Goal: Task Accomplishment & Management: Manage account settings

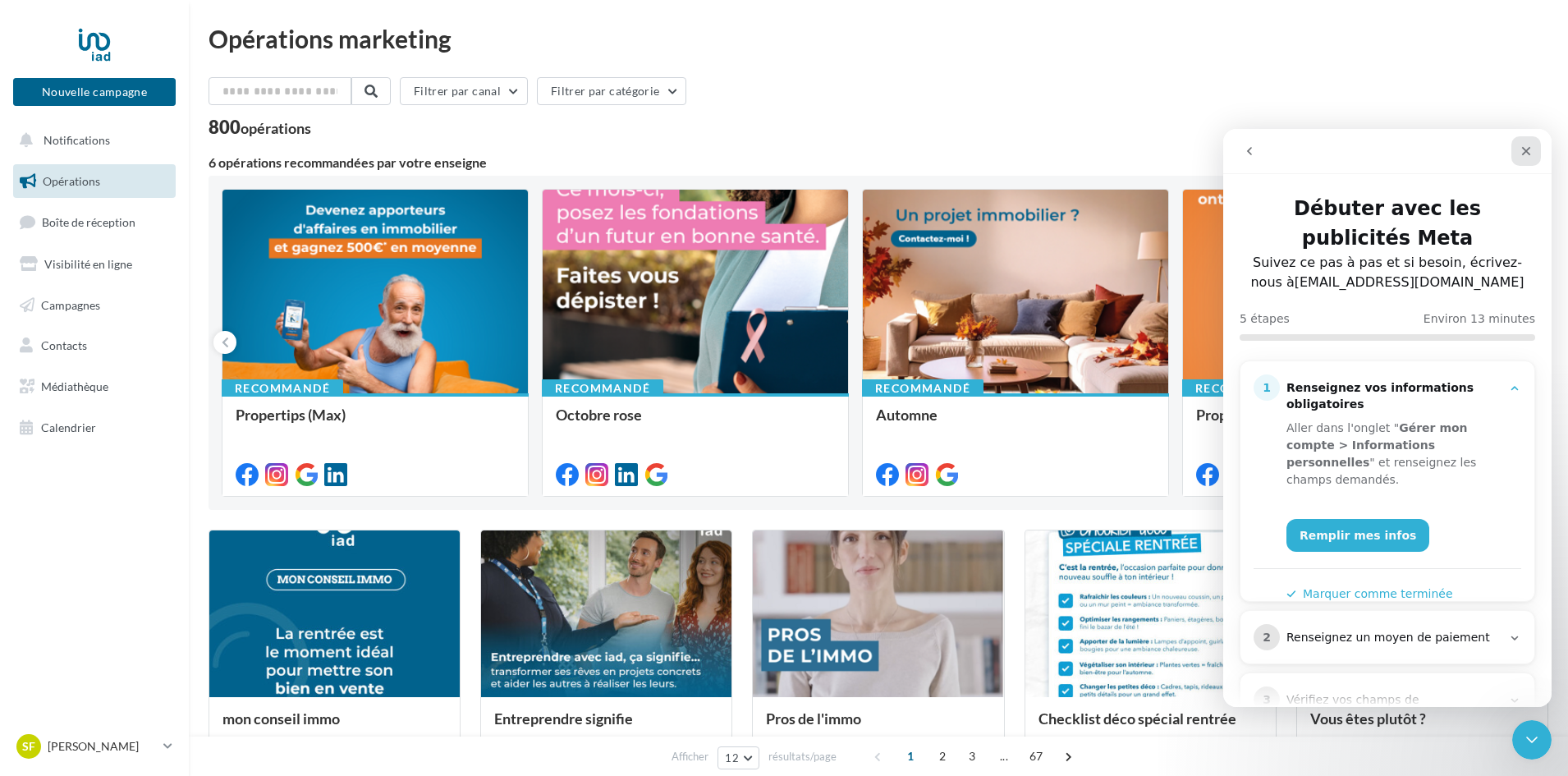
click at [1522, 156] on icon "Fermer" at bounding box center [1526, 151] width 13 height 13
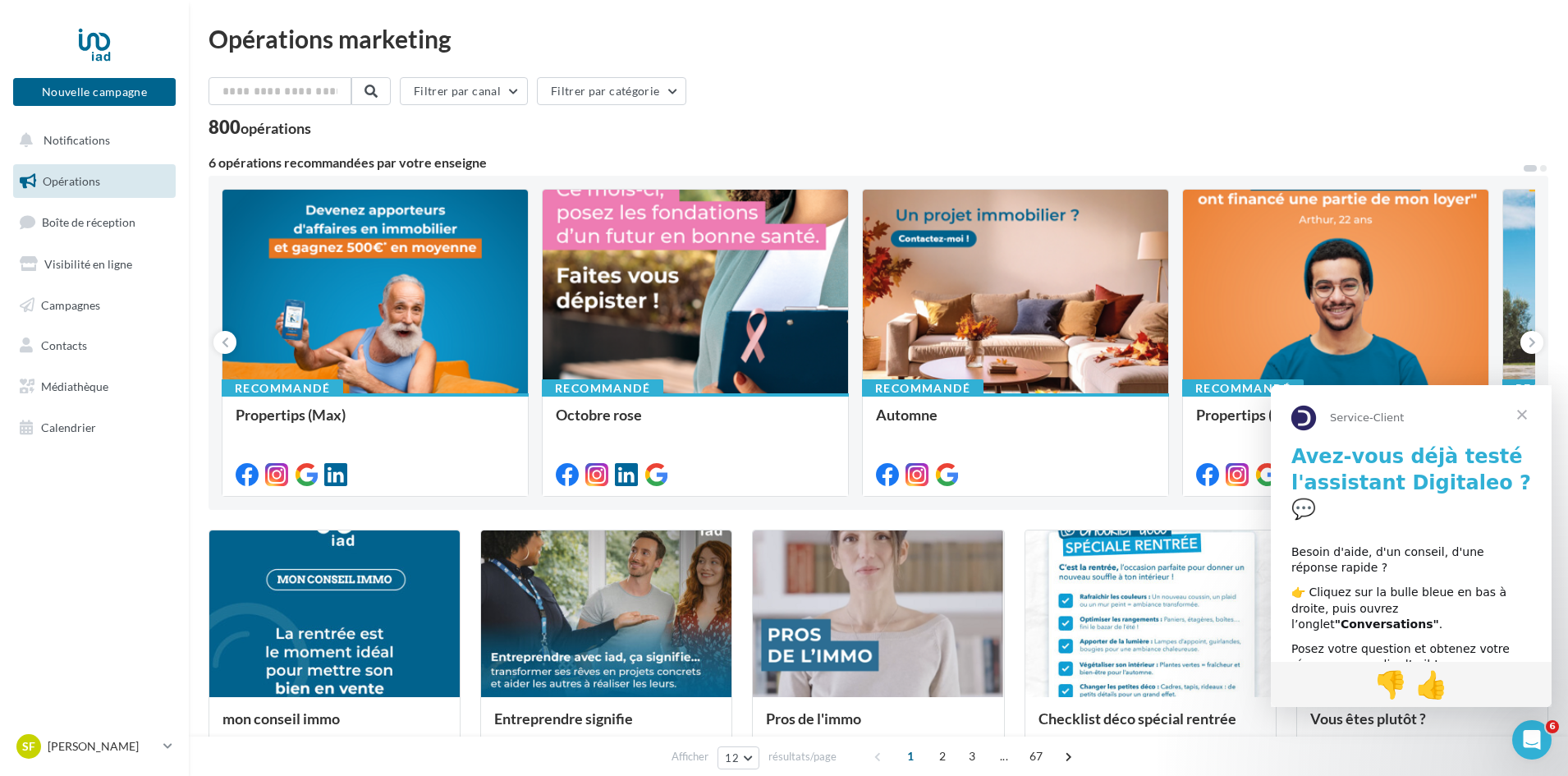
click at [1537, 422] on span "Fermer" at bounding box center [1522, 414] width 59 height 59
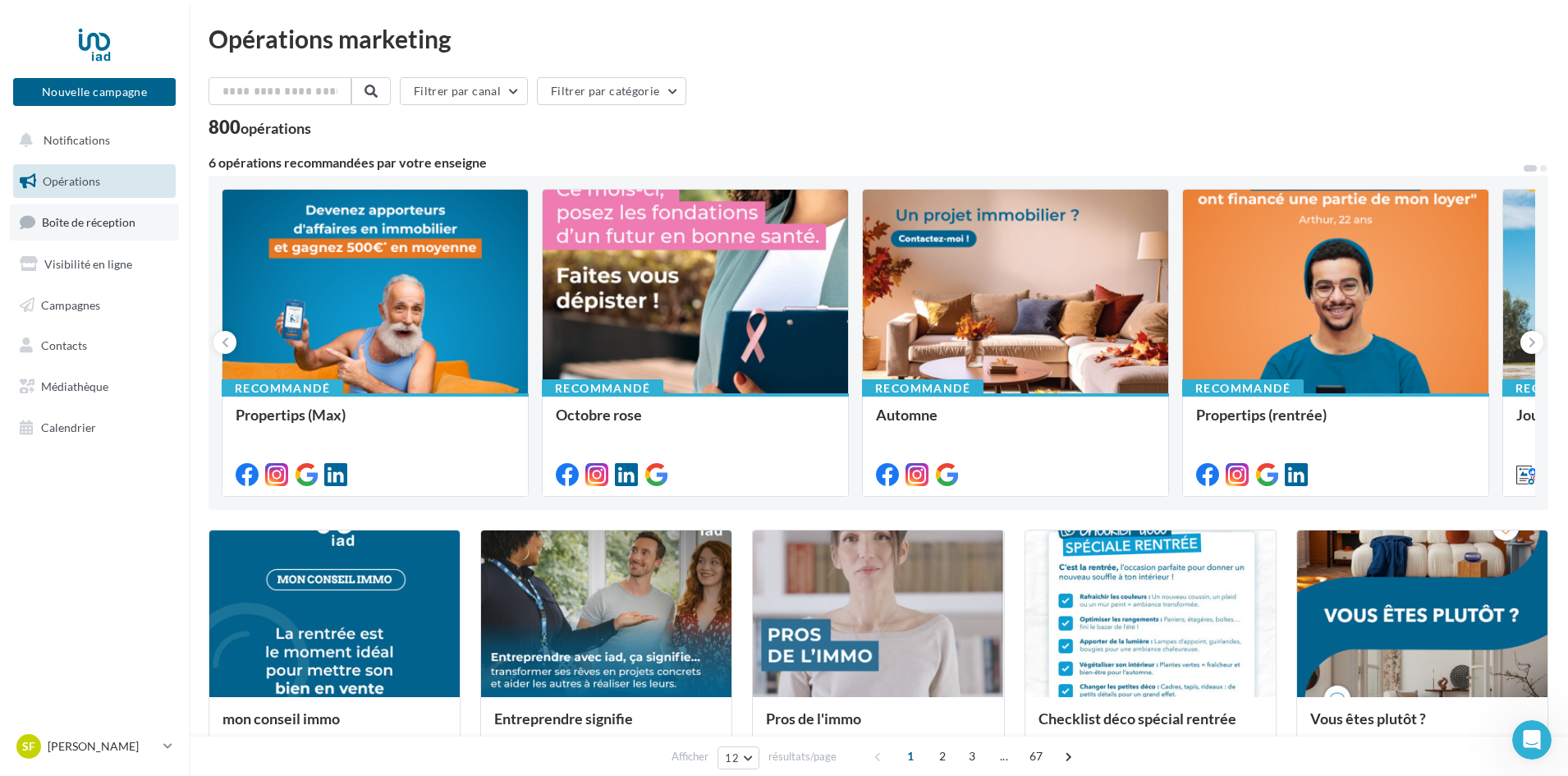
click at [95, 216] on span "Boîte de réception" at bounding box center [88, 221] width 94 height 14
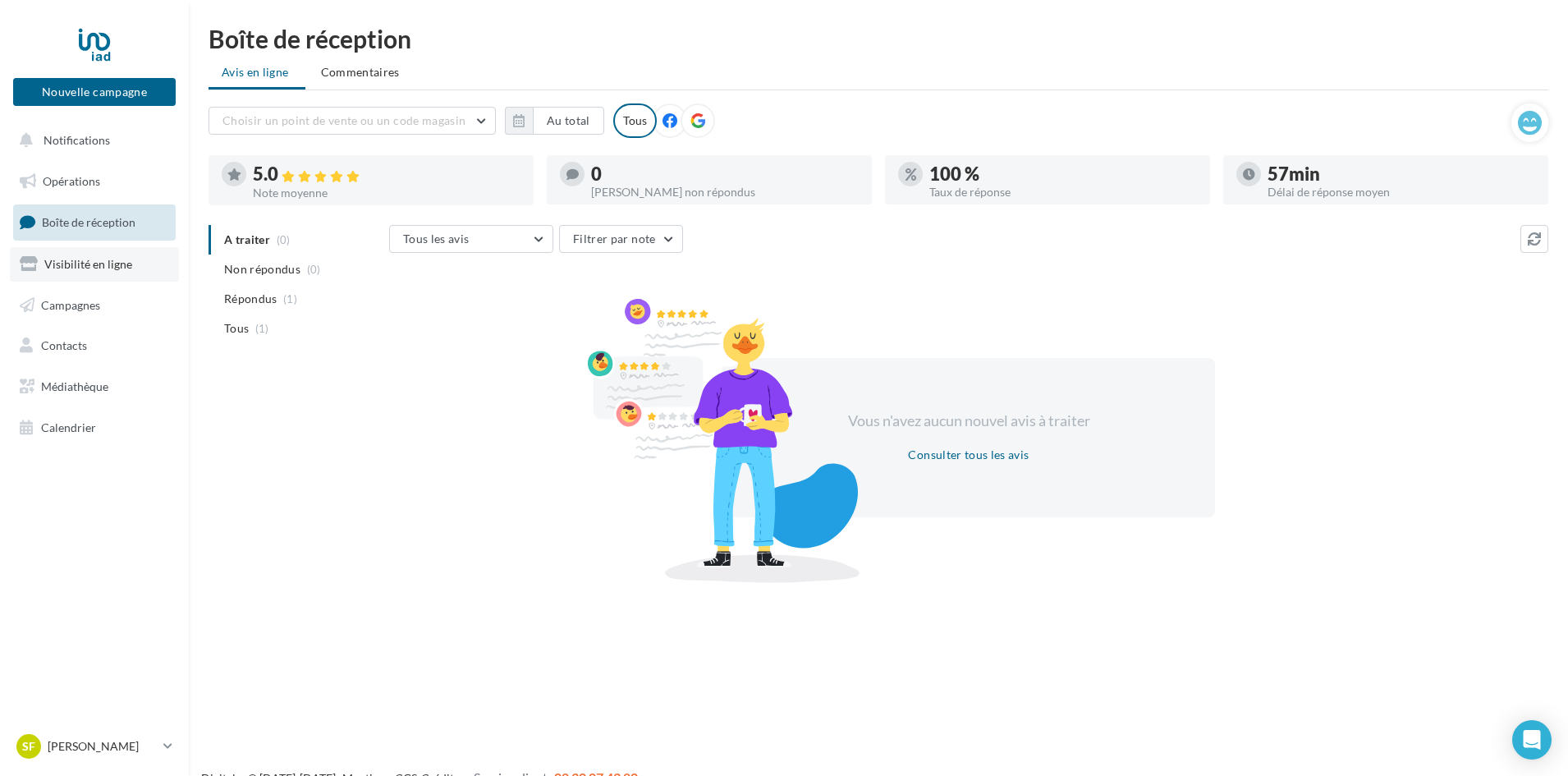
click at [108, 259] on span "Visibilité en ligne" at bounding box center [88, 263] width 88 height 14
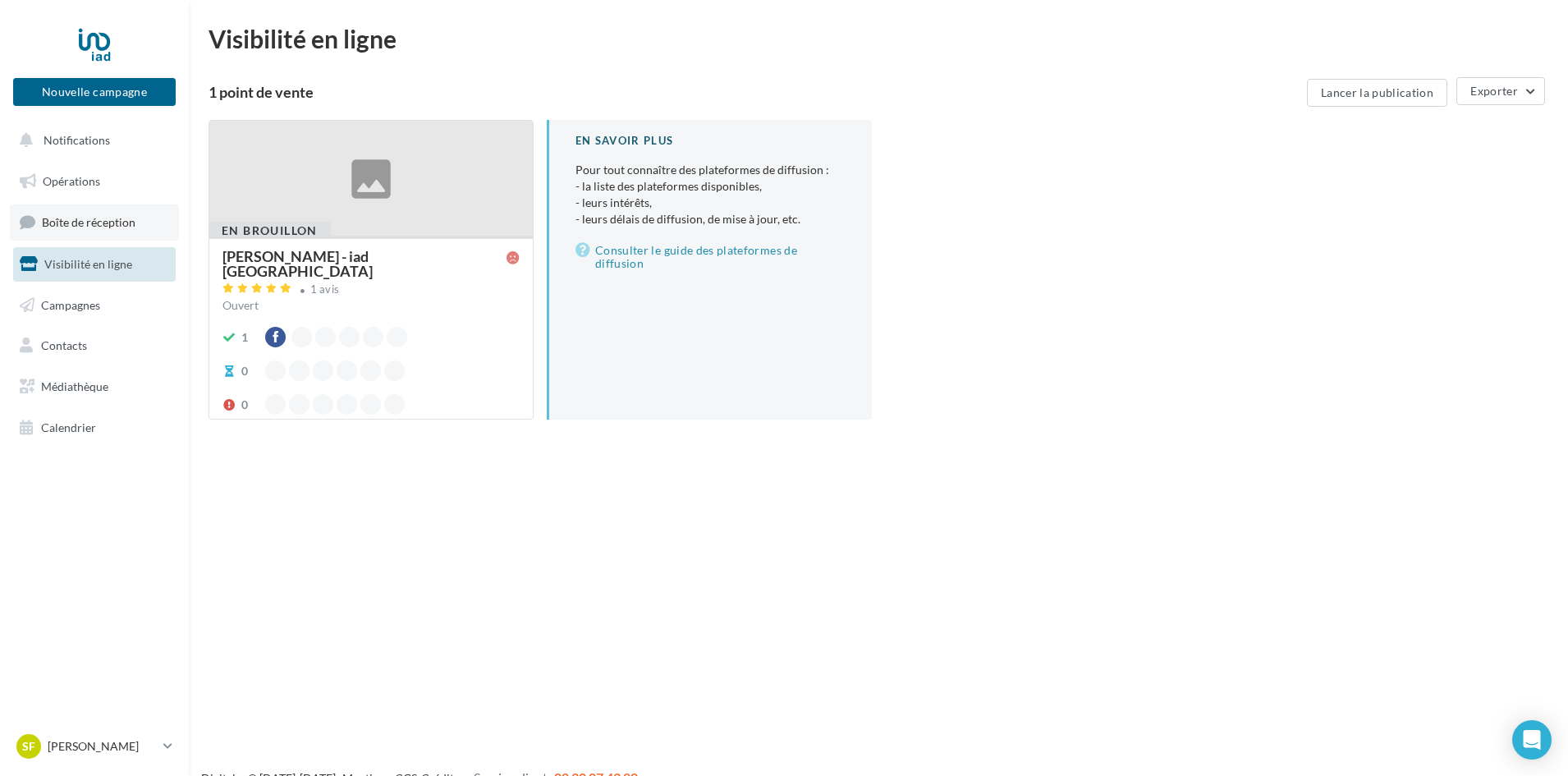
click at [74, 222] on span "Boîte de réception" at bounding box center [88, 221] width 94 height 14
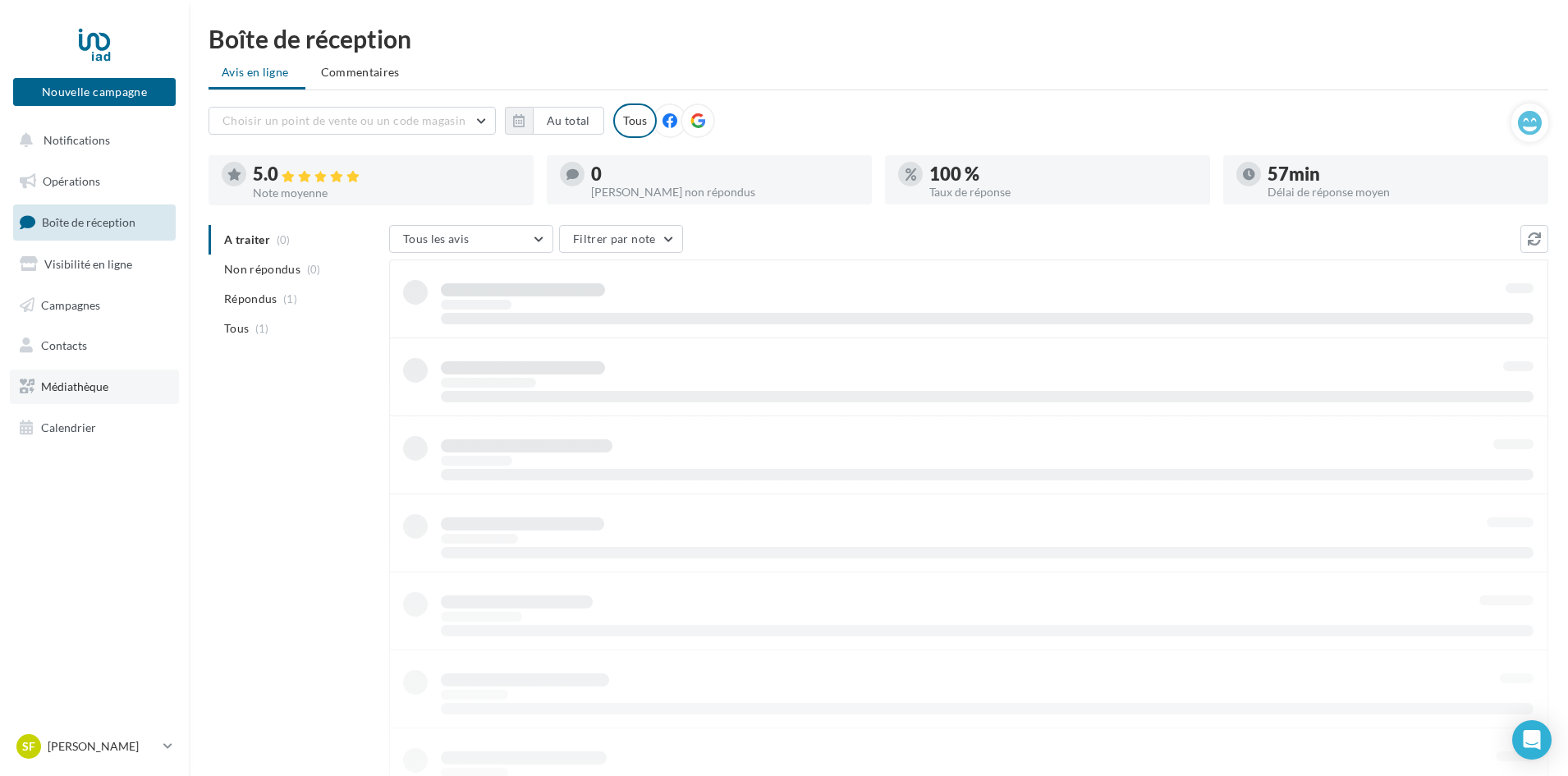
click at [83, 377] on link "Médiathèque" at bounding box center [95, 387] width 169 height 35
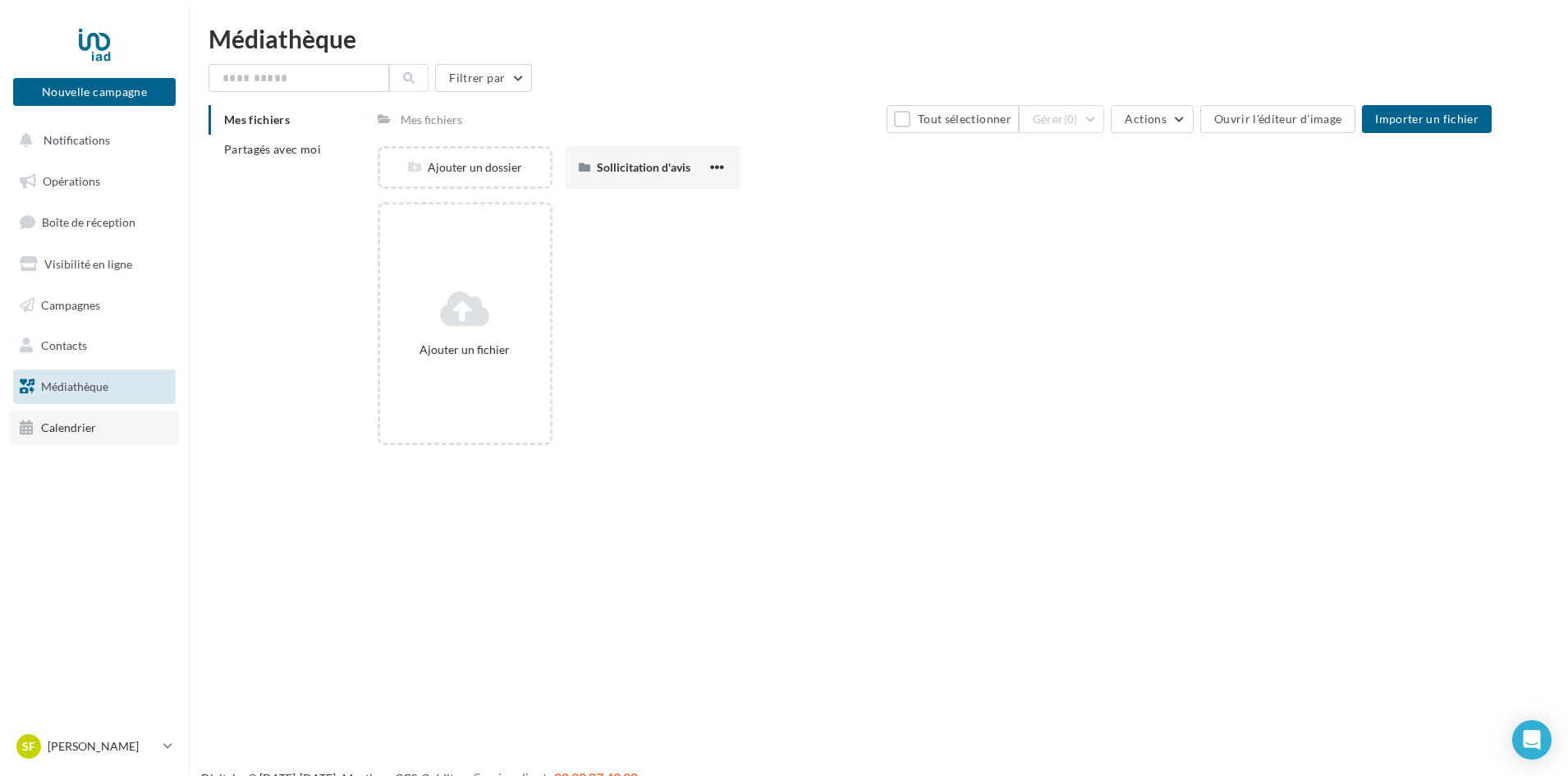
click at [83, 444] on link "Calendrier" at bounding box center [95, 428] width 169 height 35
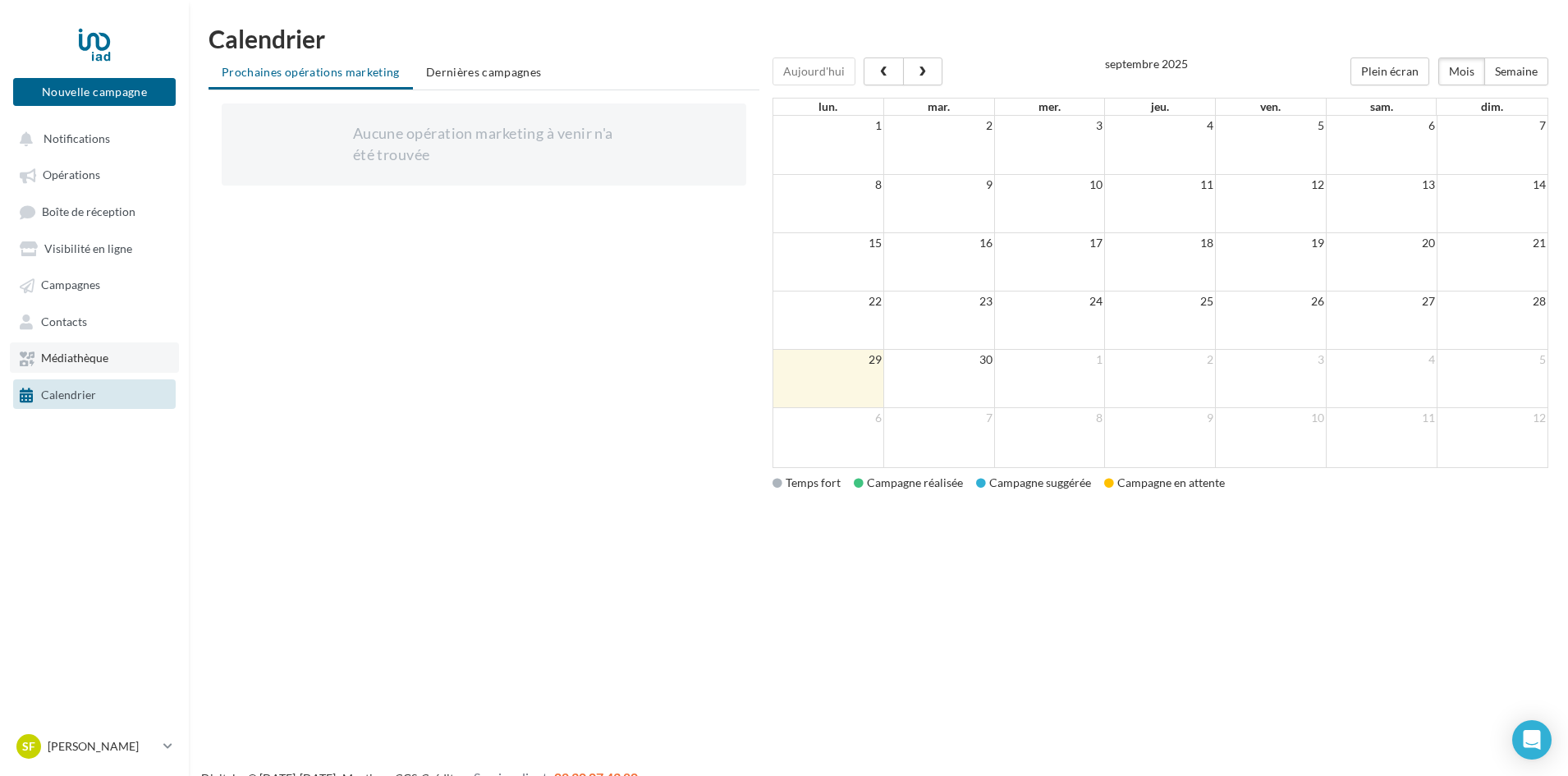
click at [86, 351] on span "Médiathèque" at bounding box center [75, 358] width 67 height 14
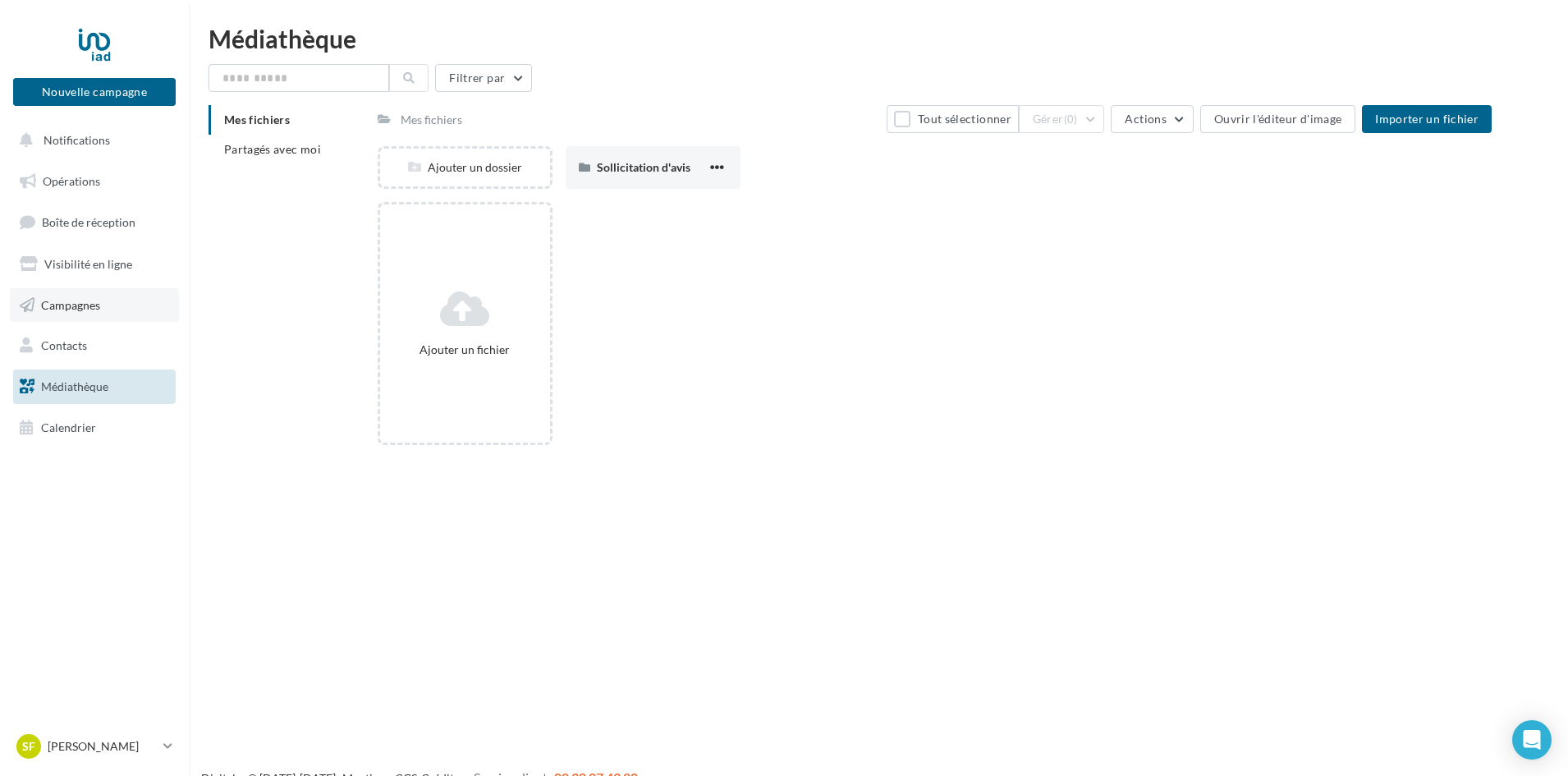
click at [100, 301] on span "Campagnes" at bounding box center [70, 304] width 59 height 14
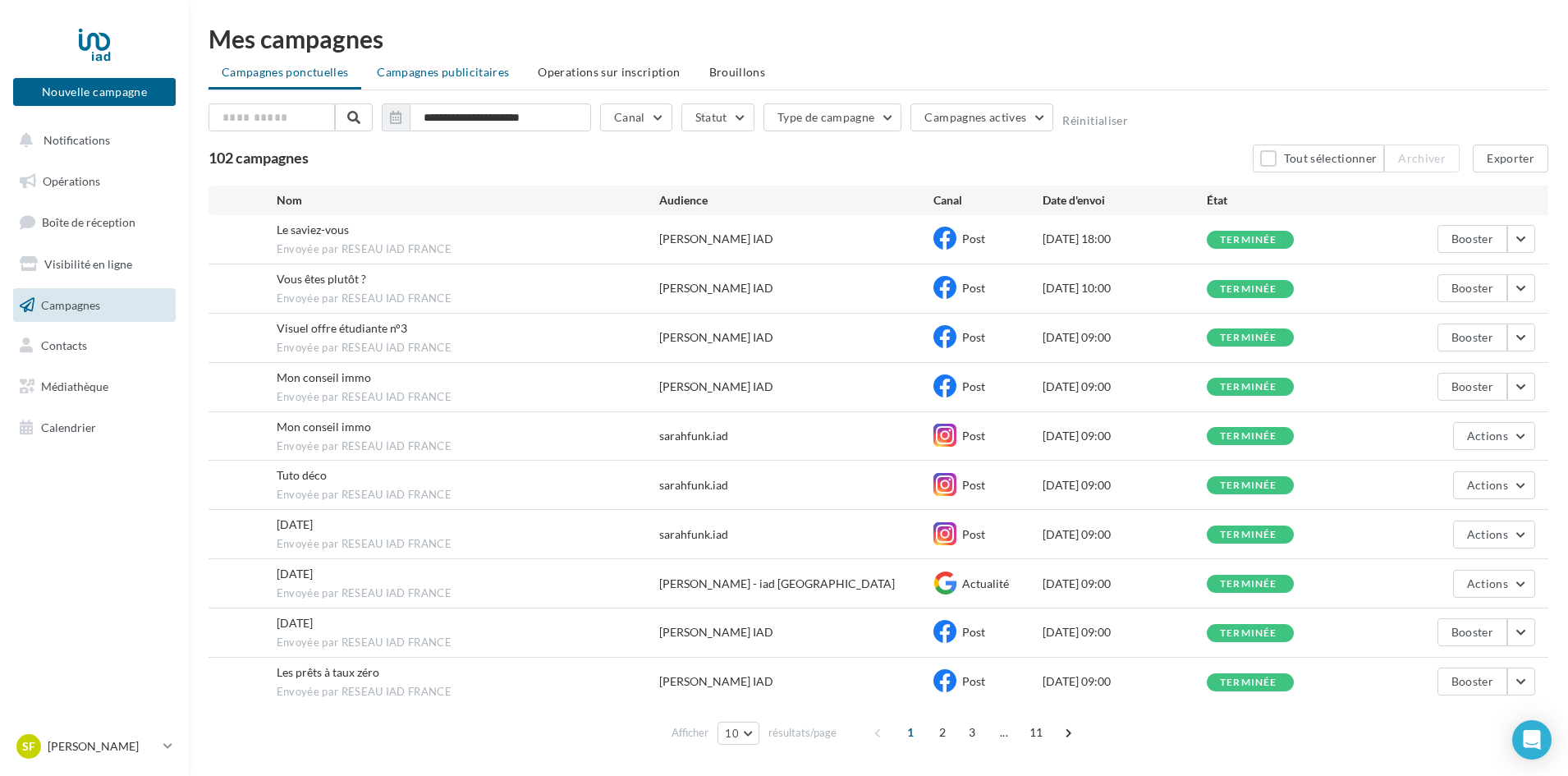
click at [422, 80] on li "Campagnes publicitaires" at bounding box center [443, 72] width 158 height 29
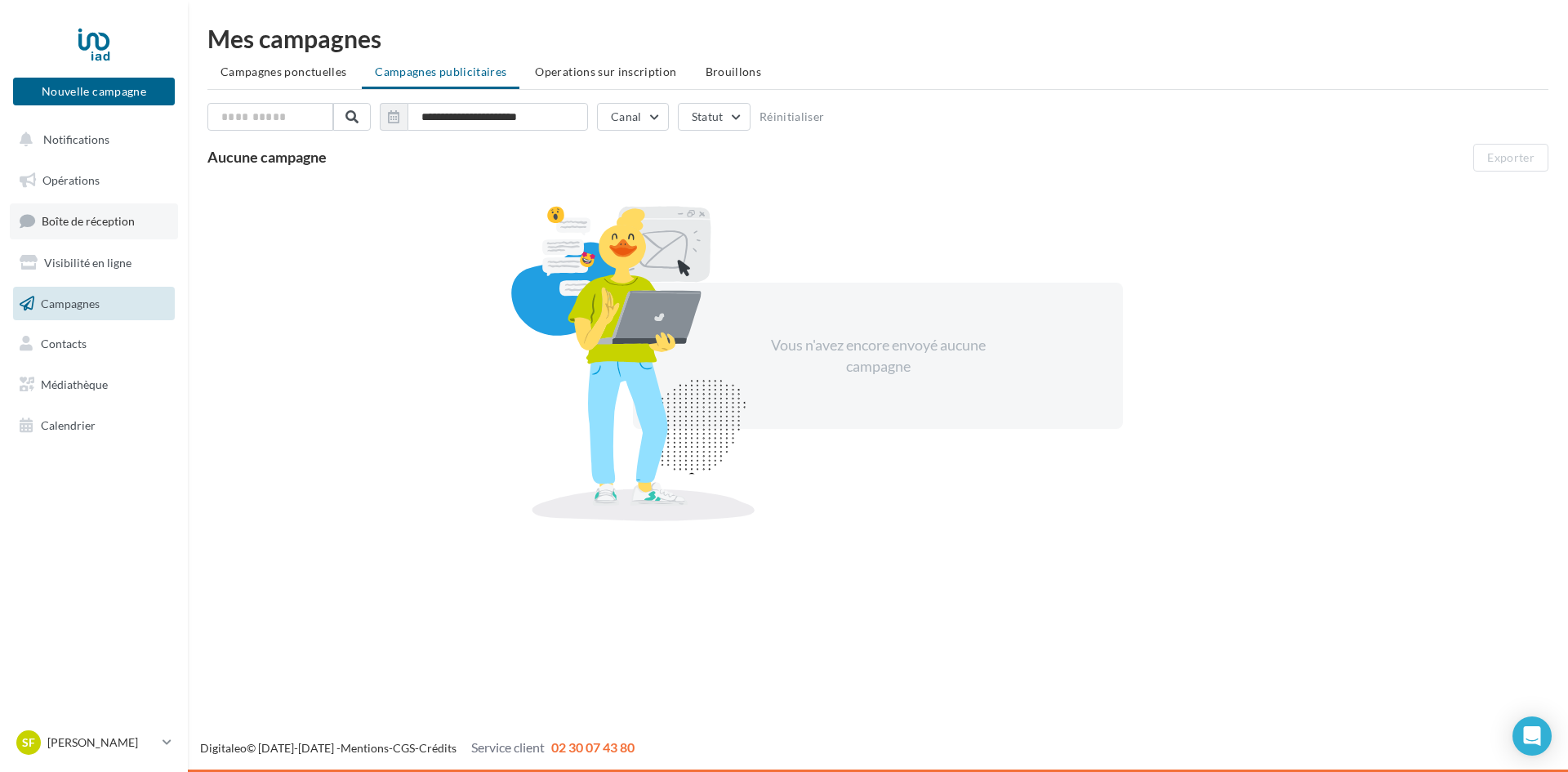
click at [110, 236] on link "Boîte de réception" at bounding box center [94, 221] width 168 height 35
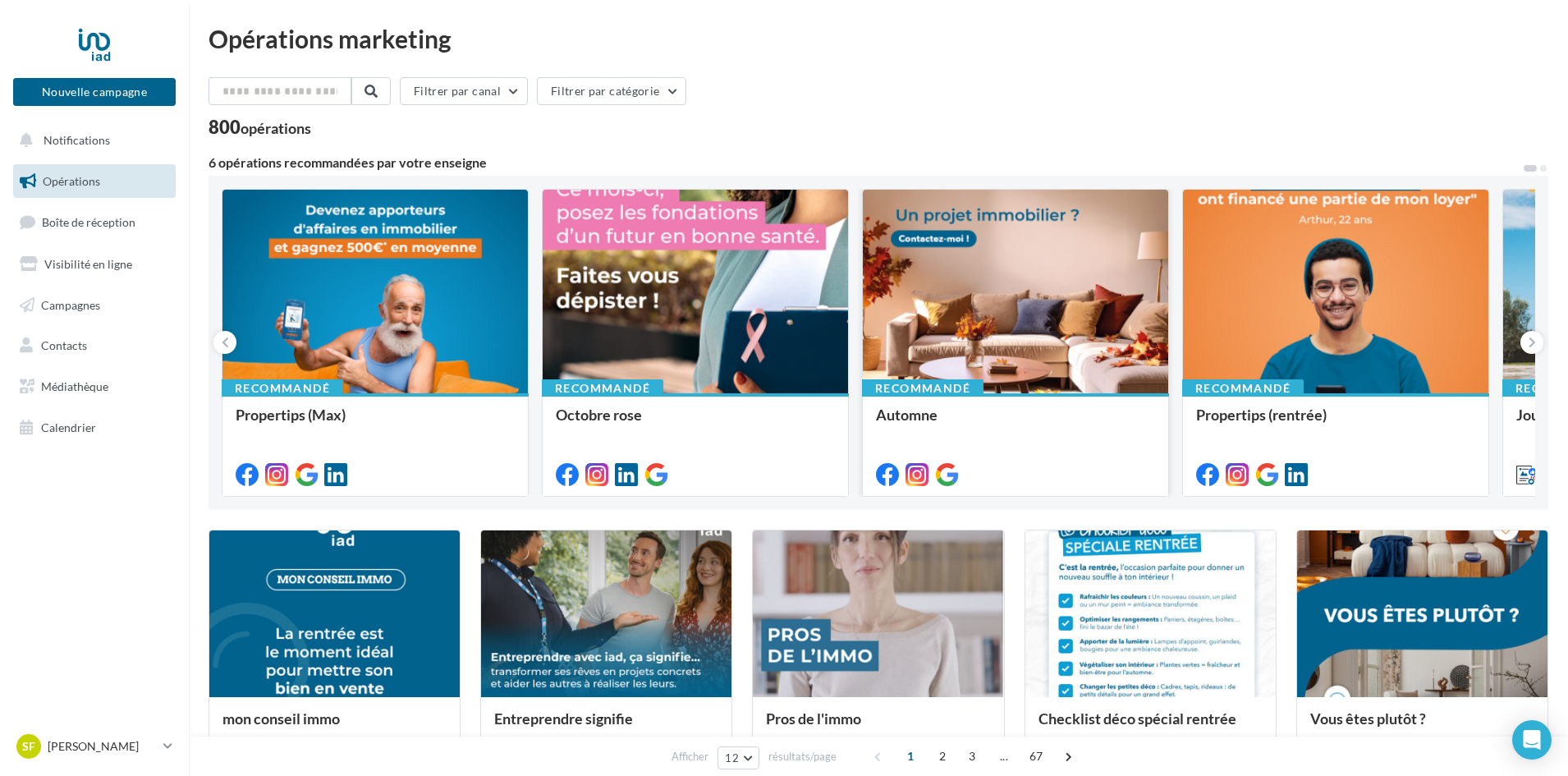
click at [936, 401] on div "Recommandé Automne" at bounding box center [1016, 443] width 306 height 101
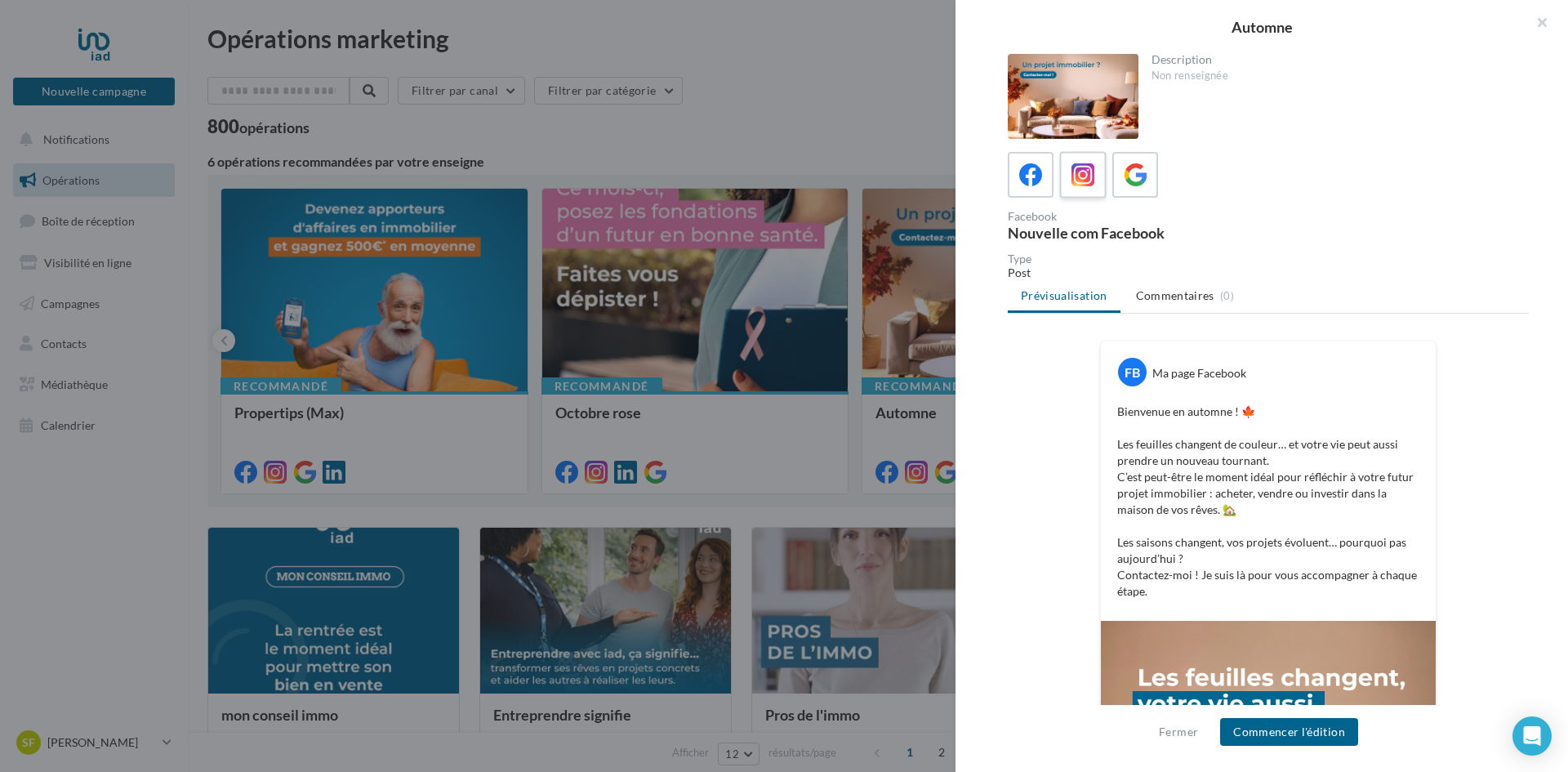
click at [1089, 183] on icon at bounding box center [1084, 175] width 24 height 24
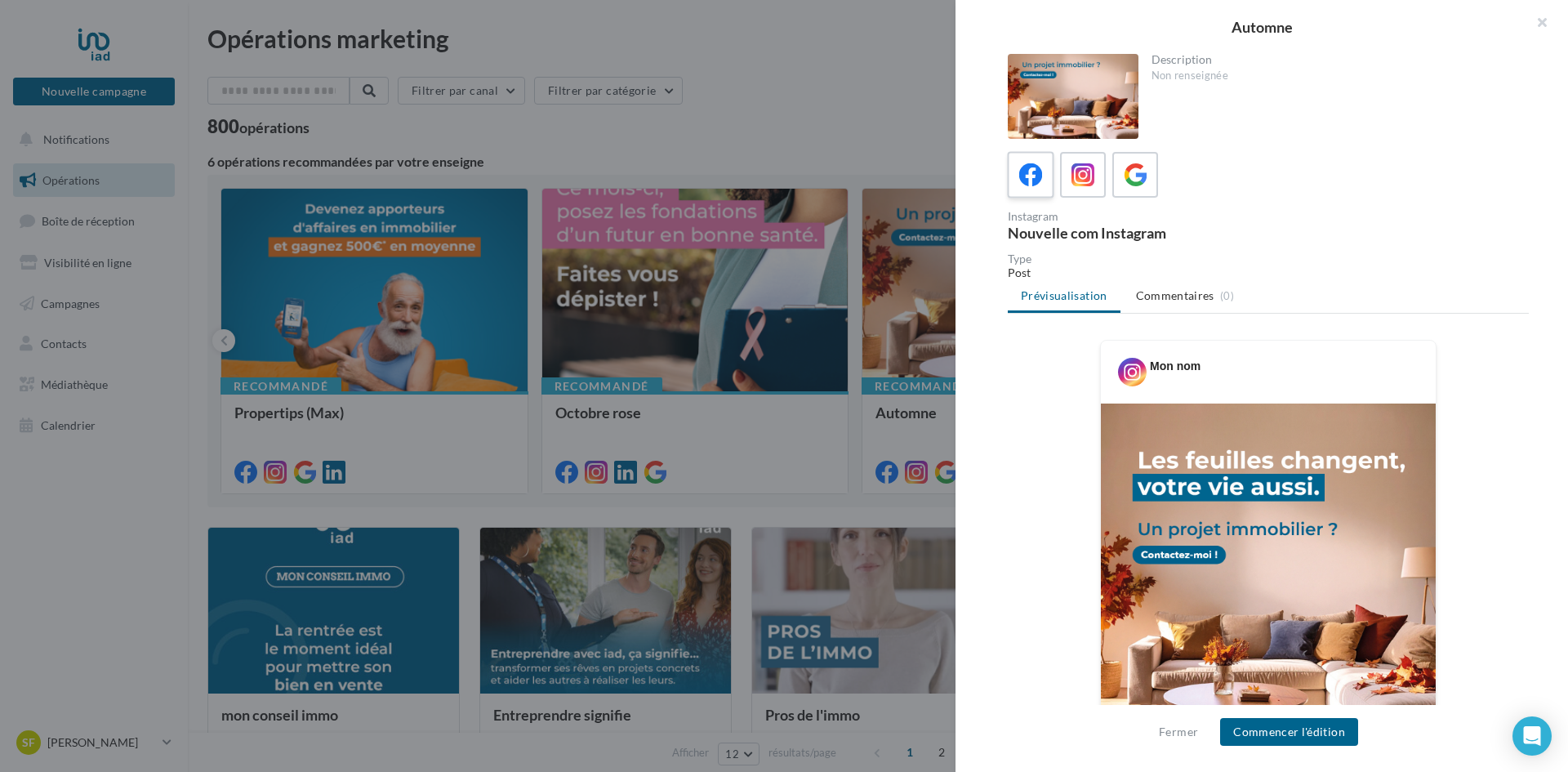
click at [1021, 186] on icon at bounding box center [1031, 175] width 24 height 24
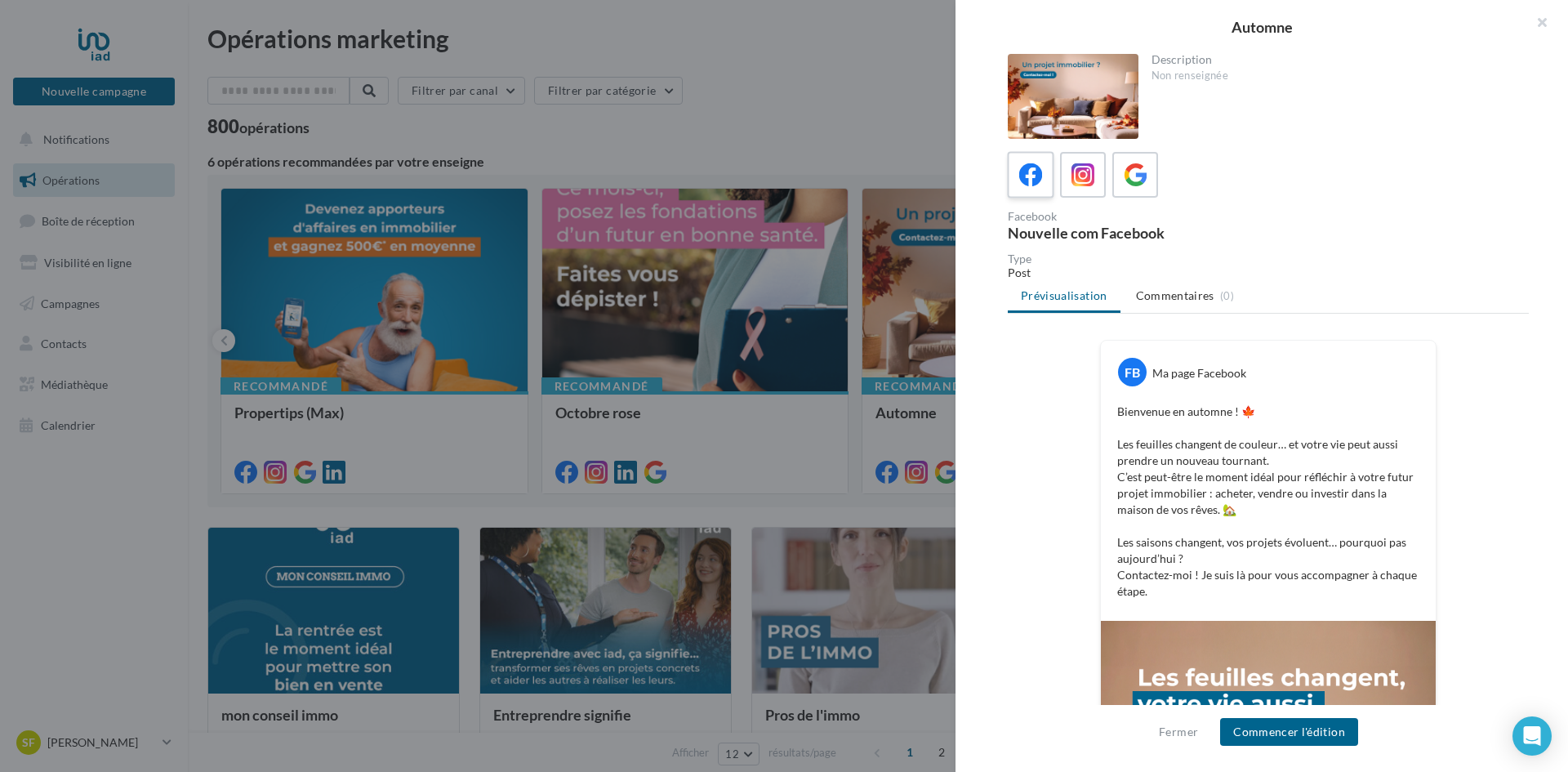
click at [1029, 184] on icon at bounding box center [1031, 175] width 24 height 24
click at [1541, 26] on button "button" at bounding box center [1535, 24] width 65 height 49
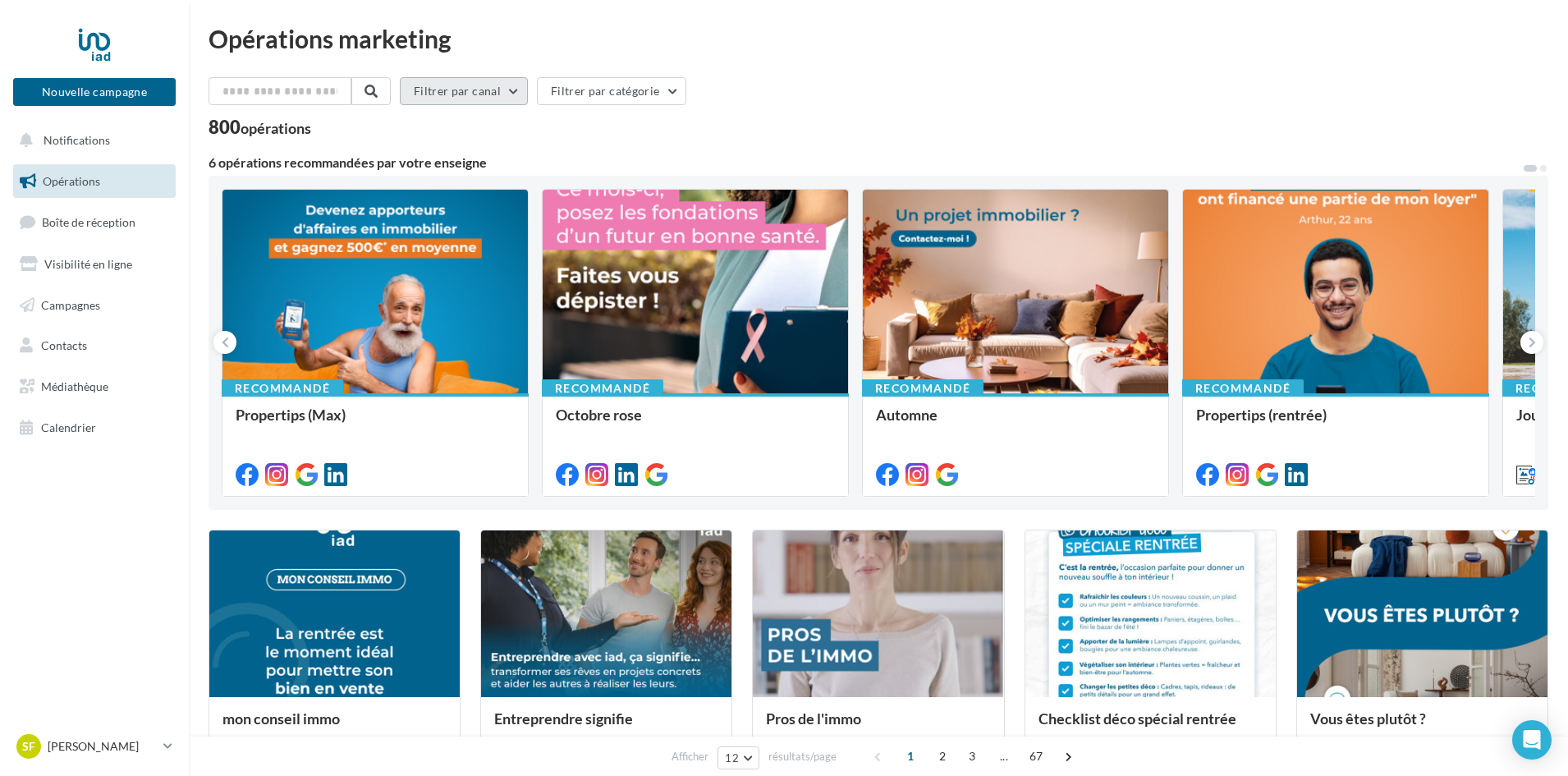
click at [506, 89] on button "Filtrer par canal" at bounding box center [463, 91] width 128 height 28
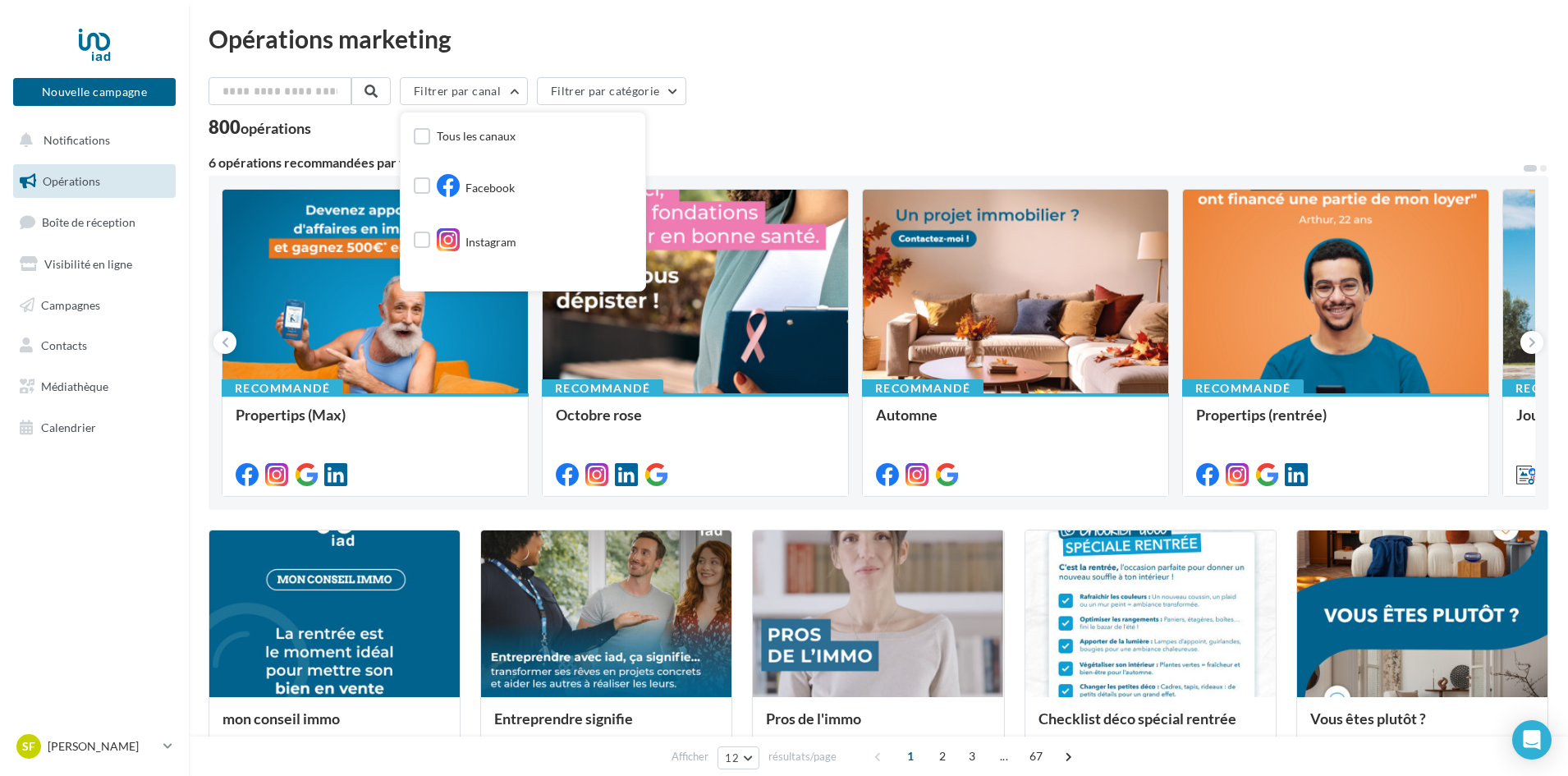
click at [531, 180] on div "Facebook" at bounding box center [523, 182] width 218 height 41
click at [504, 181] on span "Facebook" at bounding box center [491, 188] width 49 height 16
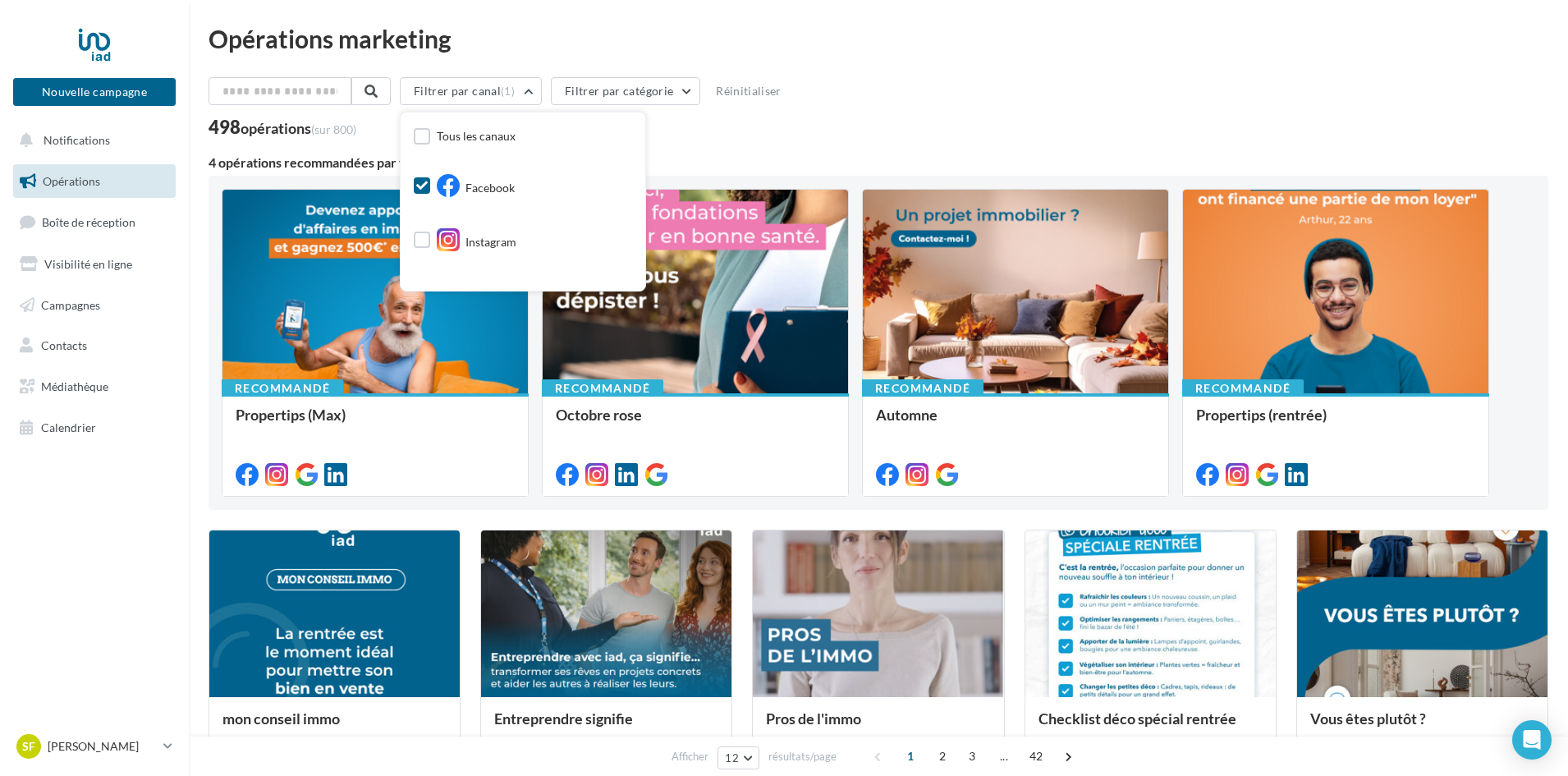
click at [504, 181] on span "Facebook" at bounding box center [491, 188] width 49 height 16
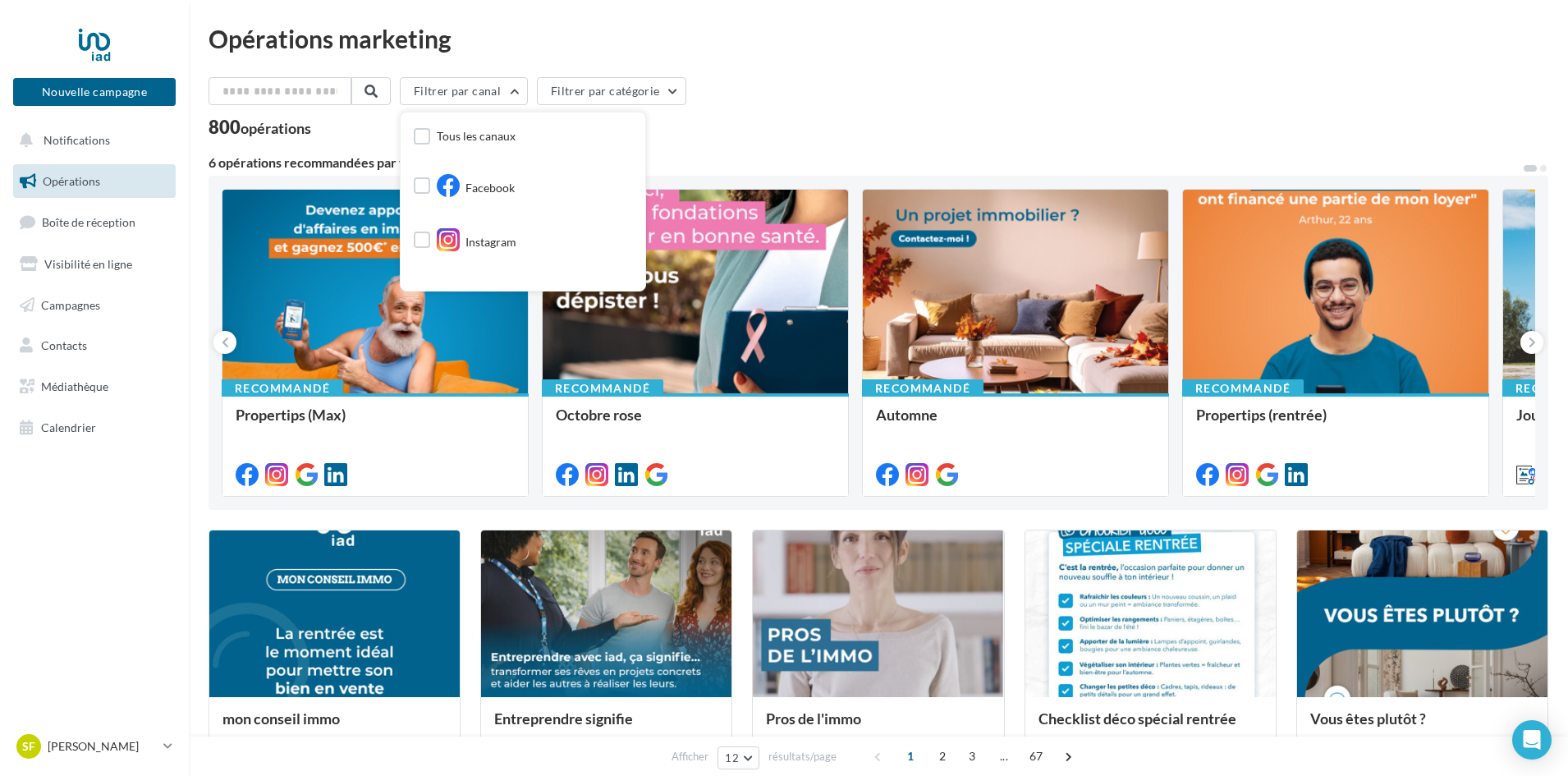
click at [703, 116] on div "Filtrer par canal Tous les canaux Facebook Instagram Google Post Post LinkedIn …" at bounding box center [878, 106] width 1340 height 59
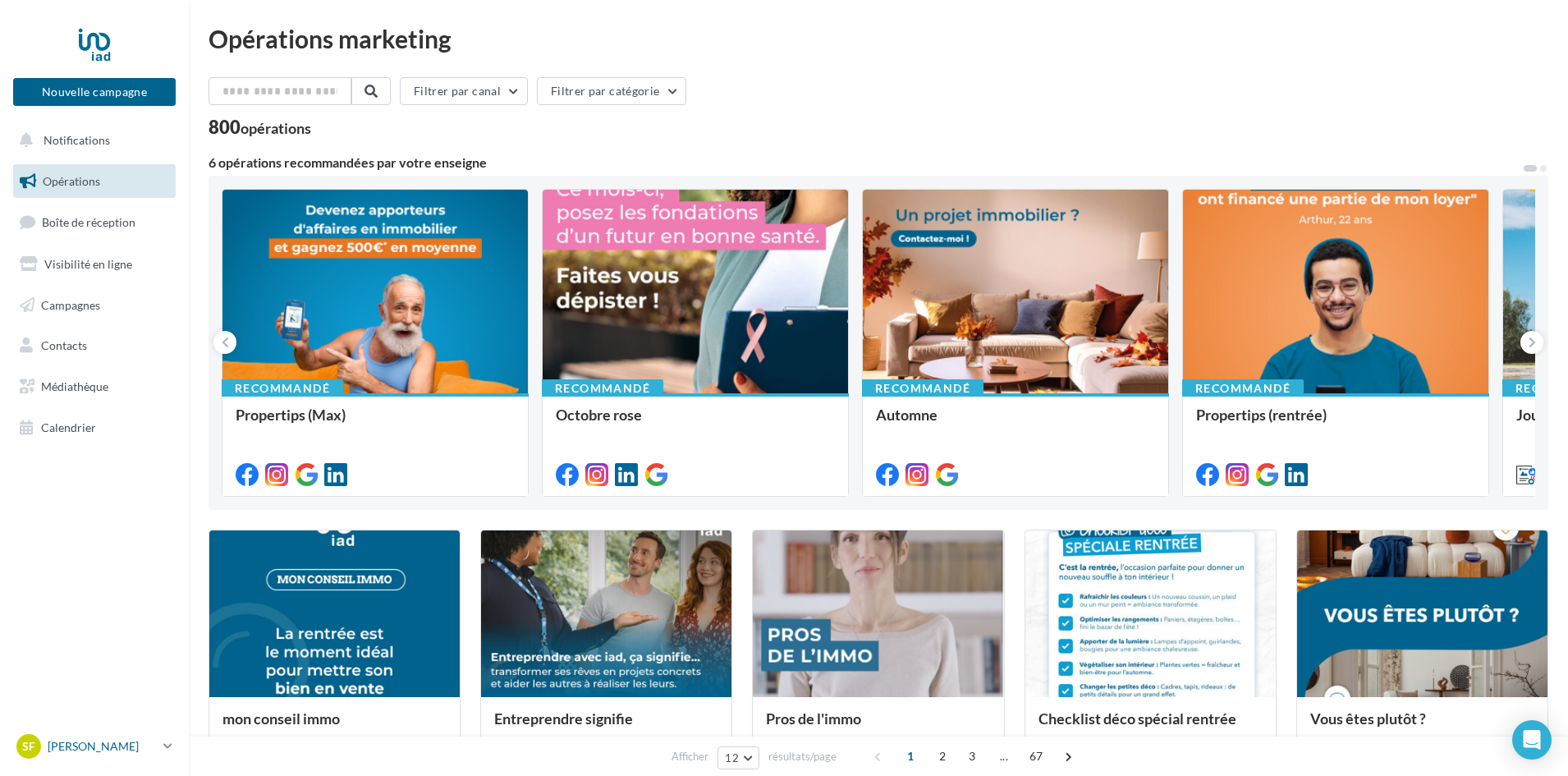
click at [80, 756] on div "SF Sarah FUNK sarah.funk@iadfrance.fr" at bounding box center [86, 746] width 140 height 25
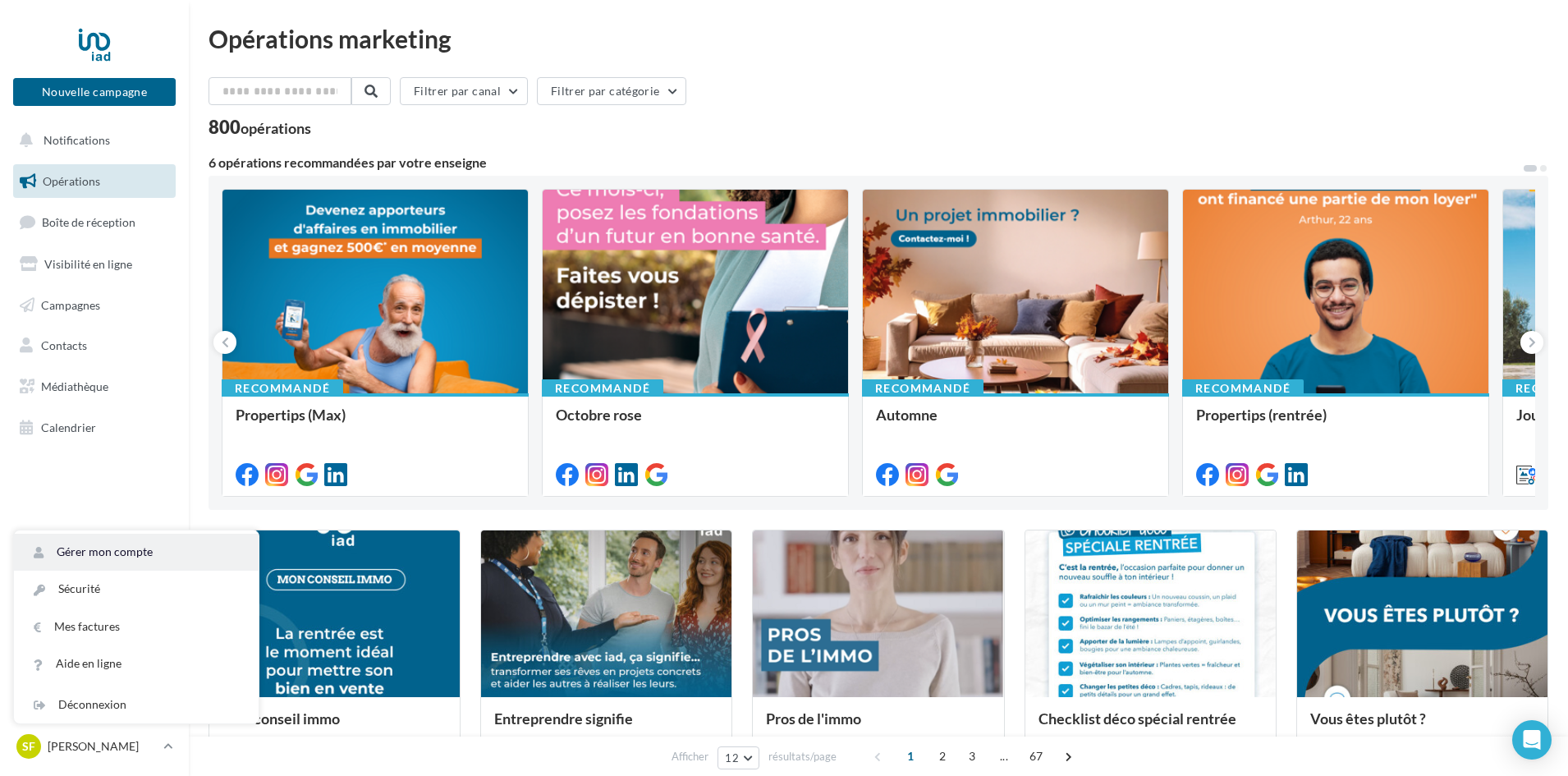
click at [140, 560] on link "Gérer mon compte" at bounding box center [136, 551] width 245 height 37
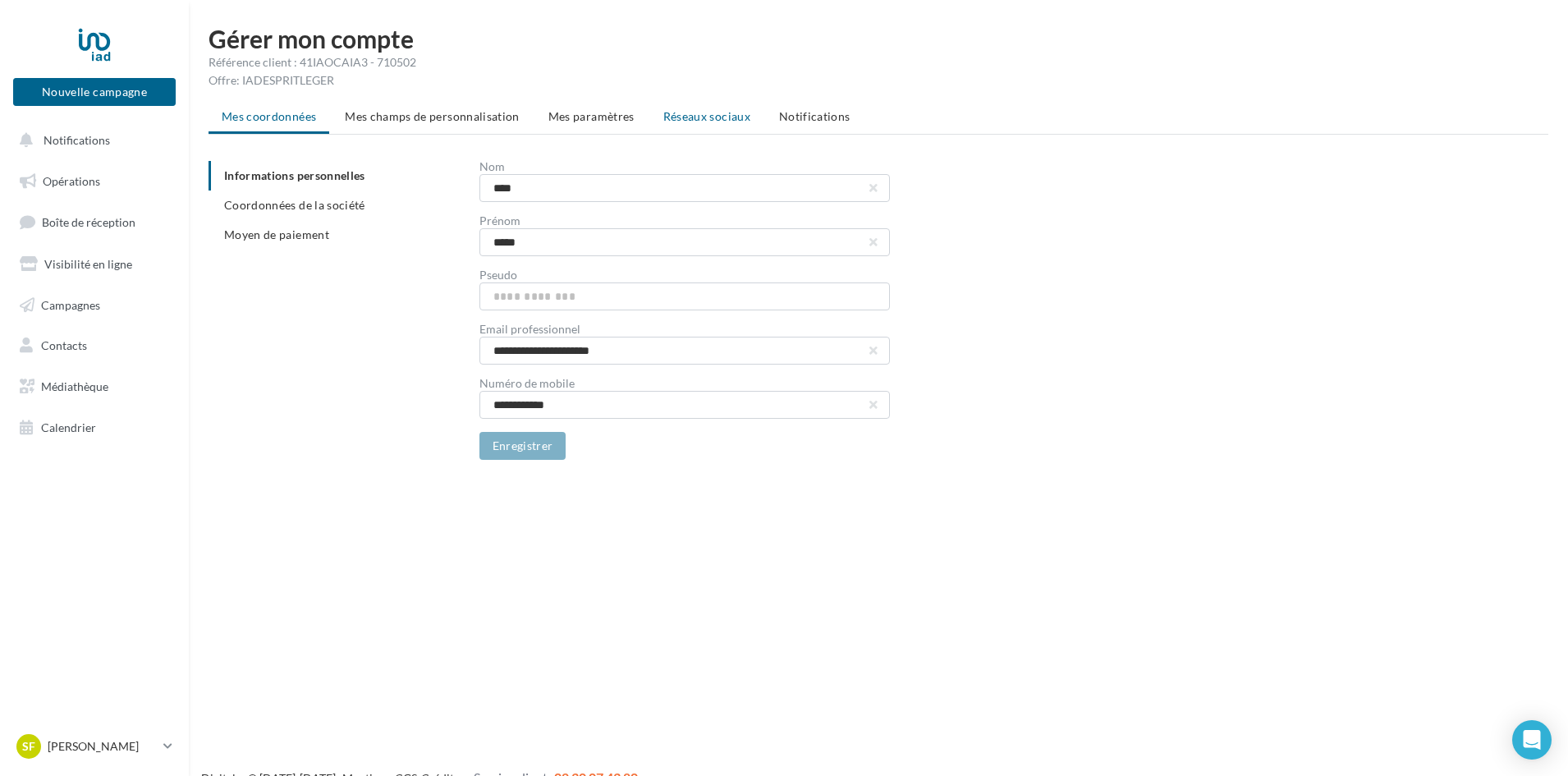
click at [688, 113] on span "Réseaux sociaux" at bounding box center [707, 116] width 87 height 14
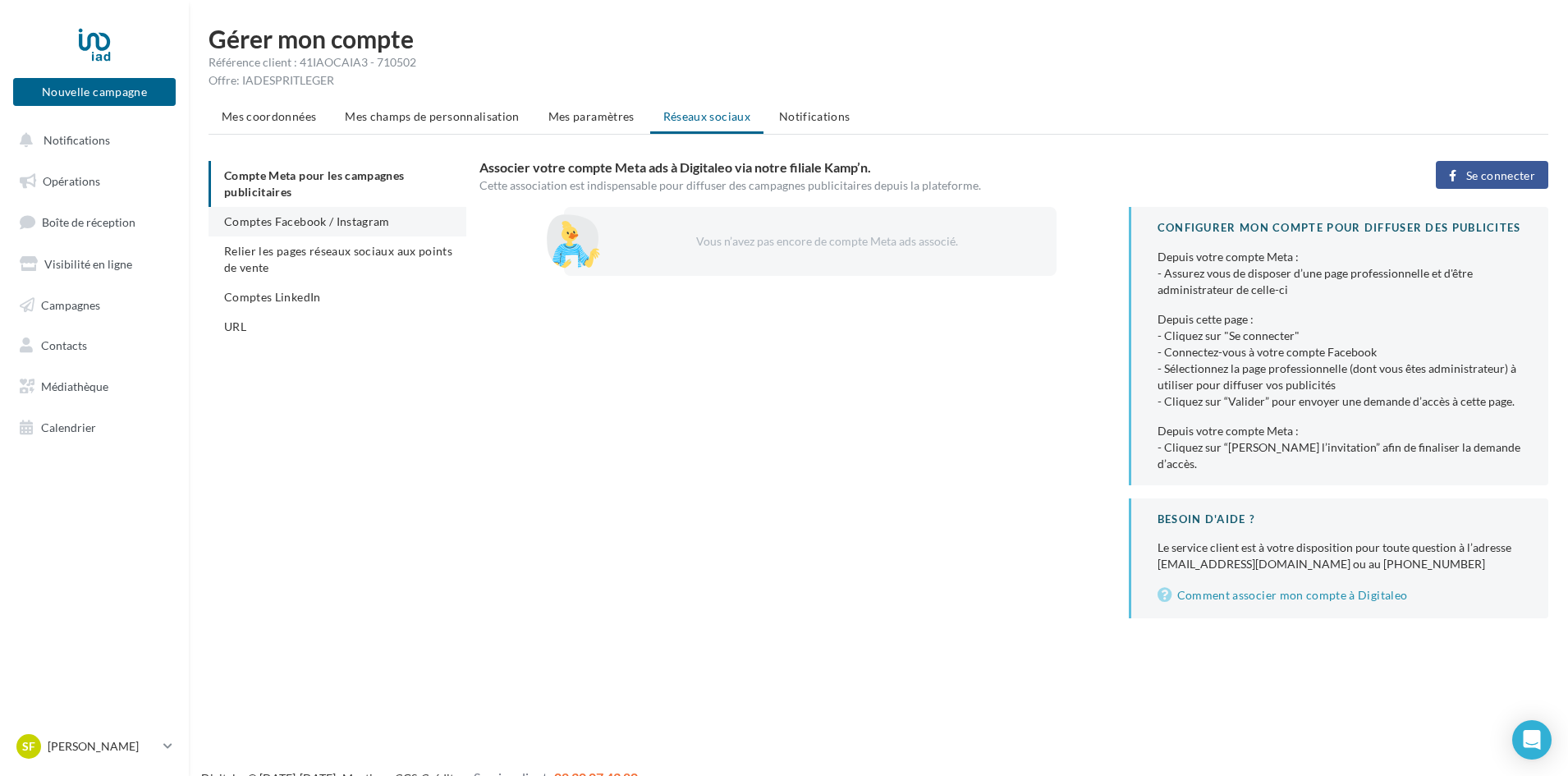
click at [331, 230] on li "Comptes Facebook / Instagram" at bounding box center [337, 221] width 258 height 29
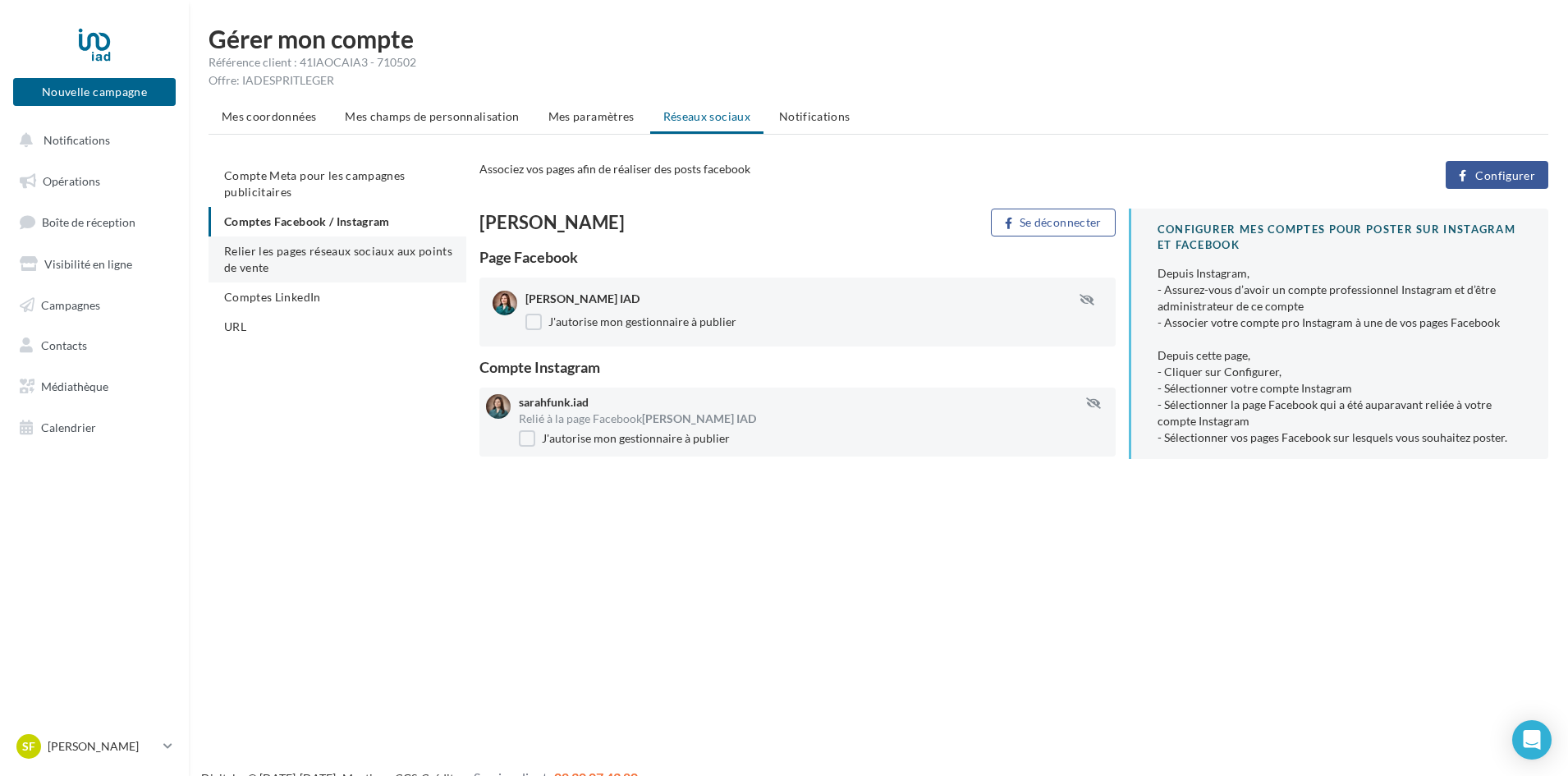
click at [323, 247] on span "Relier les pages réseaux sociaux aux points de vente" at bounding box center [338, 258] width 228 height 30
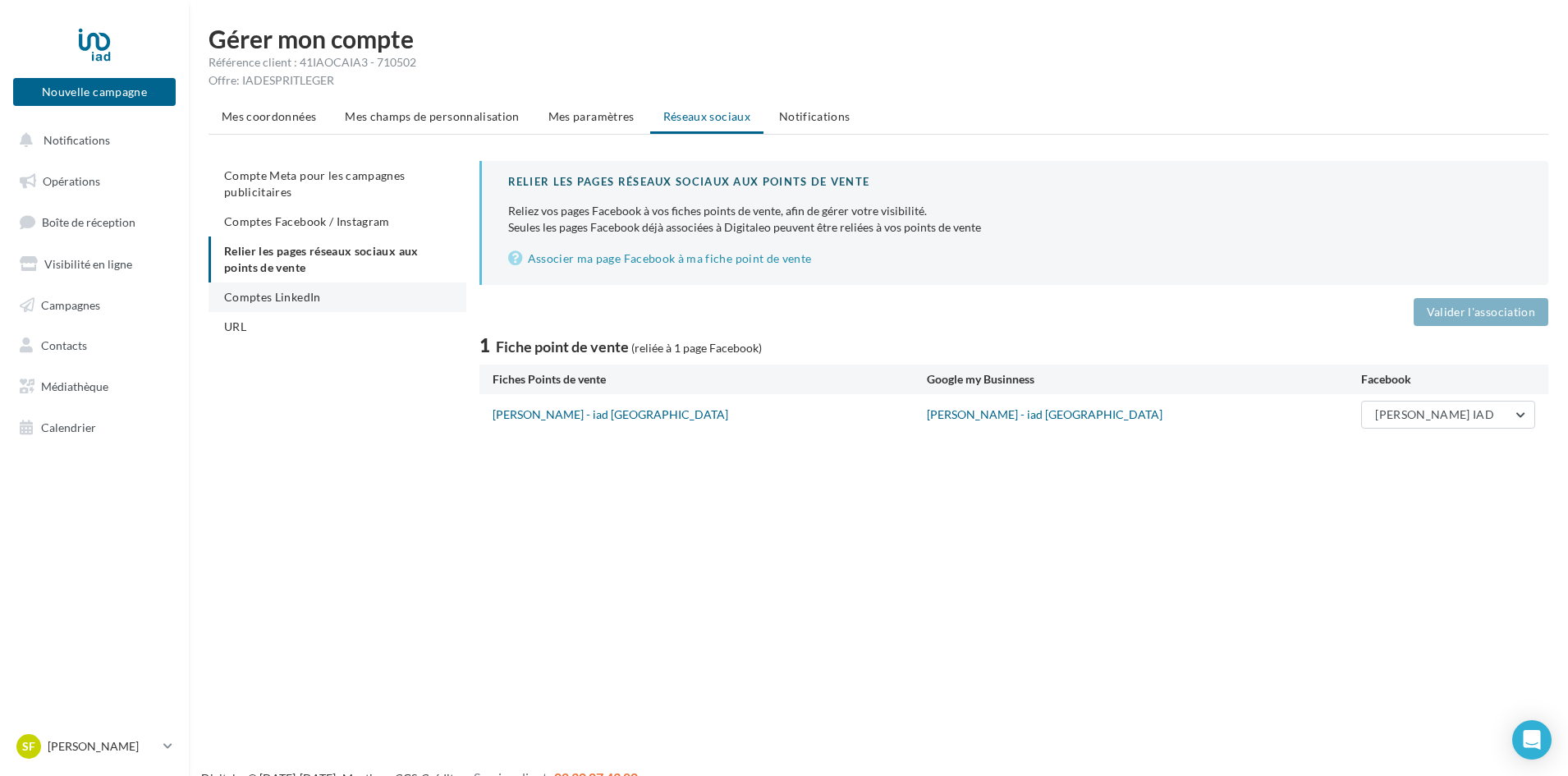
click at [373, 300] on li "Comptes LinkedIn" at bounding box center [337, 297] width 258 height 29
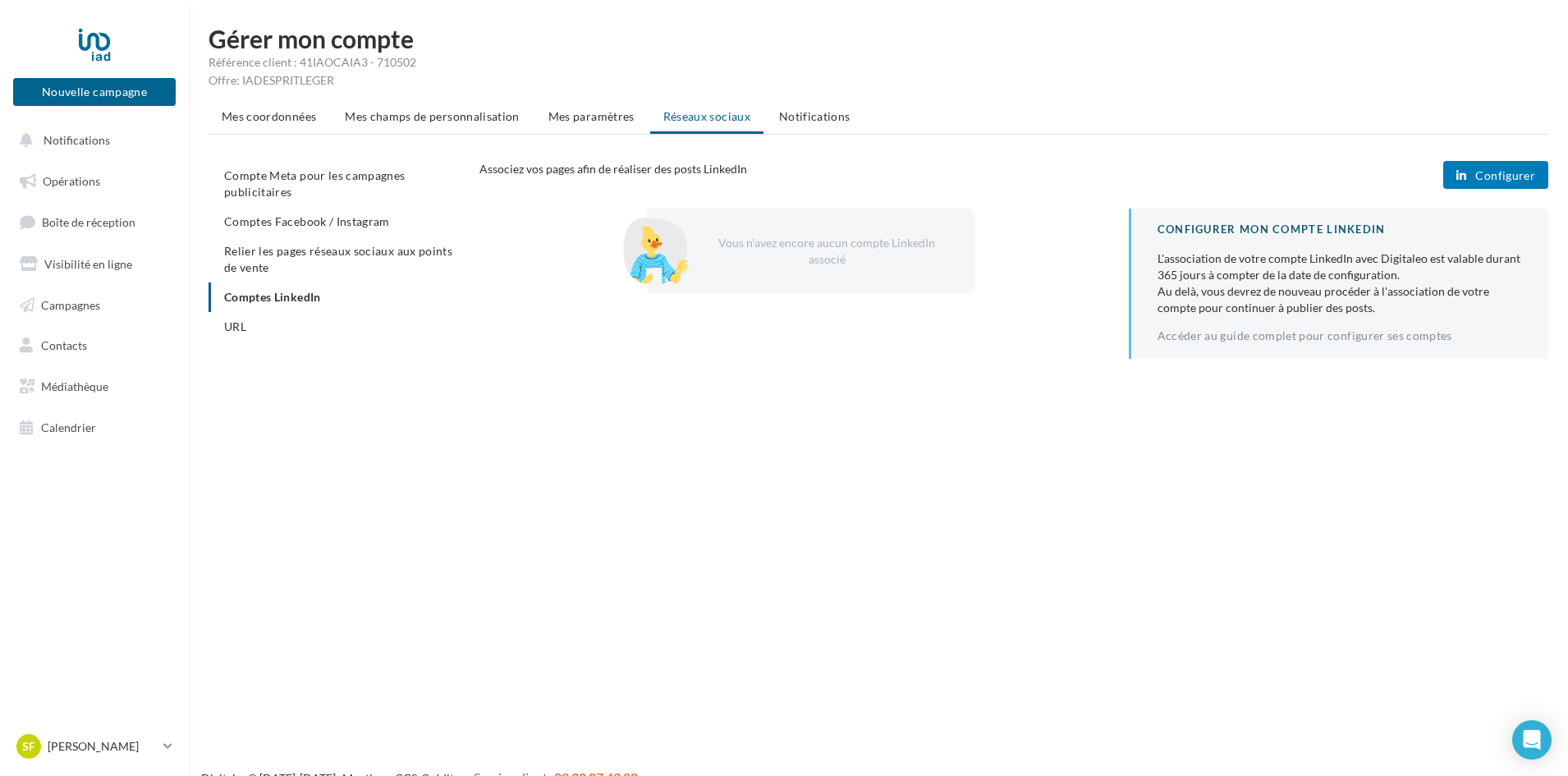
click at [1464, 176] on icon "button" at bounding box center [1461, 176] width 10 height 0
click at [373, 193] on li "Compte Meta pour les campagnes publicitaires" at bounding box center [337, 184] width 258 height 46
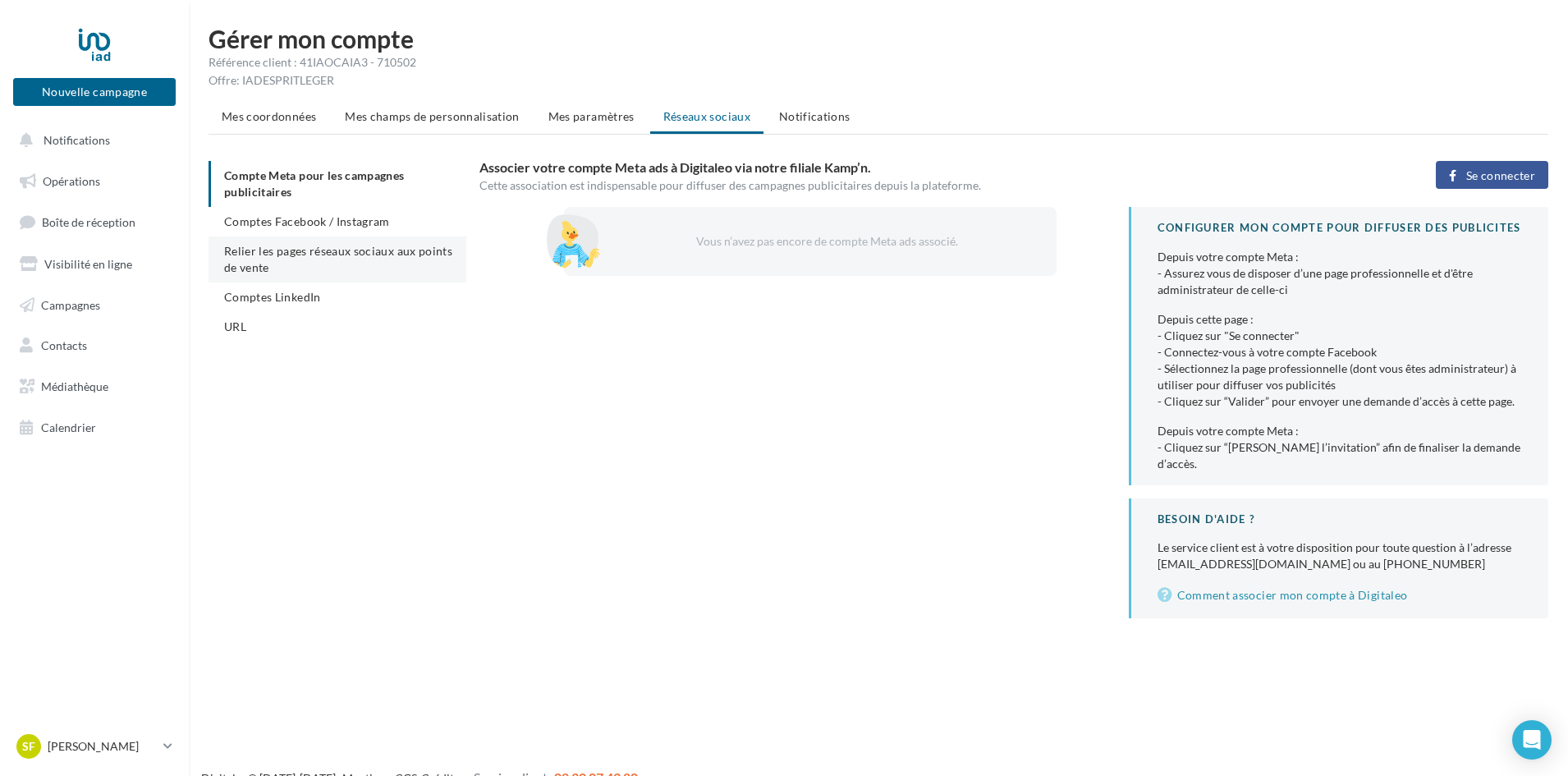
click at [327, 256] on span "Relier les pages réseaux sociaux aux points de vente" at bounding box center [338, 258] width 228 height 30
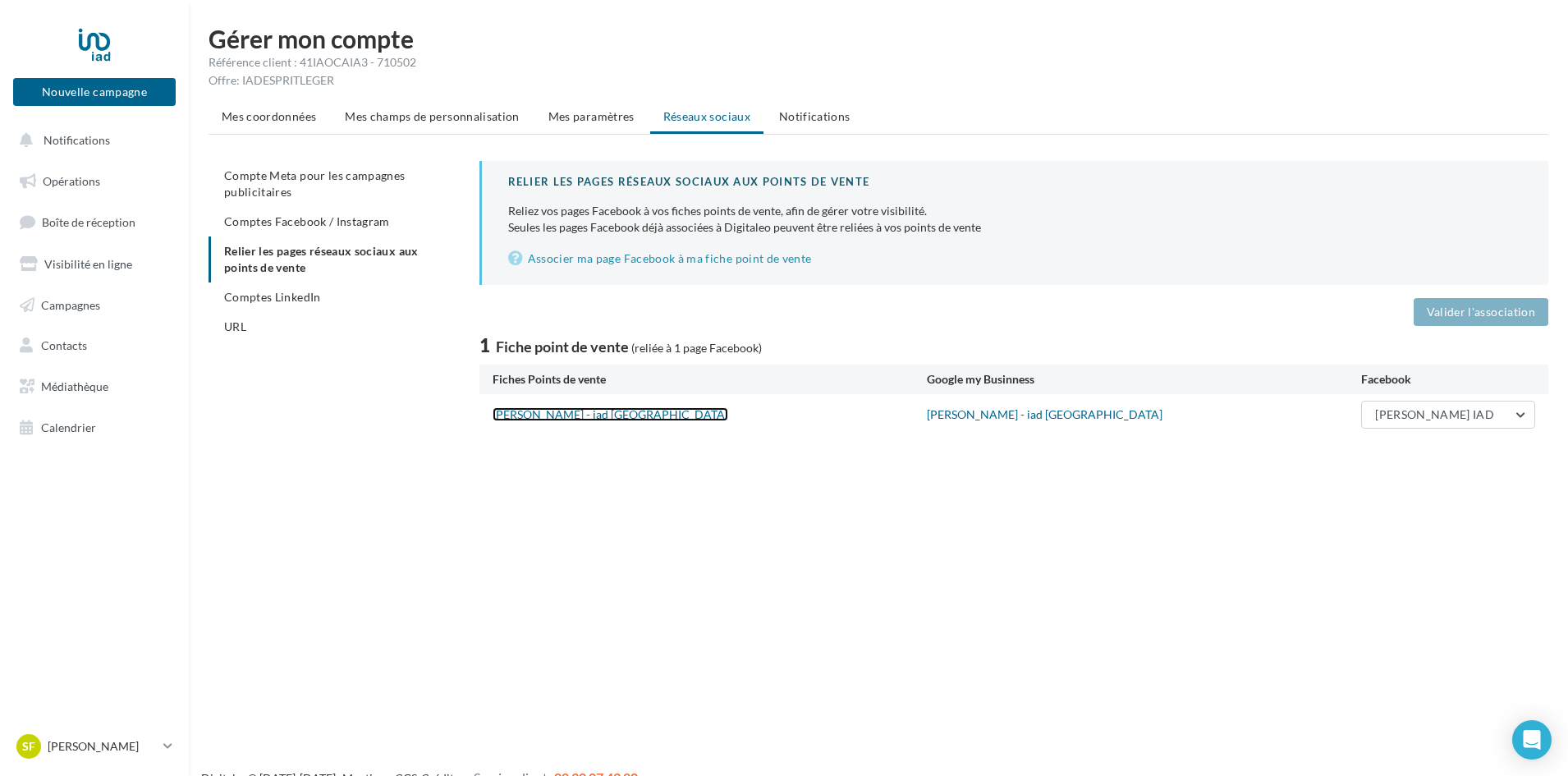
click at [554, 412] on link "Sarah FUNK - iad France" at bounding box center [610, 413] width 236 height 14
click at [474, 122] on span "Mes champs de personnalisation" at bounding box center [432, 116] width 175 height 14
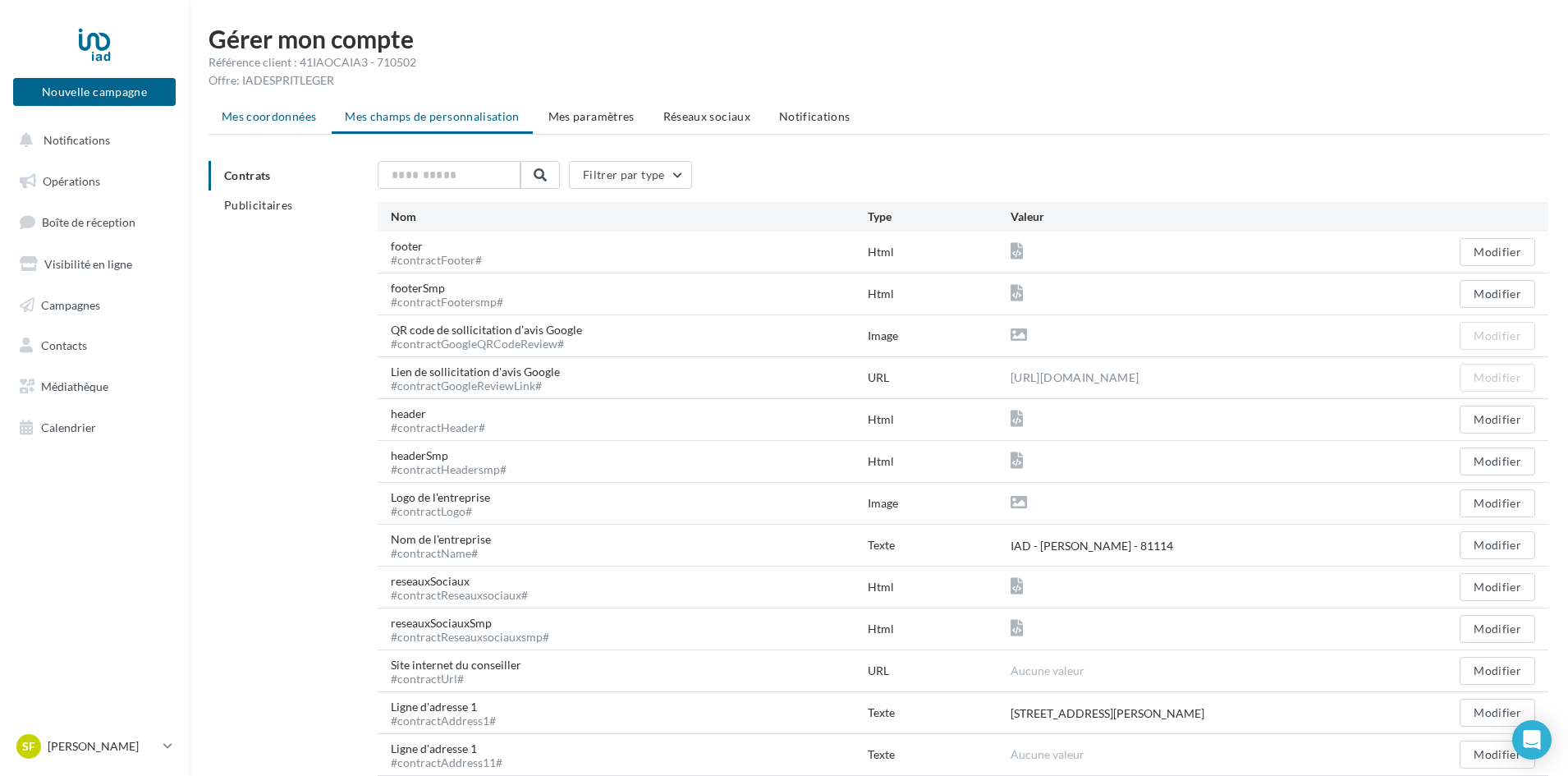
click at [258, 120] on span "Mes coordonnées" at bounding box center [269, 116] width 95 height 14
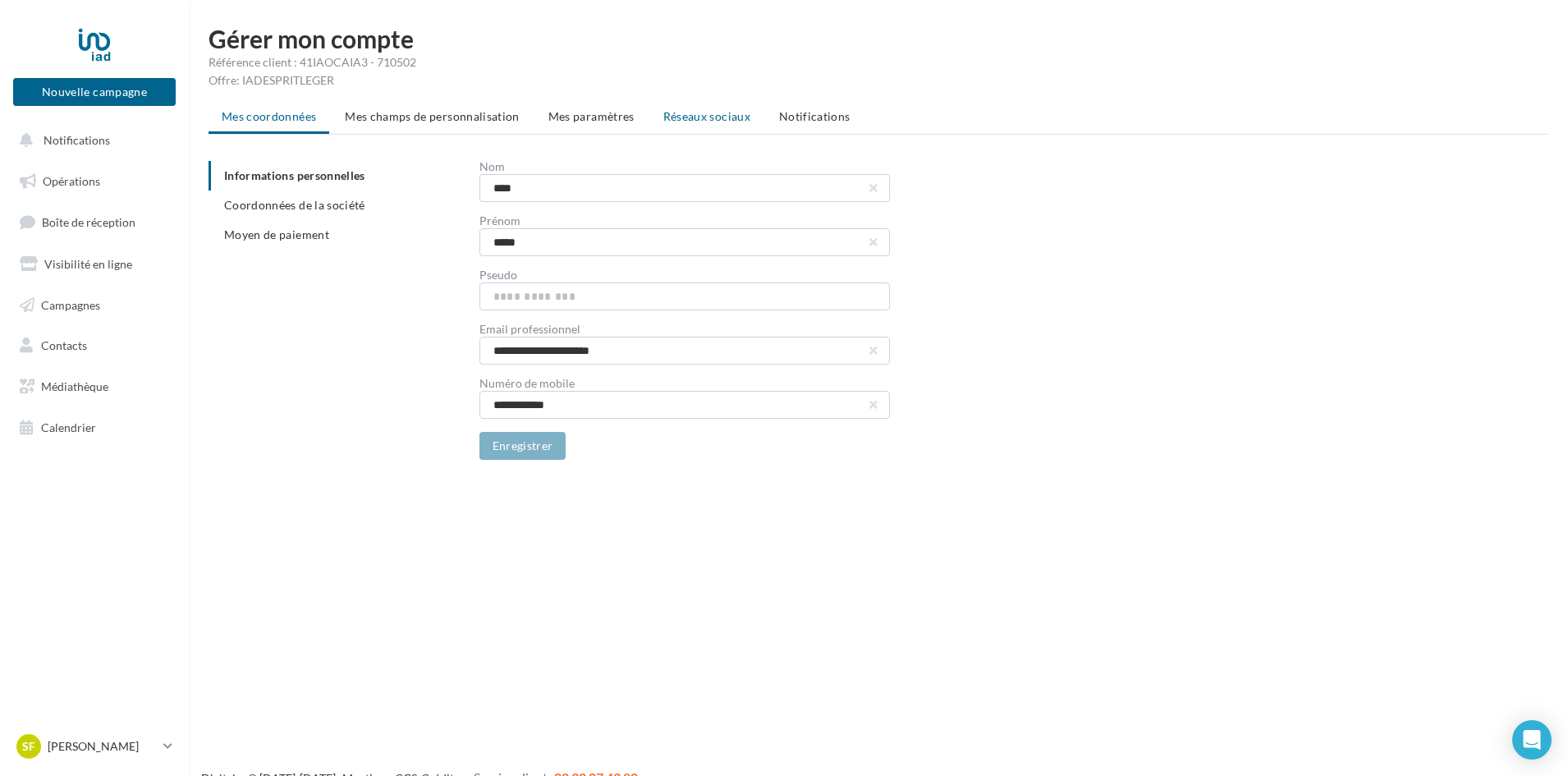
click at [734, 116] on span "Réseaux sociaux" at bounding box center [707, 116] width 87 height 14
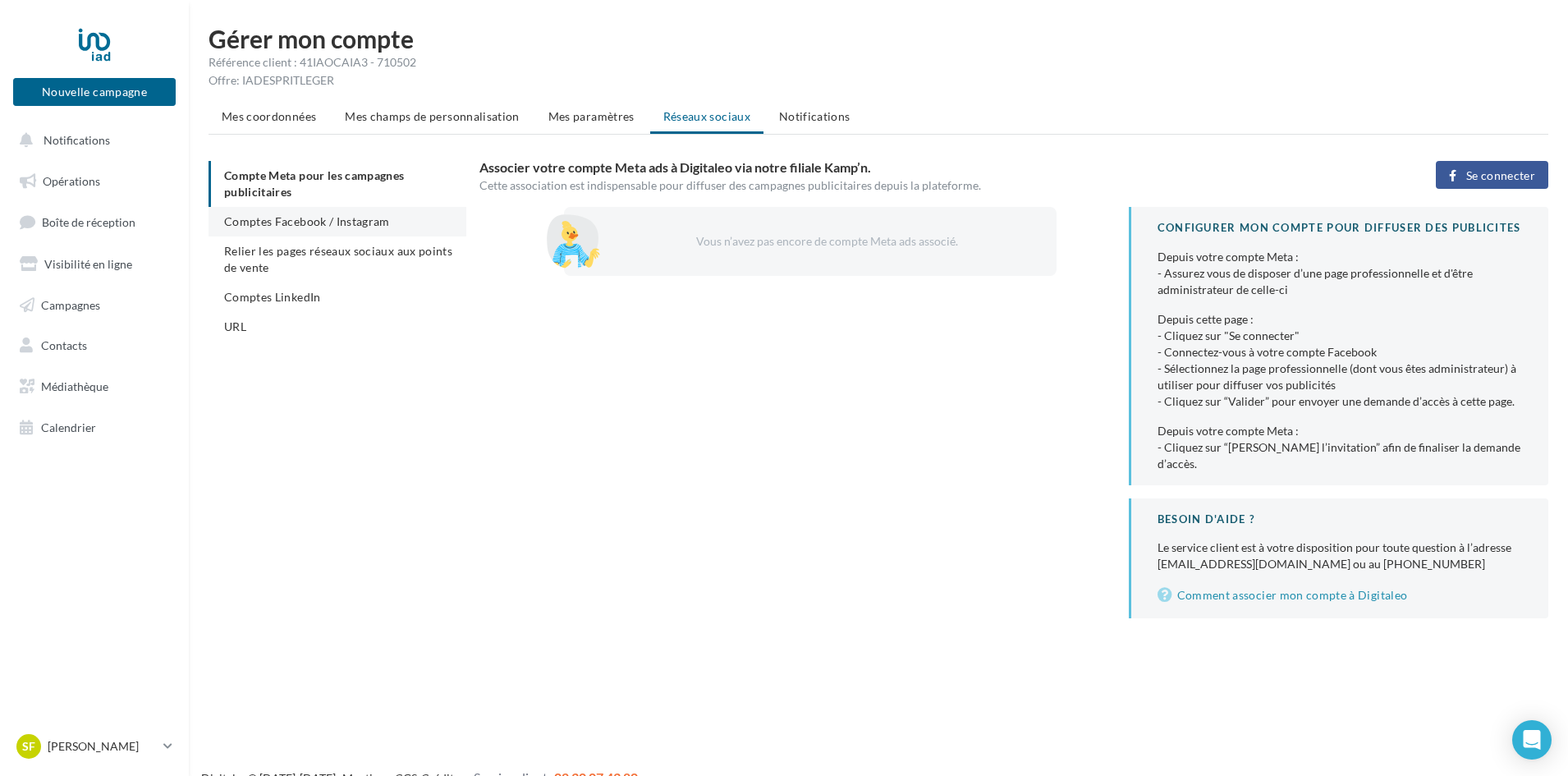
click at [269, 233] on li "Comptes Facebook / Instagram" at bounding box center [337, 221] width 258 height 29
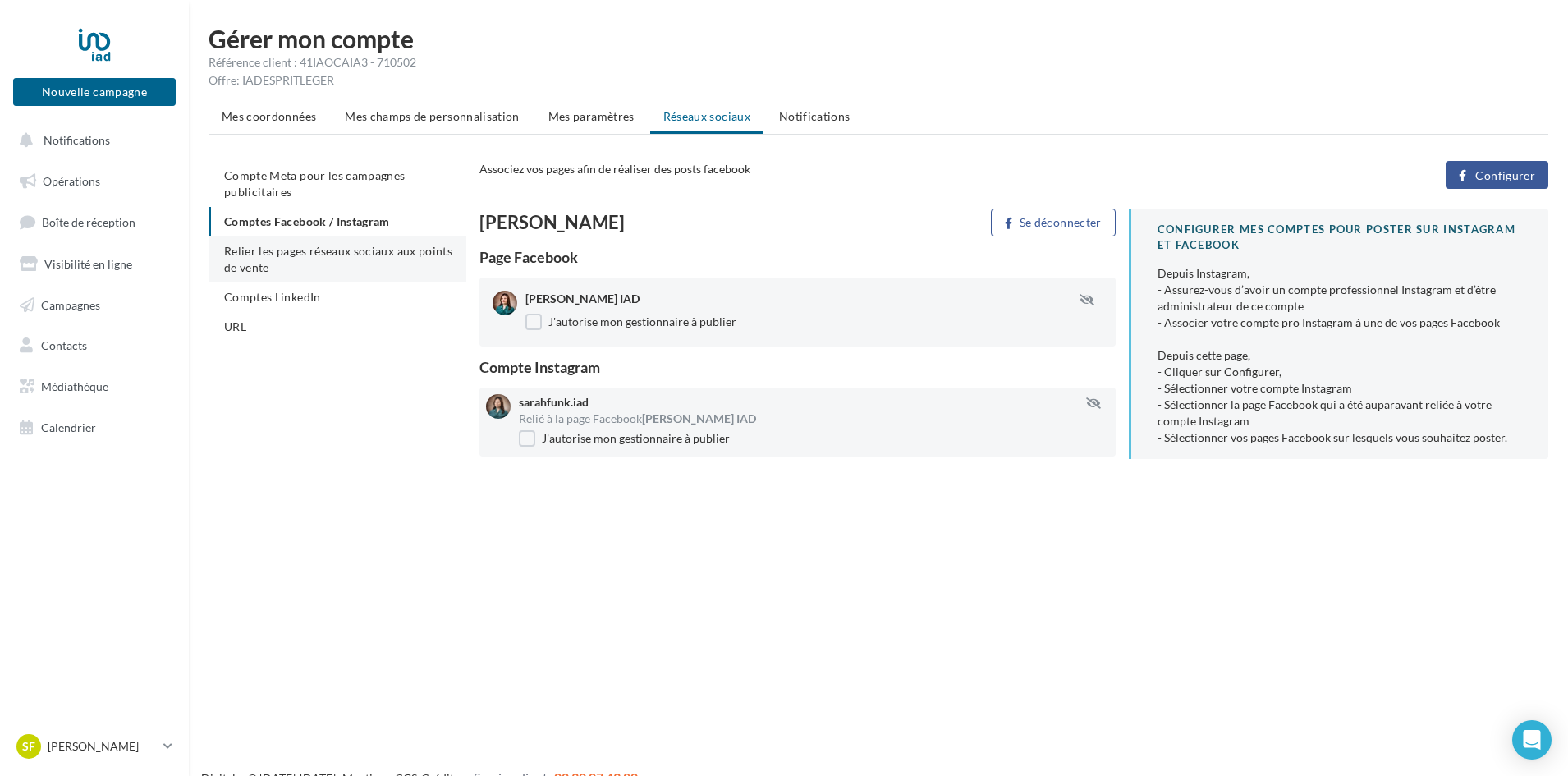
click at [349, 251] on span "Relier les pages réseaux sociaux aux points de vente" at bounding box center [338, 258] width 228 height 30
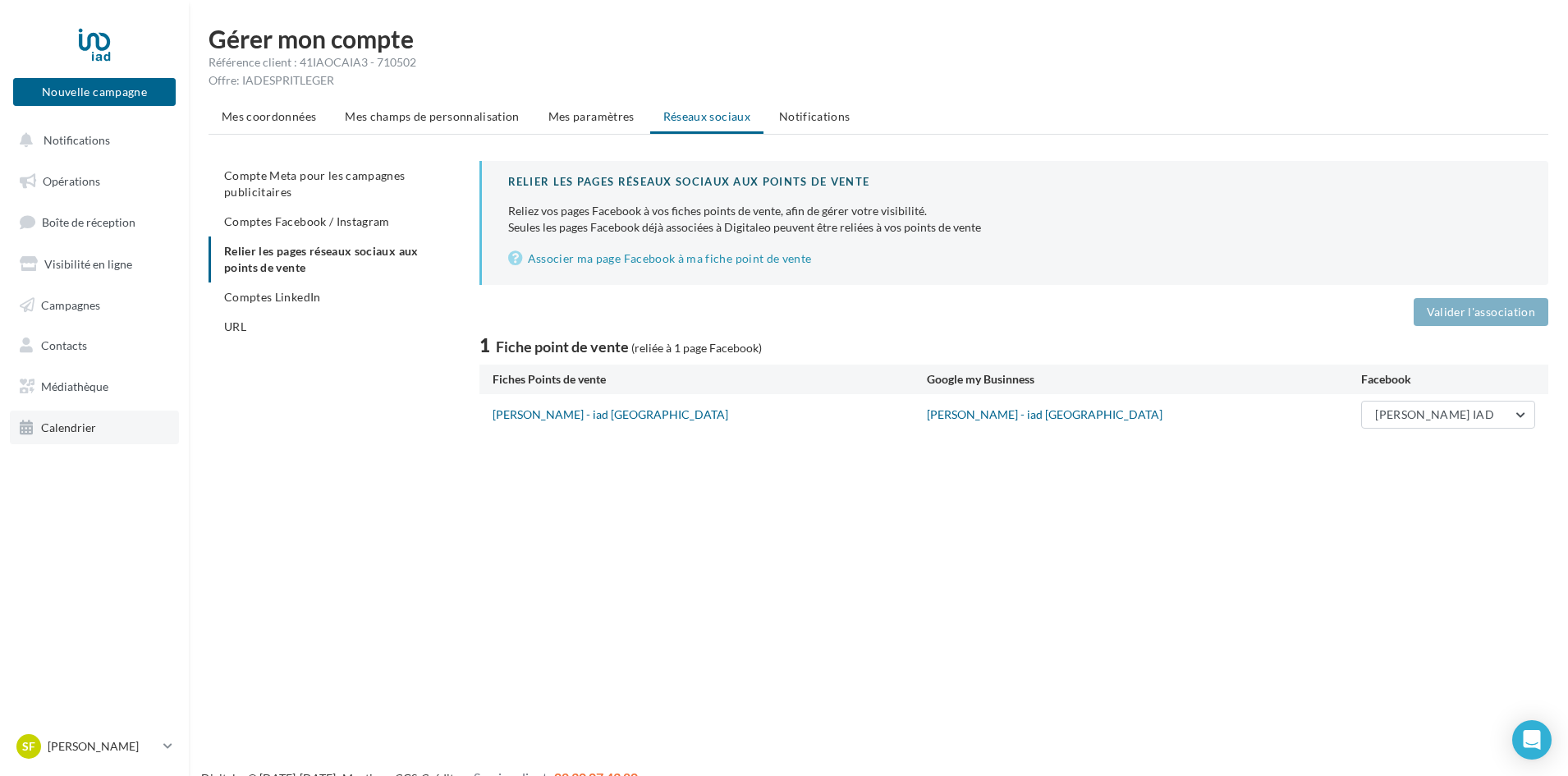
click at [86, 418] on link "Calendrier" at bounding box center [95, 428] width 169 height 35
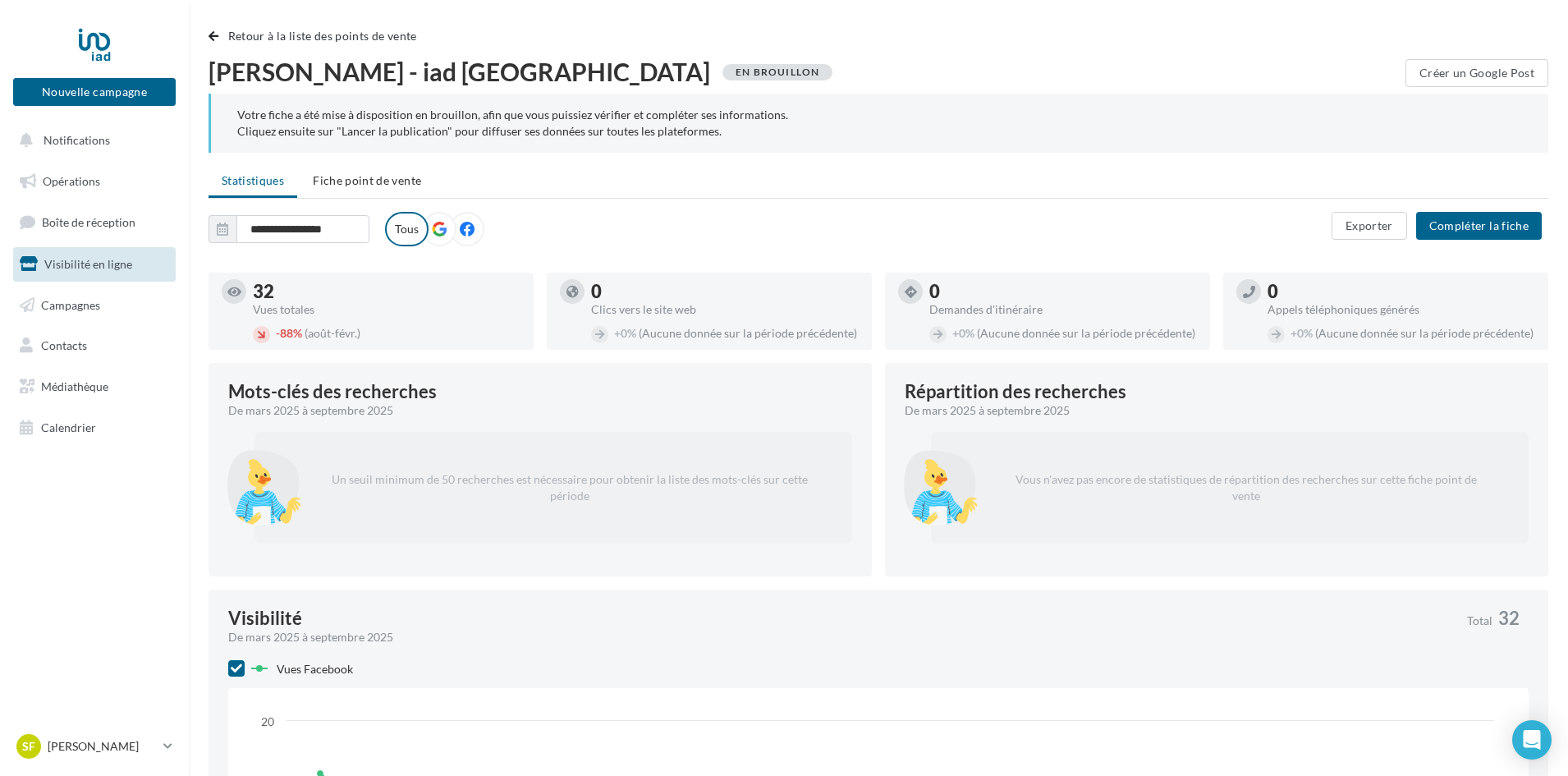
click at [430, 234] on label at bounding box center [440, 229] width 35 height 35
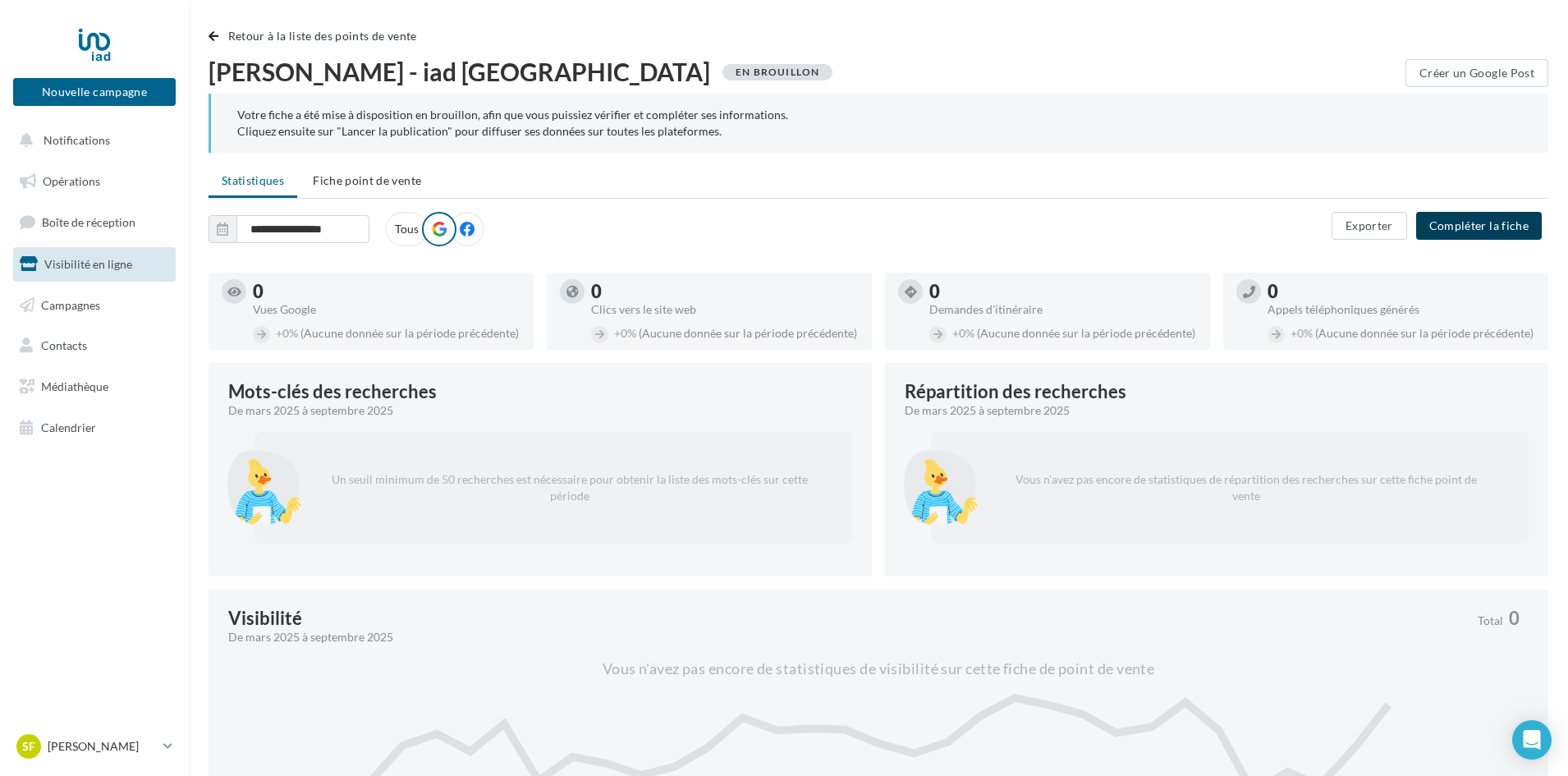
click at [1474, 228] on button "Compléter la fiche" at bounding box center [1479, 226] width 126 height 28
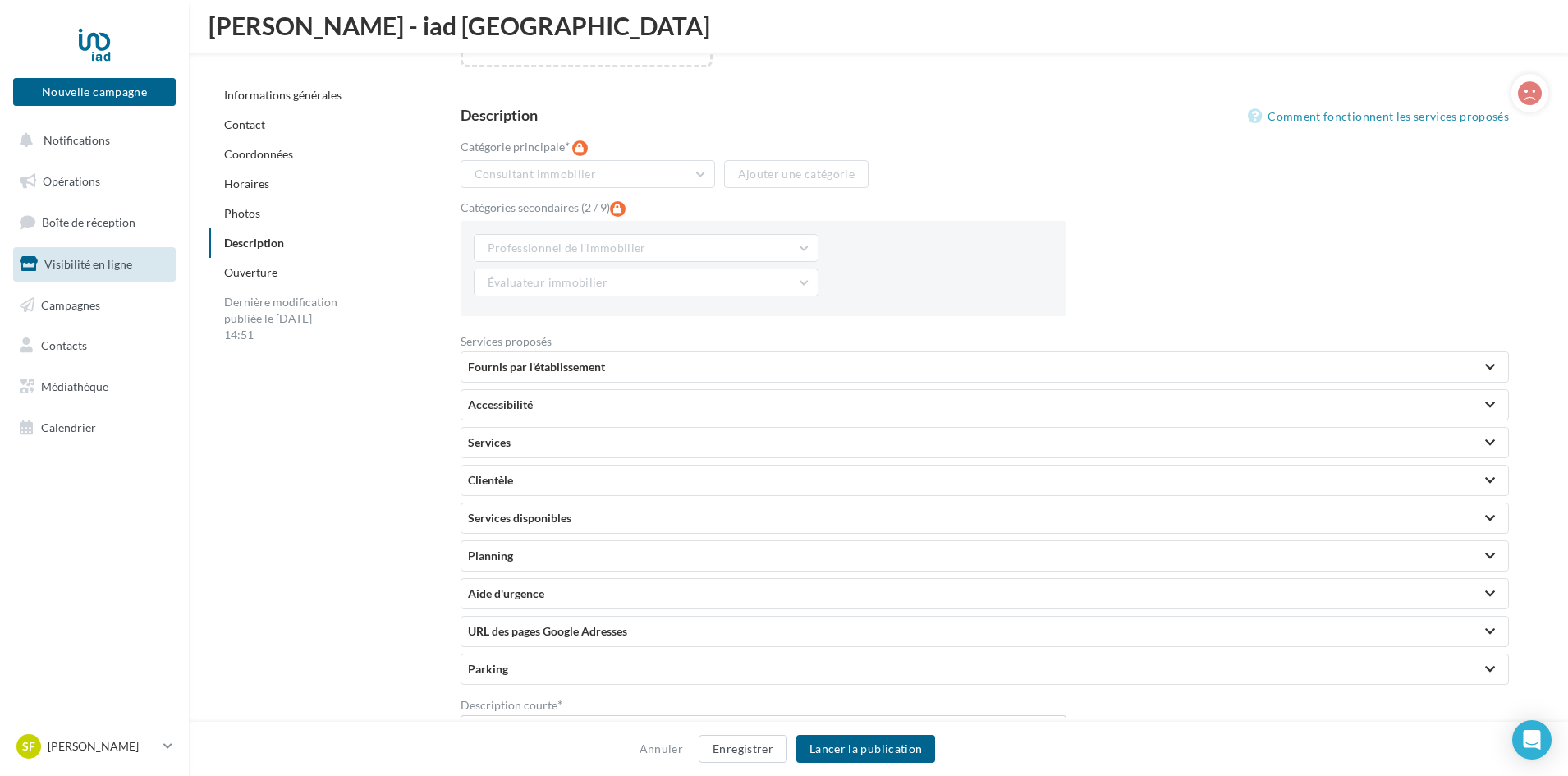
scroll to position [3197, 0]
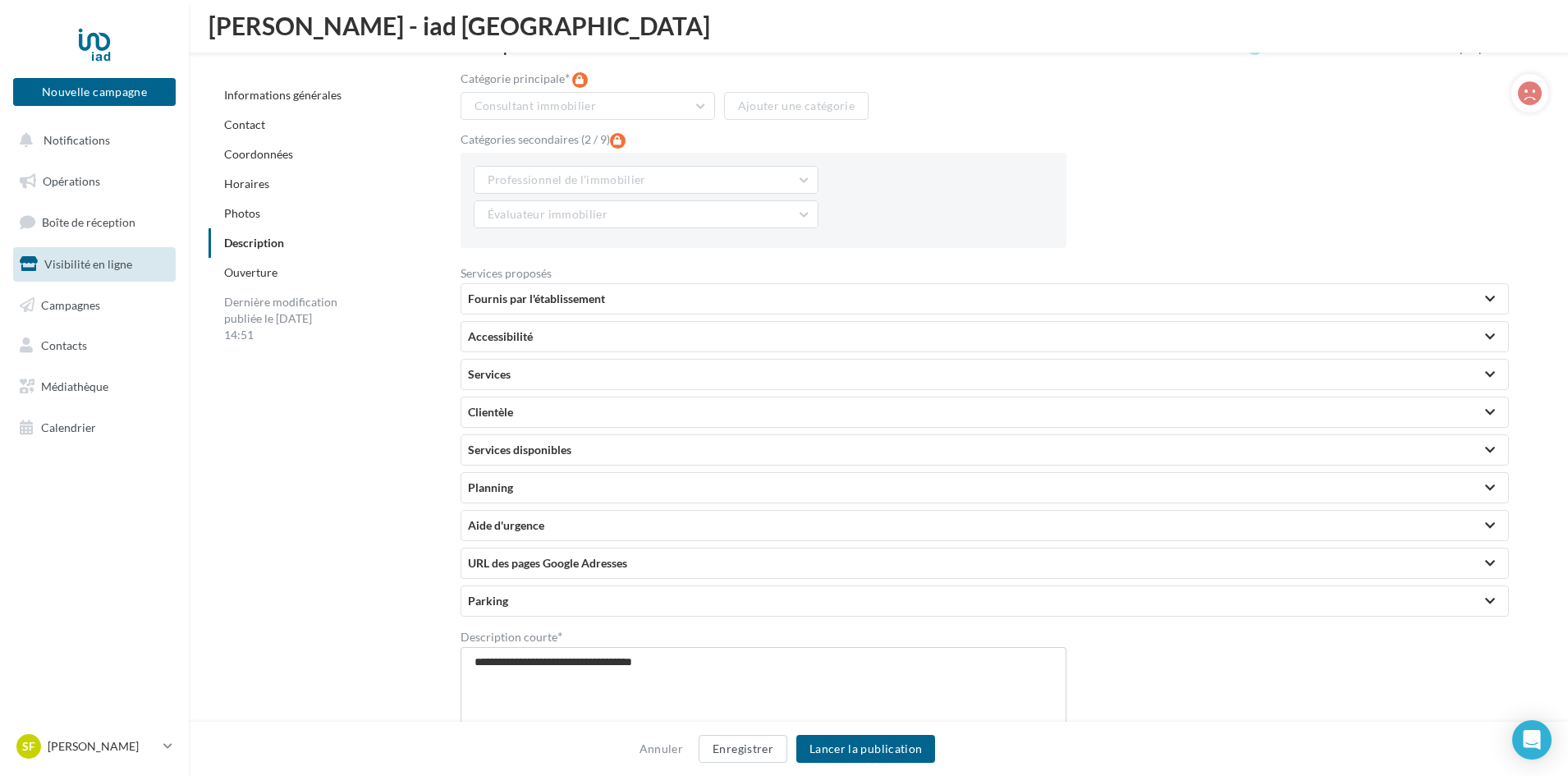
click at [824, 419] on div "Clientèle" at bounding box center [985, 412] width 1034 height 16
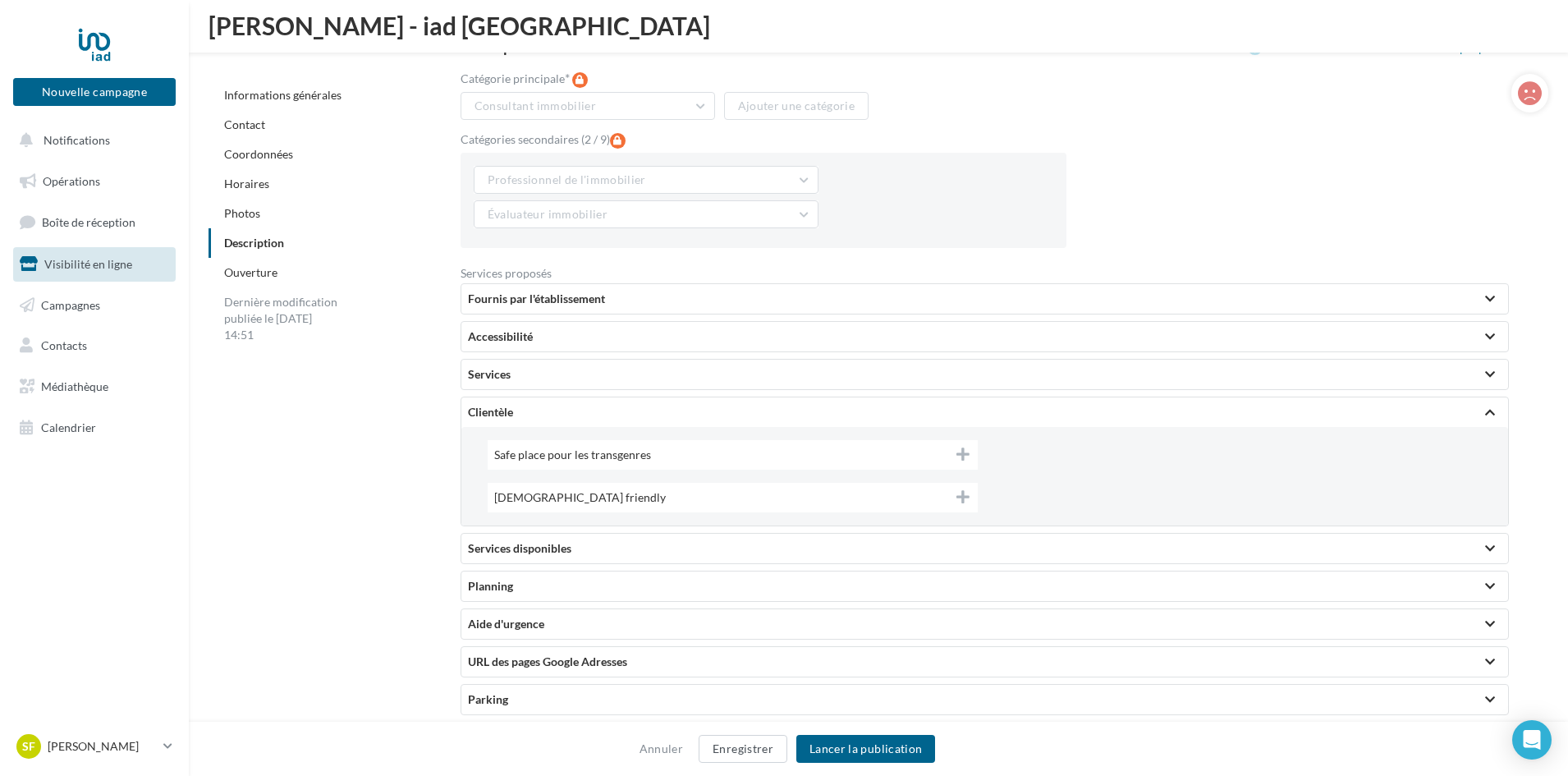
click at [827, 389] on div "Services" at bounding box center [985, 374] width 1048 height 31
click at [844, 382] on div "Services" at bounding box center [985, 374] width 1034 height 16
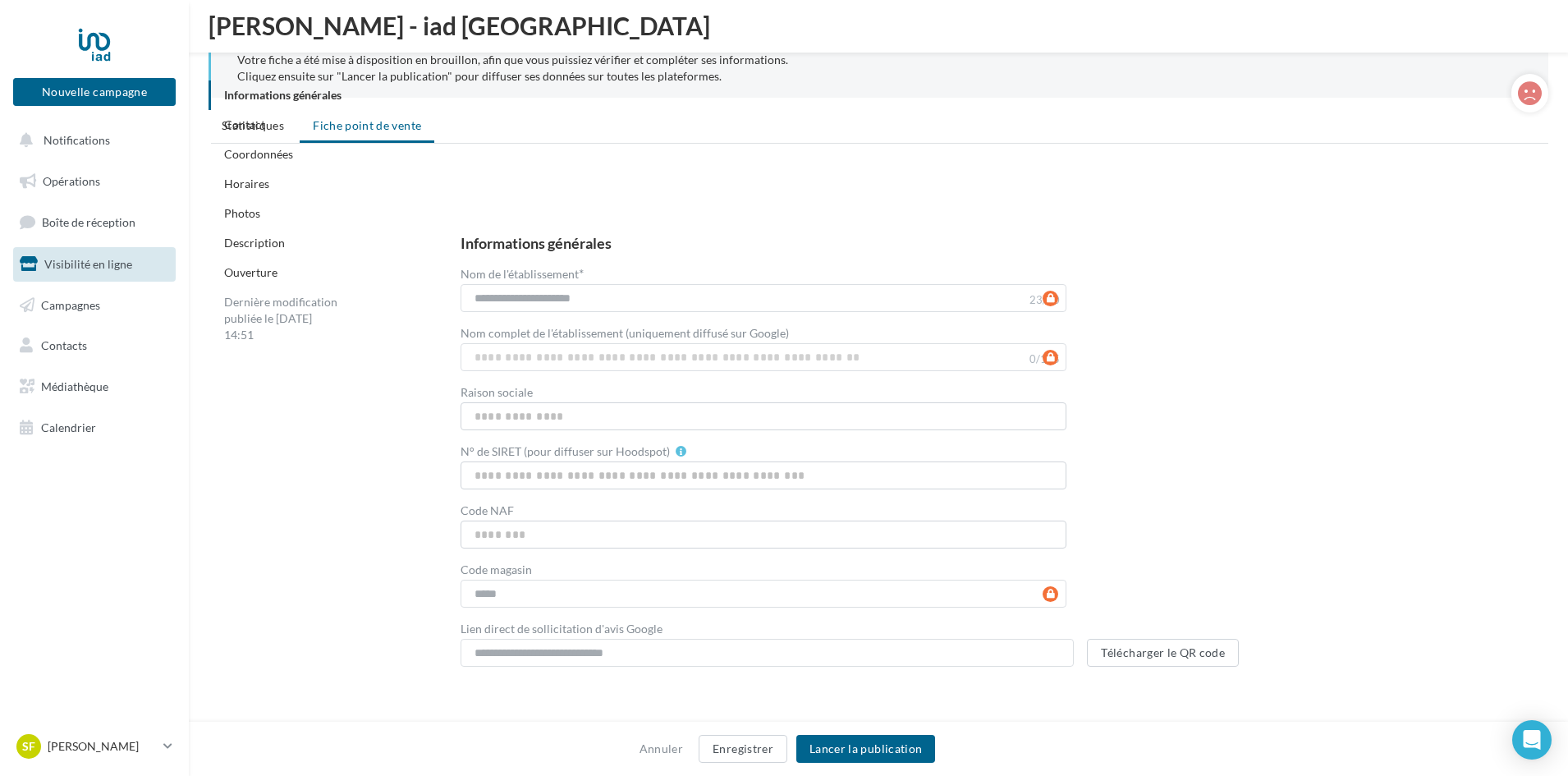
scroll to position [0, 0]
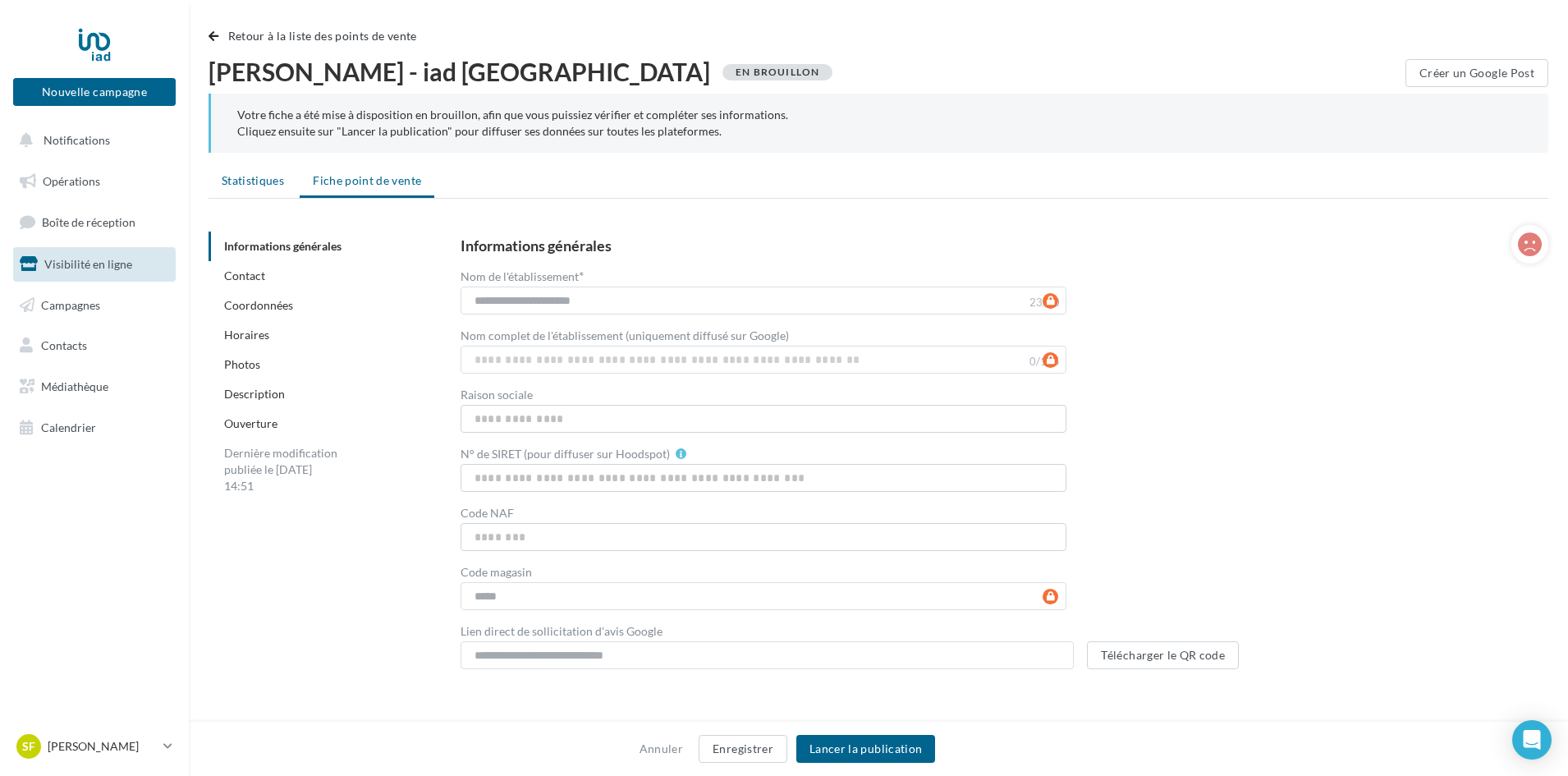
click at [238, 175] on span "Statistiques" at bounding box center [253, 179] width 63 height 14
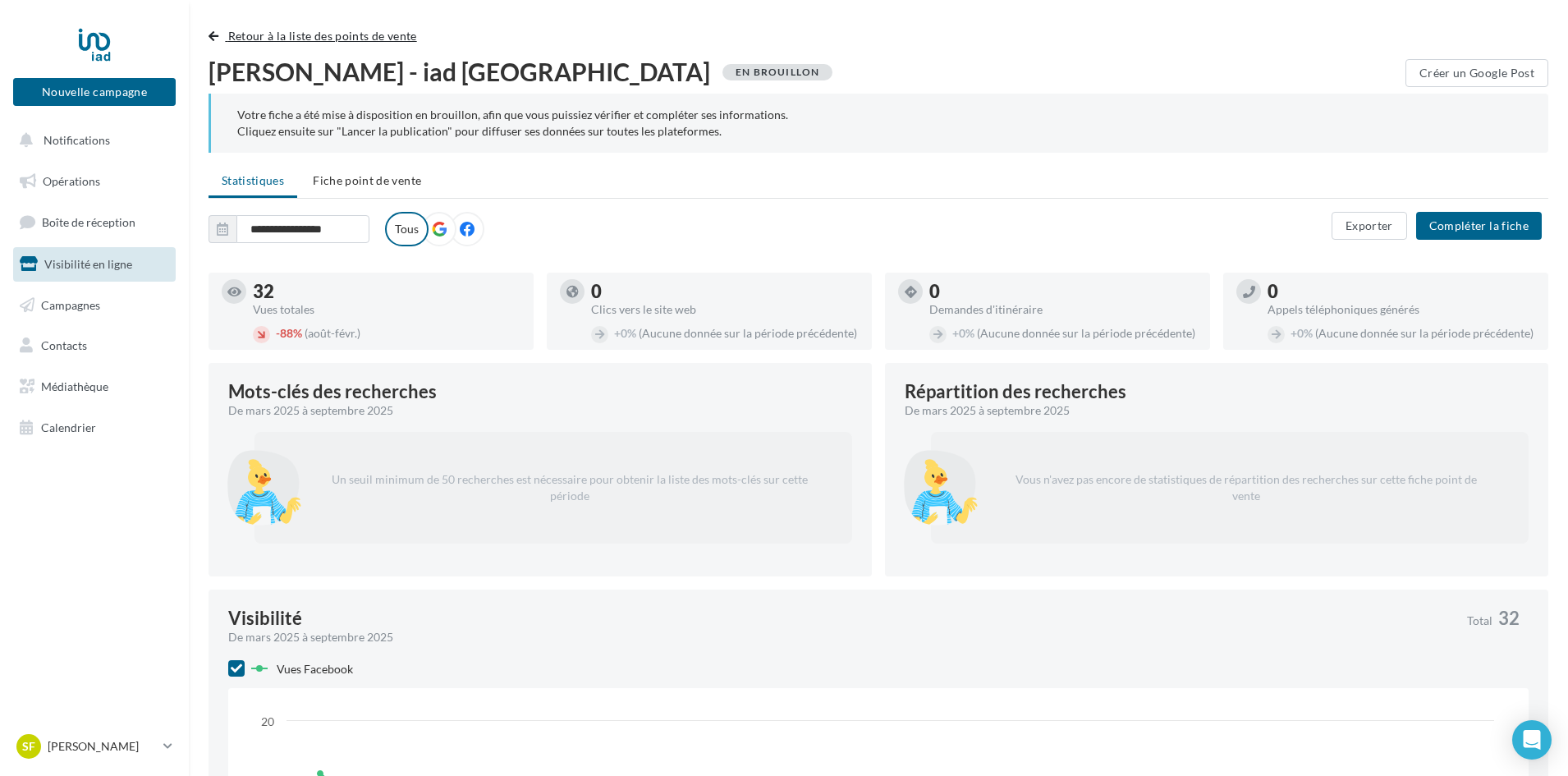
click at [212, 42] on button "Retour à la liste des points de vente" at bounding box center [316, 36] width 215 height 20
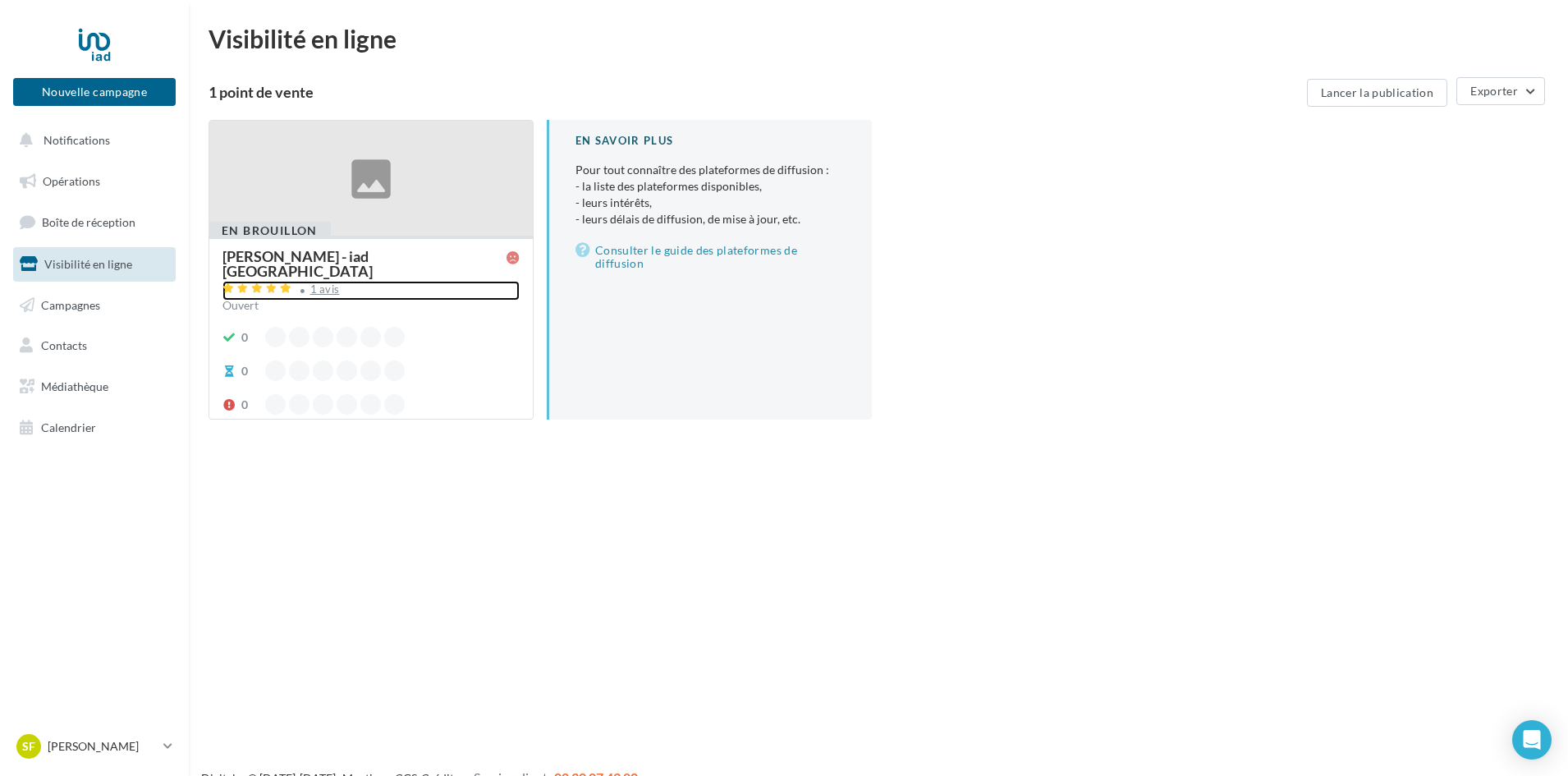
click at [474, 281] on div "1 avis" at bounding box center [370, 291] width 298 height 20
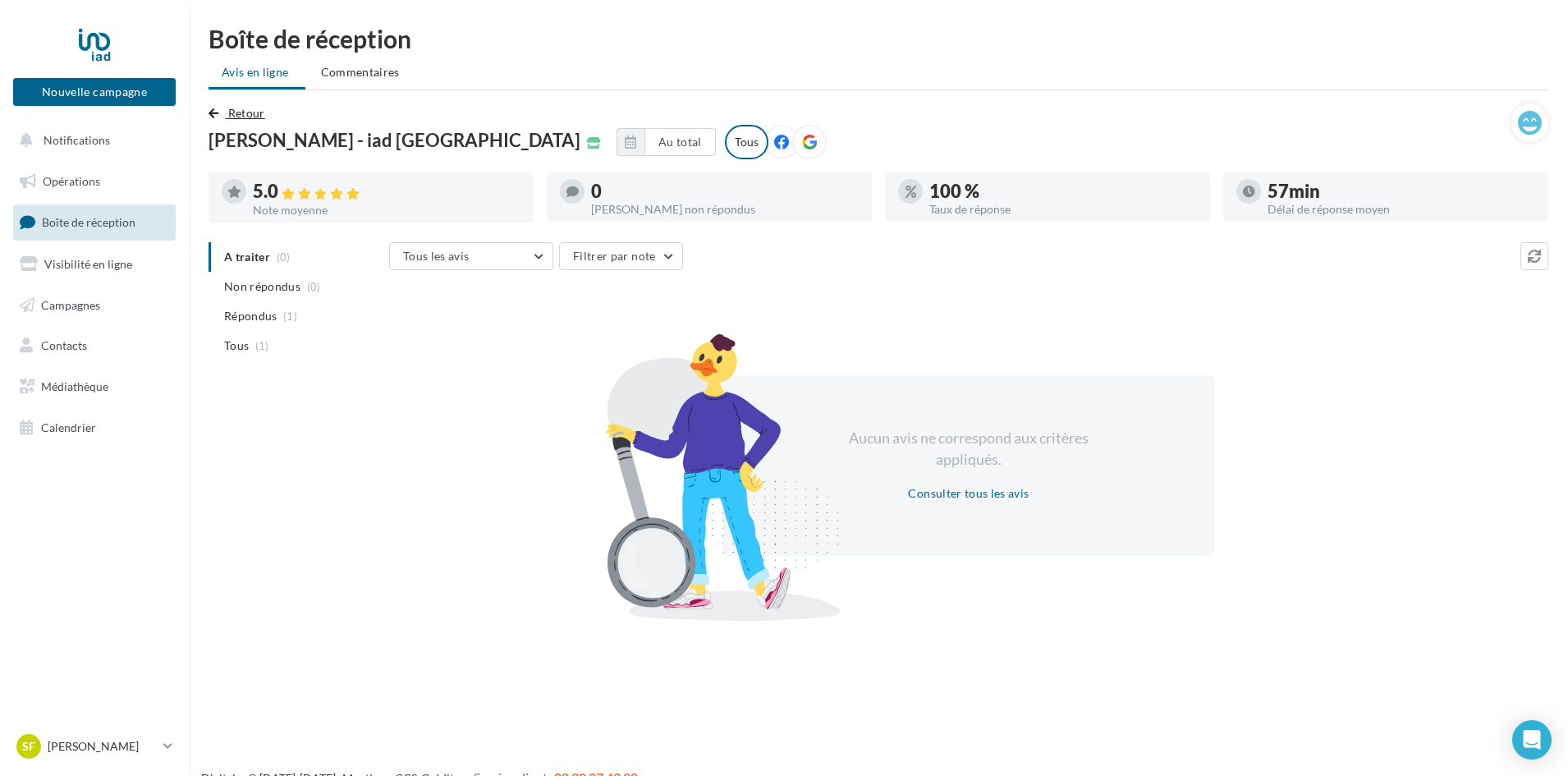
click at [239, 110] on span "Retour" at bounding box center [247, 112] width 37 height 14
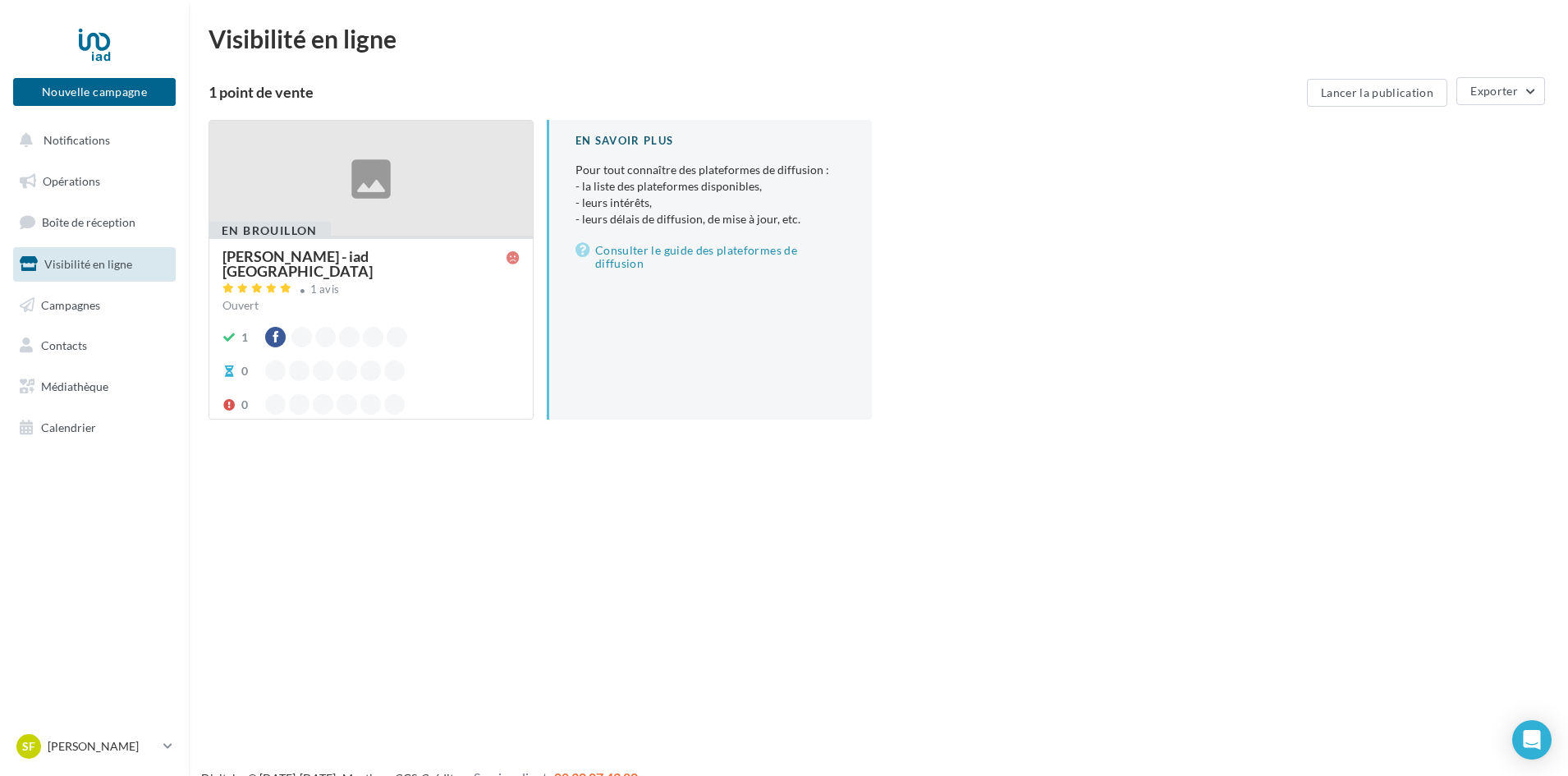
click at [357, 365] on div at bounding box center [347, 370] width 21 height 21
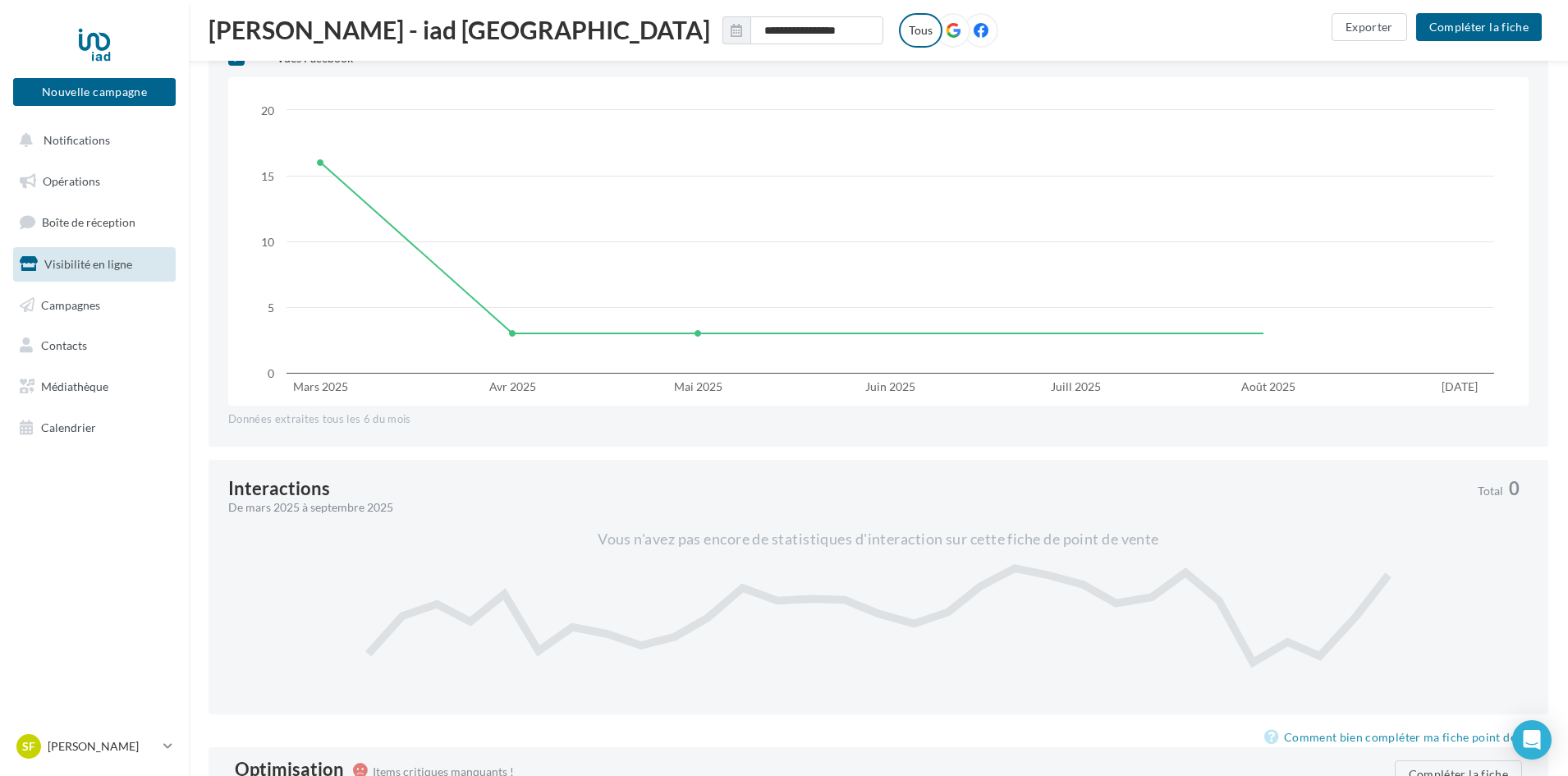
scroll to position [813, 0]
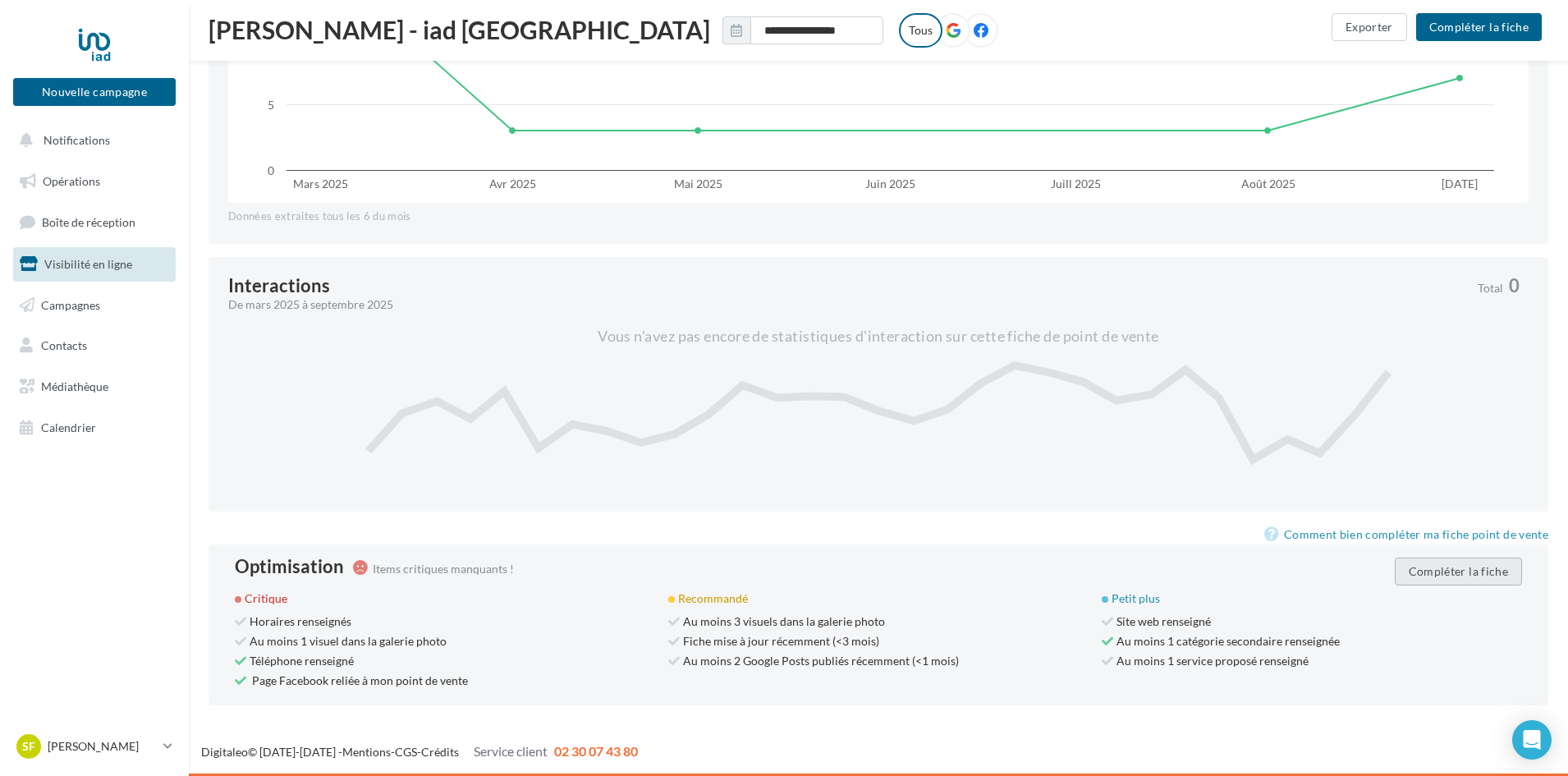
click at [1459, 580] on button "Compléter la fiche" at bounding box center [1459, 571] width 127 height 28
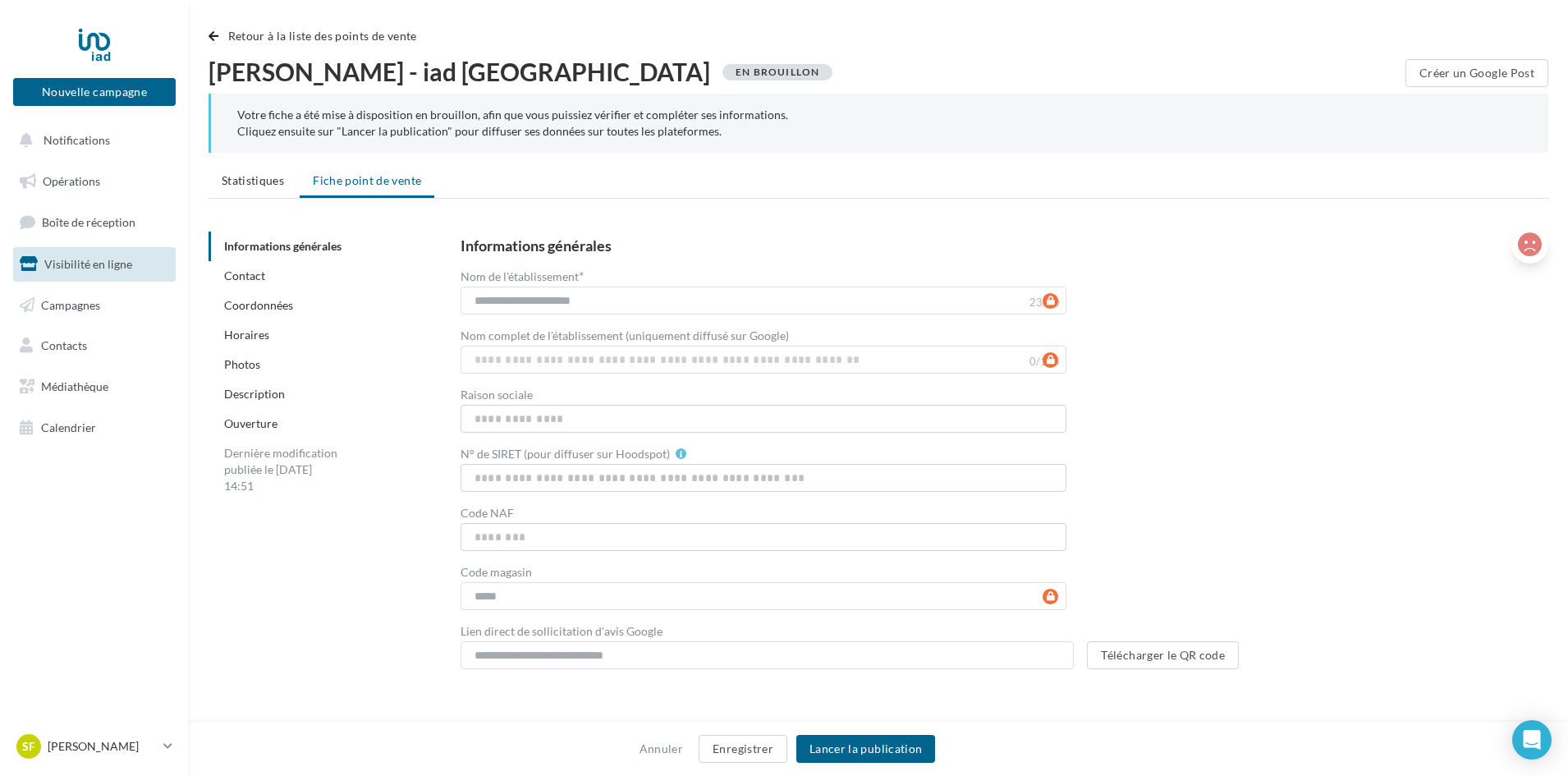
click at [1536, 255] on icon at bounding box center [1530, 244] width 24 height 25
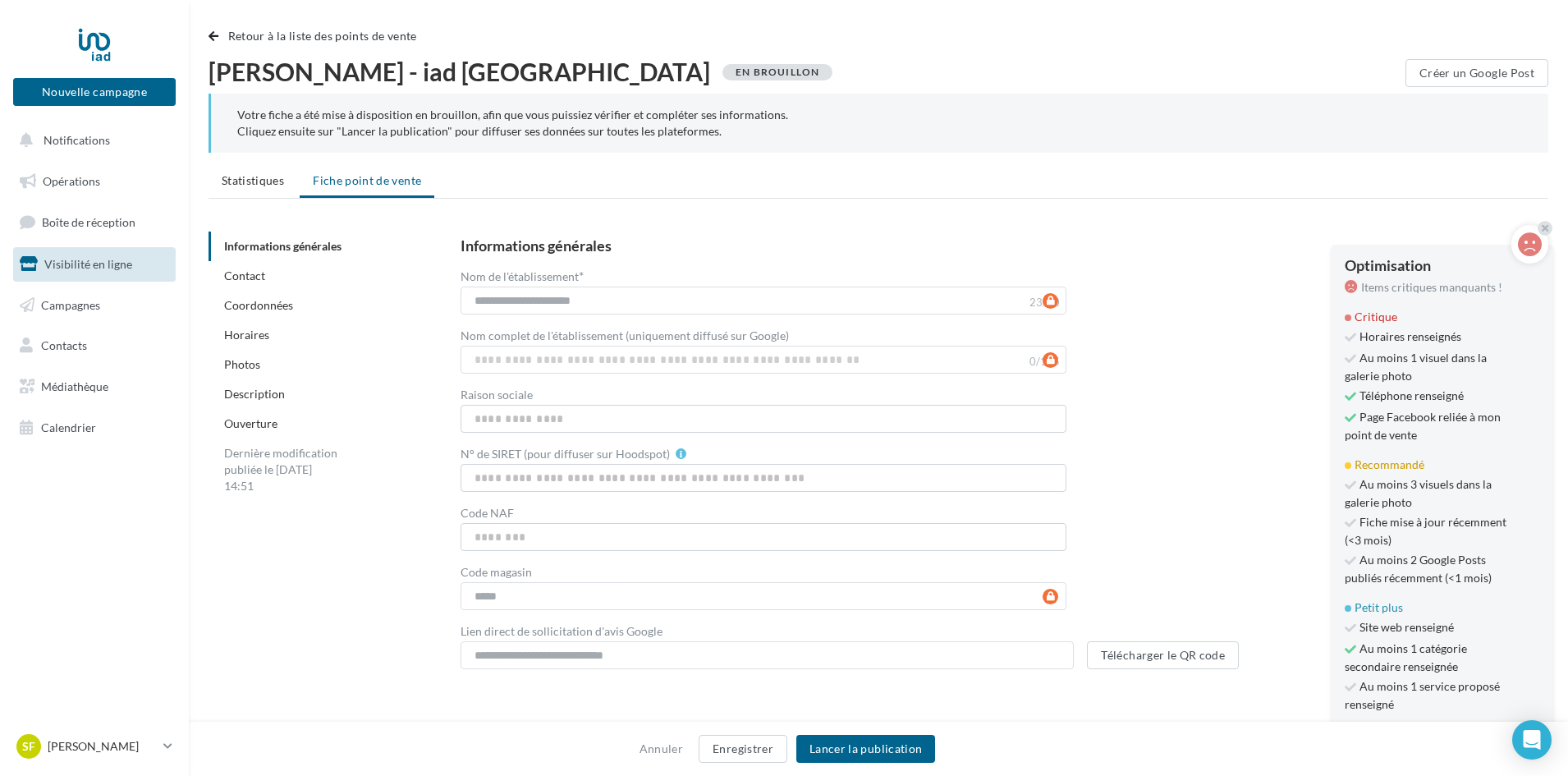
click at [1233, 427] on div "**********" at bounding box center [991, 454] width 1062 height 431
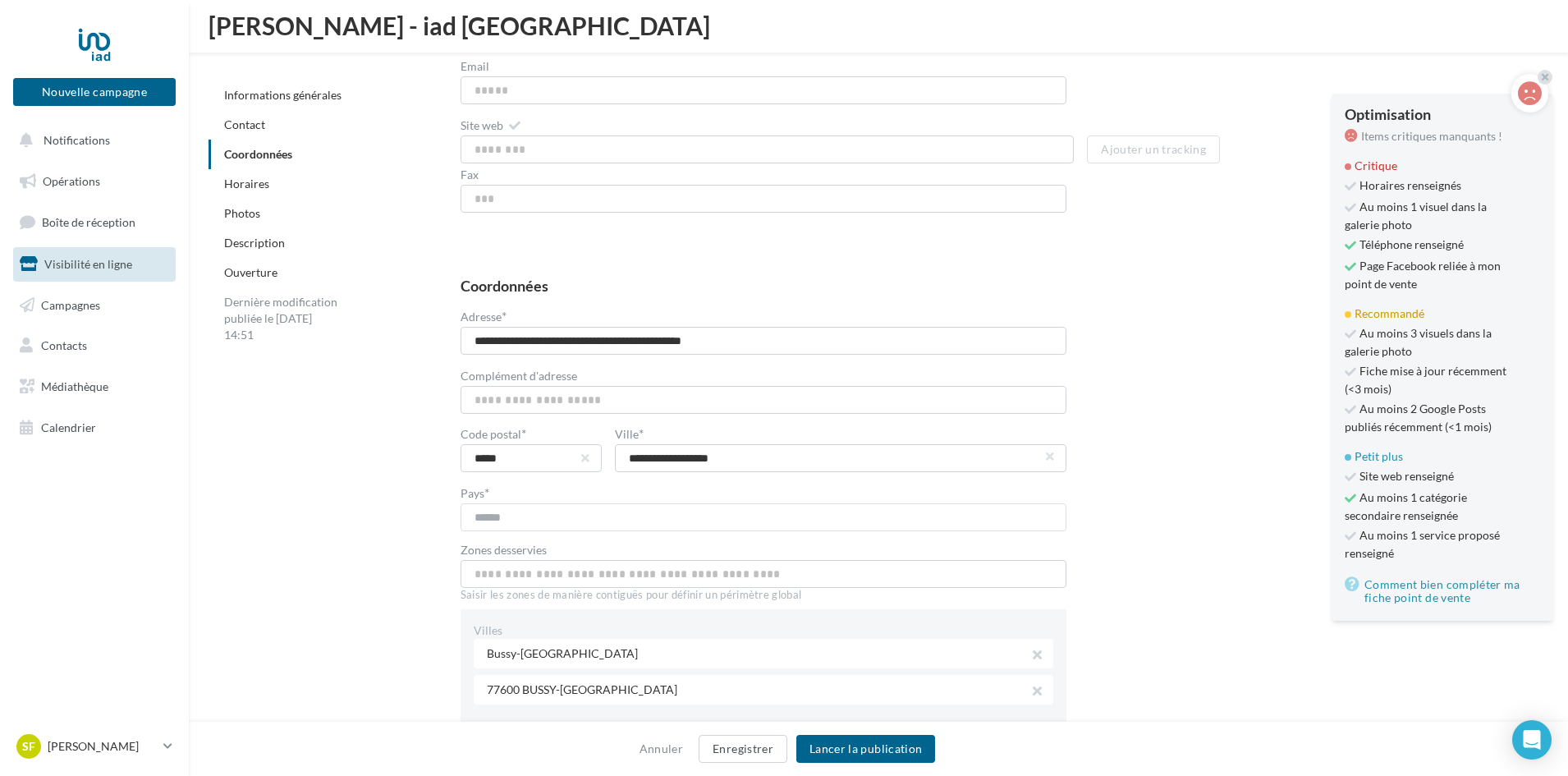
scroll to position [1188, 0]
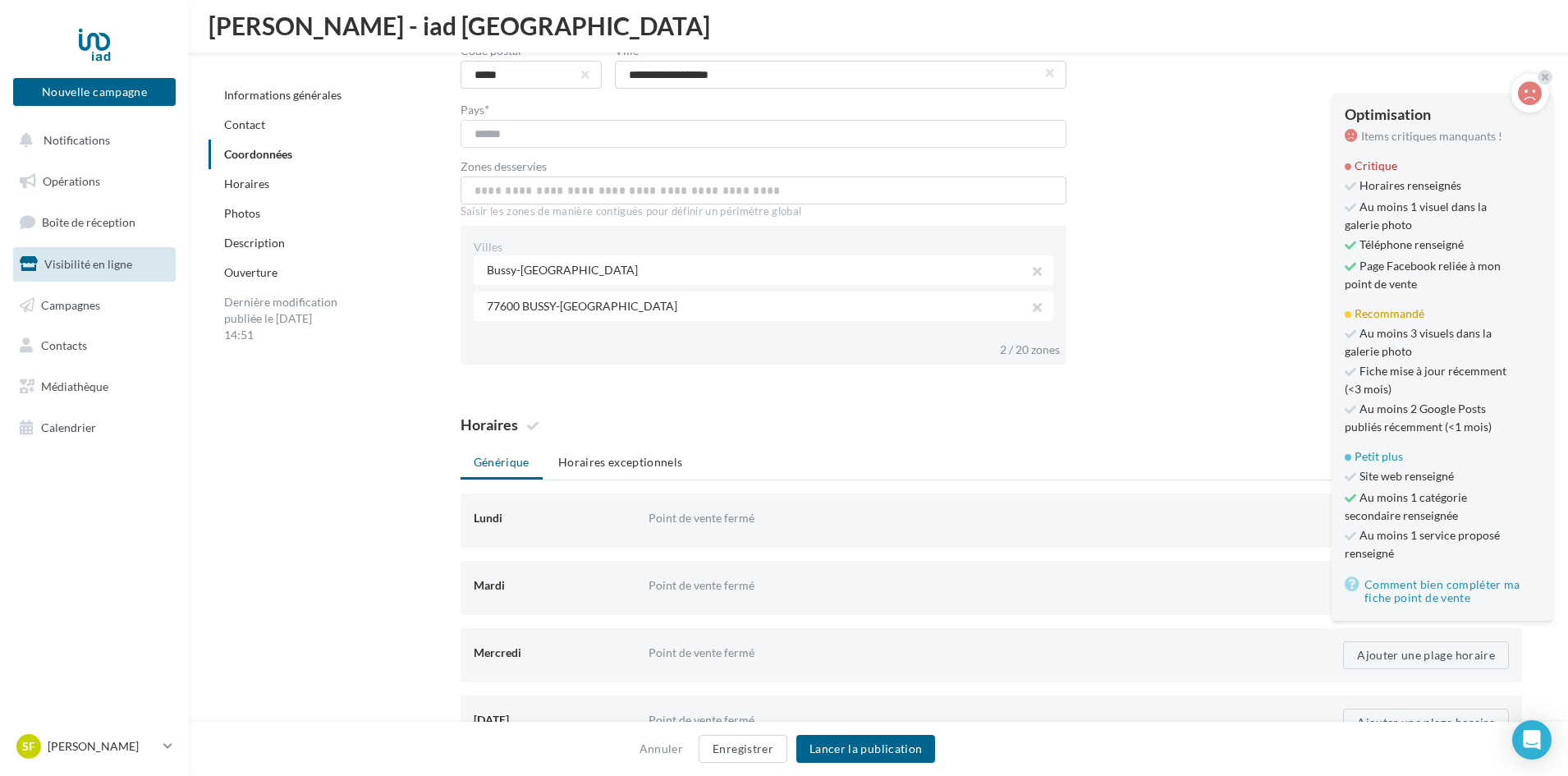
click at [1233, 427] on div "Horaires" at bounding box center [991, 425] width 1062 height 17
click at [1540, 75] on div at bounding box center [1545, 77] width 15 height 15
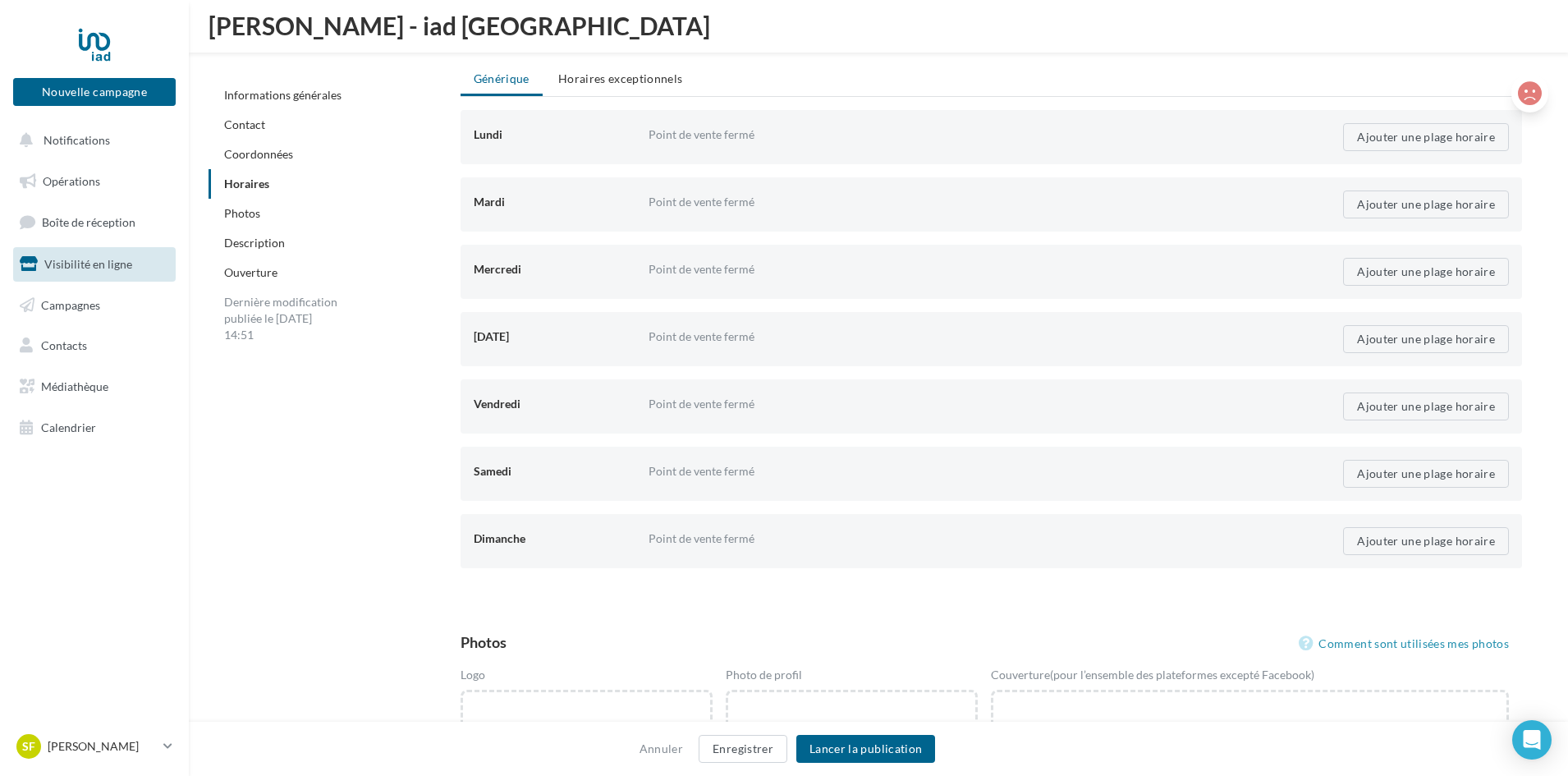
scroll to position [1954, 0]
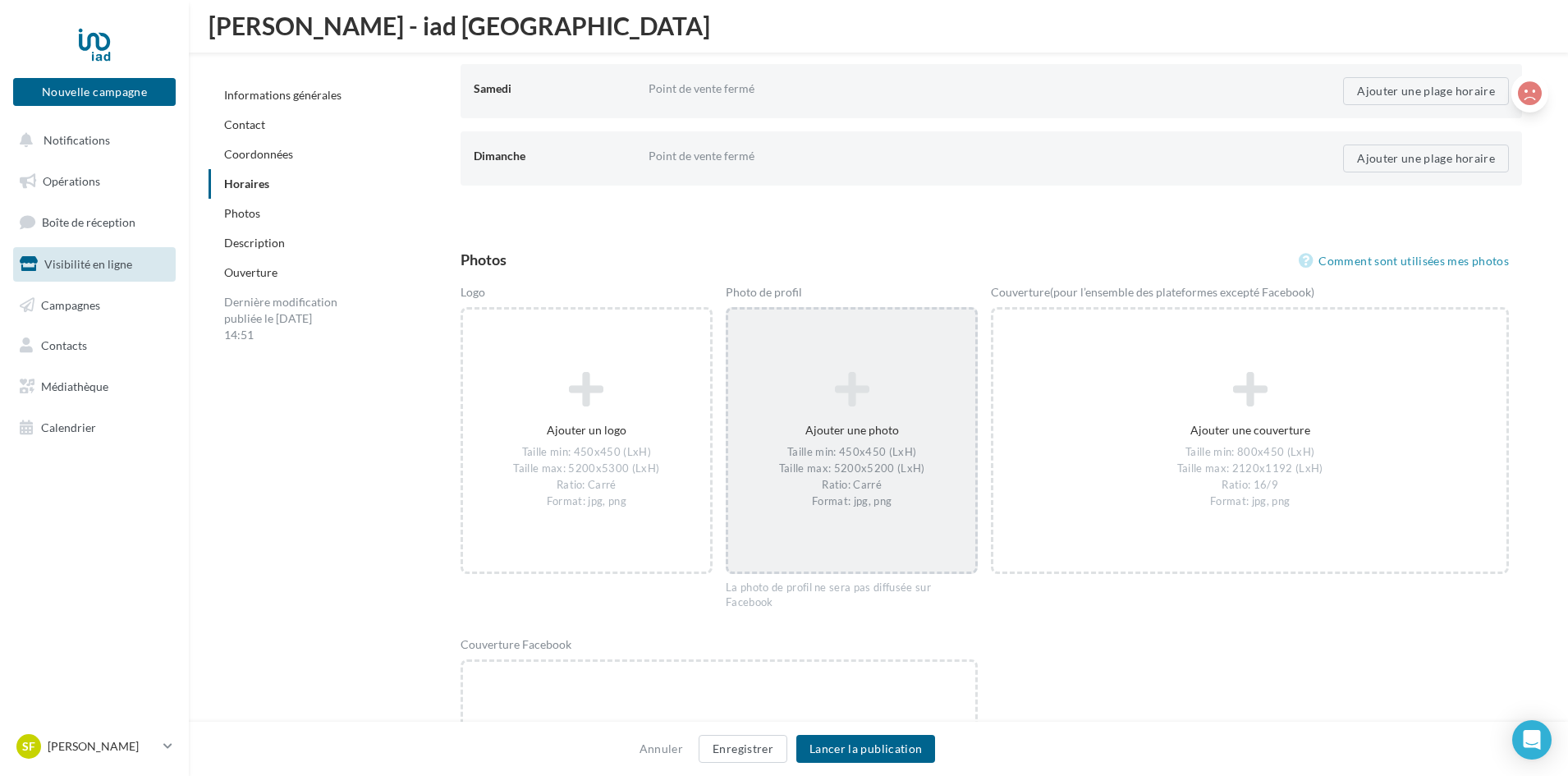
click at [902, 418] on div "Ajouter une photo Taille min: 450x450 (LxH) Taille max: 5200x5200 (LxH) Ratio: …" at bounding box center [852, 441] width 248 height 155
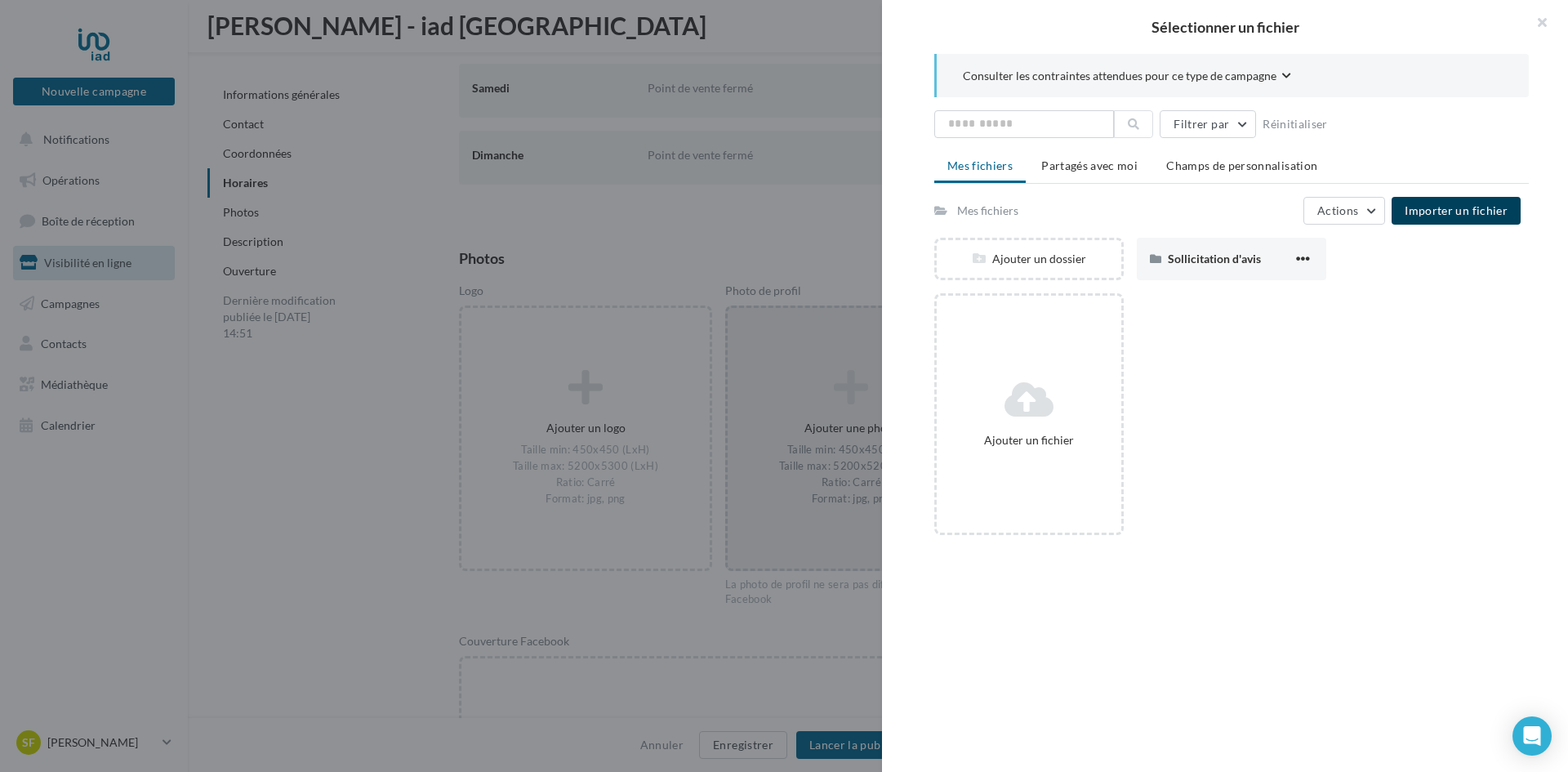
click at [1448, 212] on span "Importer un fichier" at bounding box center [1457, 210] width 103 height 14
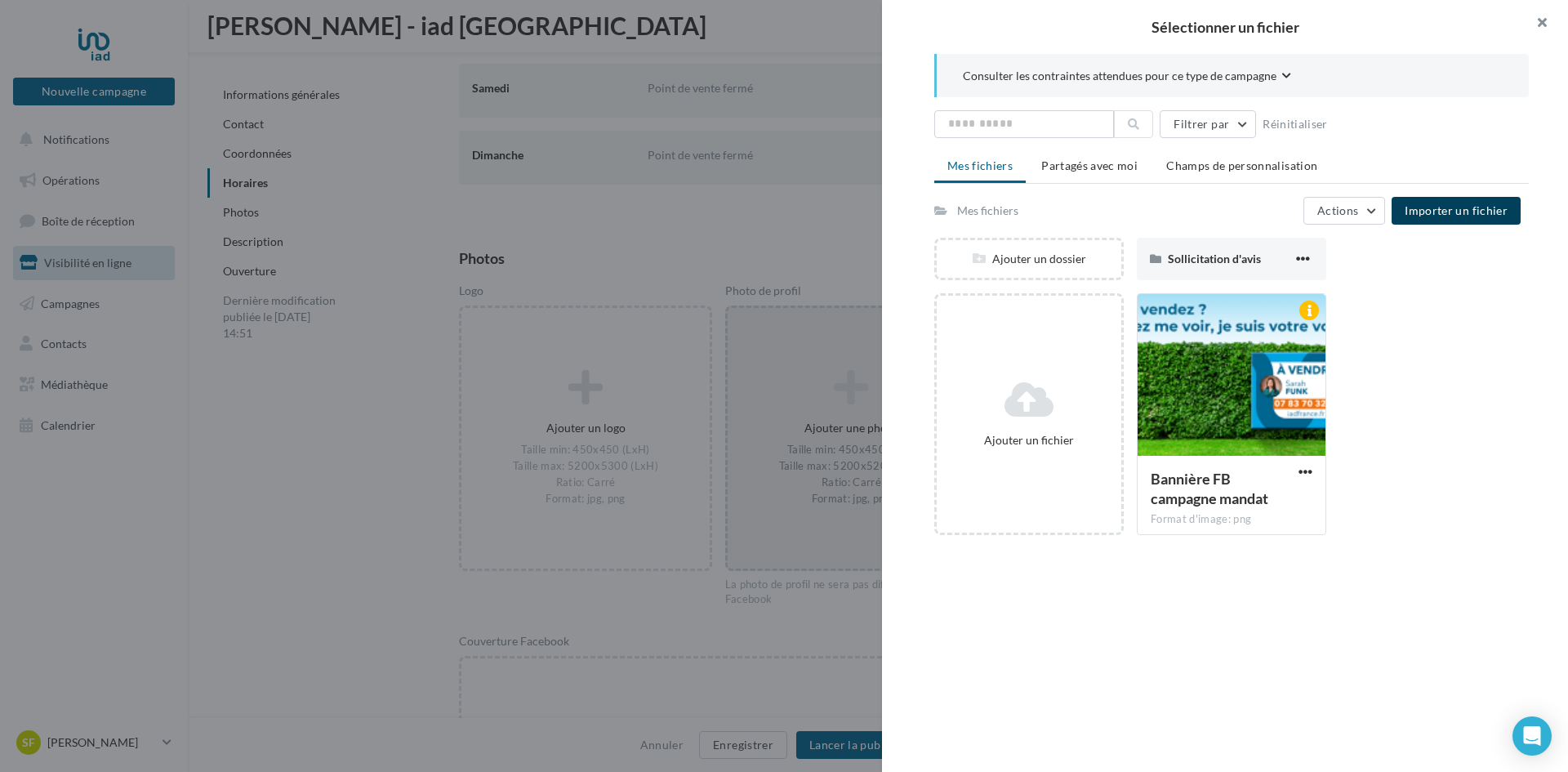
click at [1543, 28] on button "button" at bounding box center [1535, 24] width 65 height 49
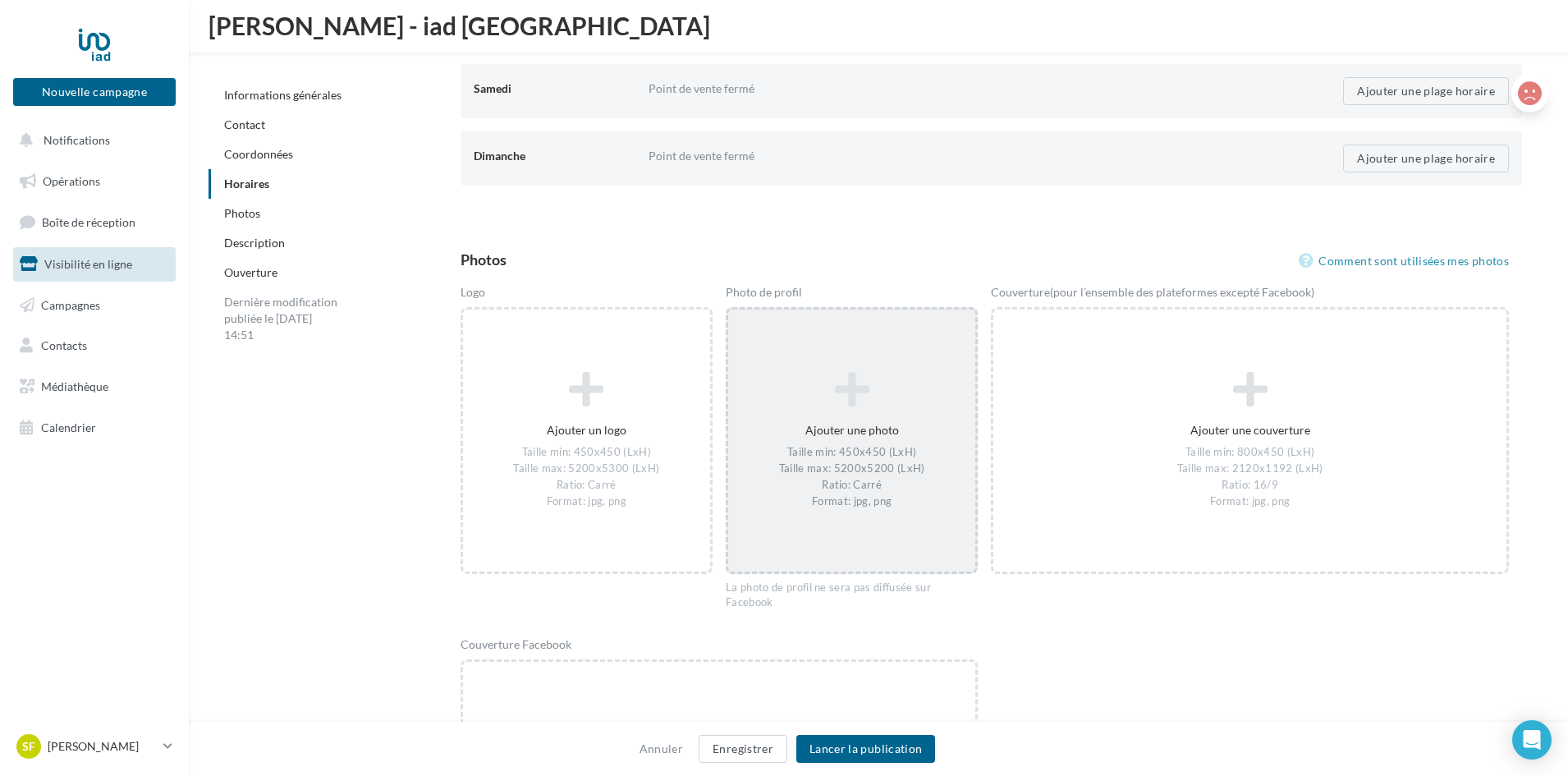
click at [860, 434] on div "Ajouter une photo Taille min: 450x450 (LxH) Taille max: 5200x5200 (LxH) Ratio: …" at bounding box center [852, 441] width 248 height 155
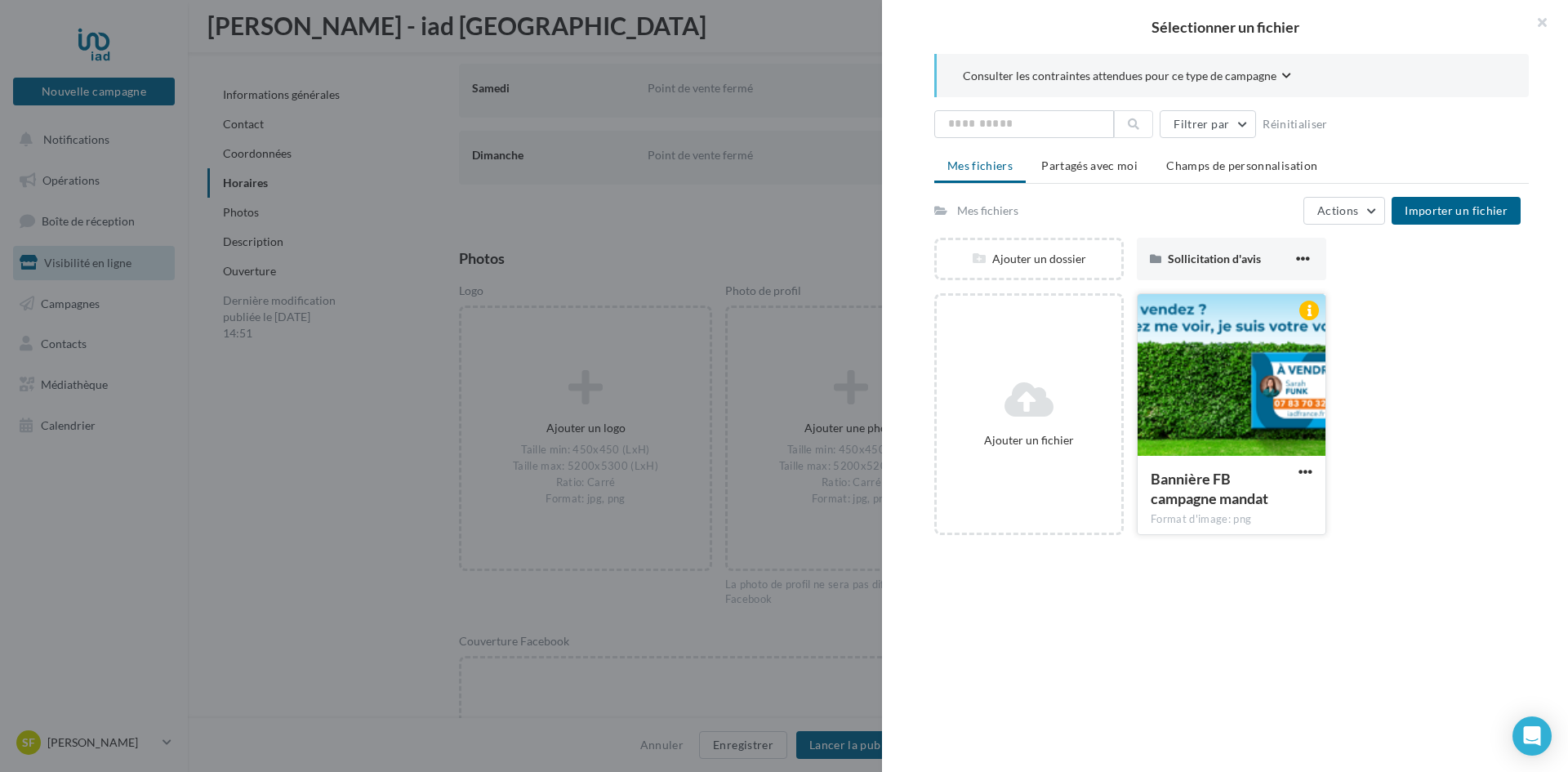
click at [1290, 389] on div at bounding box center [1231, 376] width 187 height 163
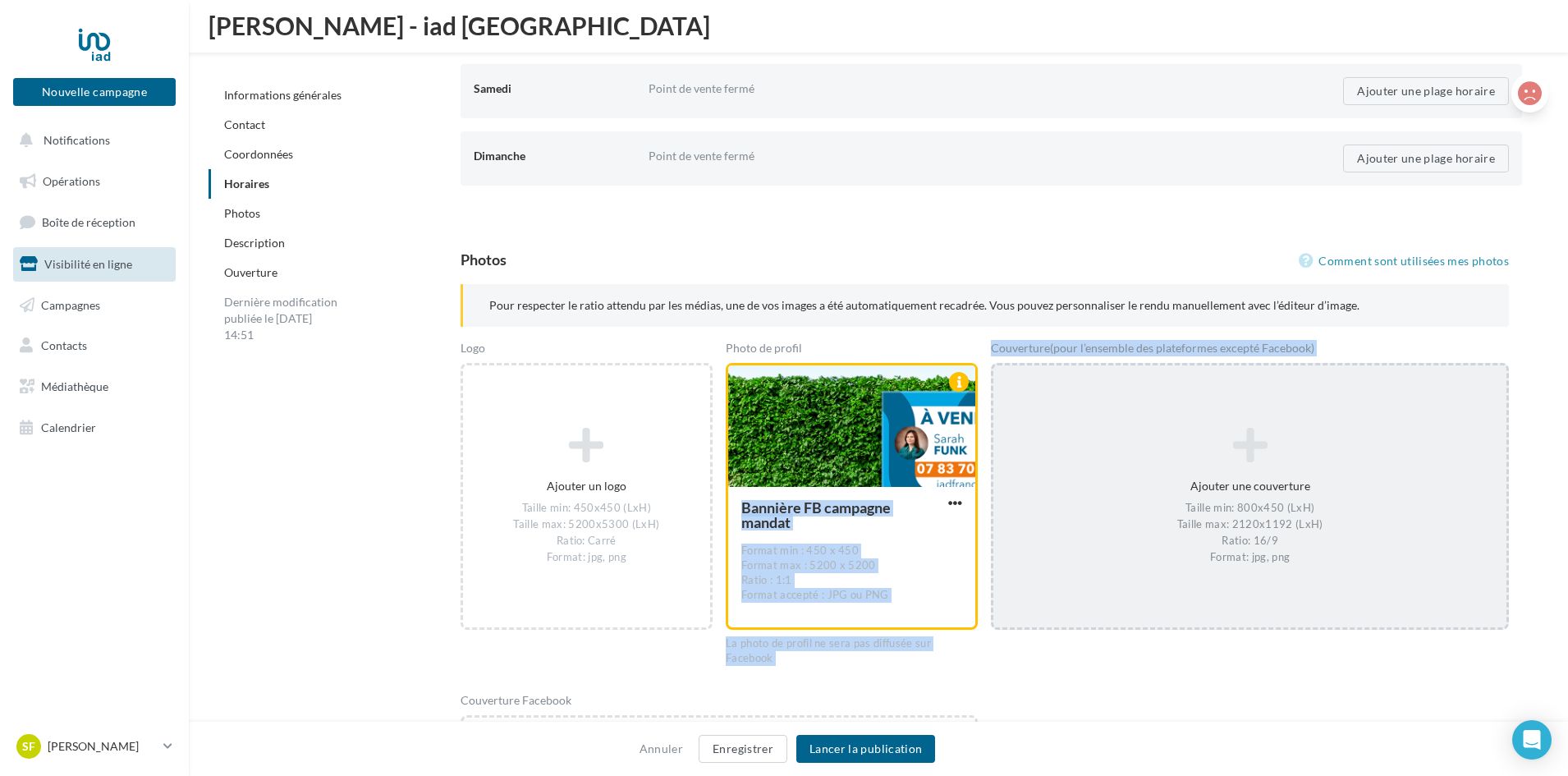
drag, startPoint x: 926, startPoint y: 468, endPoint x: 1027, endPoint y: 488, distance: 103.0
click at [1027, 488] on div "Logo Ajouter un logo Taille min: 450x450 (LxH) Taille max: 5200x5300 (LxH) Rati…" at bounding box center [991, 502] width 1062 height 326
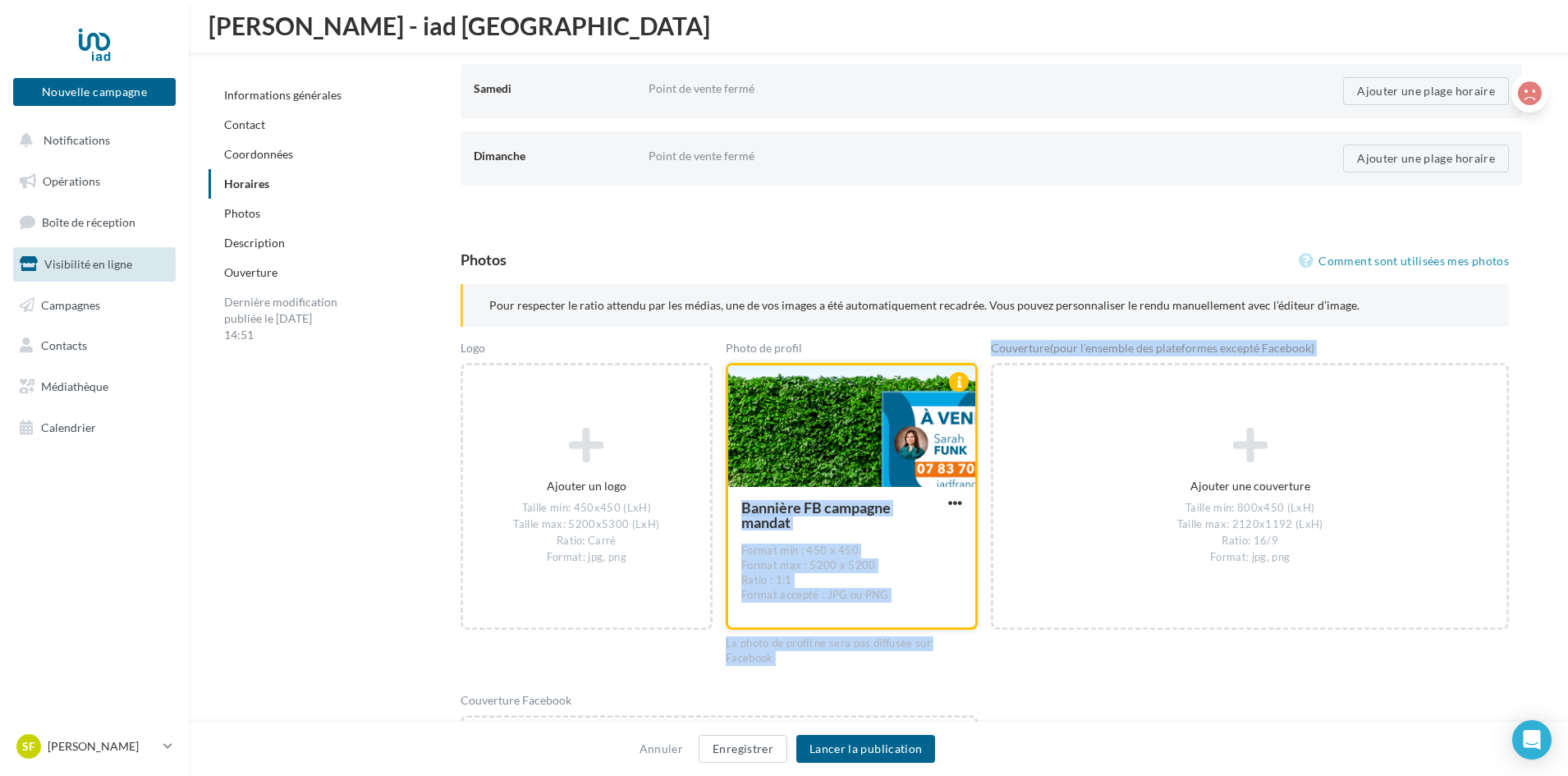
click at [849, 540] on div "Bannière FB campagne mandat Format min : 450 x 450 Format max : 5200 x 5200 Rat…" at bounding box center [852, 556] width 221 height 113
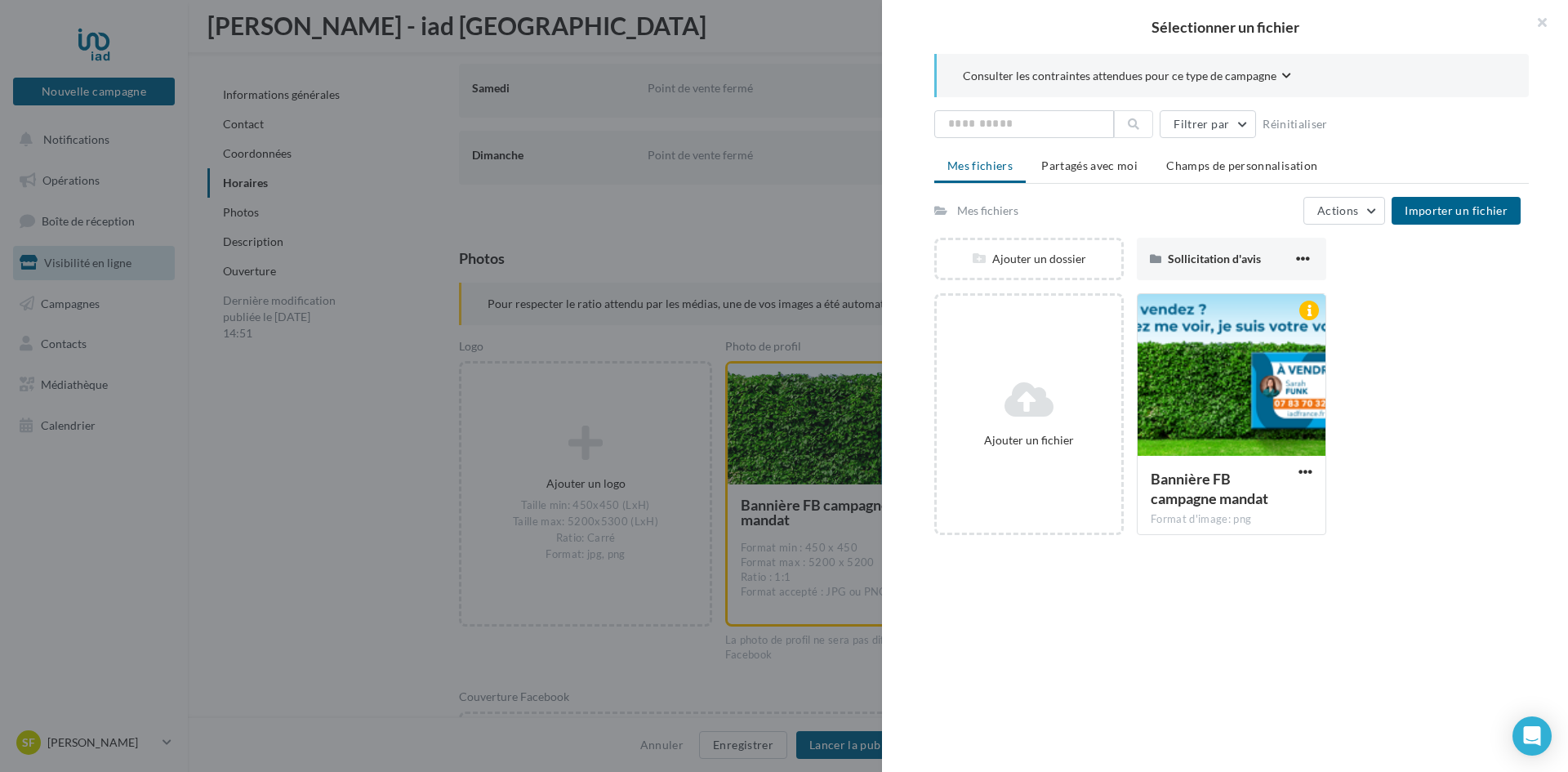
click at [808, 705] on div at bounding box center [784, 386] width 1568 height 772
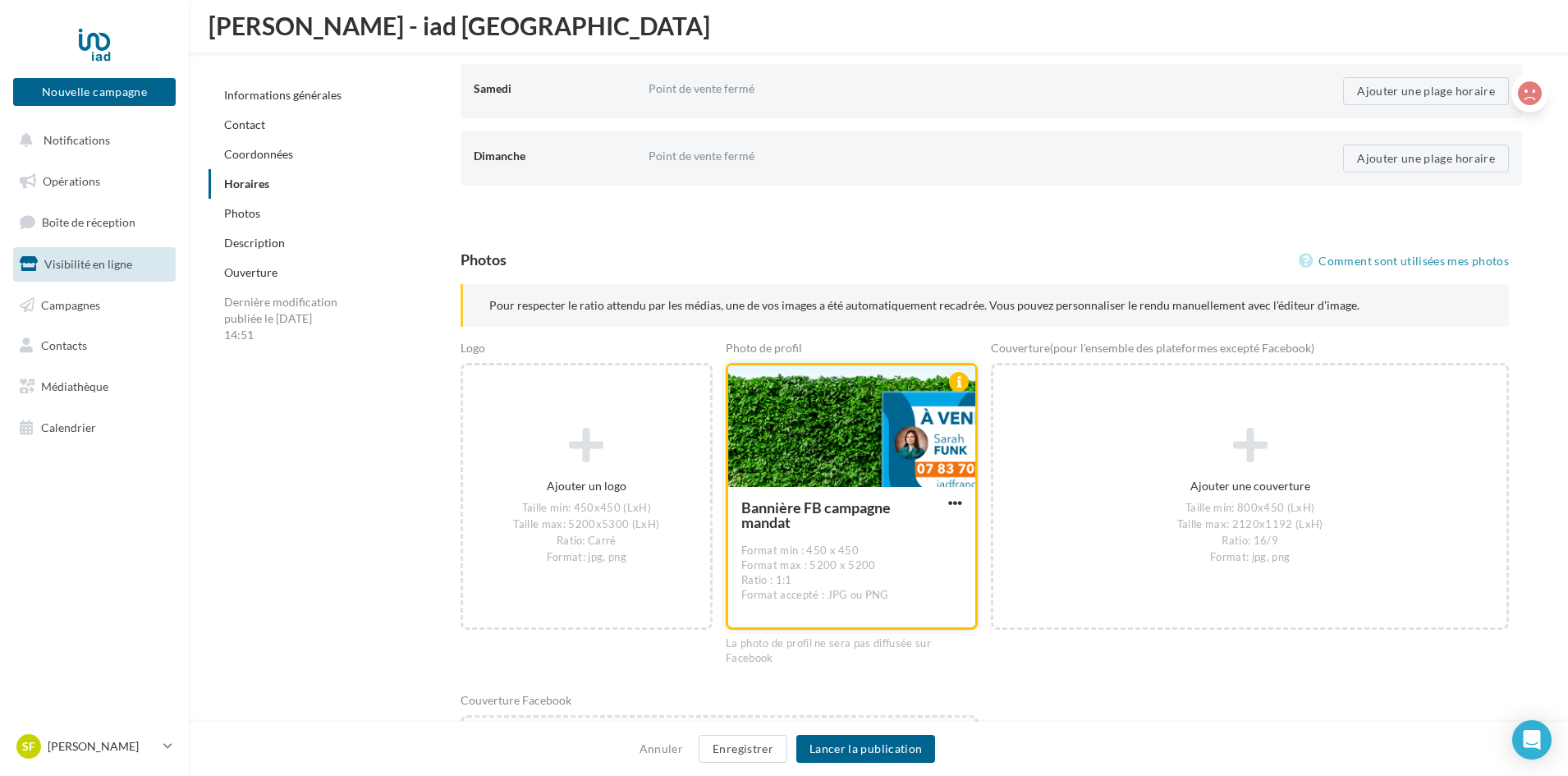
click at [838, 519] on div "Bannière FB campagne mandat" at bounding box center [822, 514] width 161 height 29
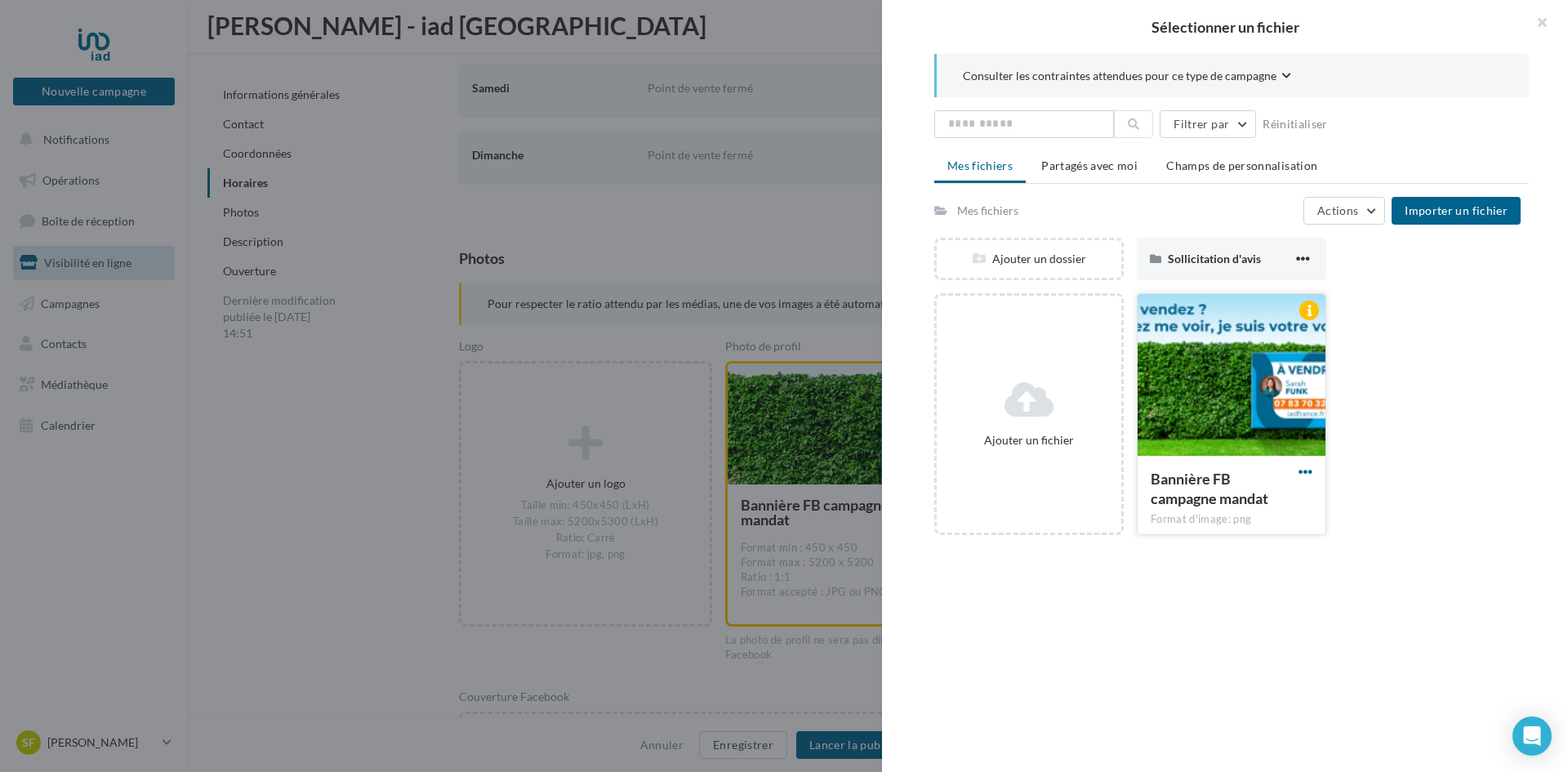
click at [1298, 469] on span "button" at bounding box center [1305, 471] width 14 height 14
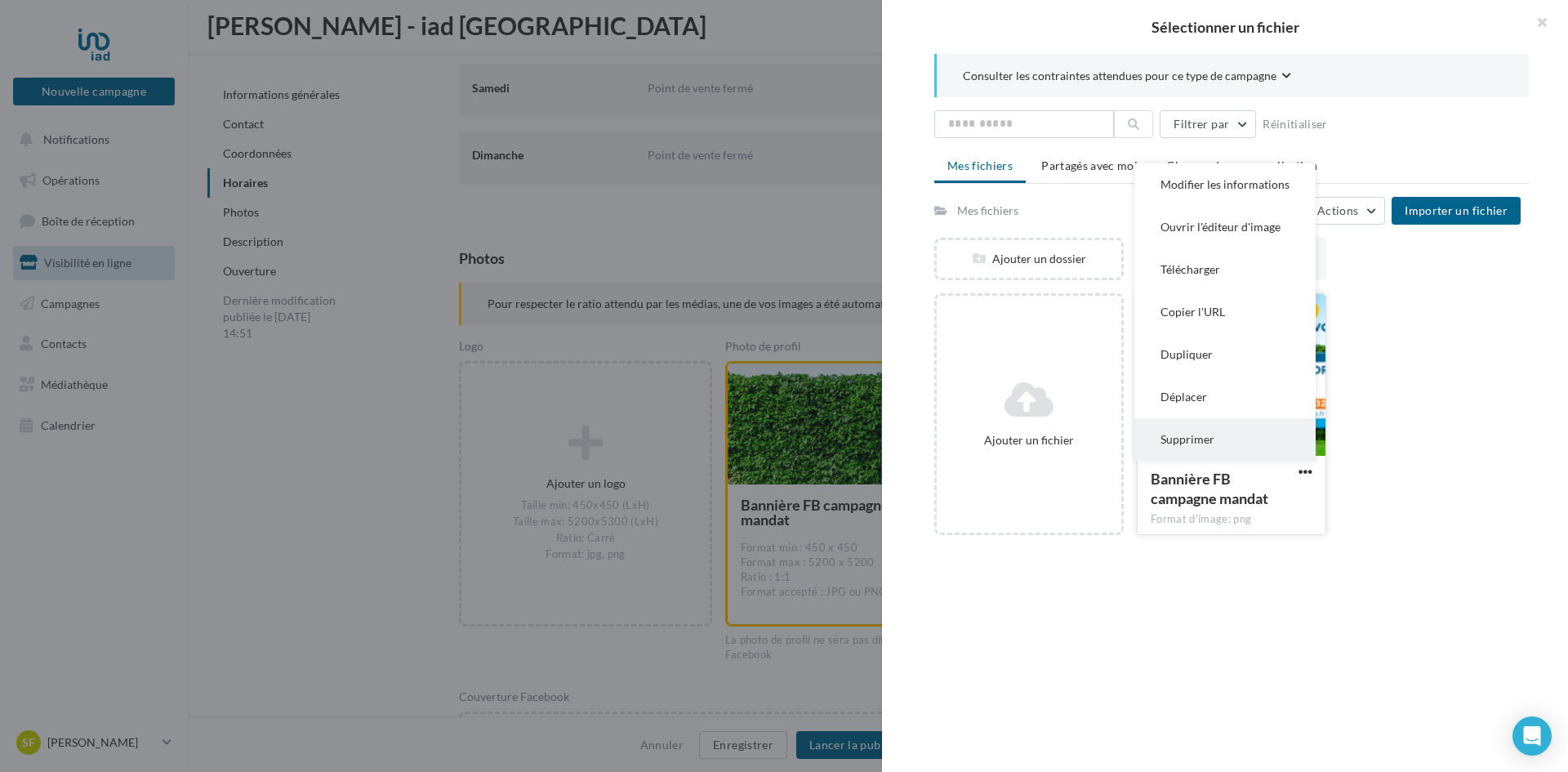
click at [1254, 441] on button "Supprimer" at bounding box center [1225, 439] width 181 height 43
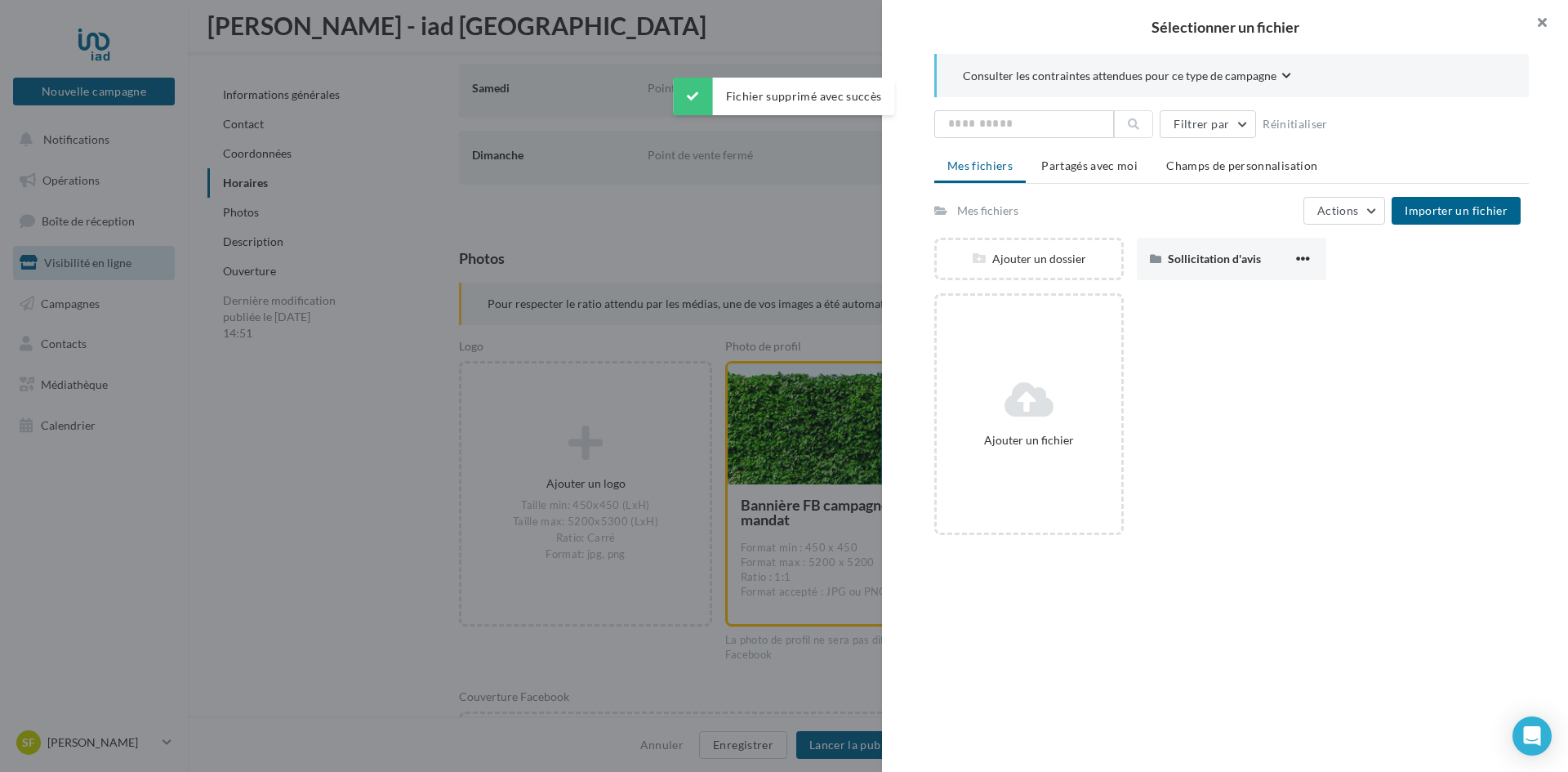
click at [1542, 21] on button "button" at bounding box center [1535, 24] width 65 height 49
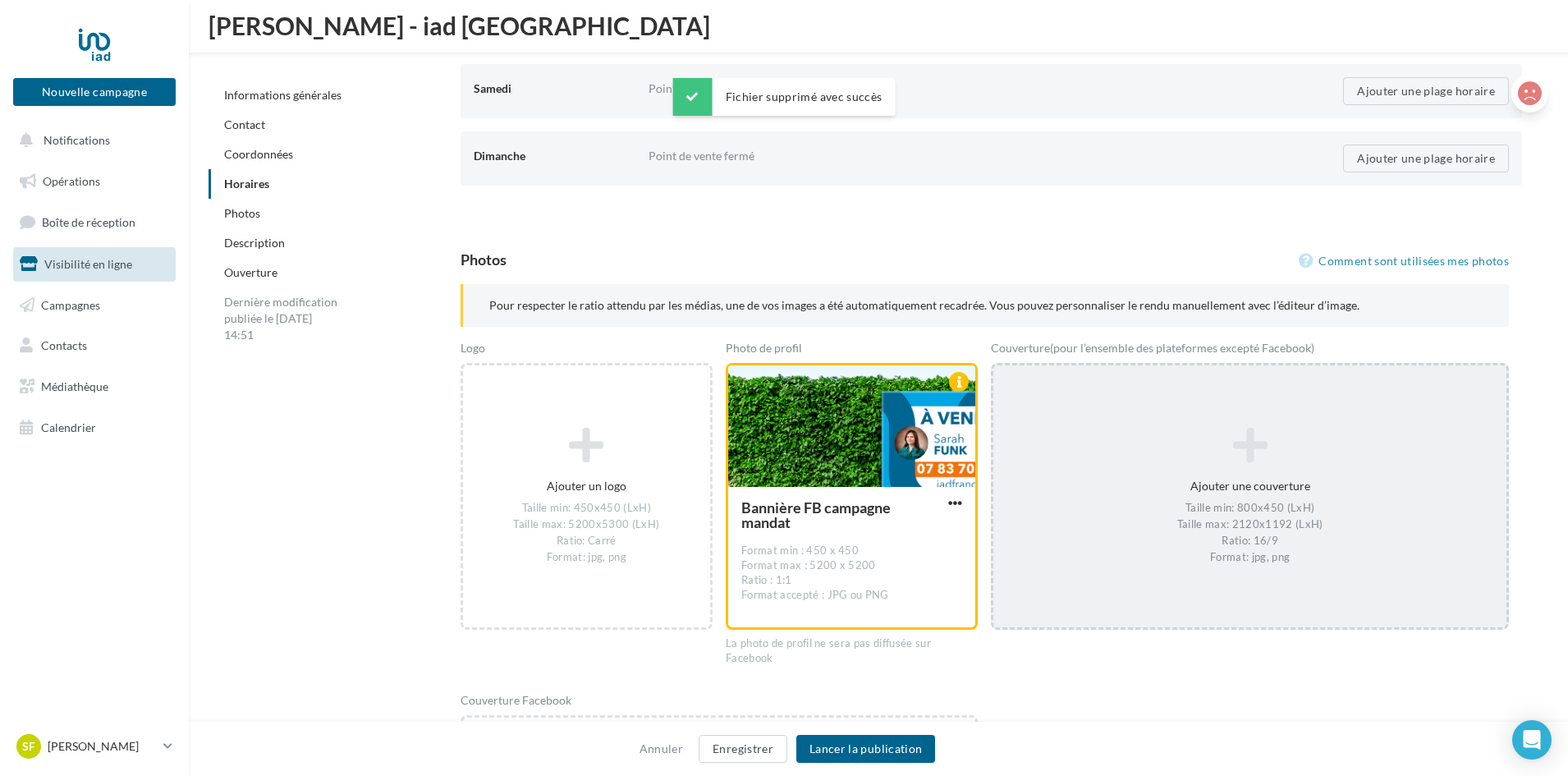
click at [1245, 424] on div "Ajouter une couverture Taille min: 800x450 (LxH) Taille max: 2120x1192 (LxH) Ra…" at bounding box center [1250, 497] width 513 height 155
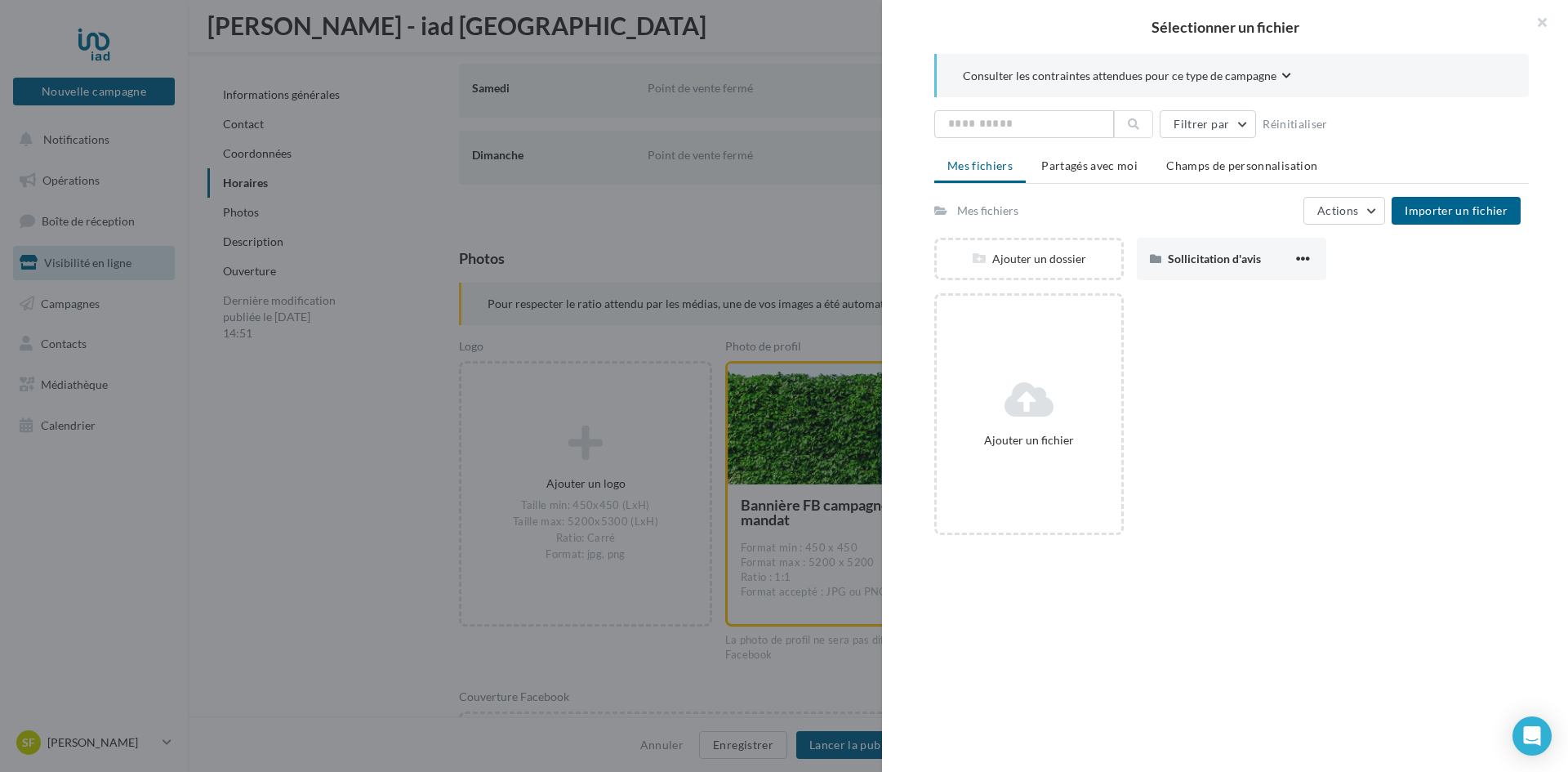
click at [769, 523] on div at bounding box center [784, 386] width 1568 height 772
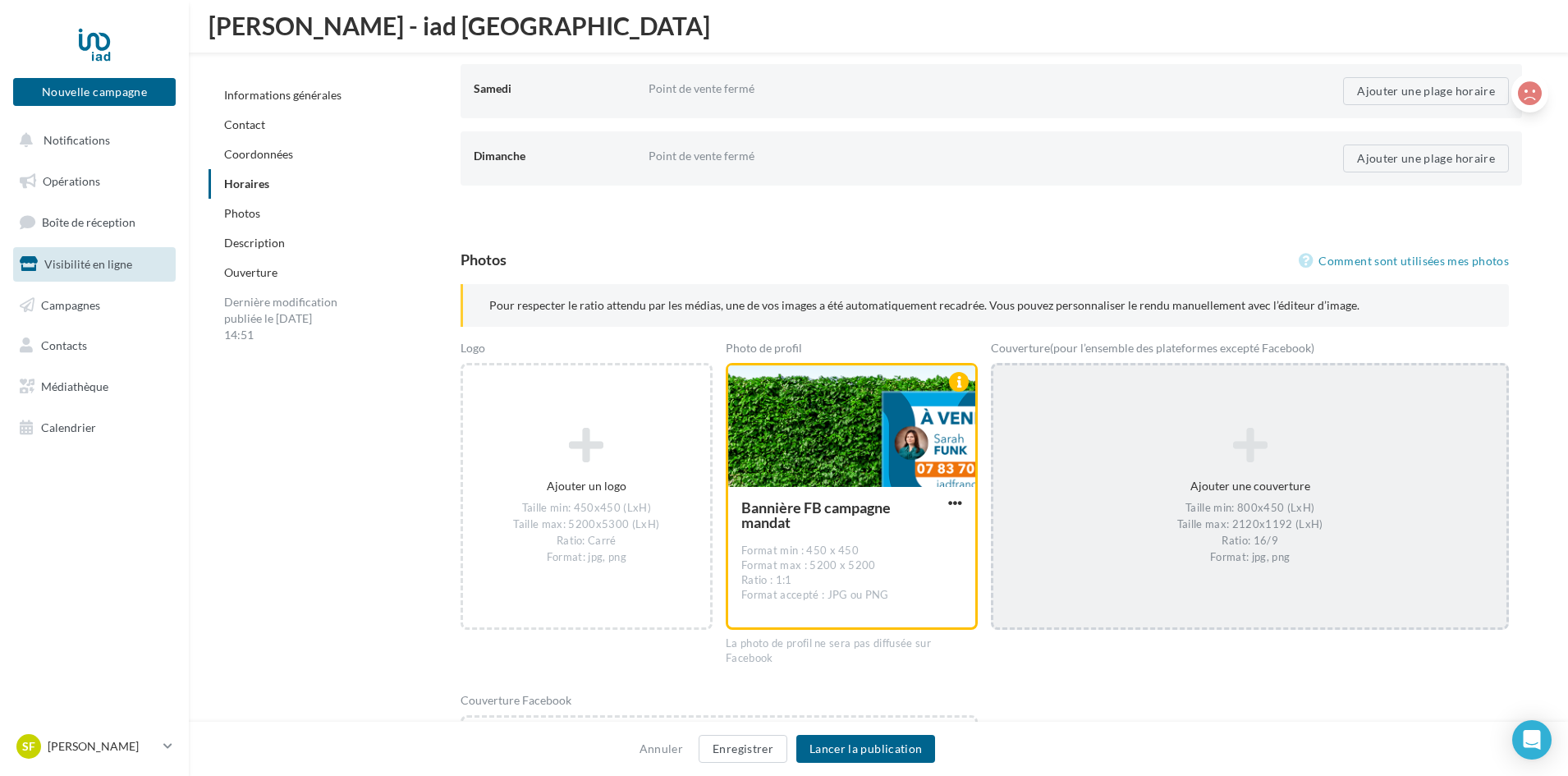
click at [1121, 452] on icon at bounding box center [1249, 445] width 500 height 39
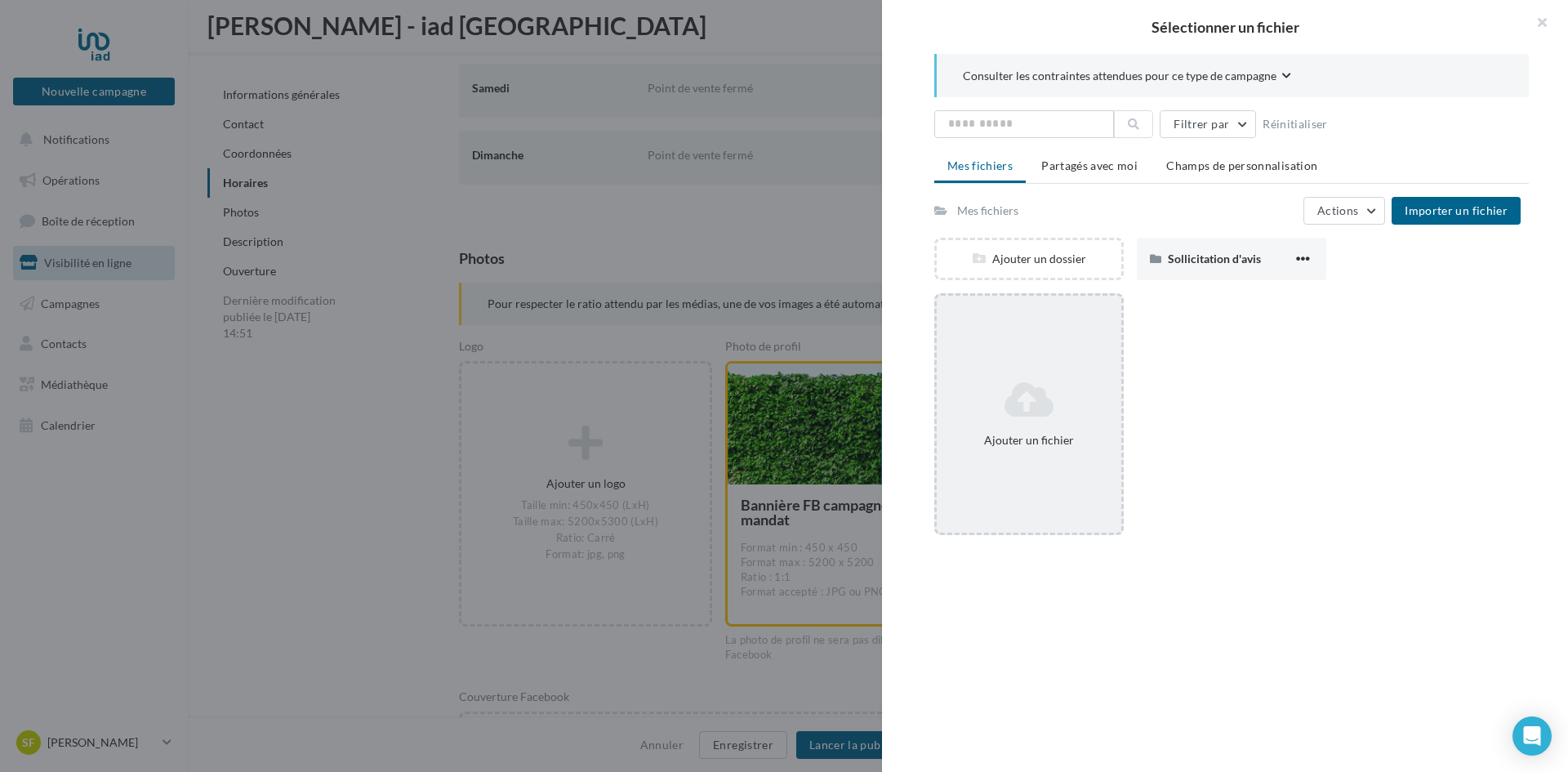
click at [1099, 384] on icon at bounding box center [1028, 399] width 171 height 39
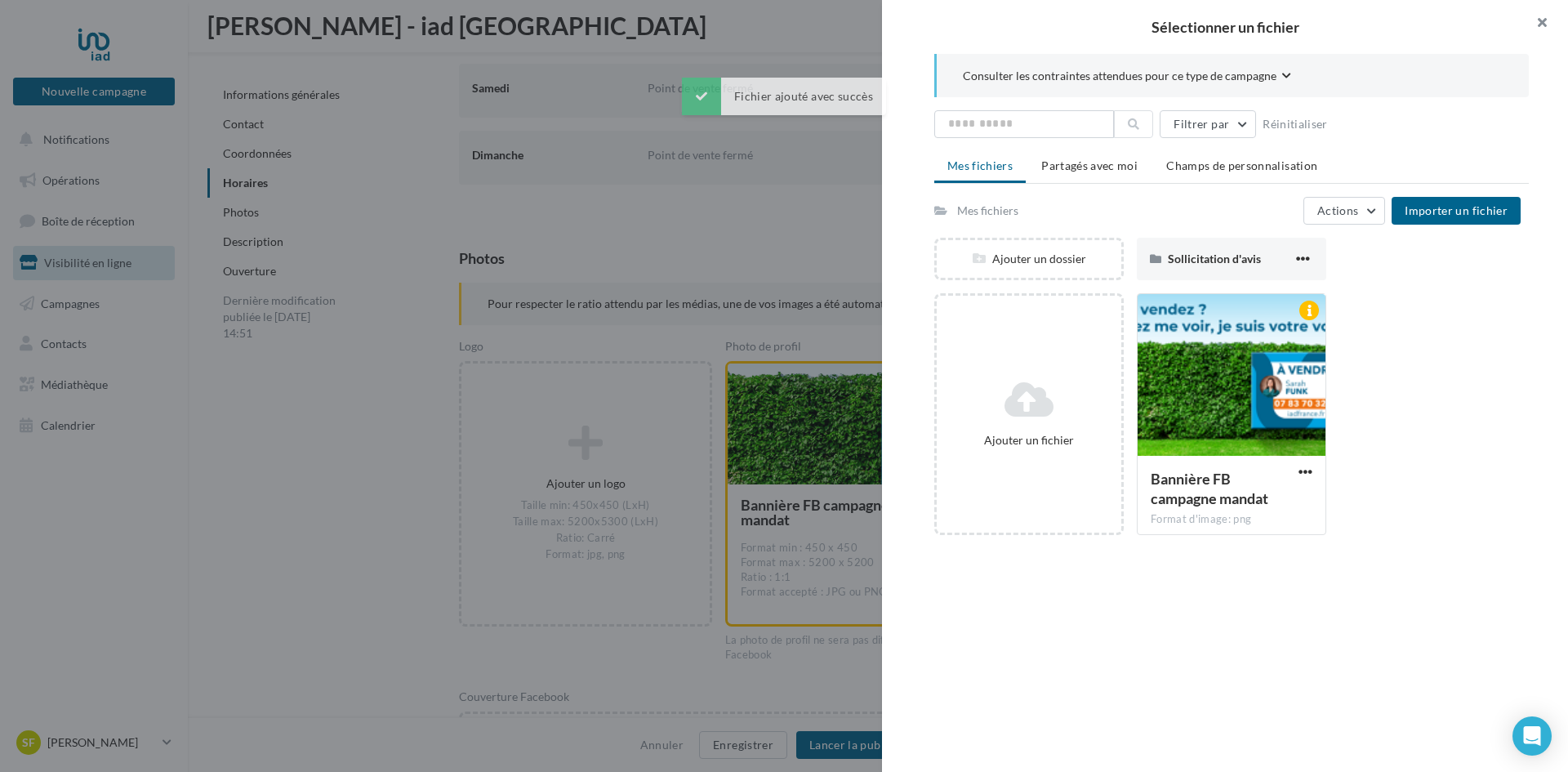
click at [1553, 21] on button "button" at bounding box center [1535, 24] width 65 height 49
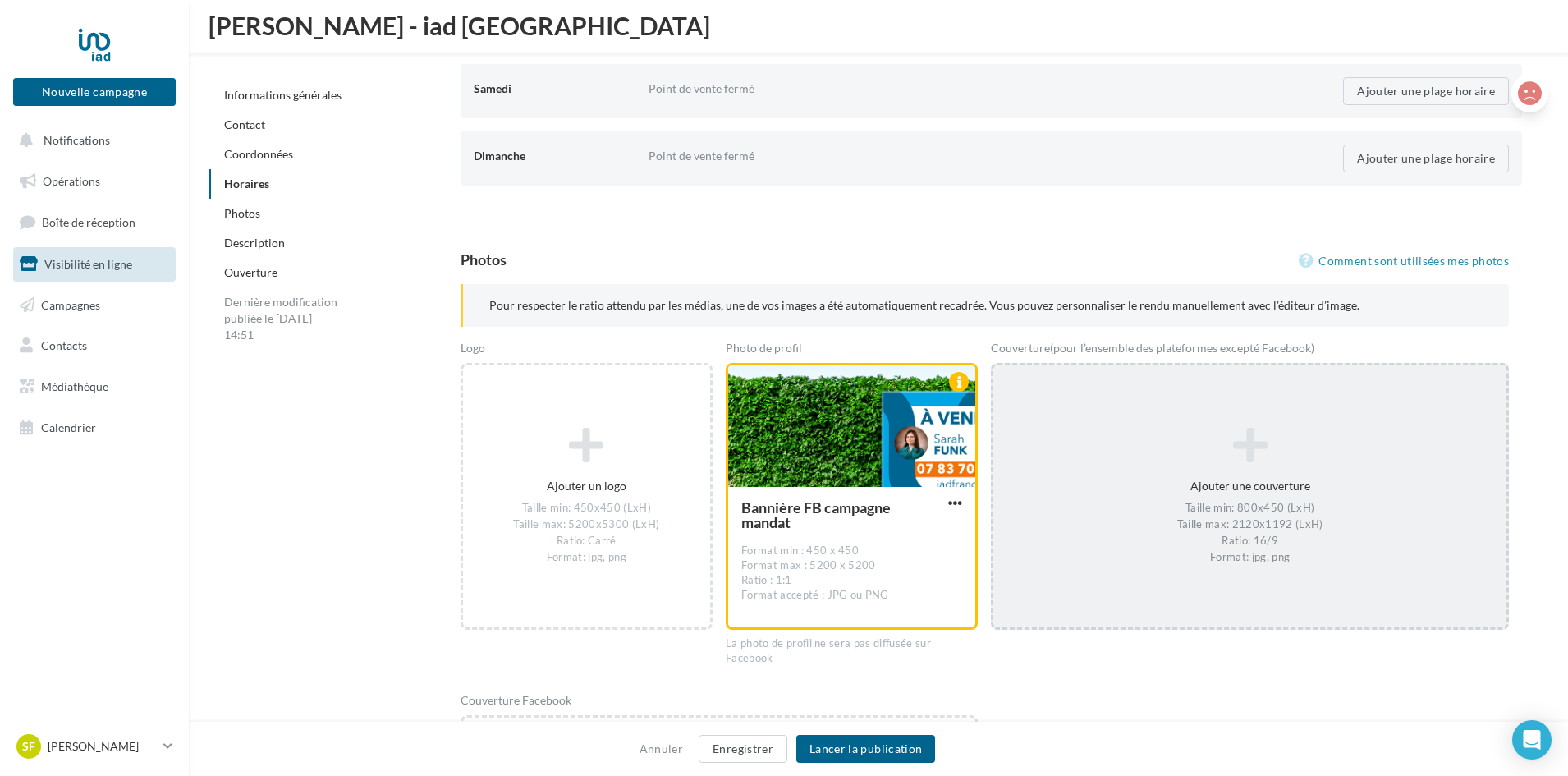
click at [1204, 448] on icon at bounding box center [1249, 445] width 500 height 39
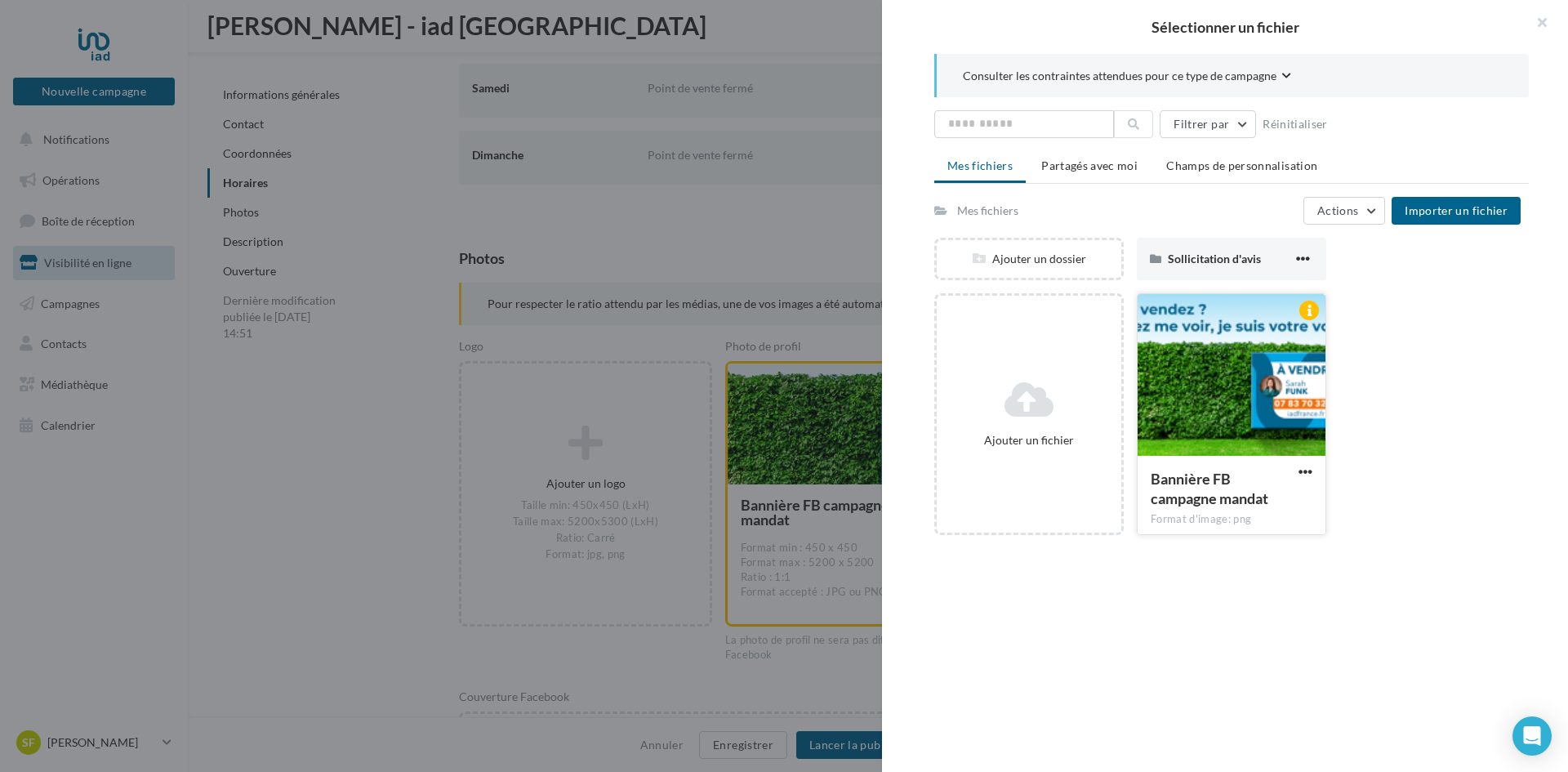
click at [1247, 407] on div at bounding box center [1231, 376] width 187 height 163
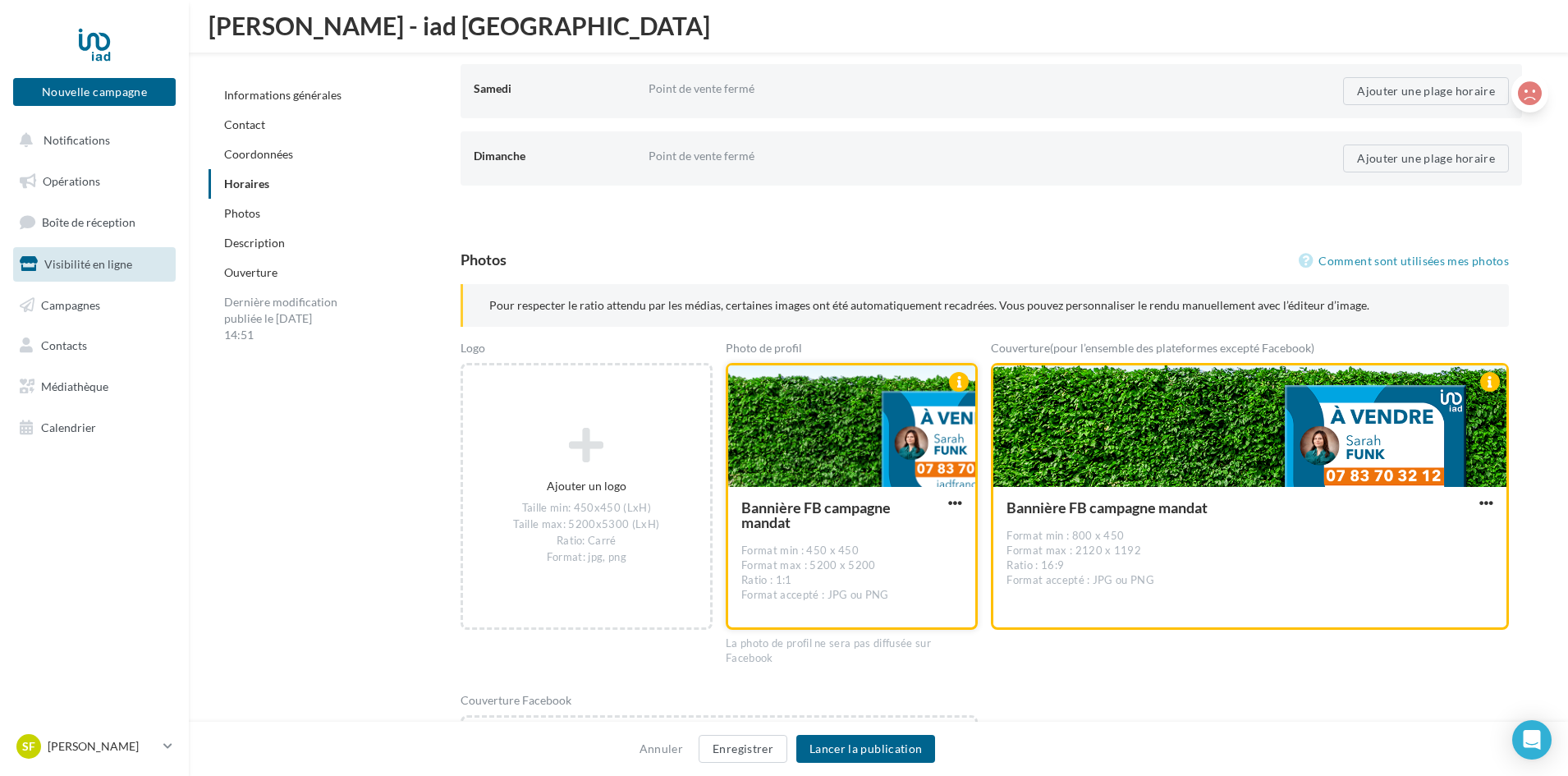
click at [946, 508] on button "button" at bounding box center [955, 504] width 21 height 16
click at [892, 626] on button "Supprimer" at bounding box center [879, 620] width 173 height 43
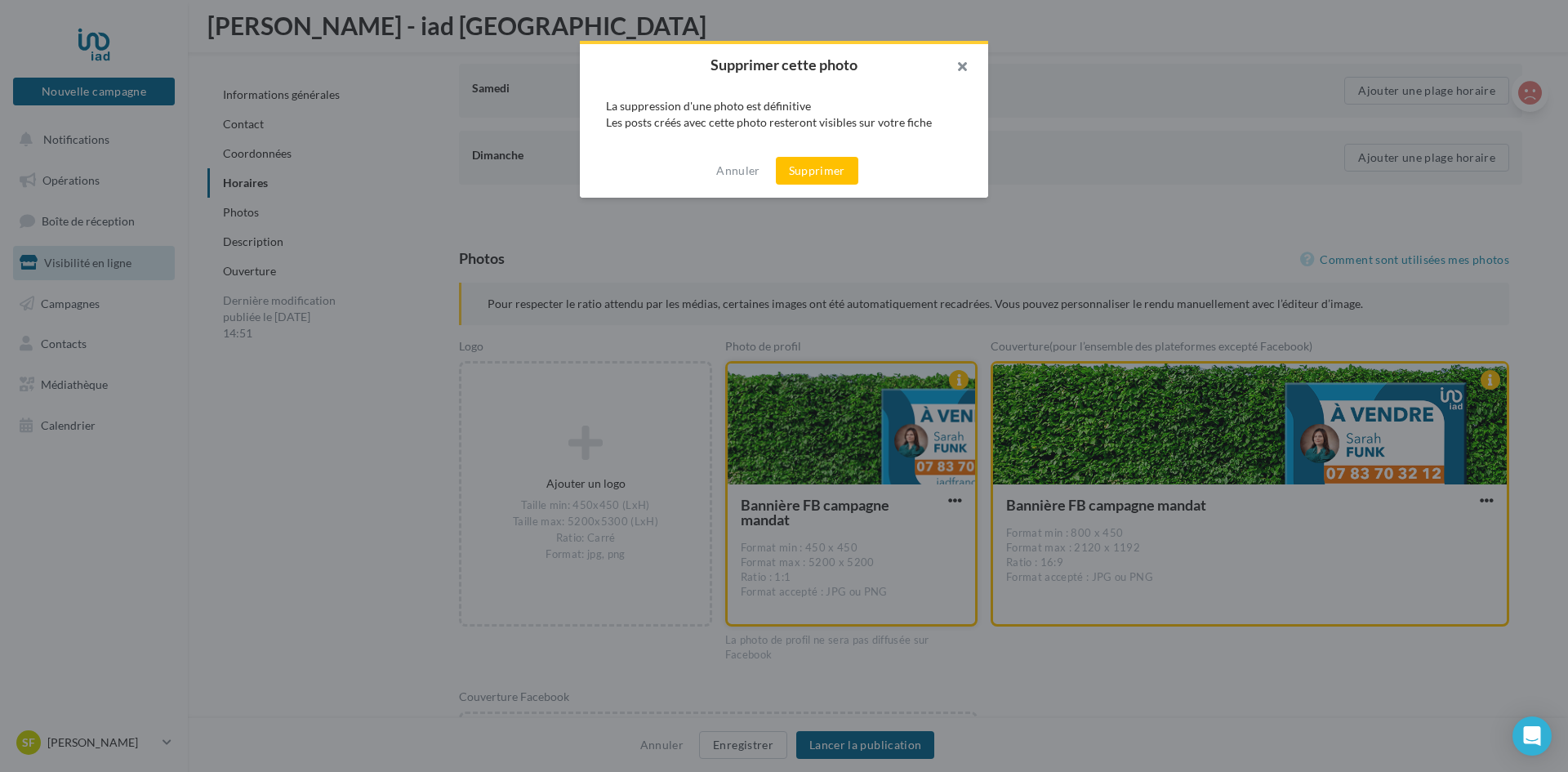
click at [959, 63] on button "button" at bounding box center [955, 69] width 65 height 49
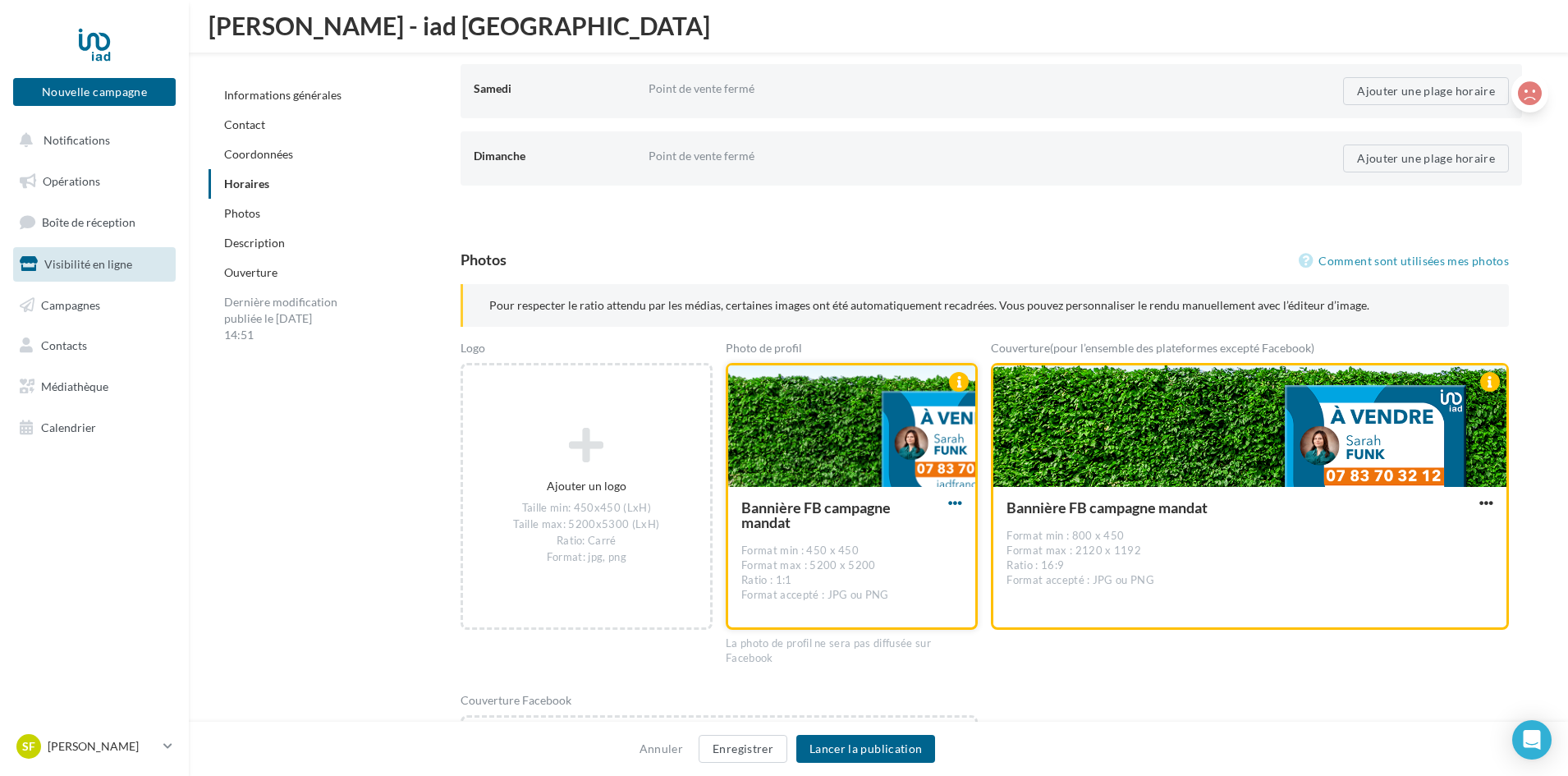
click at [959, 499] on span "button" at bounding box center [955, 502] width 14 height 14
click at [911, 546] on button "Remplacer l'image" at bounding box center [879, 536] width 173 height 43
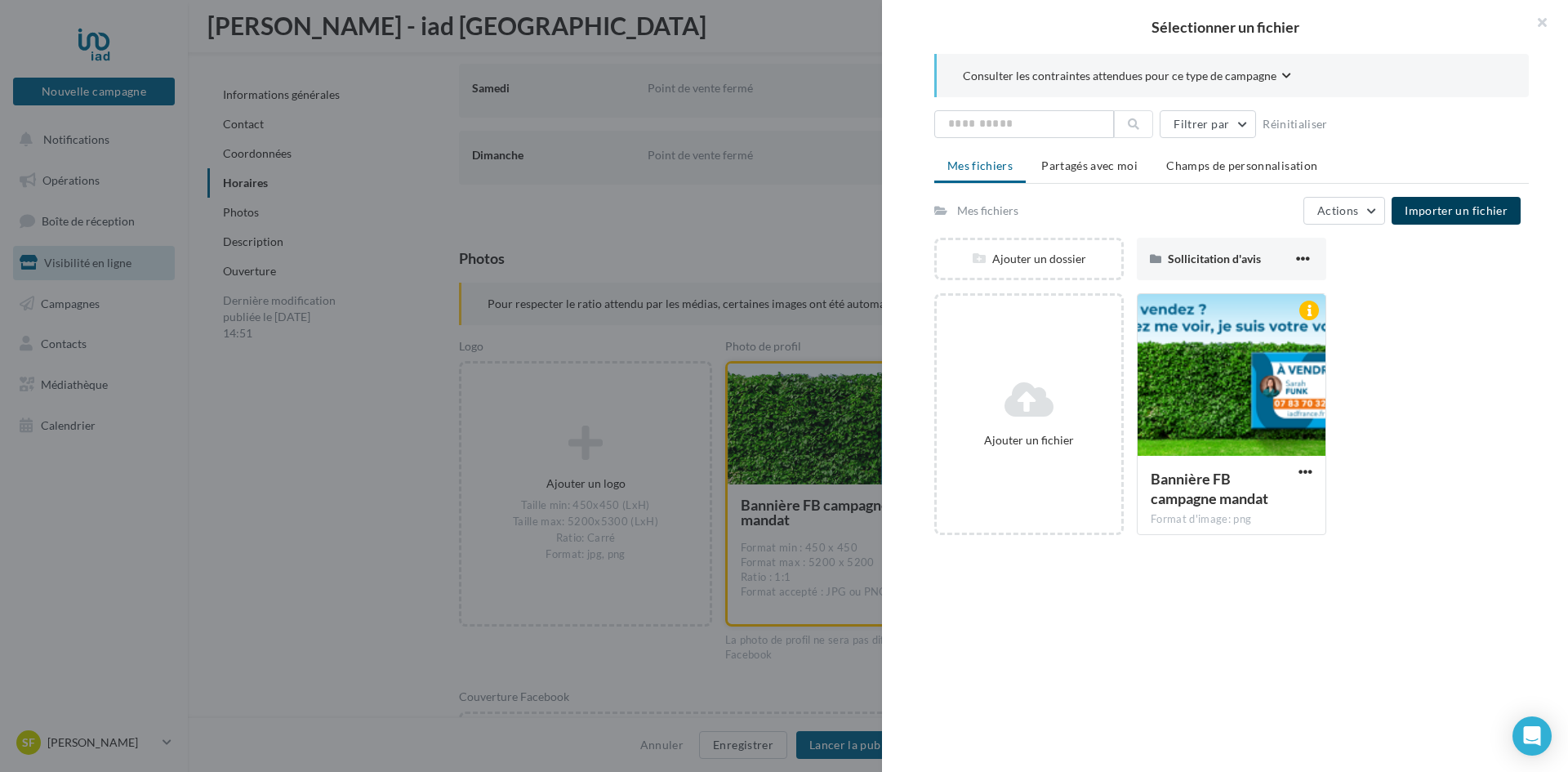
click at [1436, 221] on button "Importer un fichier" at bounding box center [1456, 210] width 129 height 28
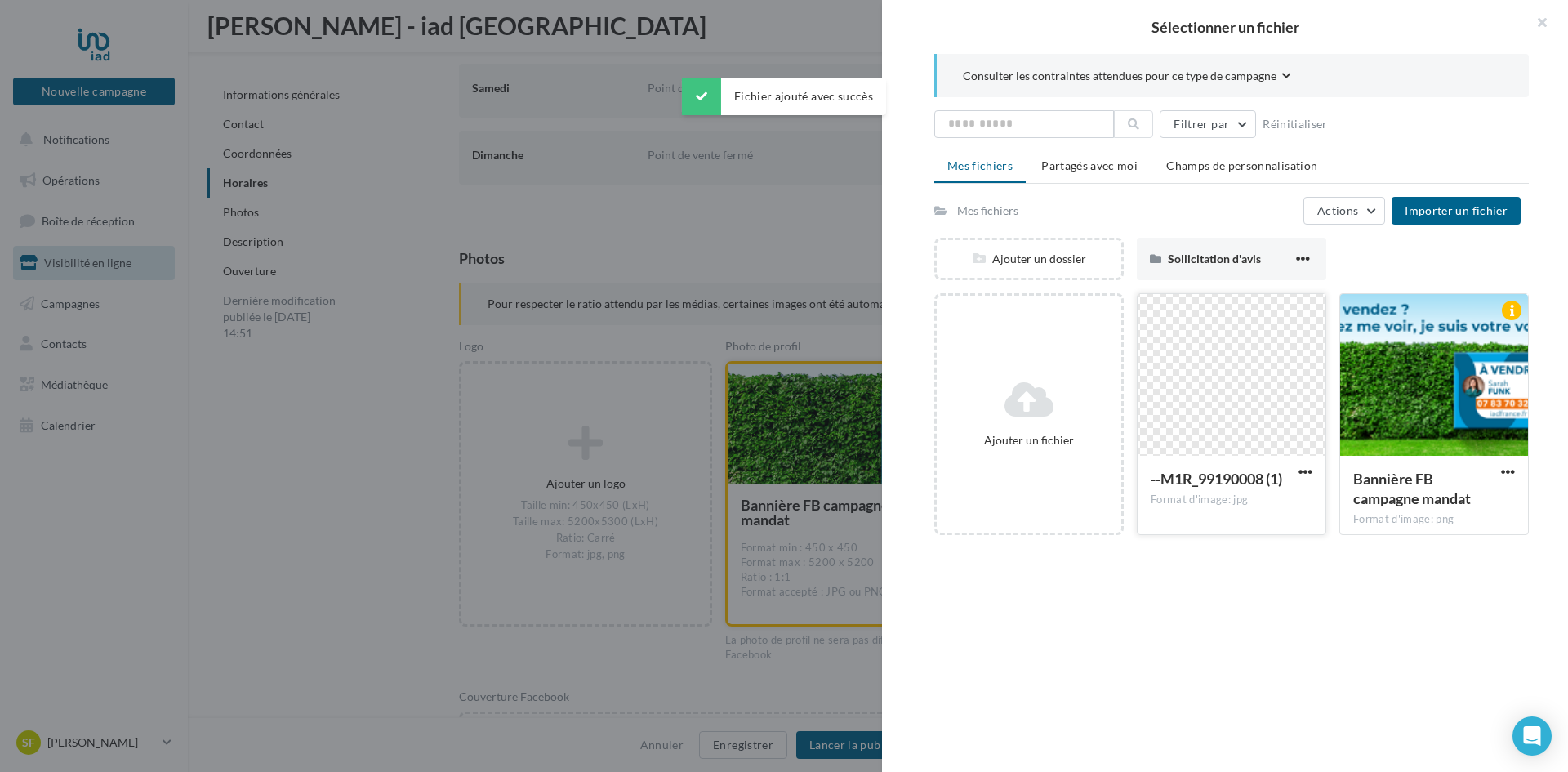
click at [1293, 405] on div at bounding box center [1231, 376] width 187 height 163
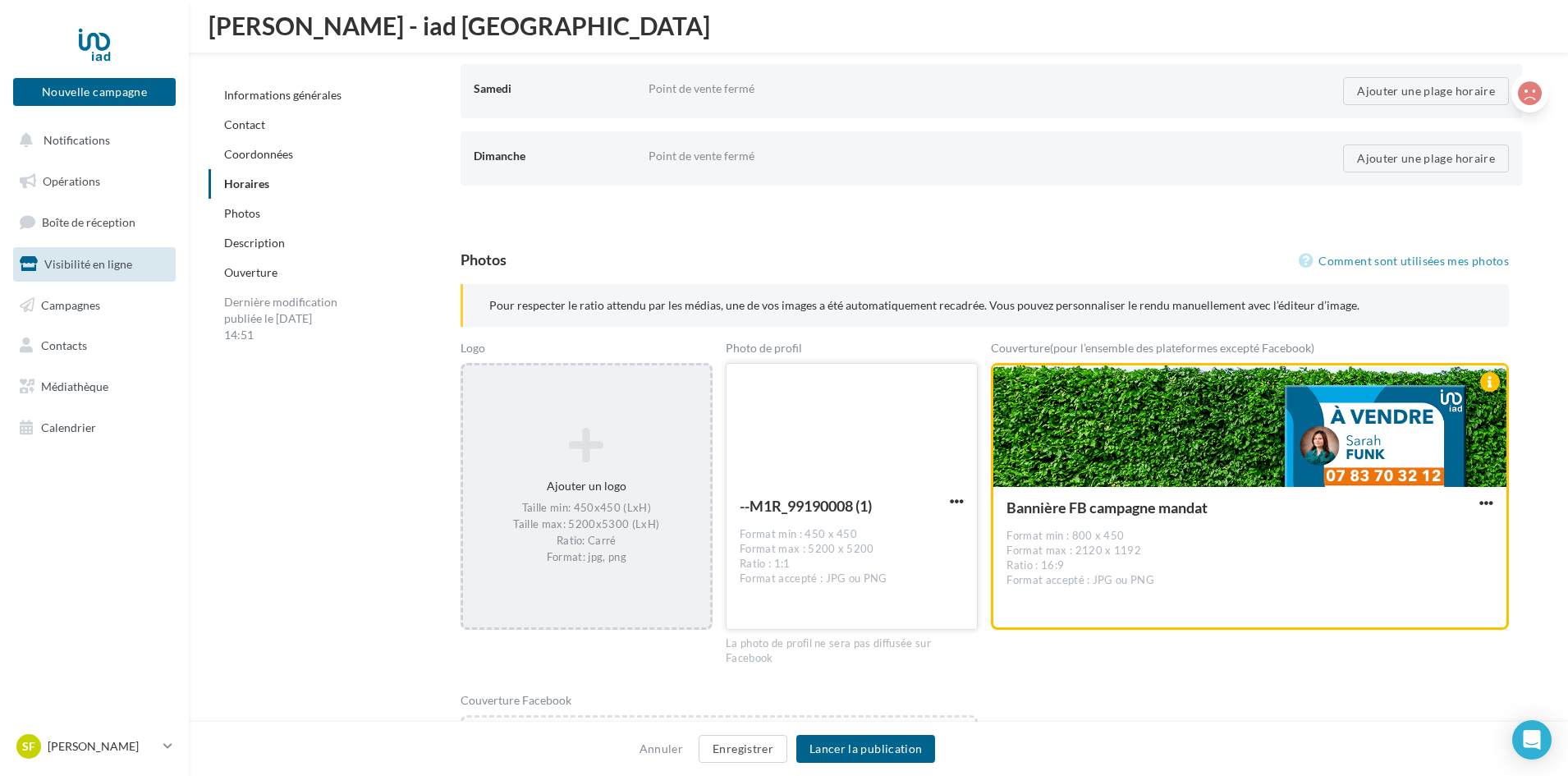
click at [592, 504] on div "Taille min: 450x450 (LxH) Taille max: 5200x5300 (LxH) Ratio: Carré Format: jpg,…" at bounding box center [586, 533] width 234 height 64
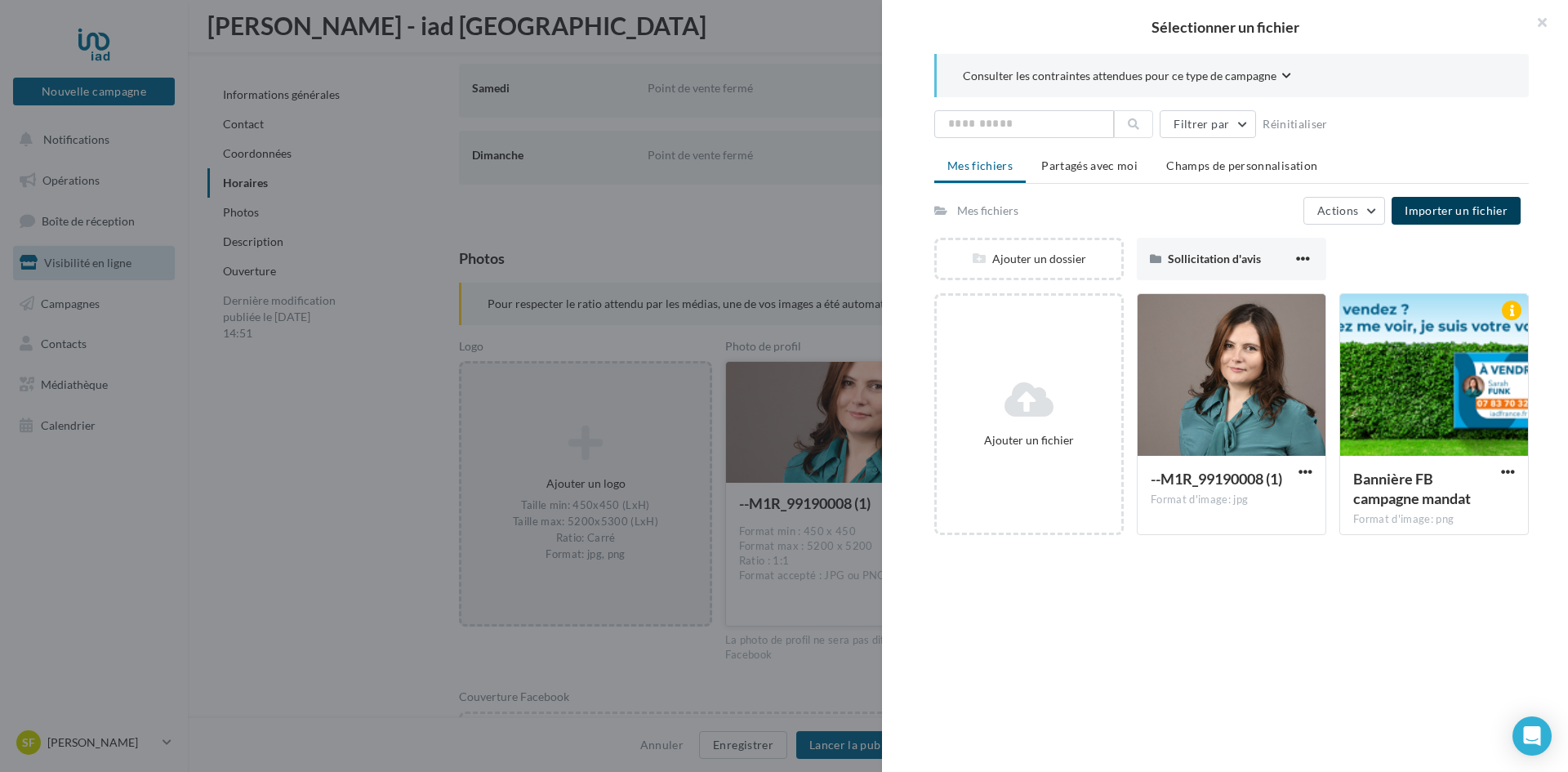
click at [1465, 213] on span "Importer un fichier" at bounding box center [1457, 210] width 103 height 14
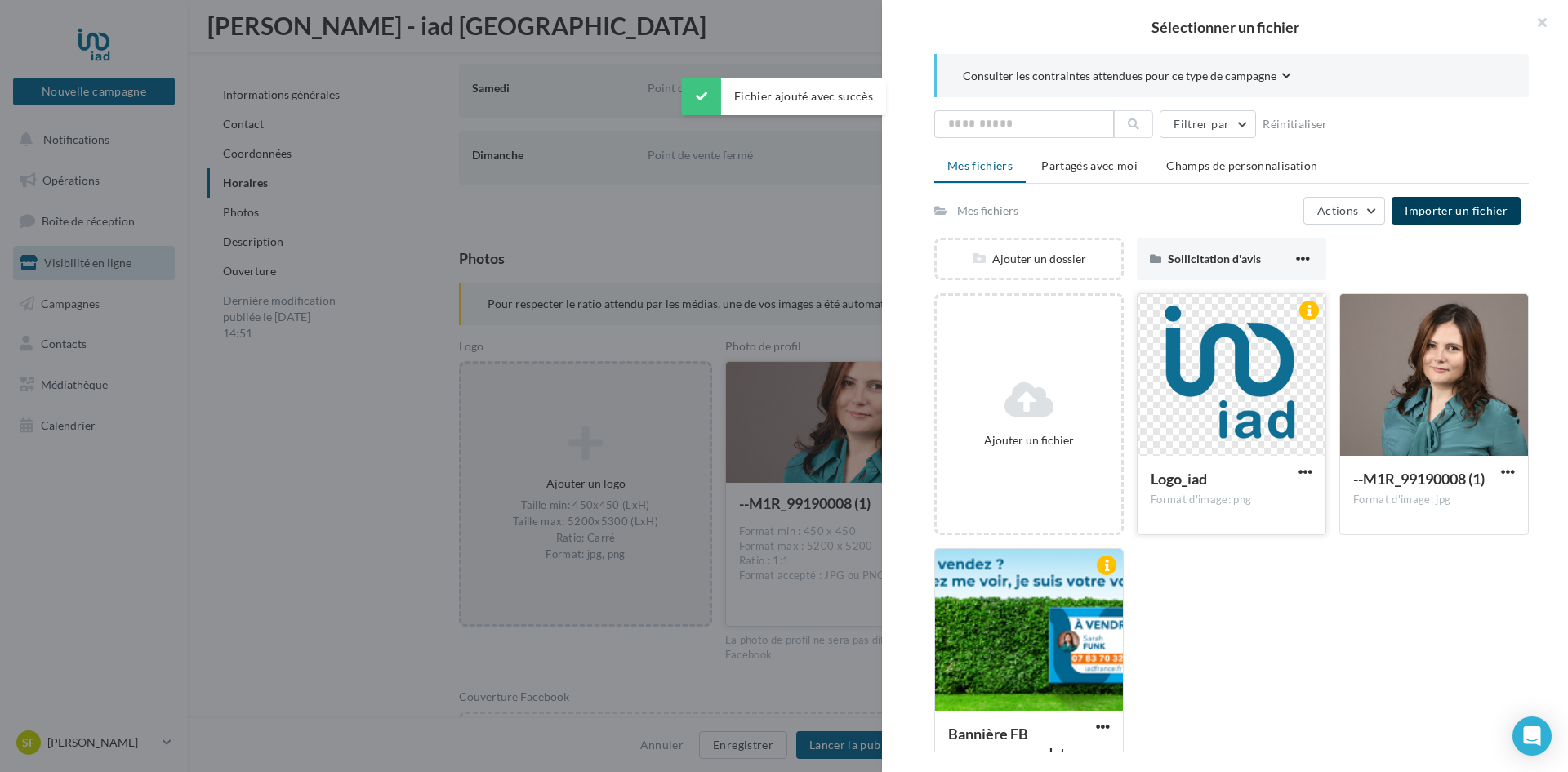
click at [1211, 455] on div "Logo_iad Format d'image: png" at bounding box center [1231, 493] width 187 height 77
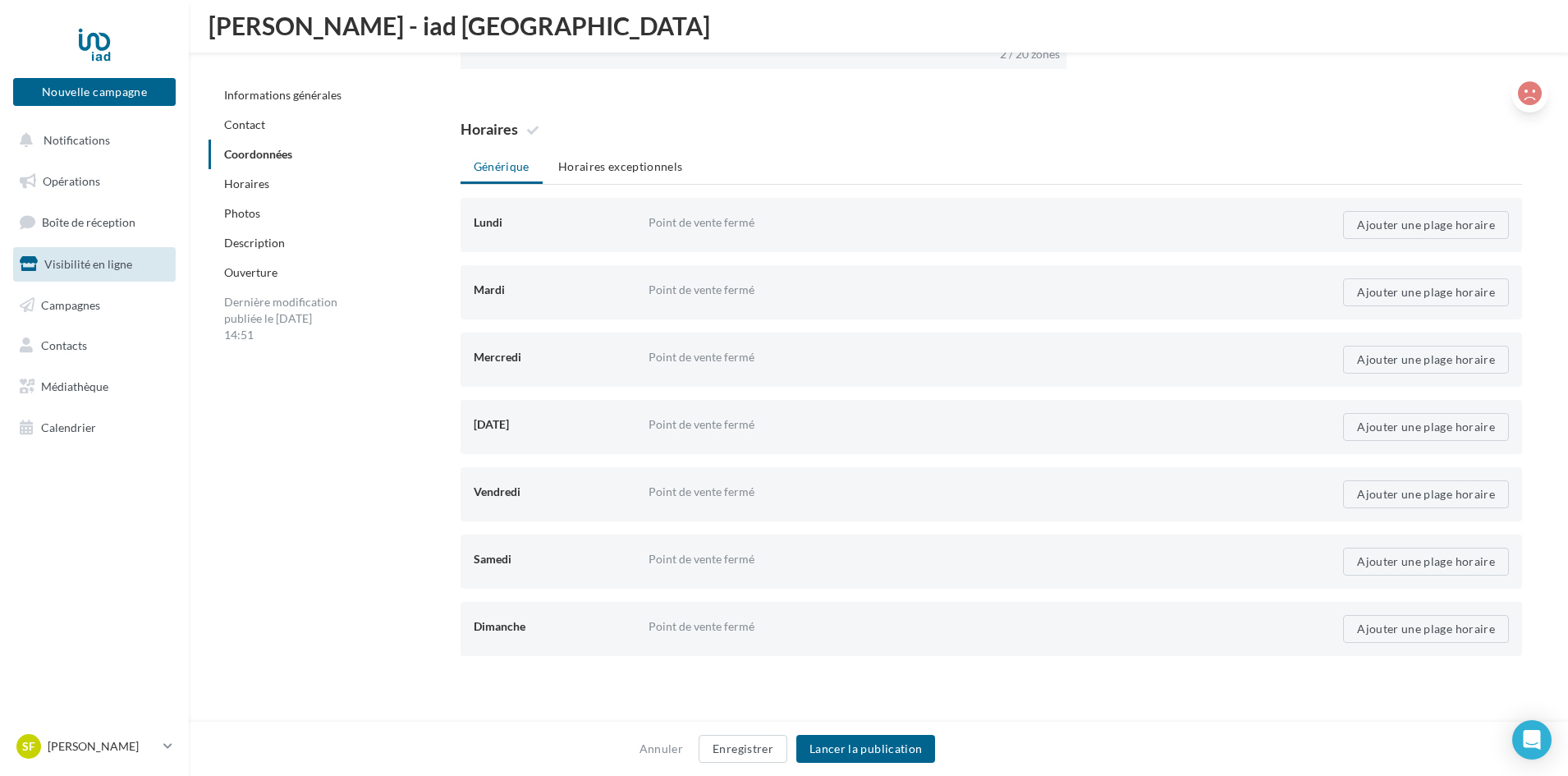
scroll to position [1547, 0]
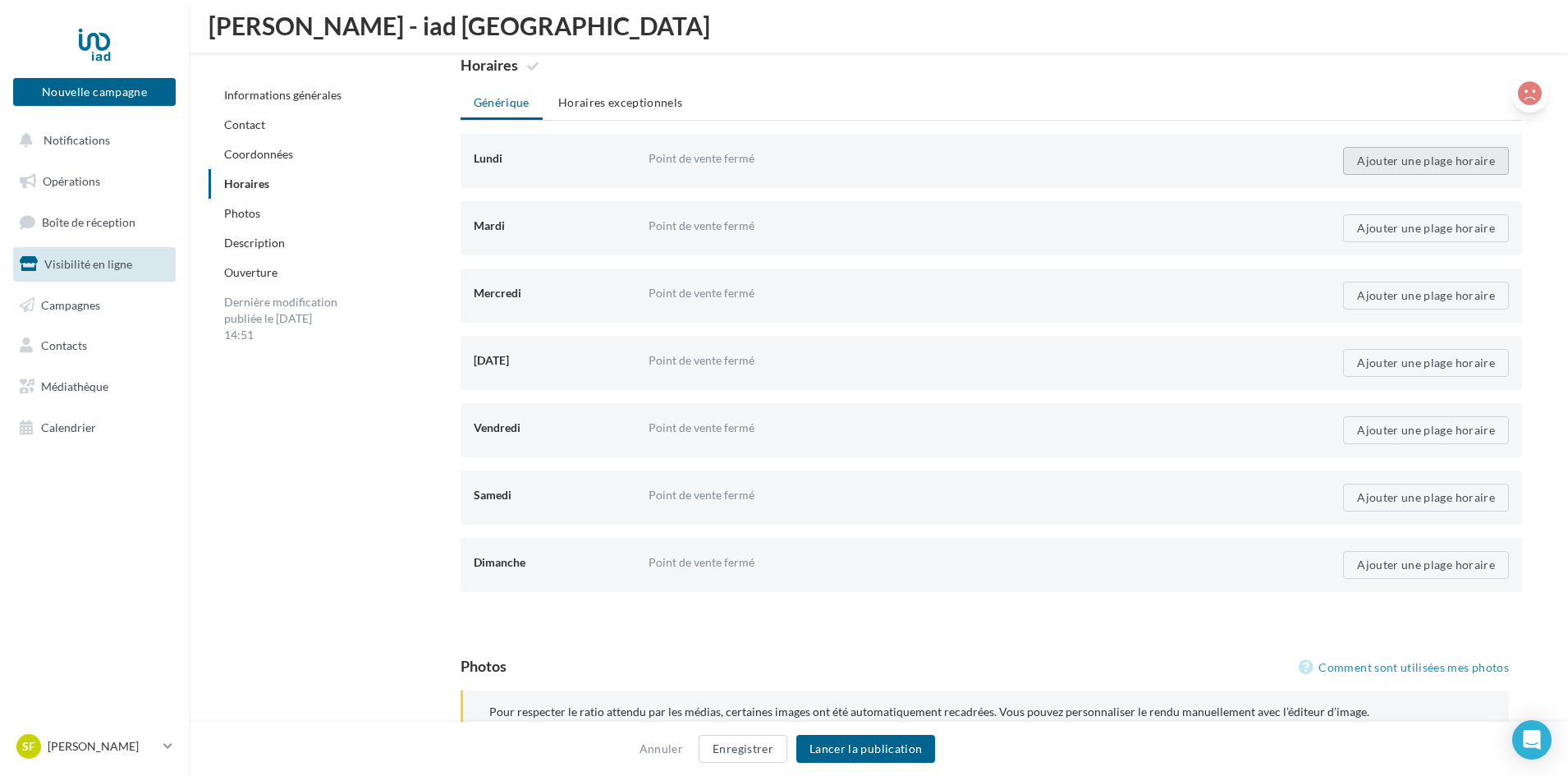
click at [1402, 170] on button "Ajouter une plage horaire" at bounding box center [1426, 160] width 166 height 28
click at [722, 156] on input "time" at bounding box center [729, 160] width 87 height 28
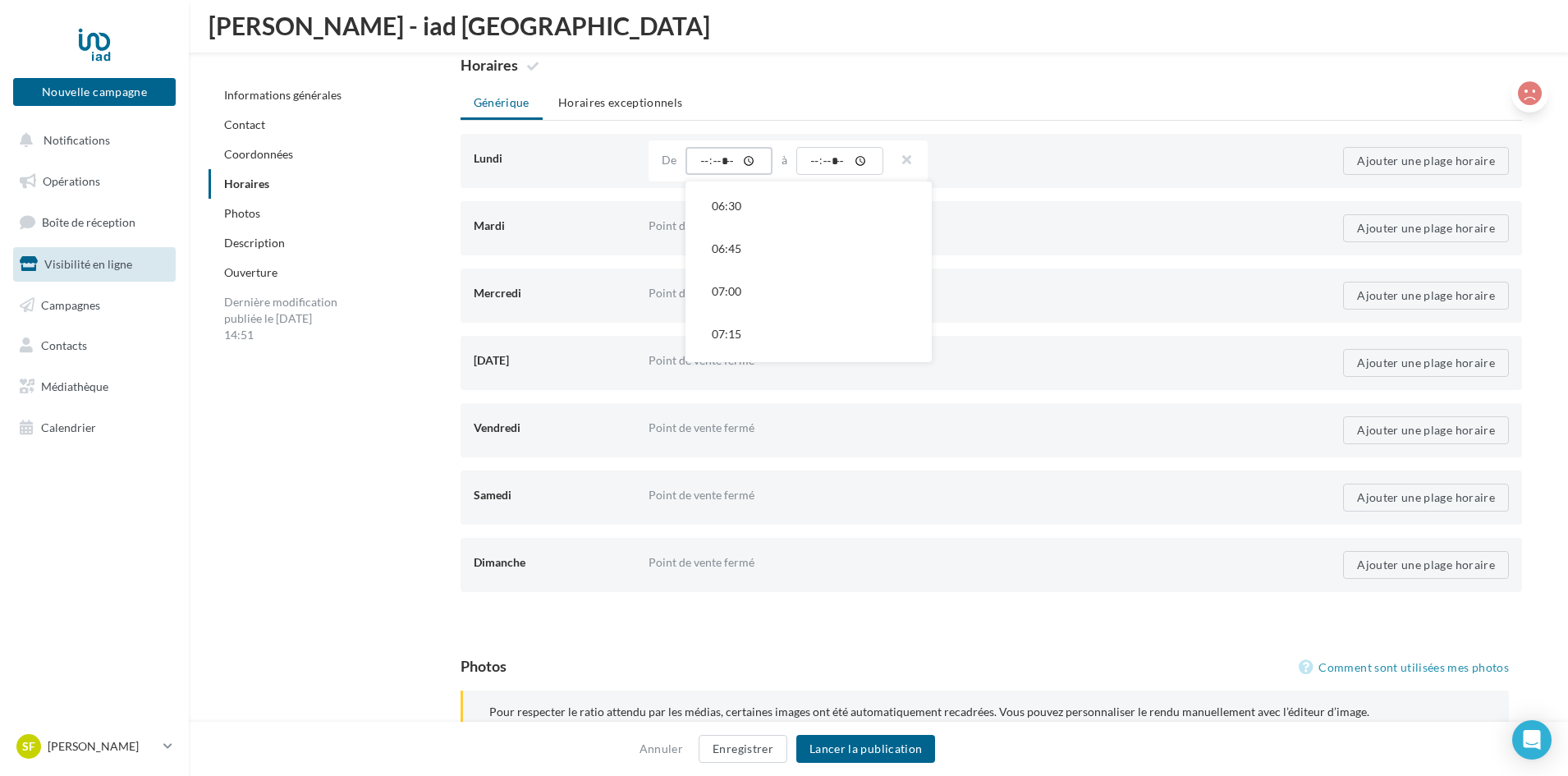
scroll to position [1532, 0]
click at [753, 258] on button "09:00" at bounding box center [808, 249] width 247 height 43
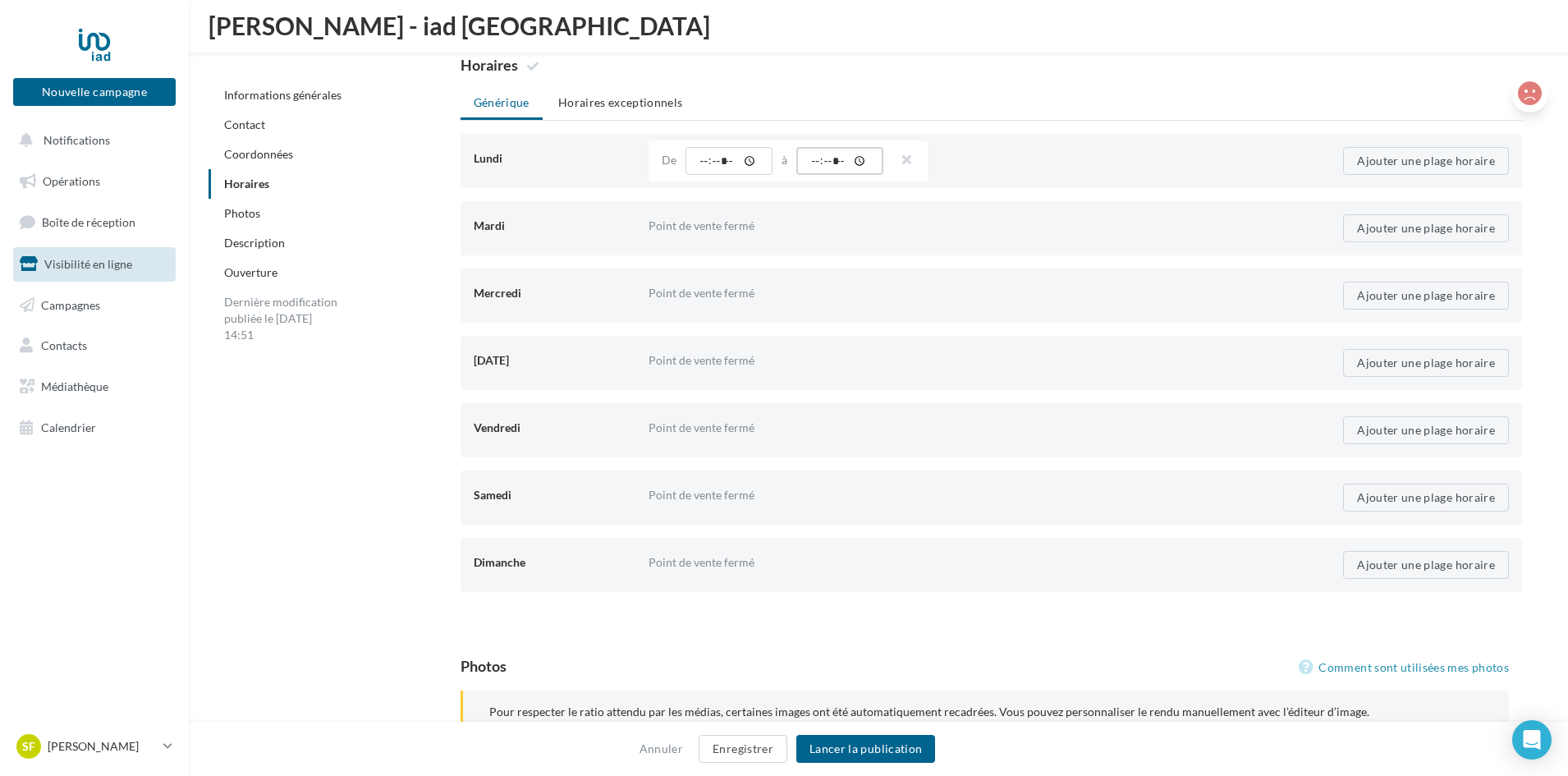
click at [853, 160] on input "time" at bounding box center [840, 160] width 87 height 28
type input "*****"
click at [1373, 232] on button "Ajouter une plage horaire" at bounding box center [1426, 227] width 166 height 28
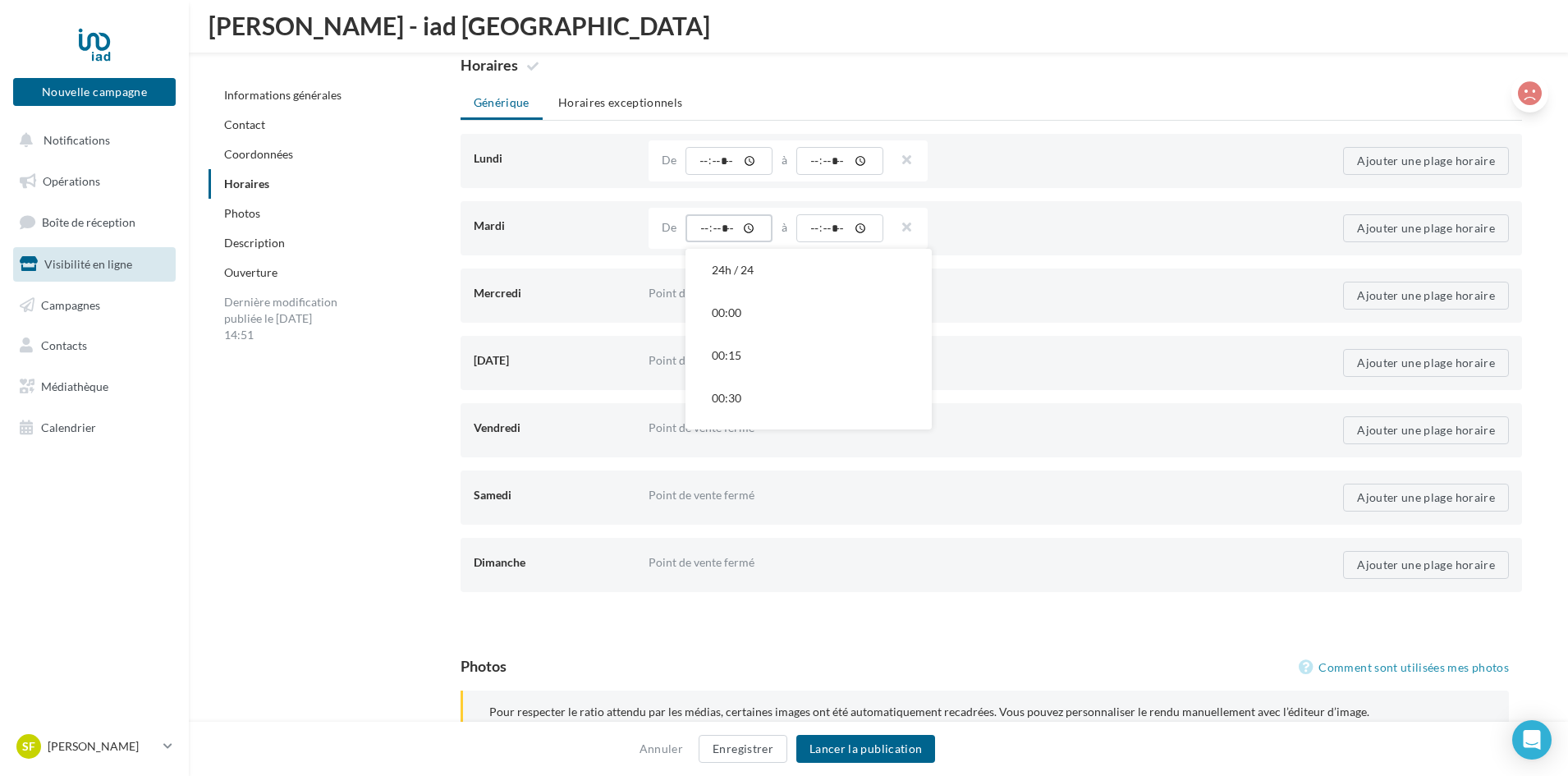
click at [707, 226] on input "time" at bounding box center [729, 227] width 87 height 28
click at [769, 315] on button "09:00" at bounding box center [808, 317] width 247 height 43
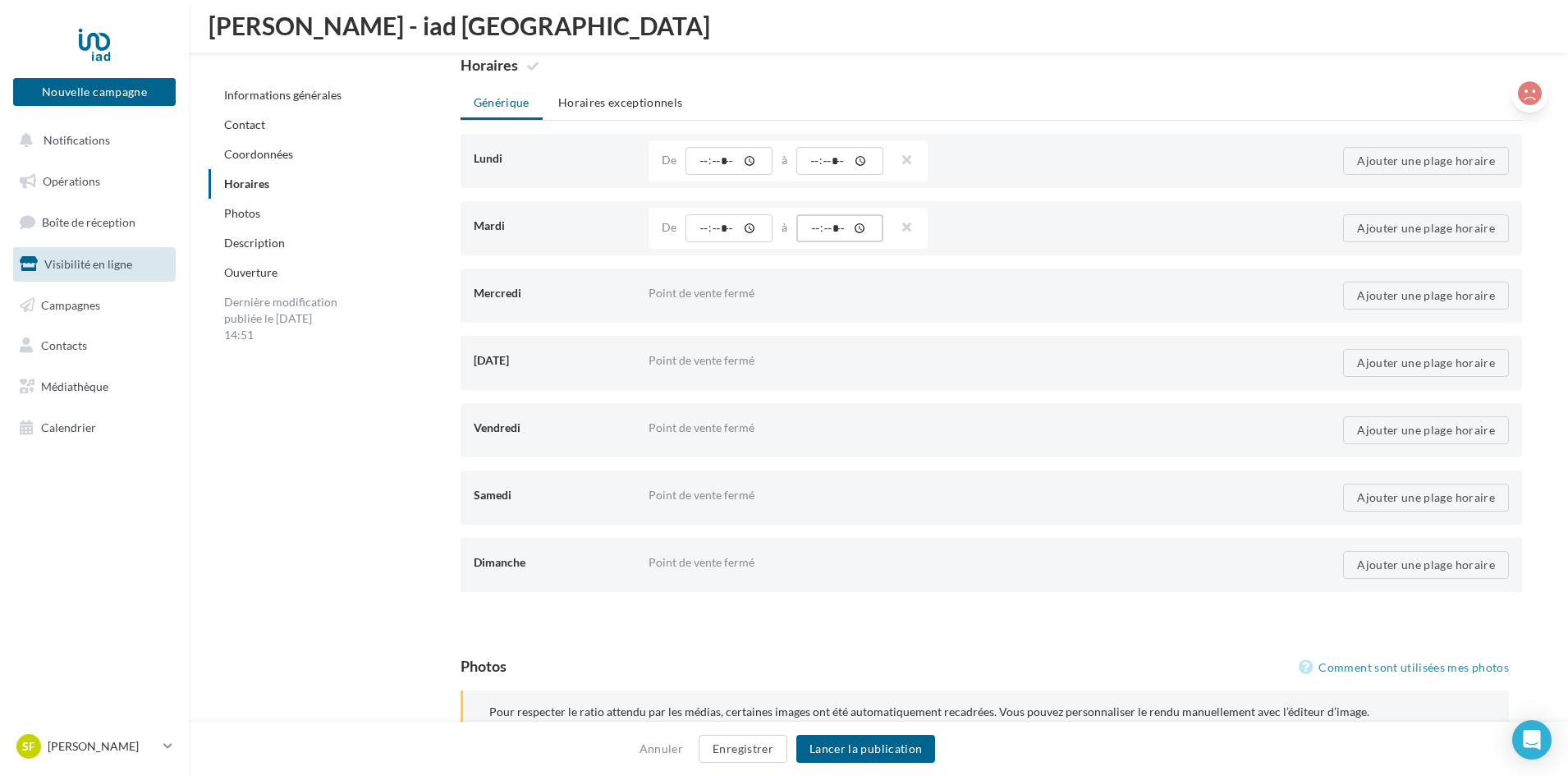
click at [835, 227] on input "time" at bounding box center [840, 227] width 87 height 28
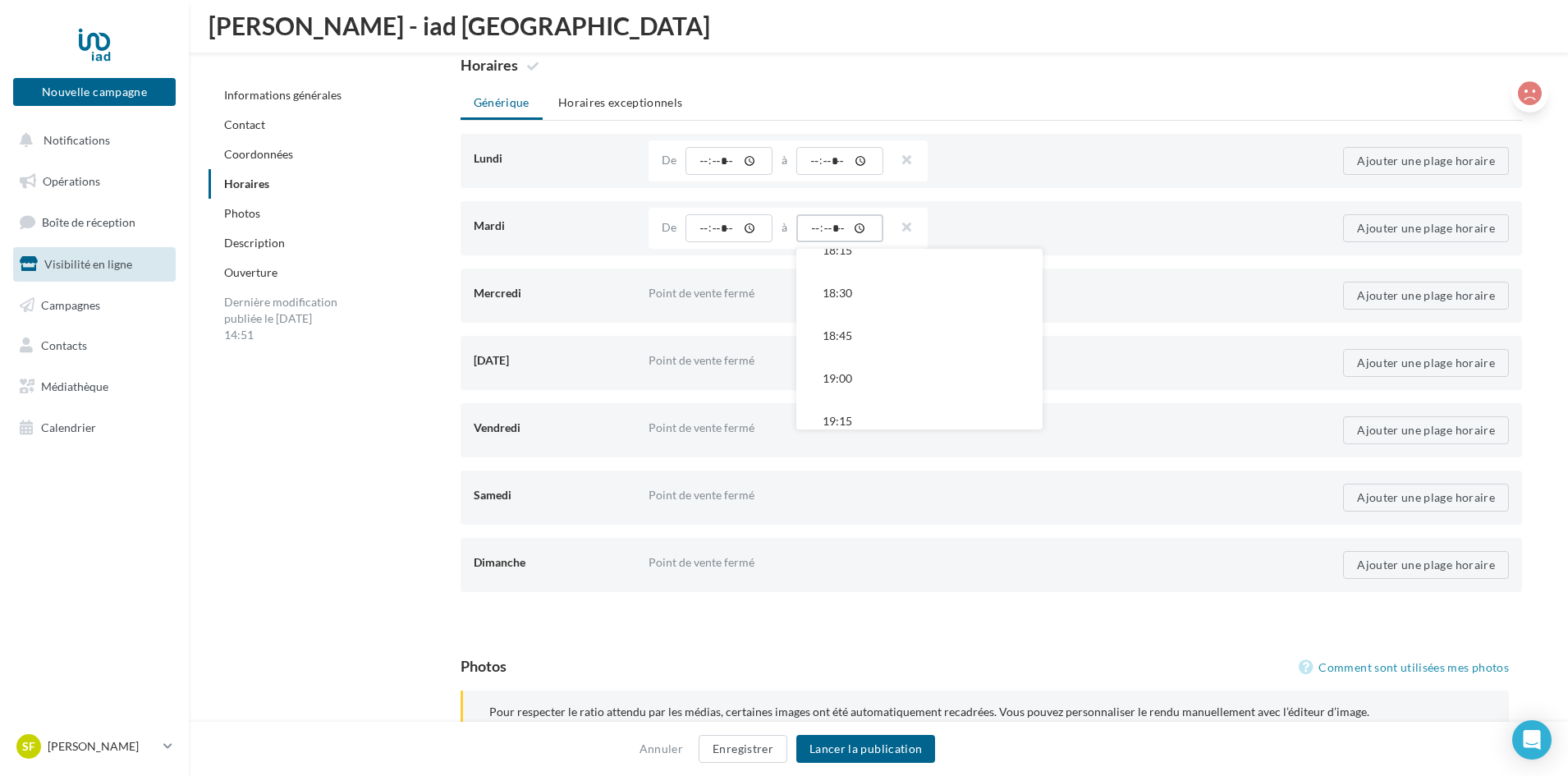
scroll to position [1678, 0]
click at [996, 382] on button "19:30" at bounding box center [919, 384] width 247 height 43
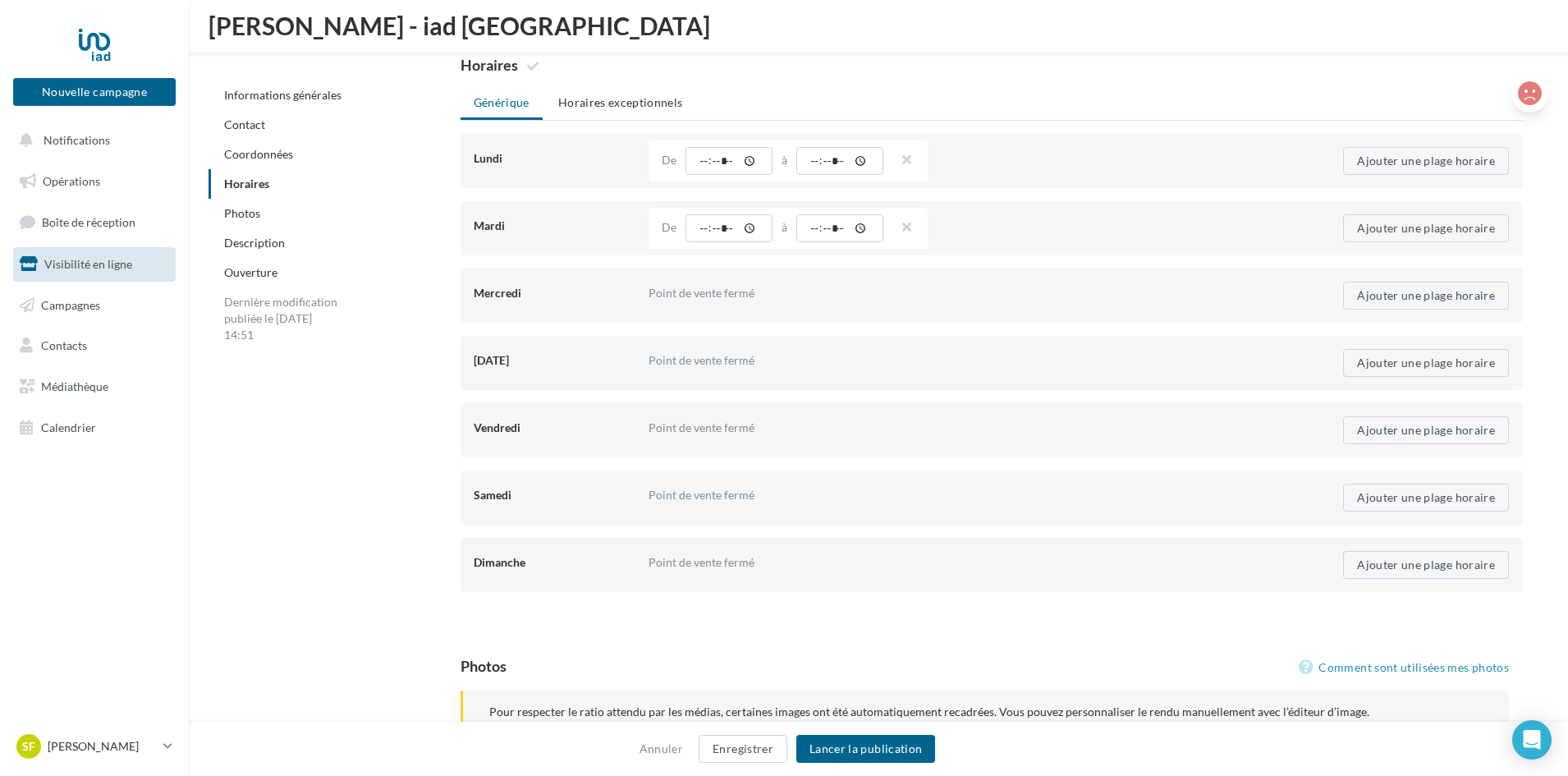
click at [741, 301] on div "Point de vente fermé" at bounding box center [934, 293] width 570 height 29
click at [1411, 301] on button "Ajouter une plage horaire" at bounding box center [1426, 295] width 166 height 28
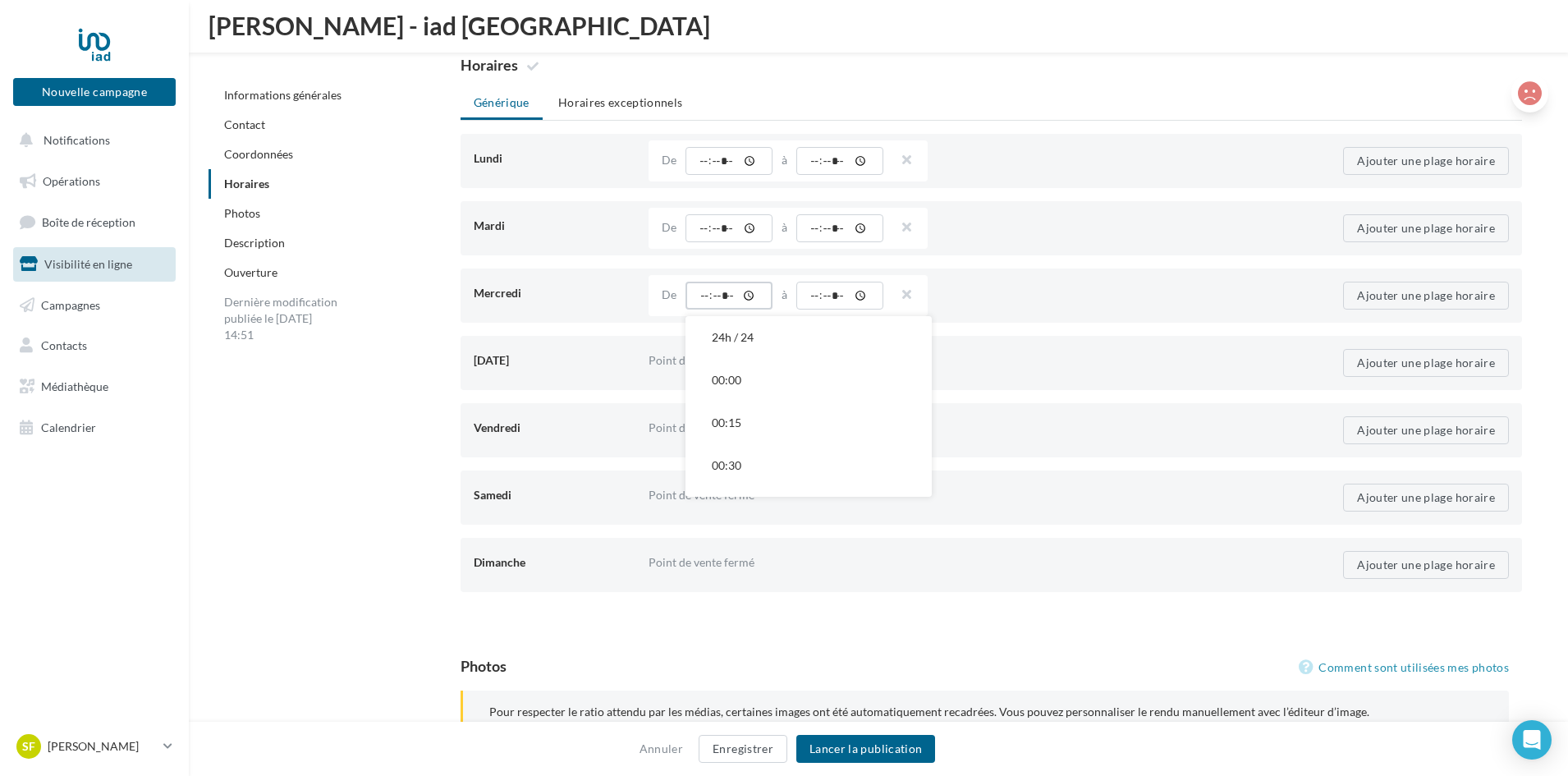
click at [725, 297] on input "time" at bounding box center [729, 295] width 87 height 28
type input "*****"
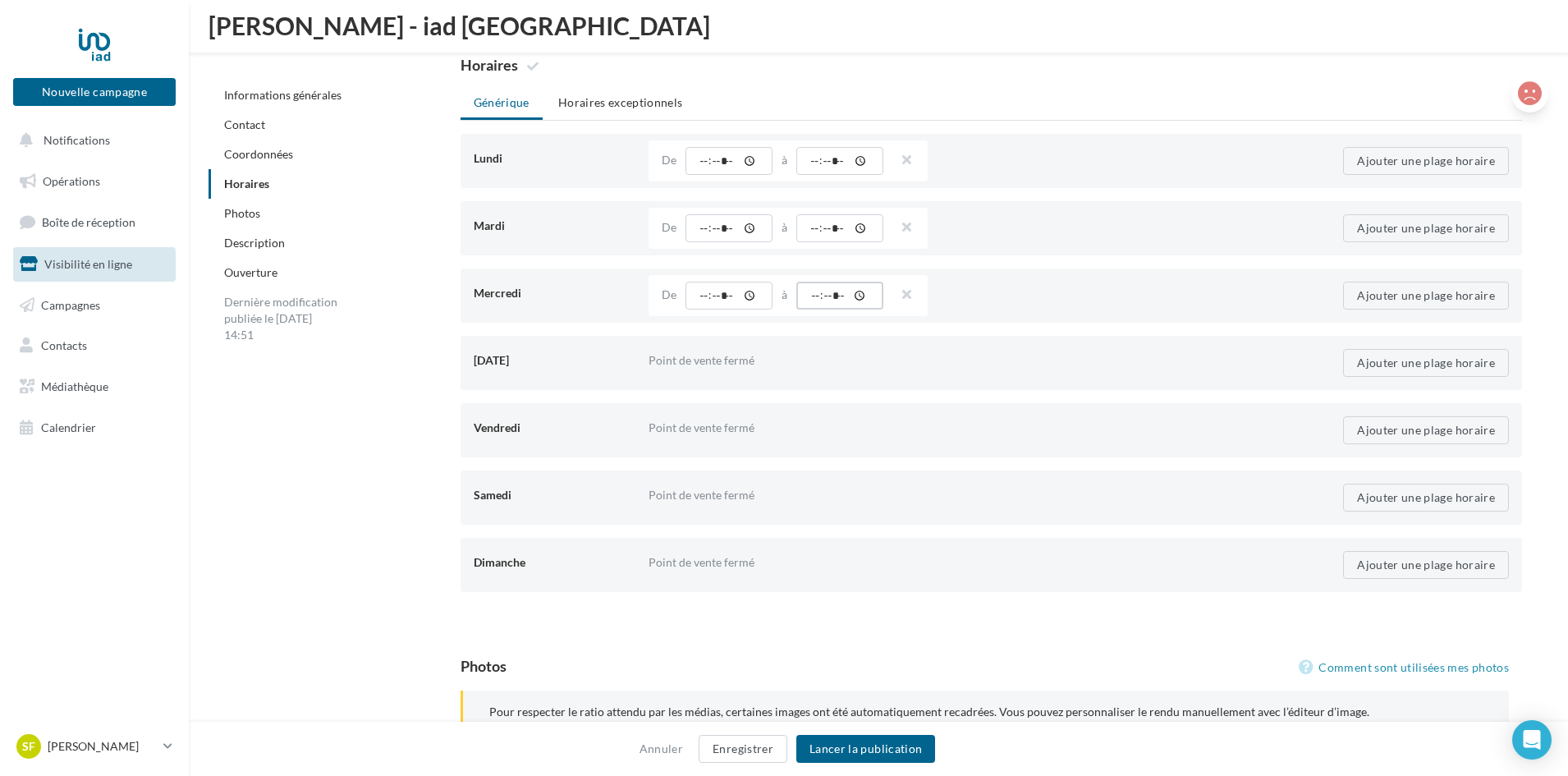
click at [811, 292] on input "time" at bounding box center [840, 295] width 87 height 28
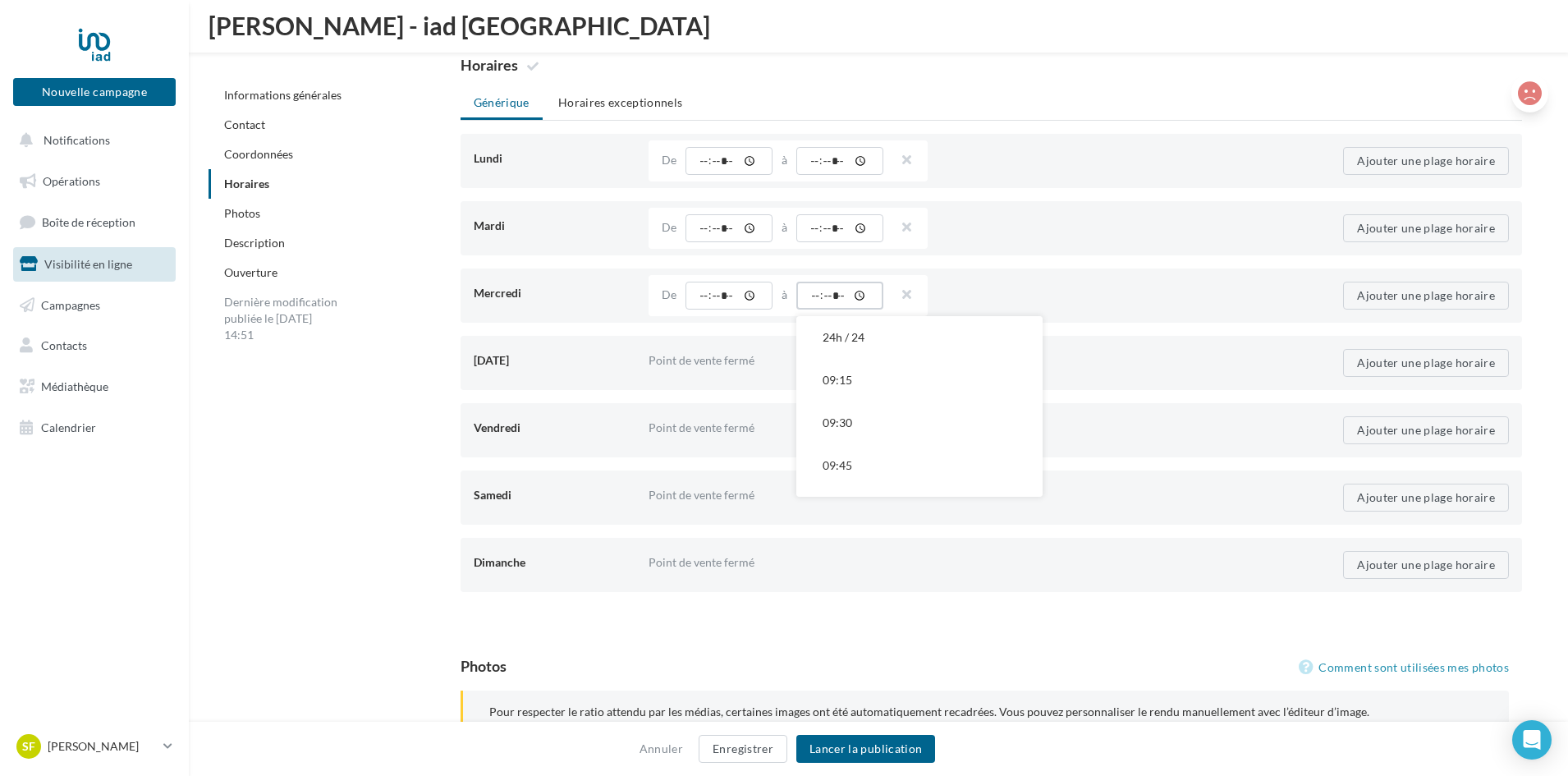
type input "*****"
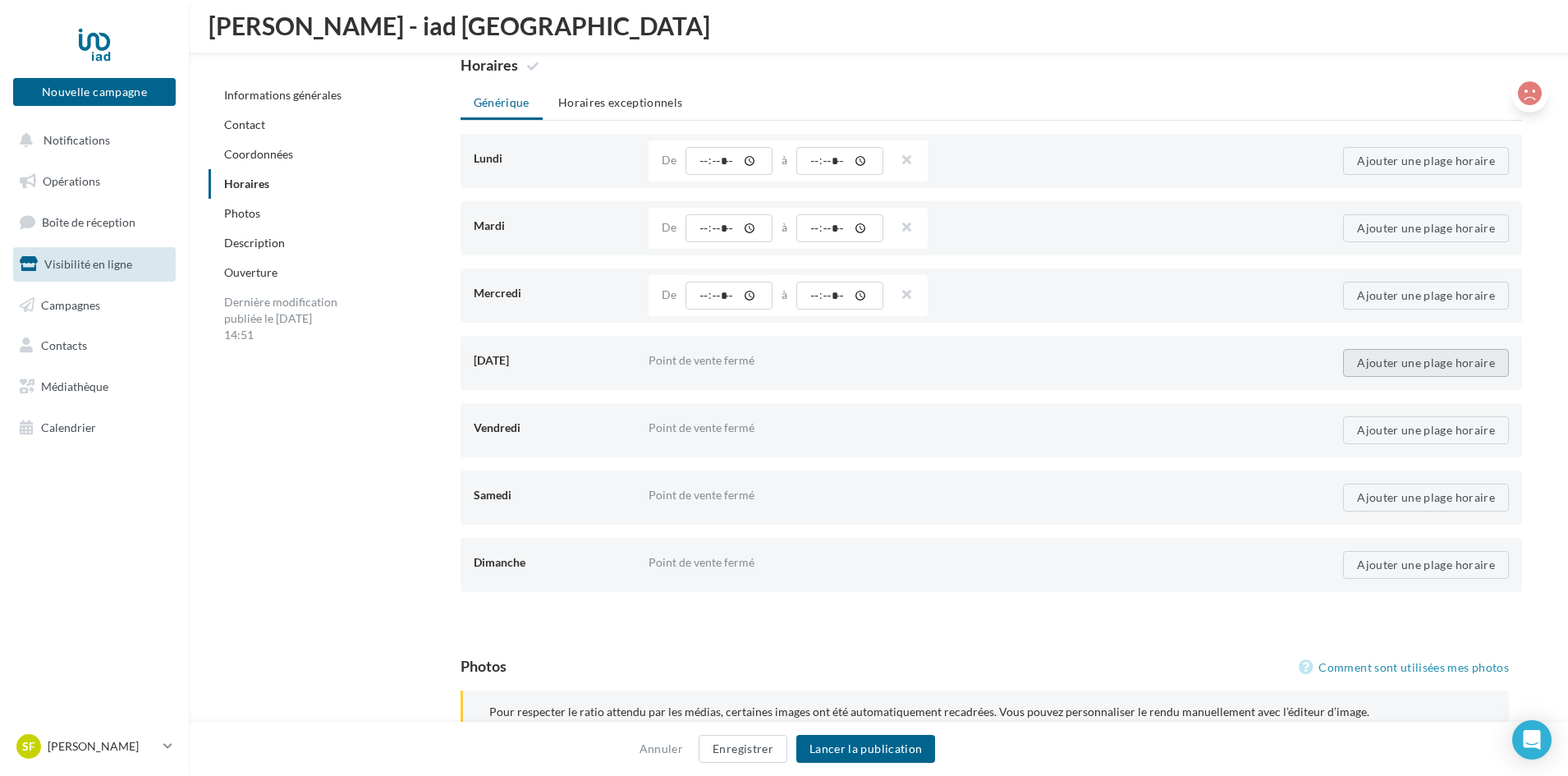
click at [1359, 355] on button "Ajouter une plage horaire" at bounding box center [1426, 362] width 166 height 28
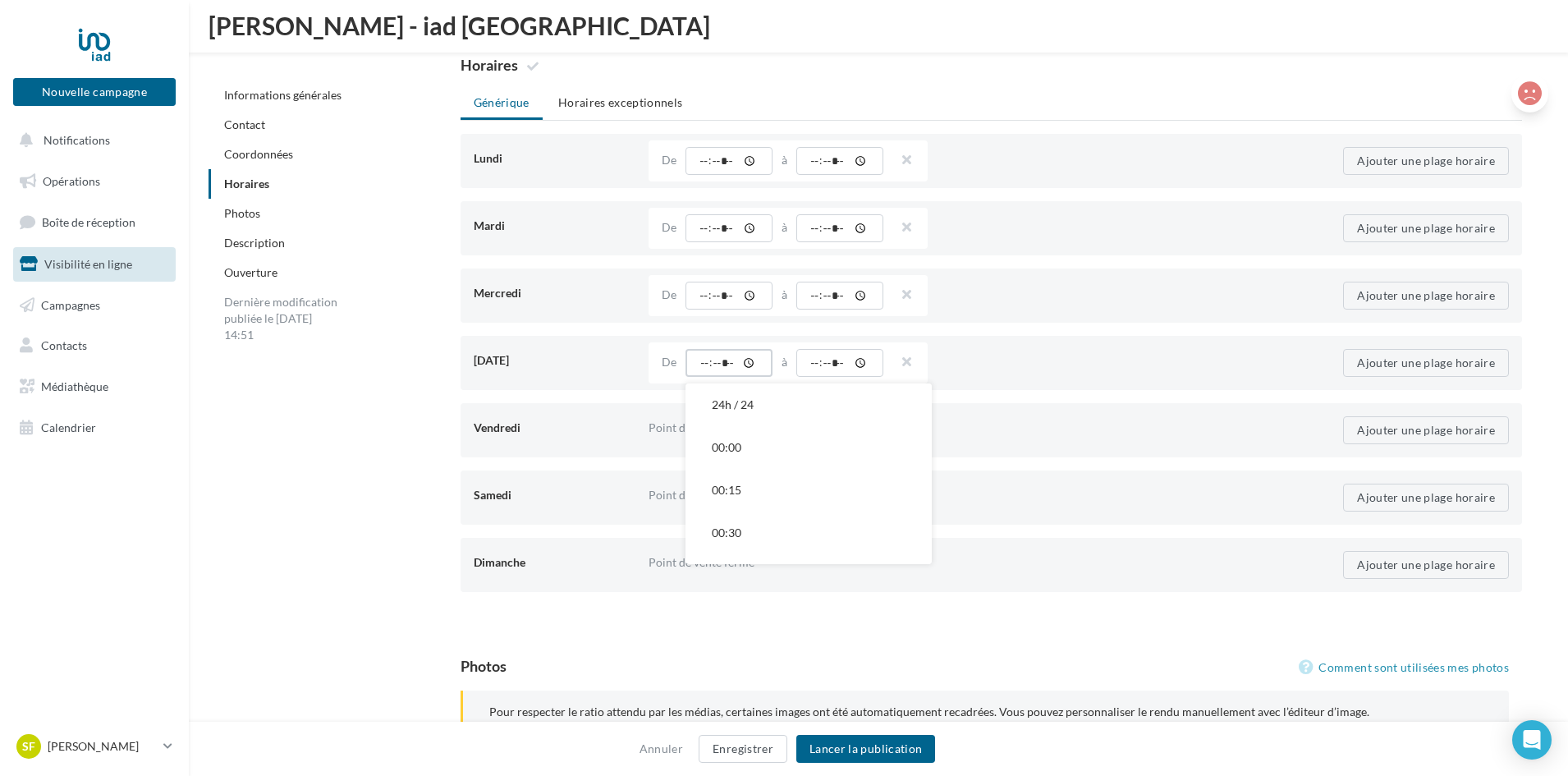
click at [697, 366] on input "time" at bounding box center [729, 362] width 87 height 28
type input "*****"
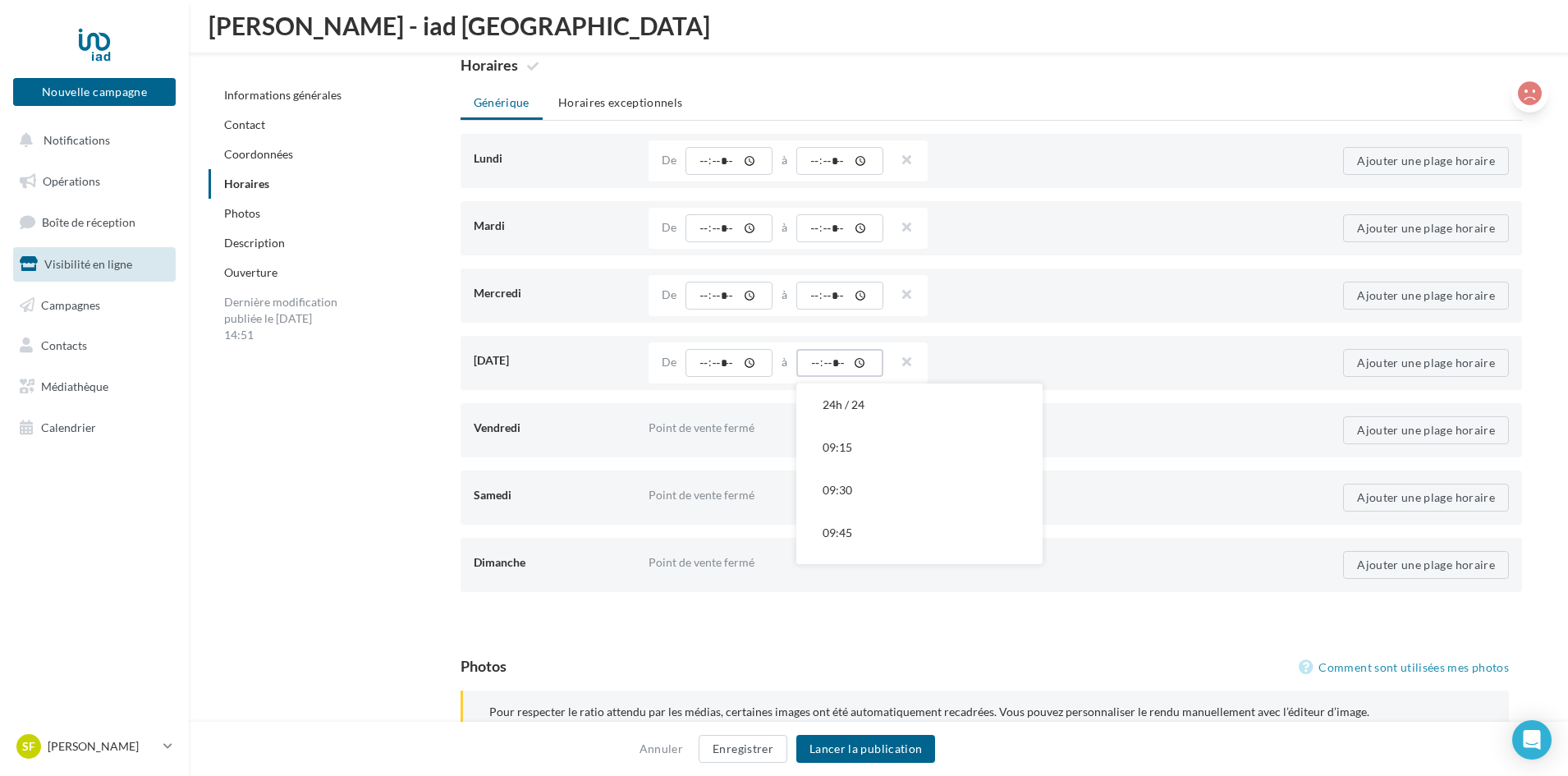
click at [810, 364] on input "time" at bounding box center [840, 362] width 87 height 28
type input "*****"
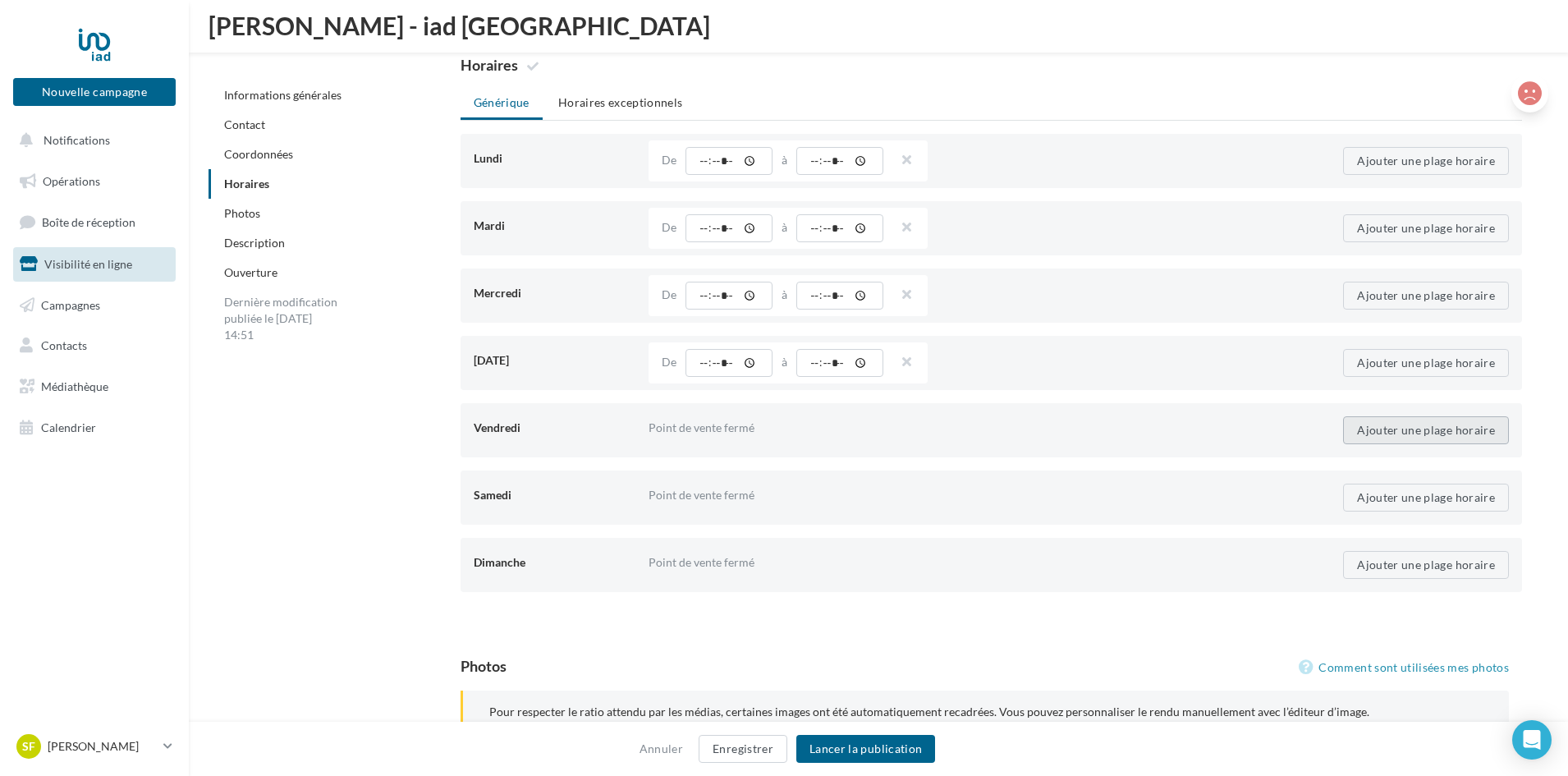
click at [1431, 433] on button "Ajouter une plage horaire" at bounding box center [1426, 429] width 166 height 28
click at [703, 438] on input "time" at bounding box center [729, 429] width 87 height 28
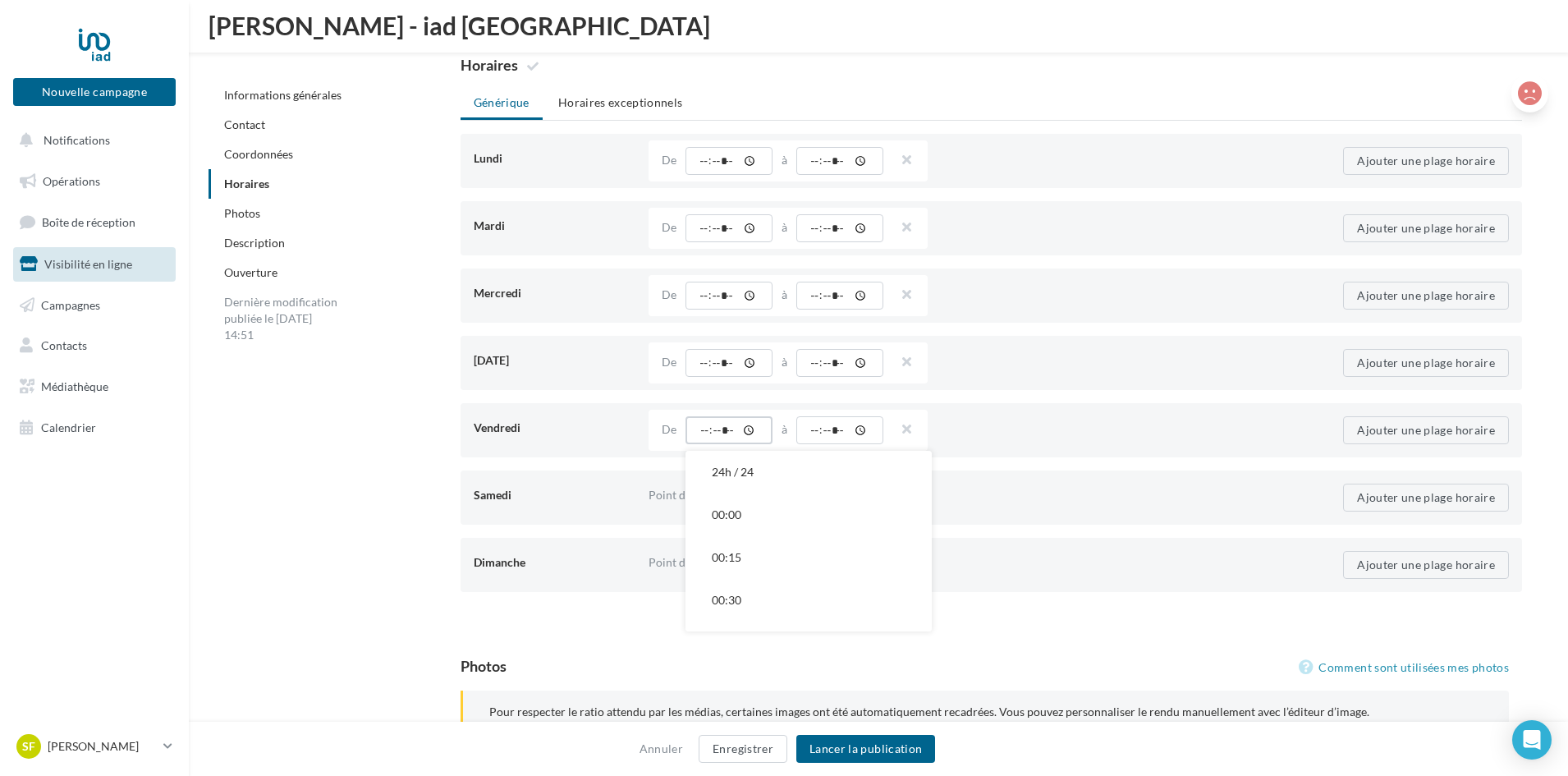
type input "*****"
click at [811, 432] on input "time" at bounding box center [840, 429] width 87 height 28
type input "*****"
click at [1391, 486] on button "Ajouter une plage horaire" at bounding box center [1426, 497] width 166 height 28
click at [722, 499] on input "time" at bounding box center [729, 497] width 87 height 28
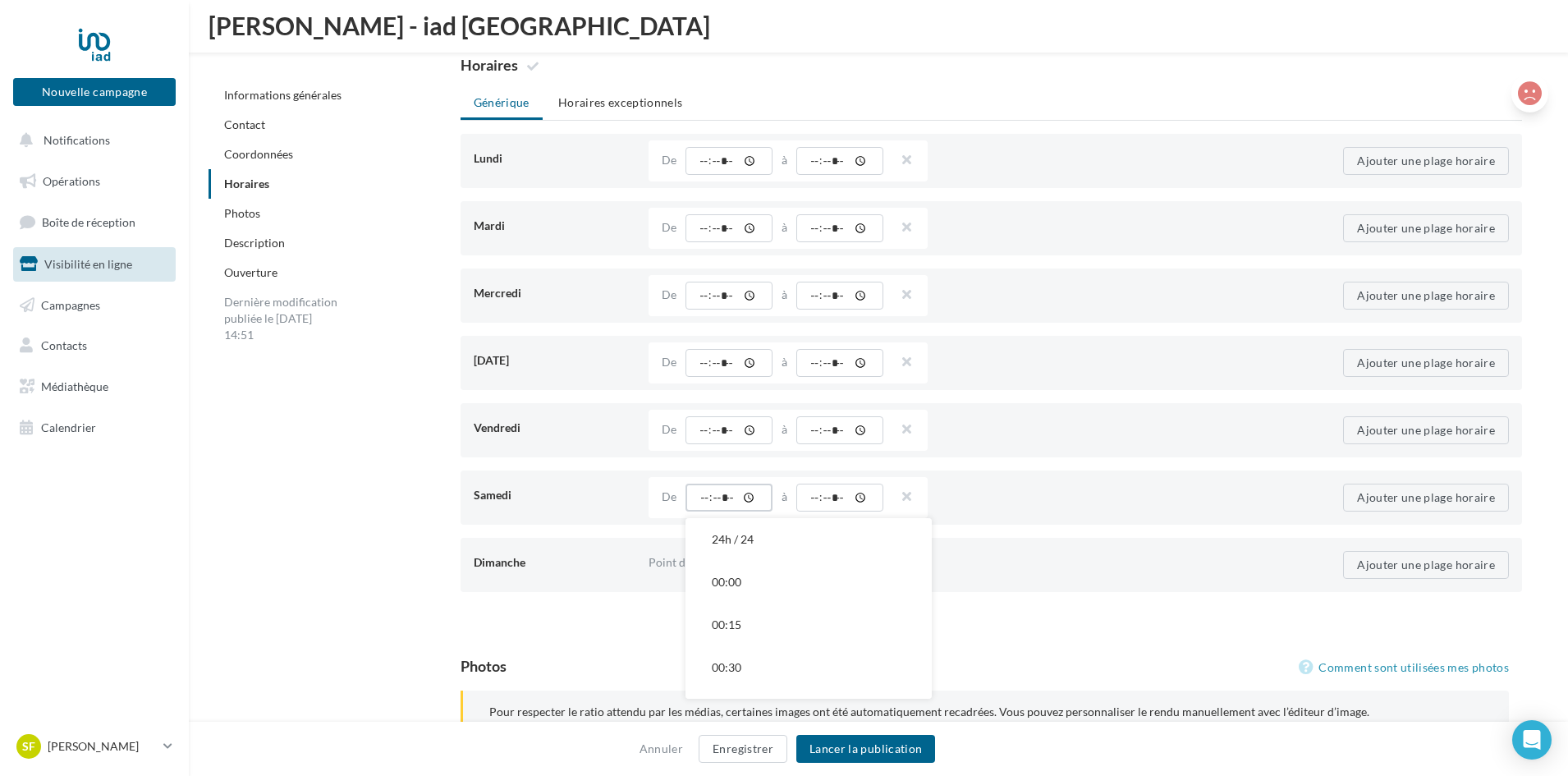
type input "*****"
click at [823, 499] on input "time" at bounding box center [840, 497] width 87 height 28
click at [813, 497] on input "time" at bounding box center [840, 497] width 87 height 28
type input "*****"
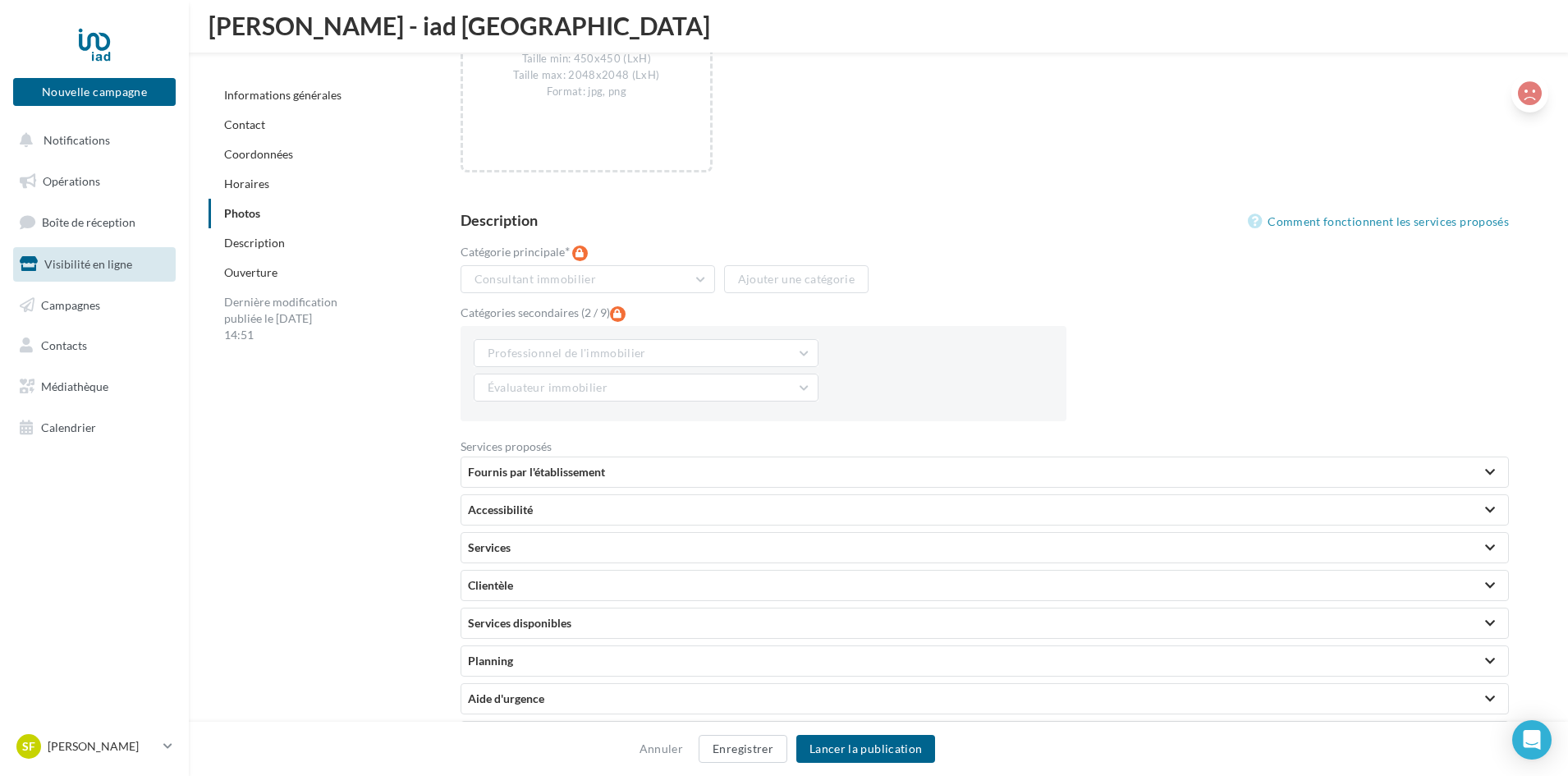
scroll to position [3462, 0]
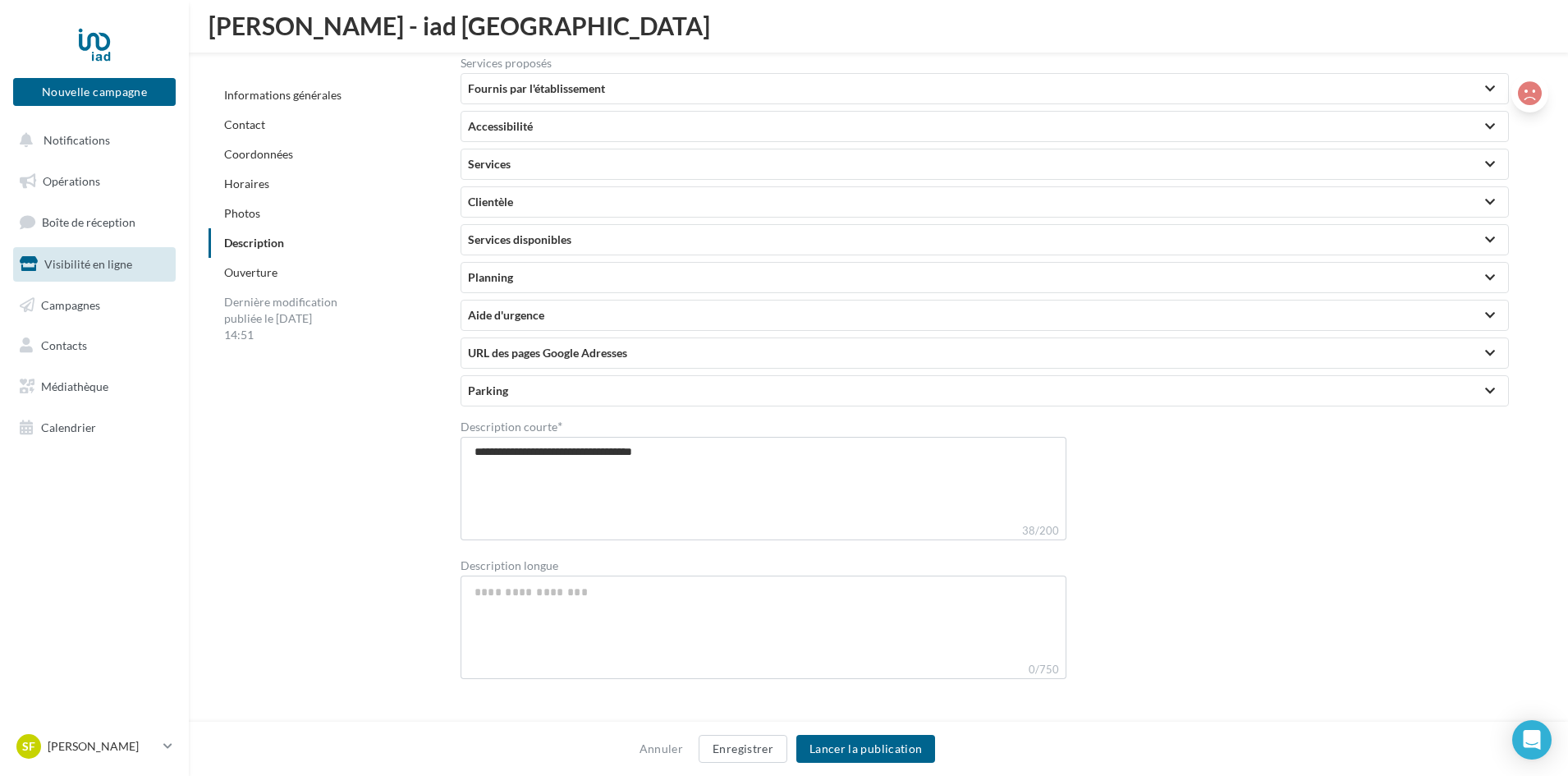
click at [614, 97] on div "Fournis par l'établissement" at bounding box center [985, 88] width 1047 height 29
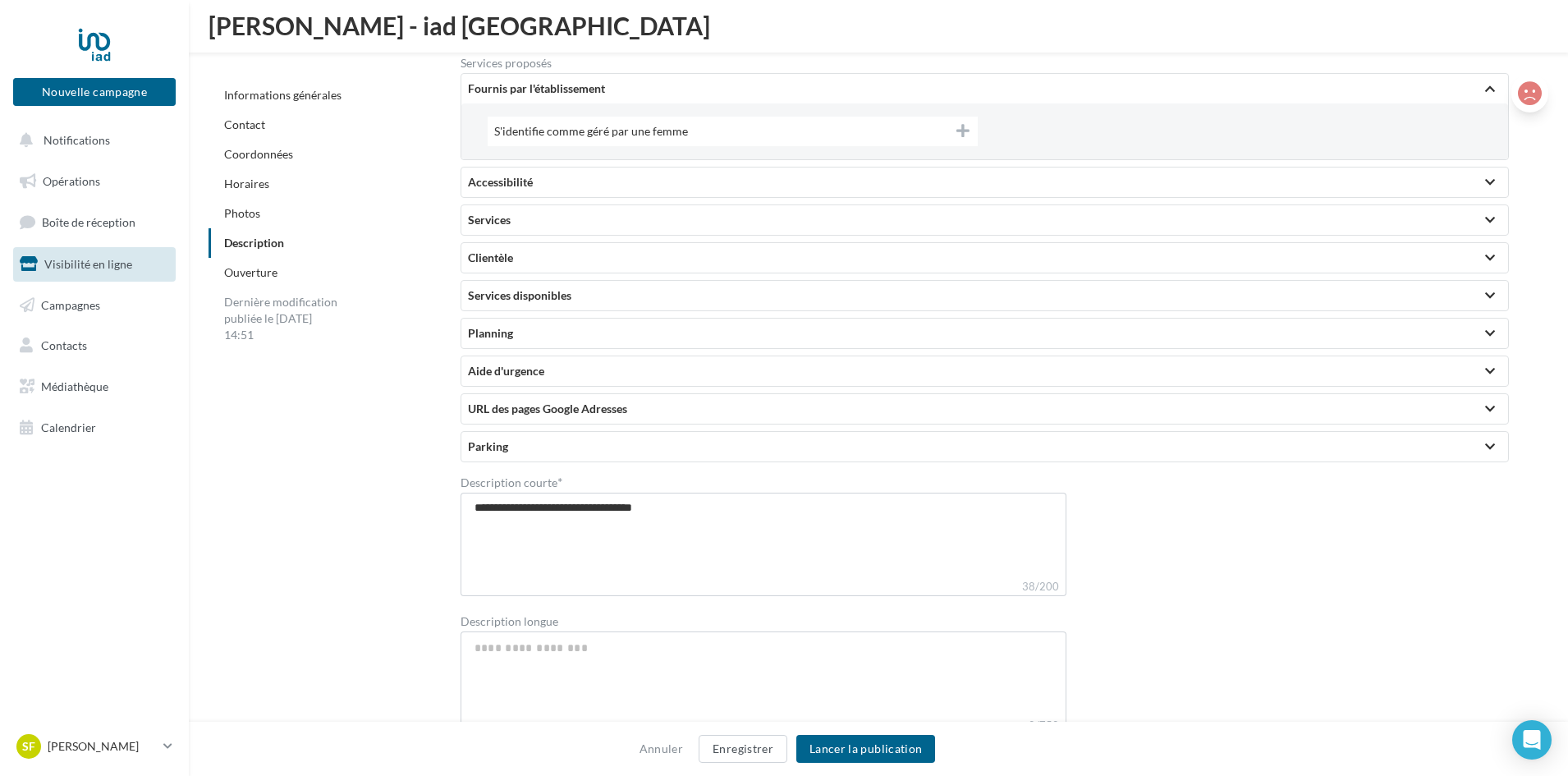
click at [632, 135] on span "S'identifie comme géré par une femme" at bounding box center [604, 130] width 220 height 14
click at [768, 186] on div "Accessibilité" at bounding box center [985, 182] width 1034 height 16
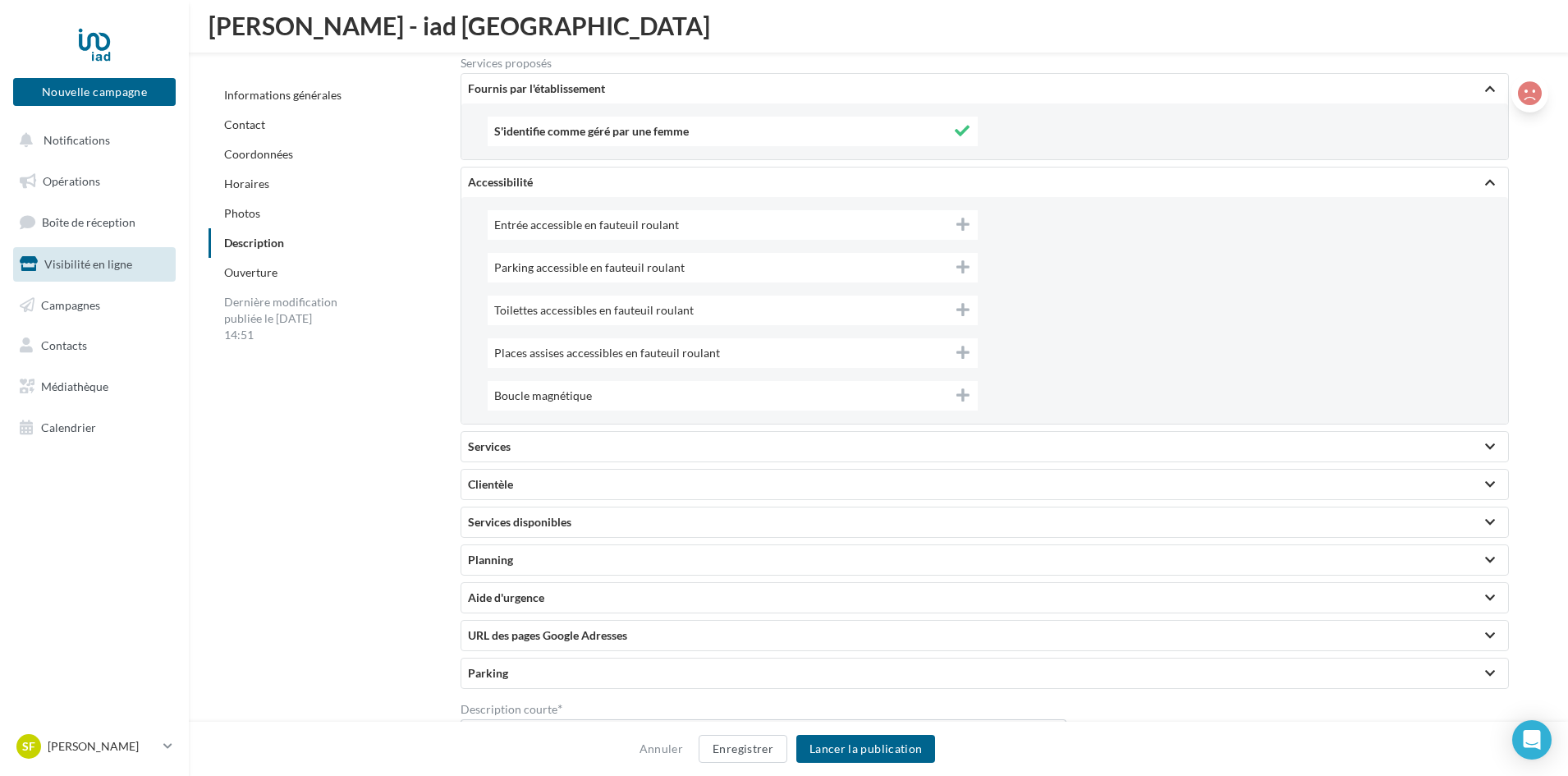
click at [683, 429] on div "Fournis par l'établissement S'identifie comme géré par une femme Accessibilité …" at bounding box center [985, 380] width 1048 height 616
click at [669, 437] on div "Services" at bounding box center [985, 447] width 1047 height 29
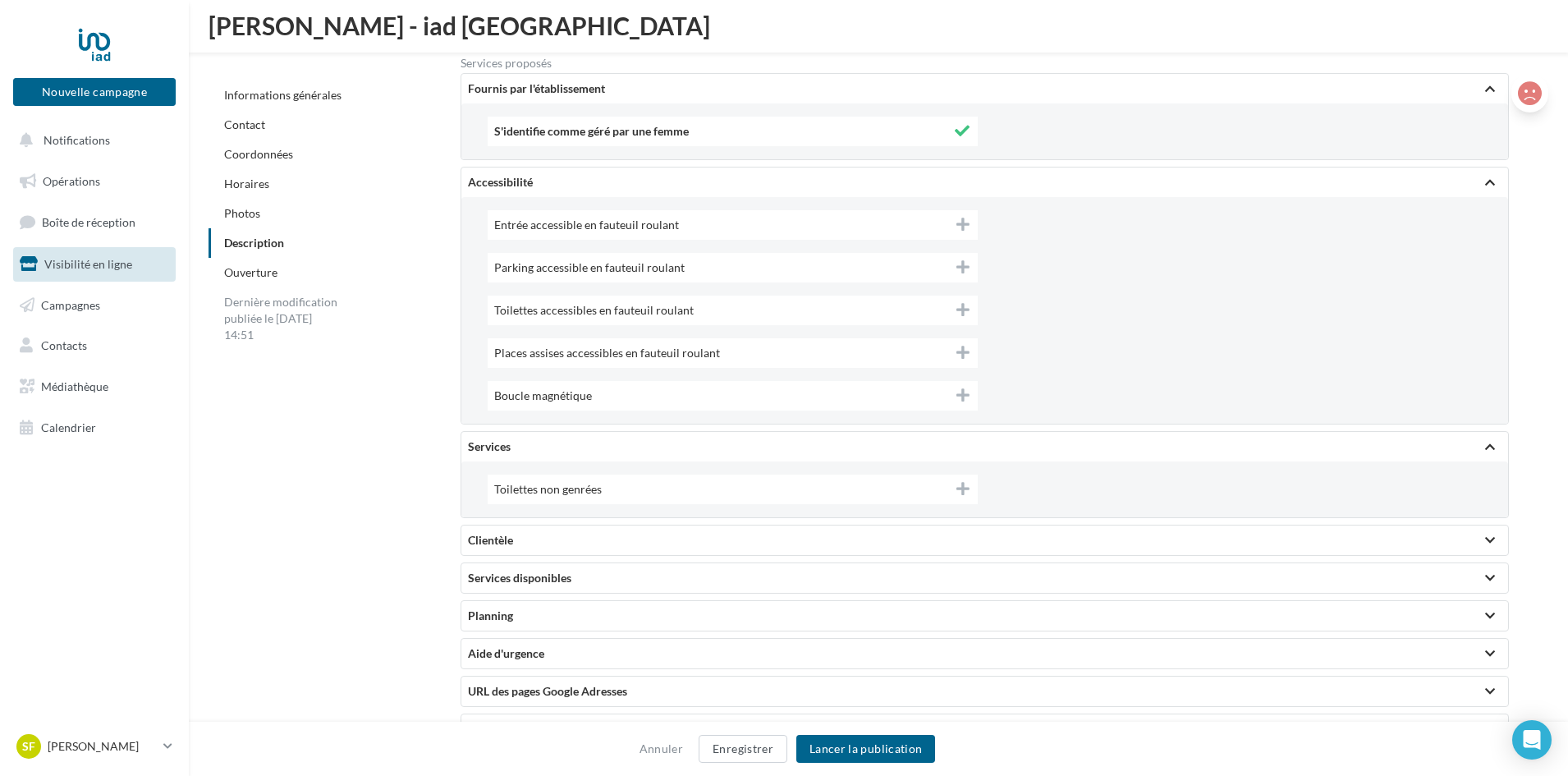
click at [558, 620] on div "Planning" at bounding box center [985, 616] width 1034 height 16
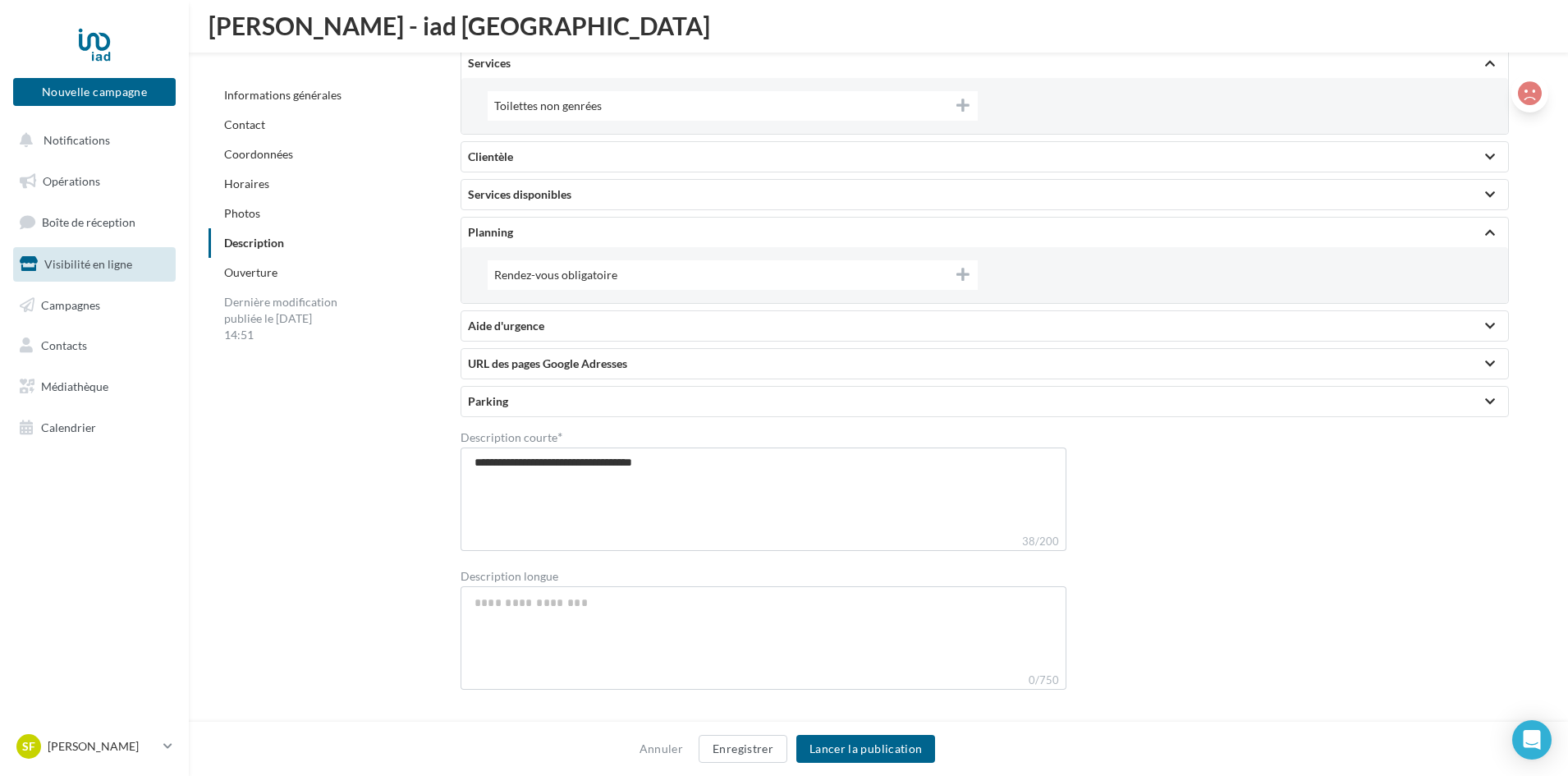
click at [647, 330] on div "Aide d'urgence" at bounding box center [985, 326] width 1034 height 16
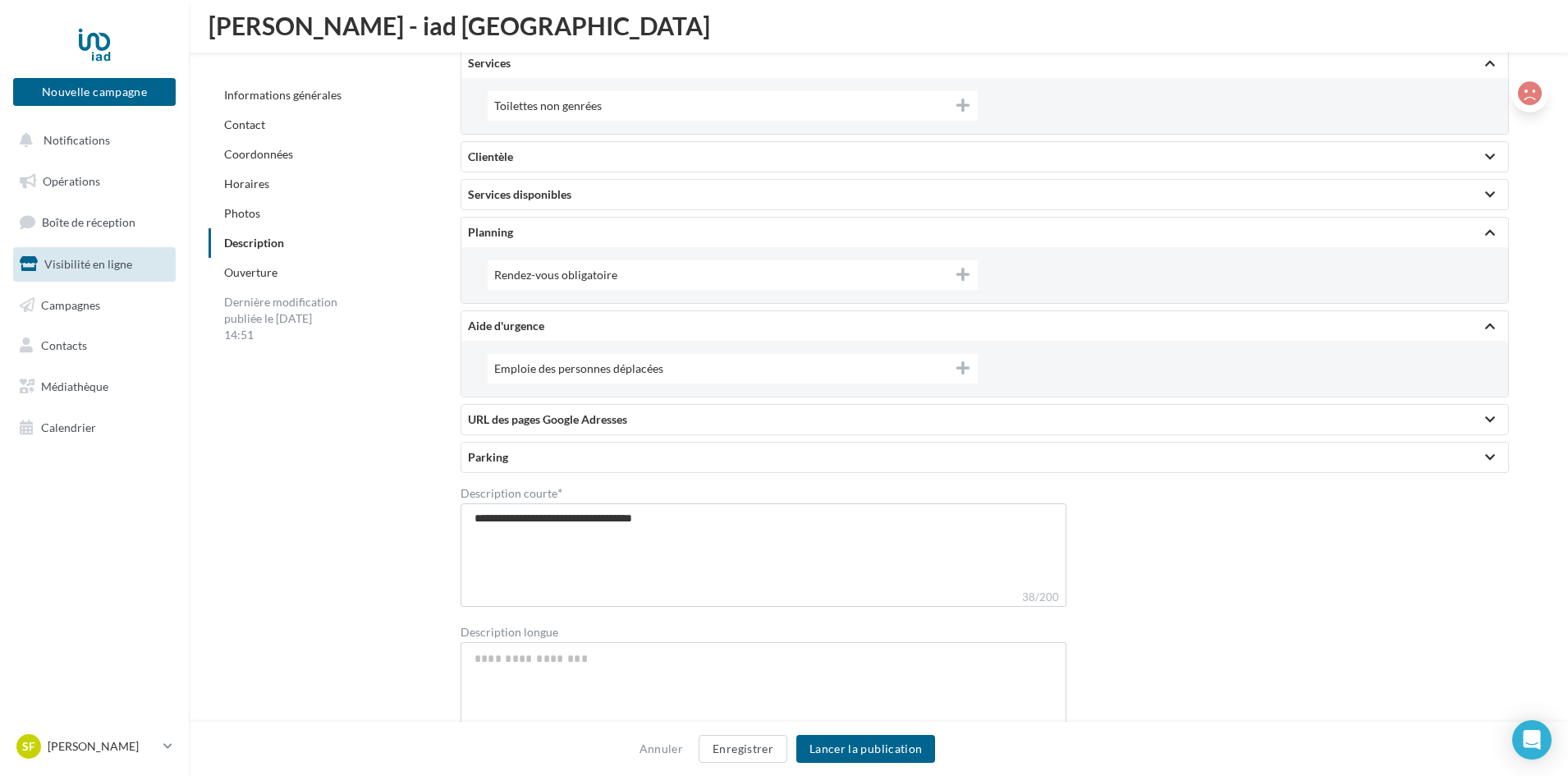
click at [635, 417] on div "URL des pages Google Adresses" at bounding box center [985, 419] width 1034 height 16
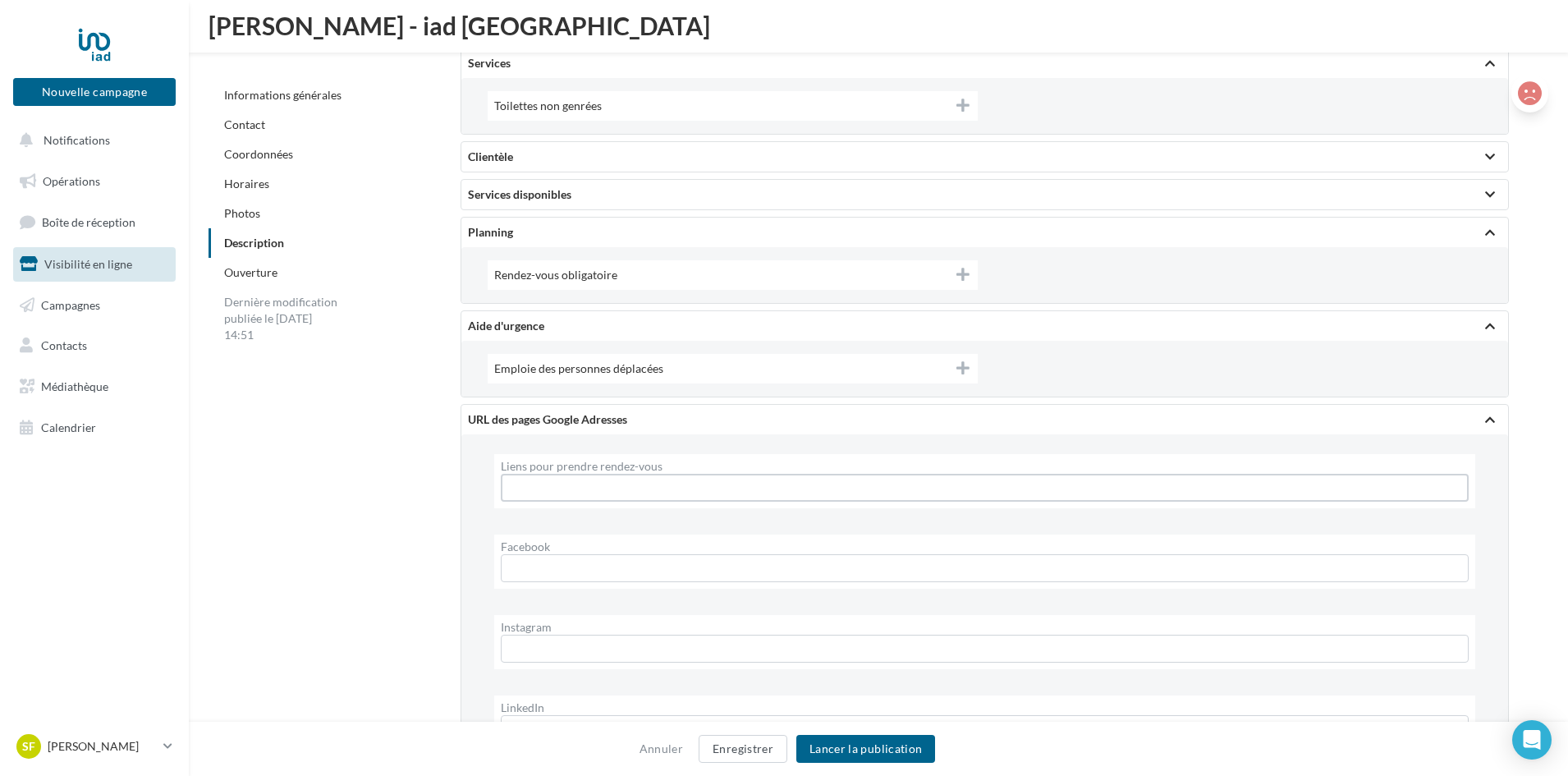
click at [605, 488] on input "Liens pour prendre rendez-vous" at bounding box center [985, 488] width 968 height 28
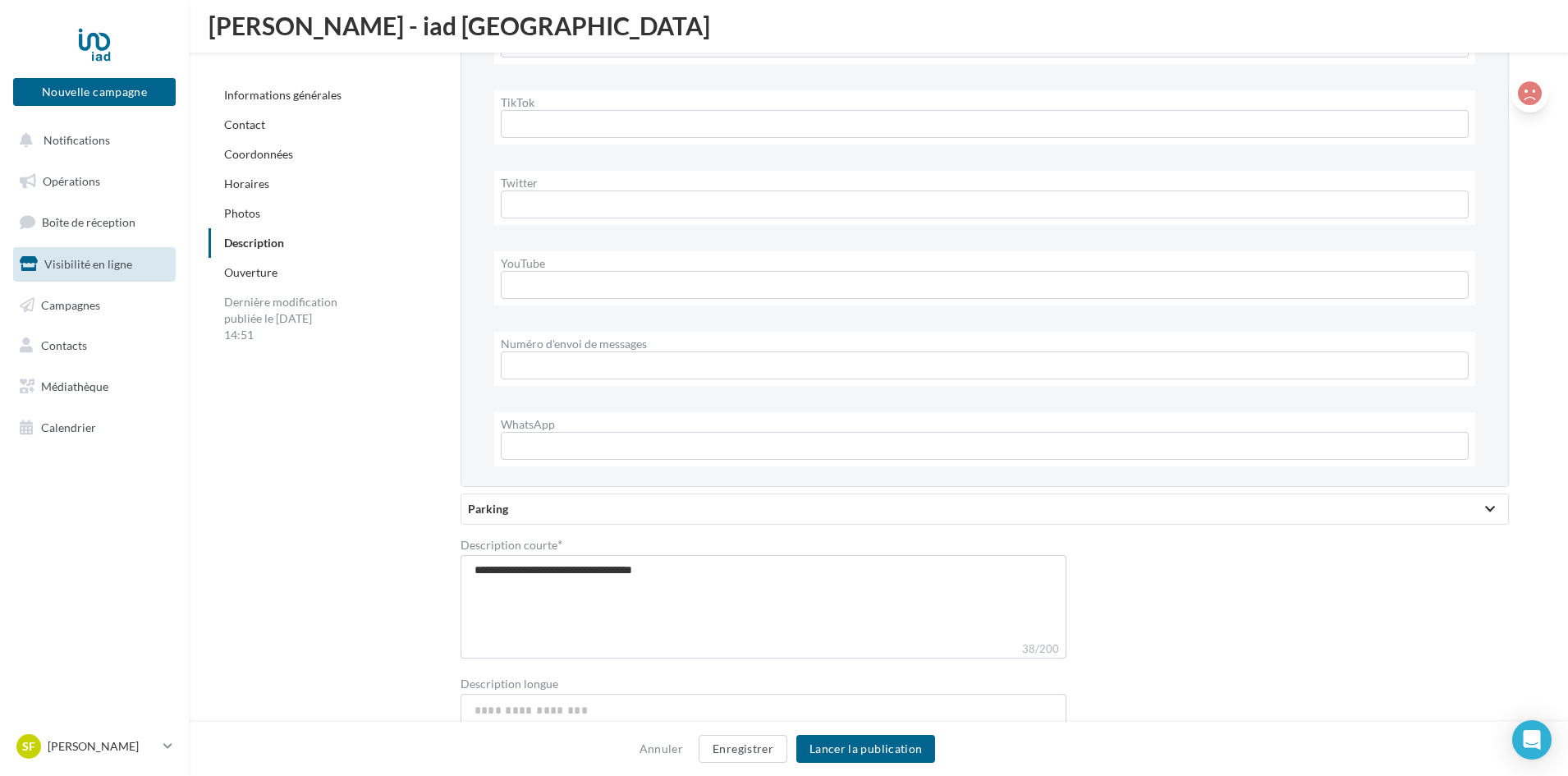
scroll to position [4995, 0]
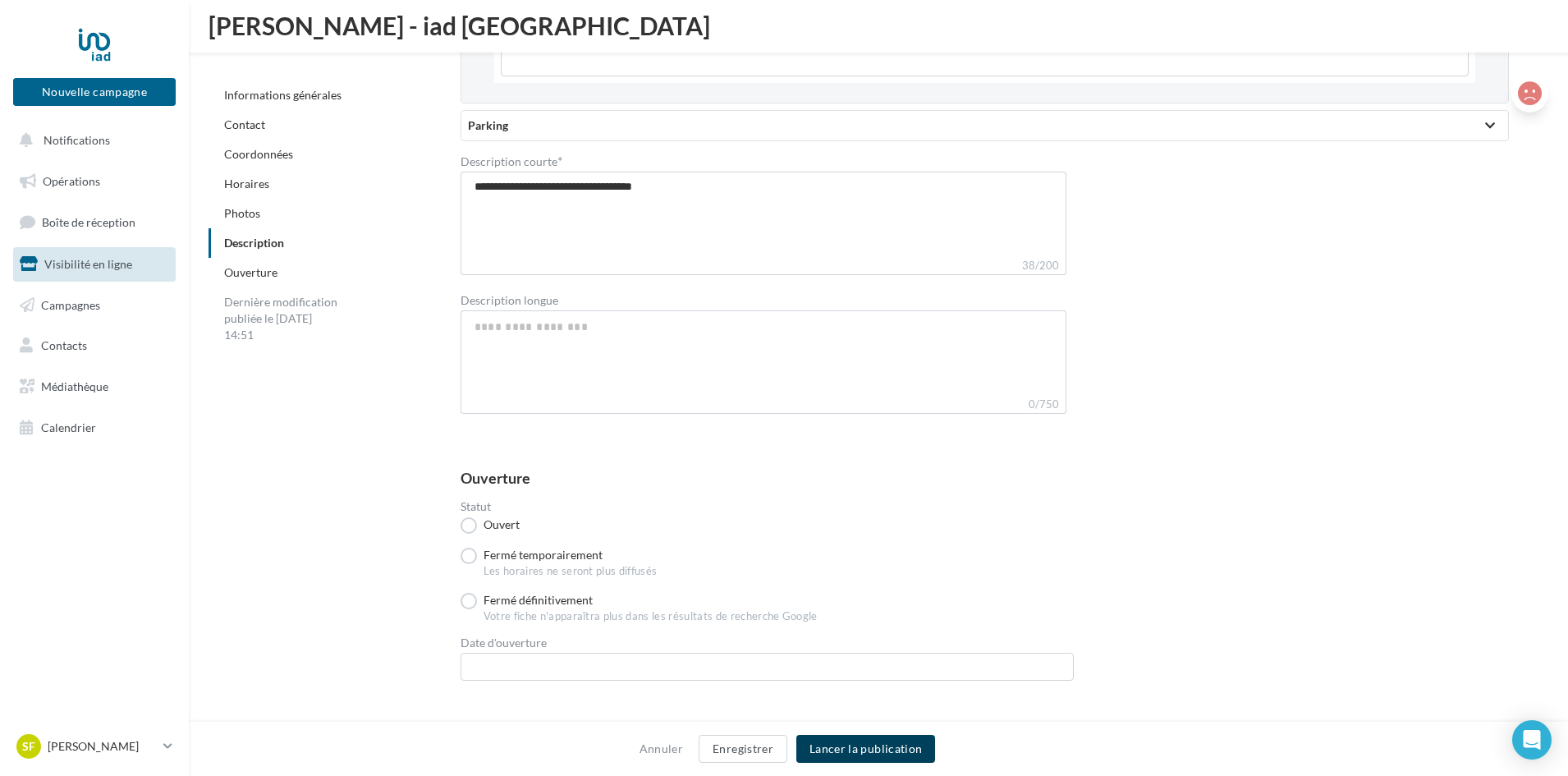
click at [860, 736] on button "Lancer la publication" at bounding box center [865, 748] width 138 height 28
click at [891, 742] on button "Lancer la publication" at bounding box center [865, 748] width 138 height 28
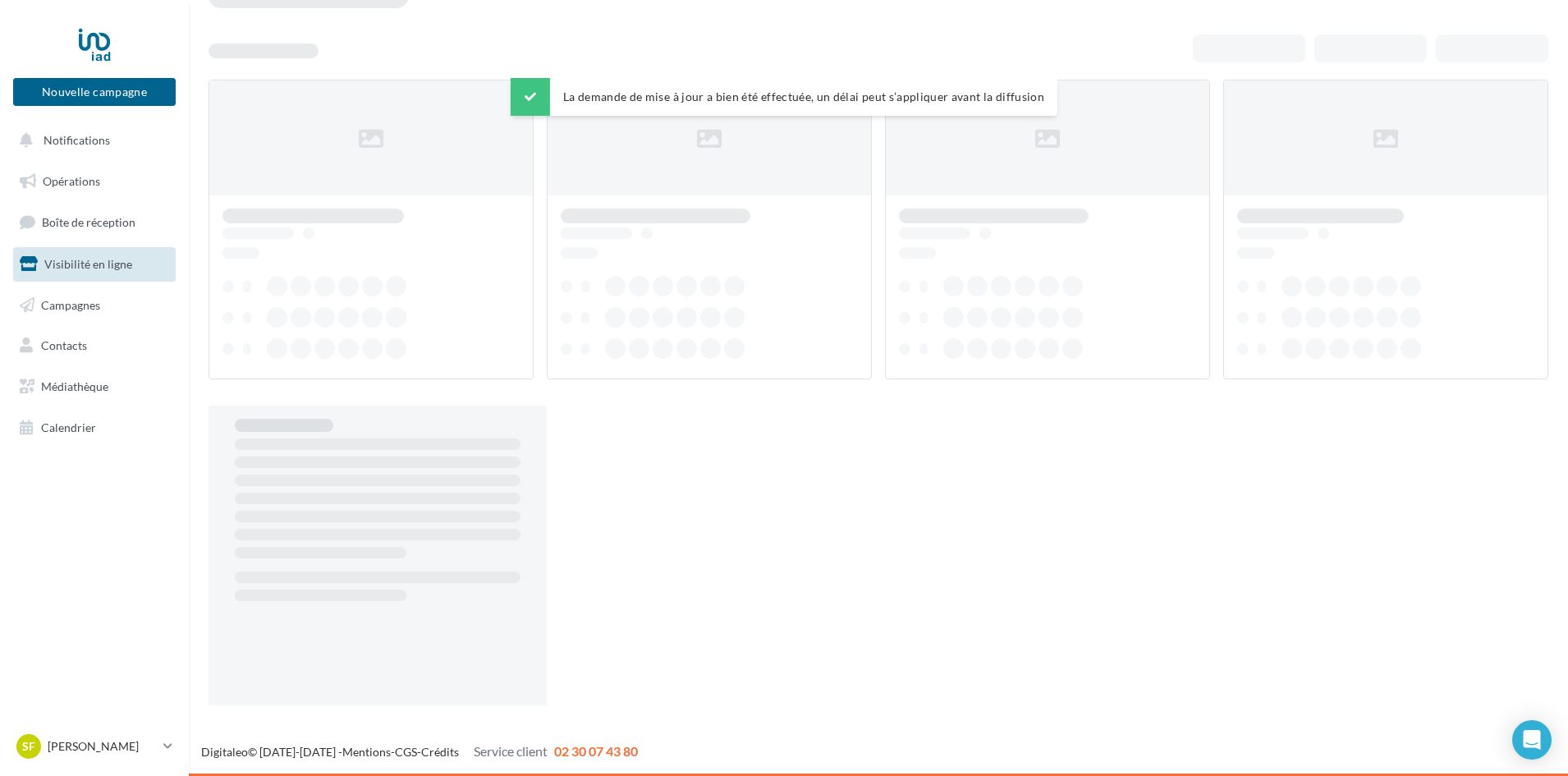
scroll to position [26, 0]
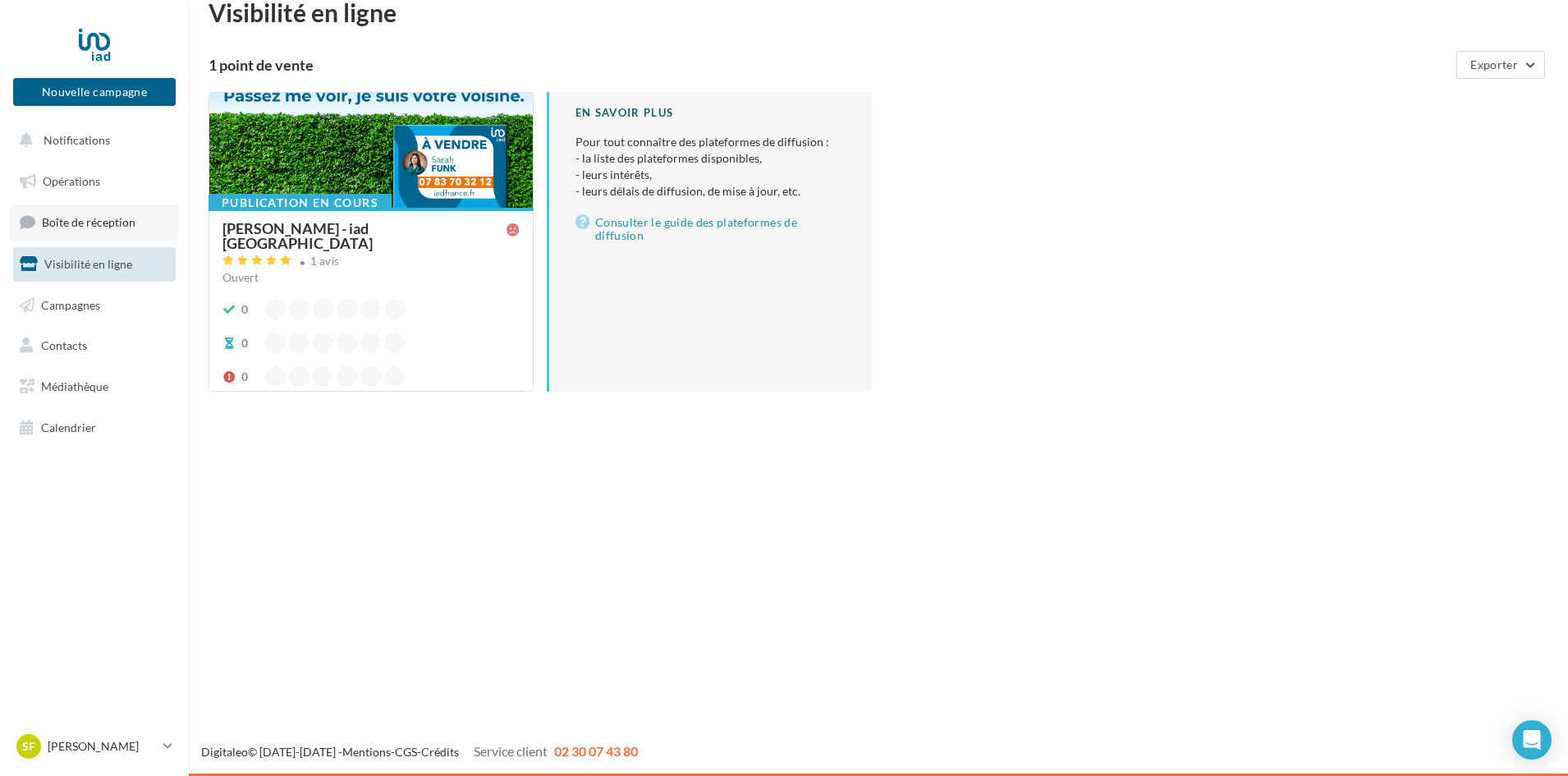
click at [92, 216] on span "Boîte de réception" at bounding box center [88, 221] width 94 height 14
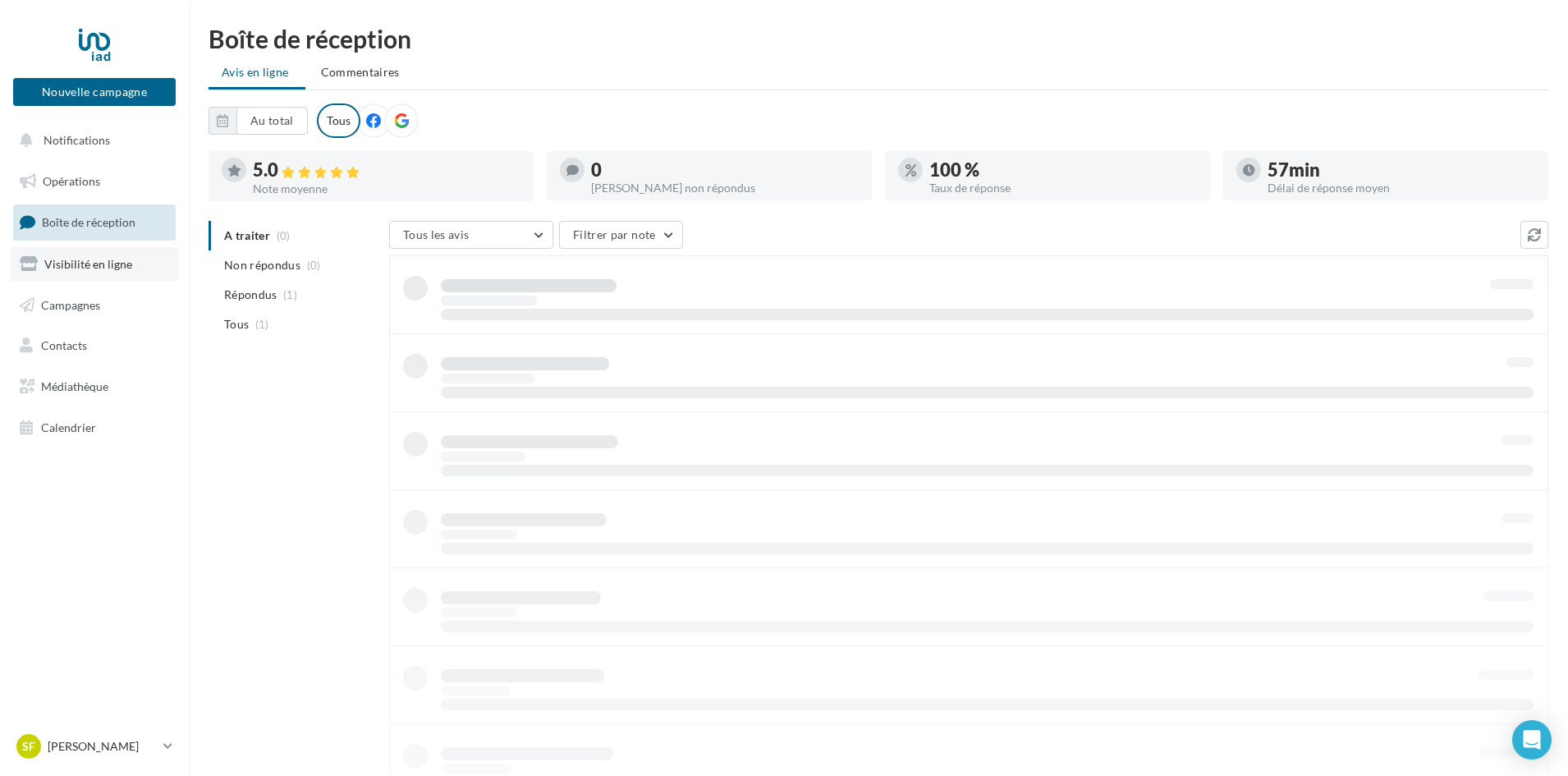
click at [116, 276] on link "Visibilité en ligne" at bounding box center [95, 265] width 169 height 35
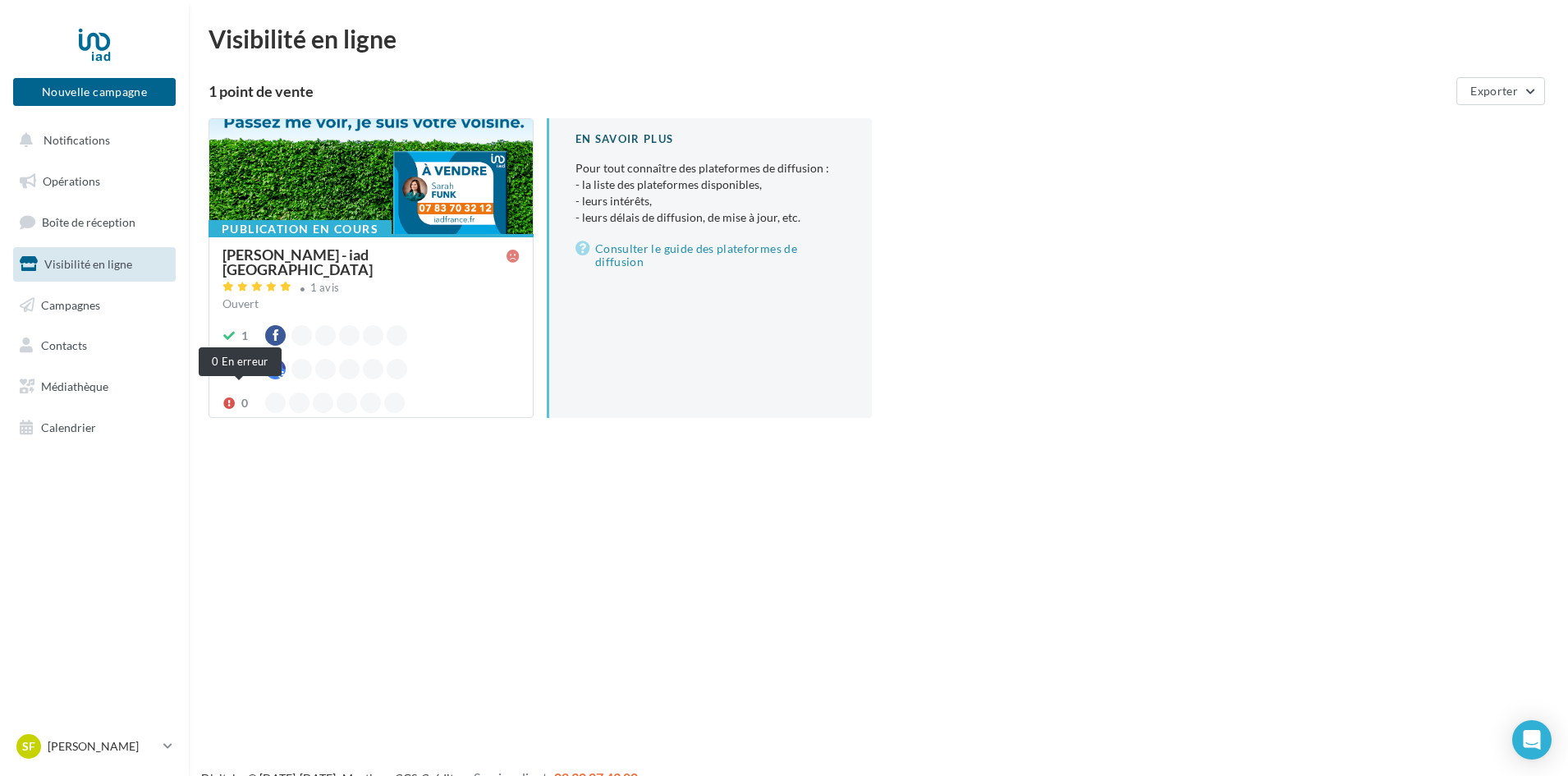
click at [224, 398] on icon at bounding box center [228, 403] width 13 height 12
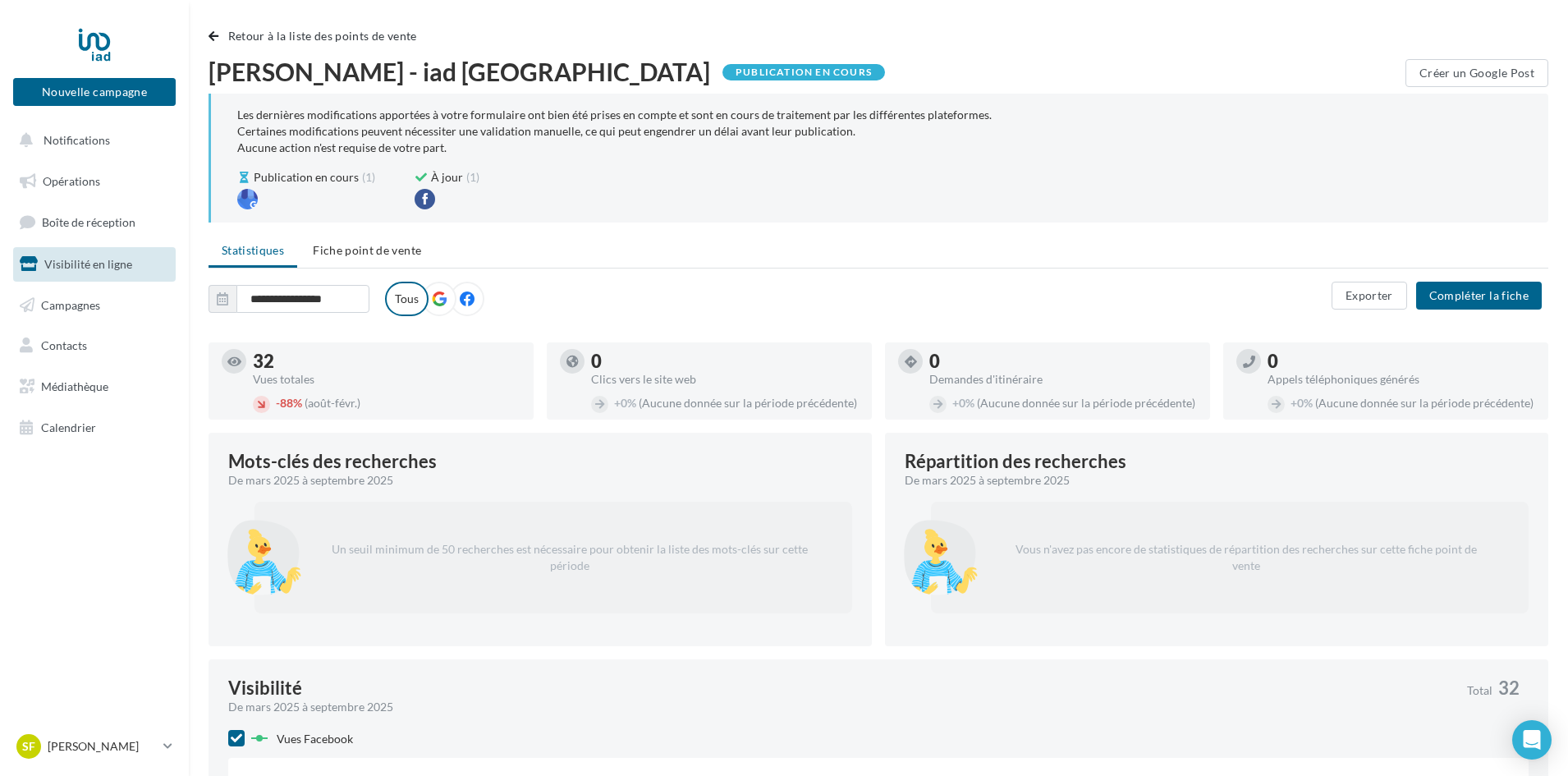
click at [415, 382] on div "Vues totales" at bounding box center [387, 378] width 268 height 12
click at [237, 358] on icon at bounding box center [234, 362] width 14 height 13
click at [413, 303] on label "Tous" at bounding box center [407, 298] width 44 height 35
click at [99, 225] on span "Boîte de réception" at bounding box center [88, 221] width 94 height 14
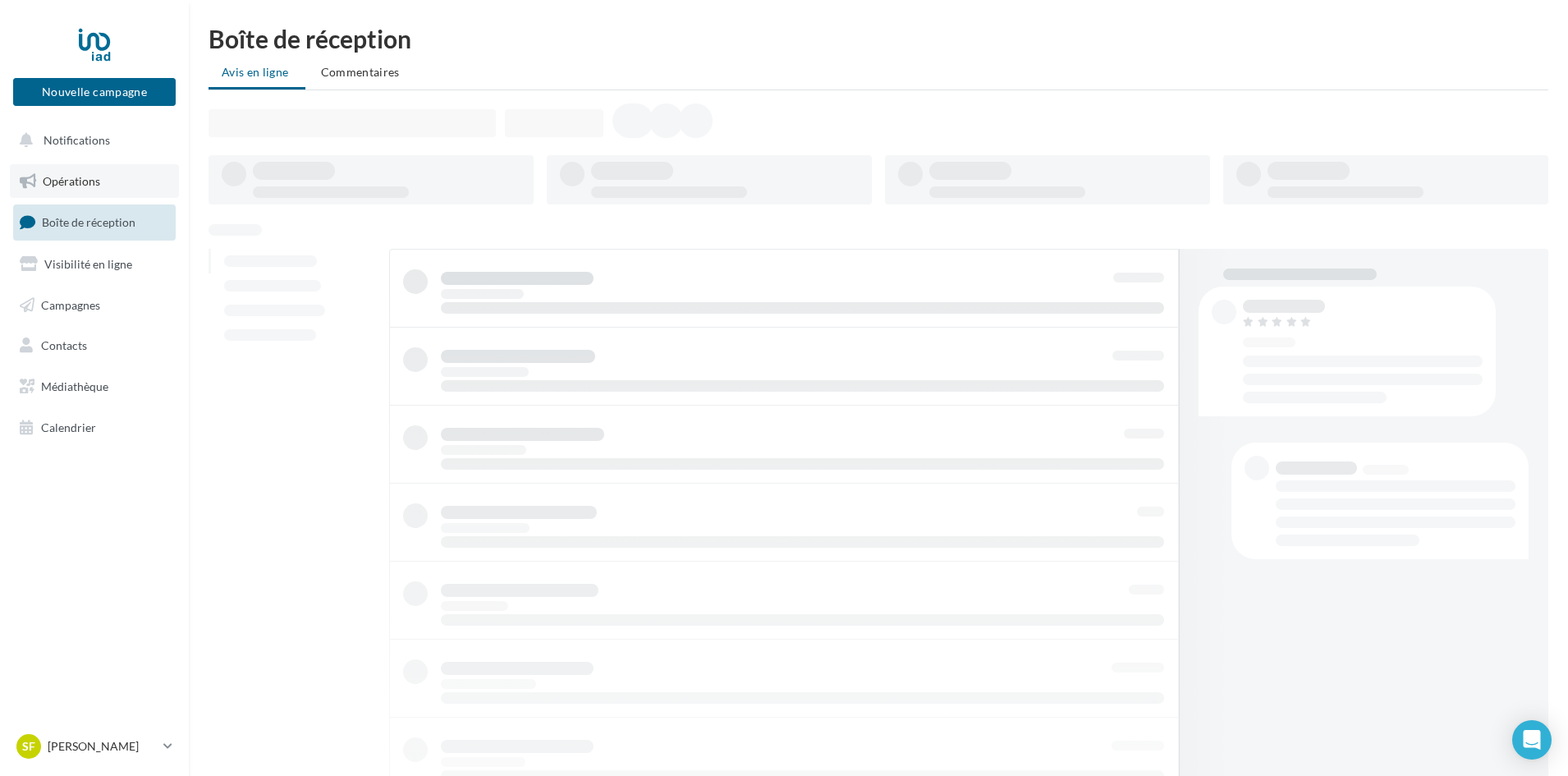
click at [126, 187] on link "Opérations" at bounding box center [95, 181] width 169 height 35
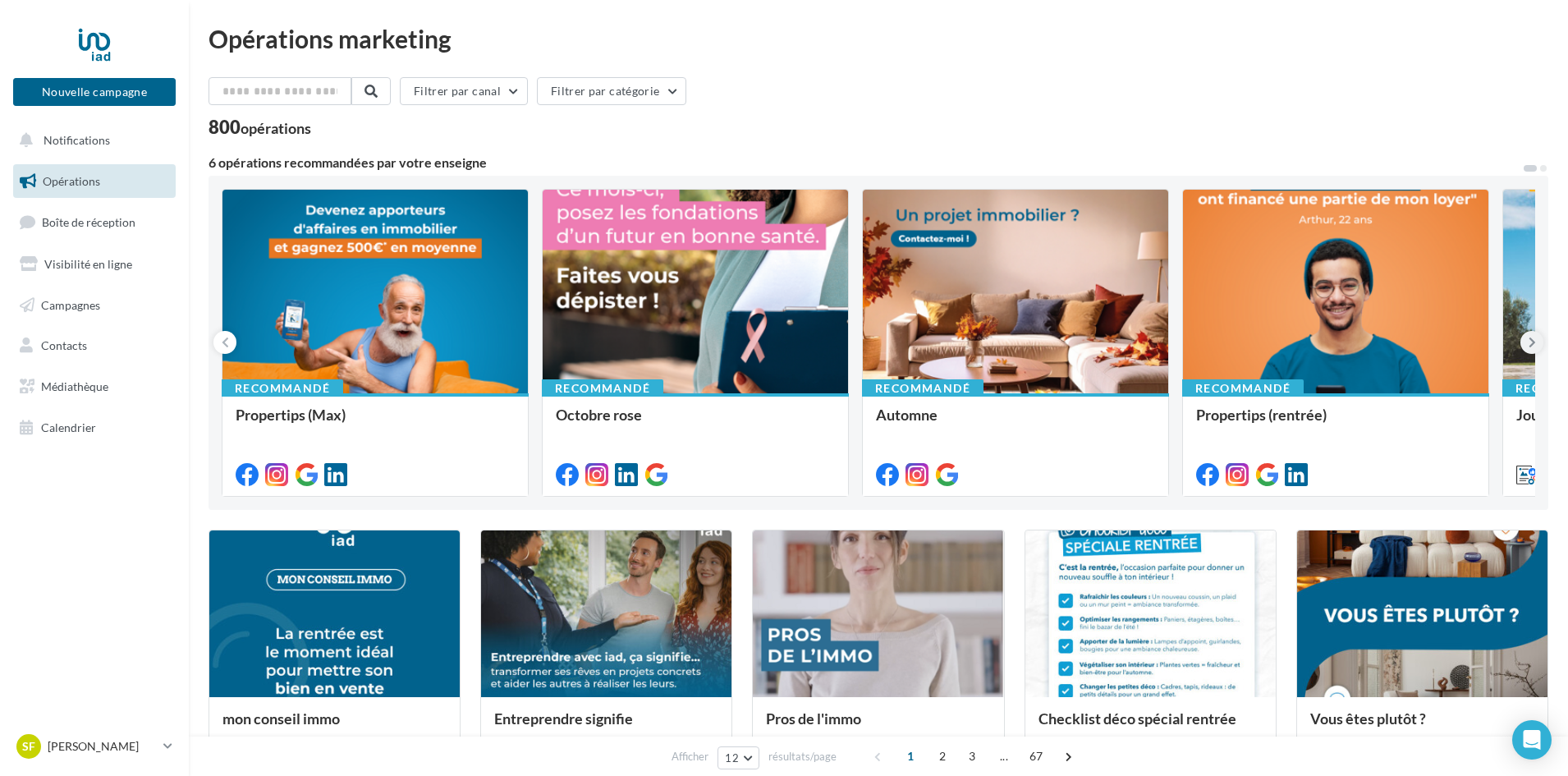
click at [1533, 348] on icon at bounding box center [1533, 342] width 7 height 16
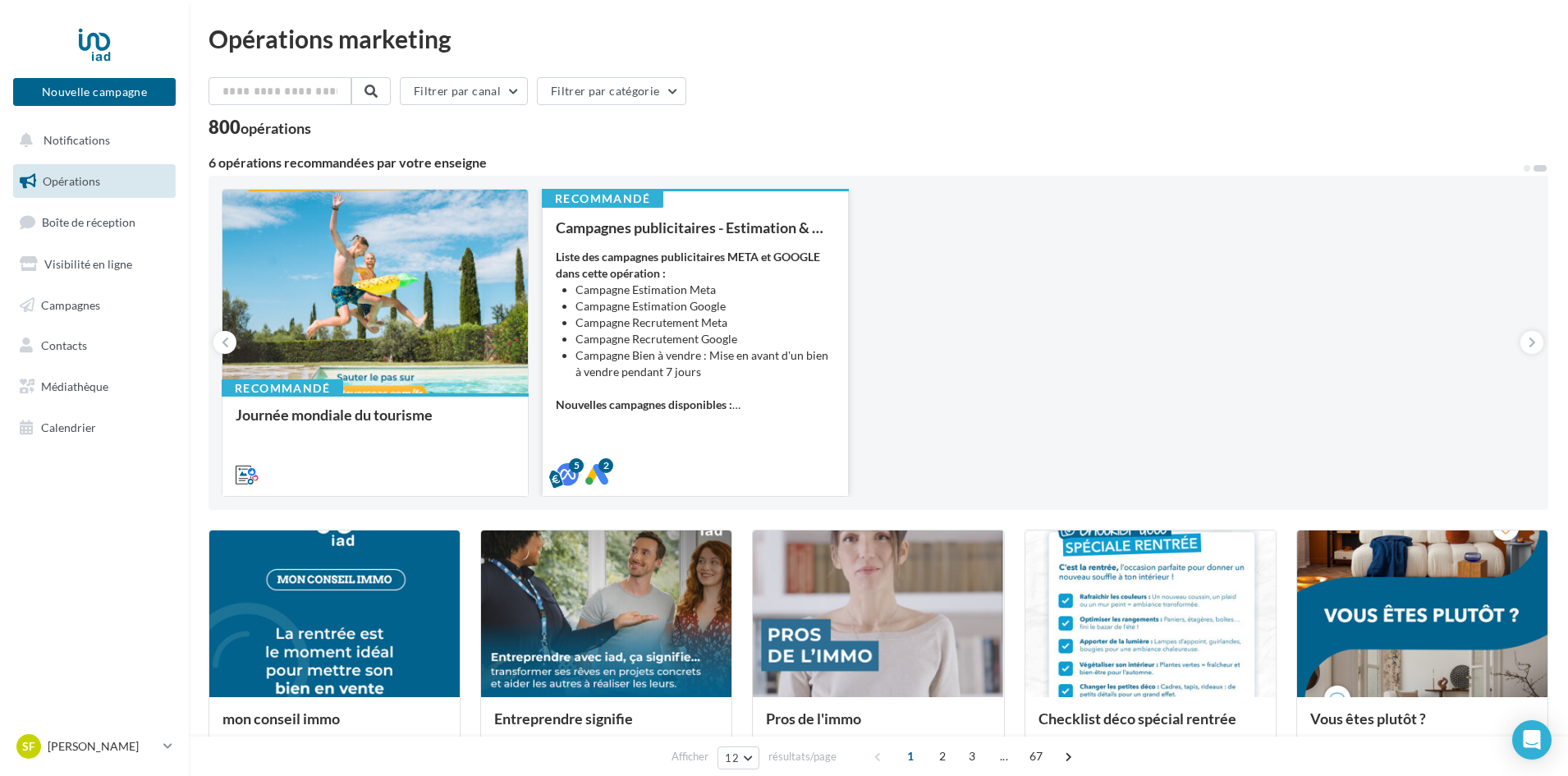
click at [727, 415] on div "Campagnes publicitaires - Estimation & Développement d'équipe Liste des campagn…" at bounding box center [695, 350] width 279 height 262
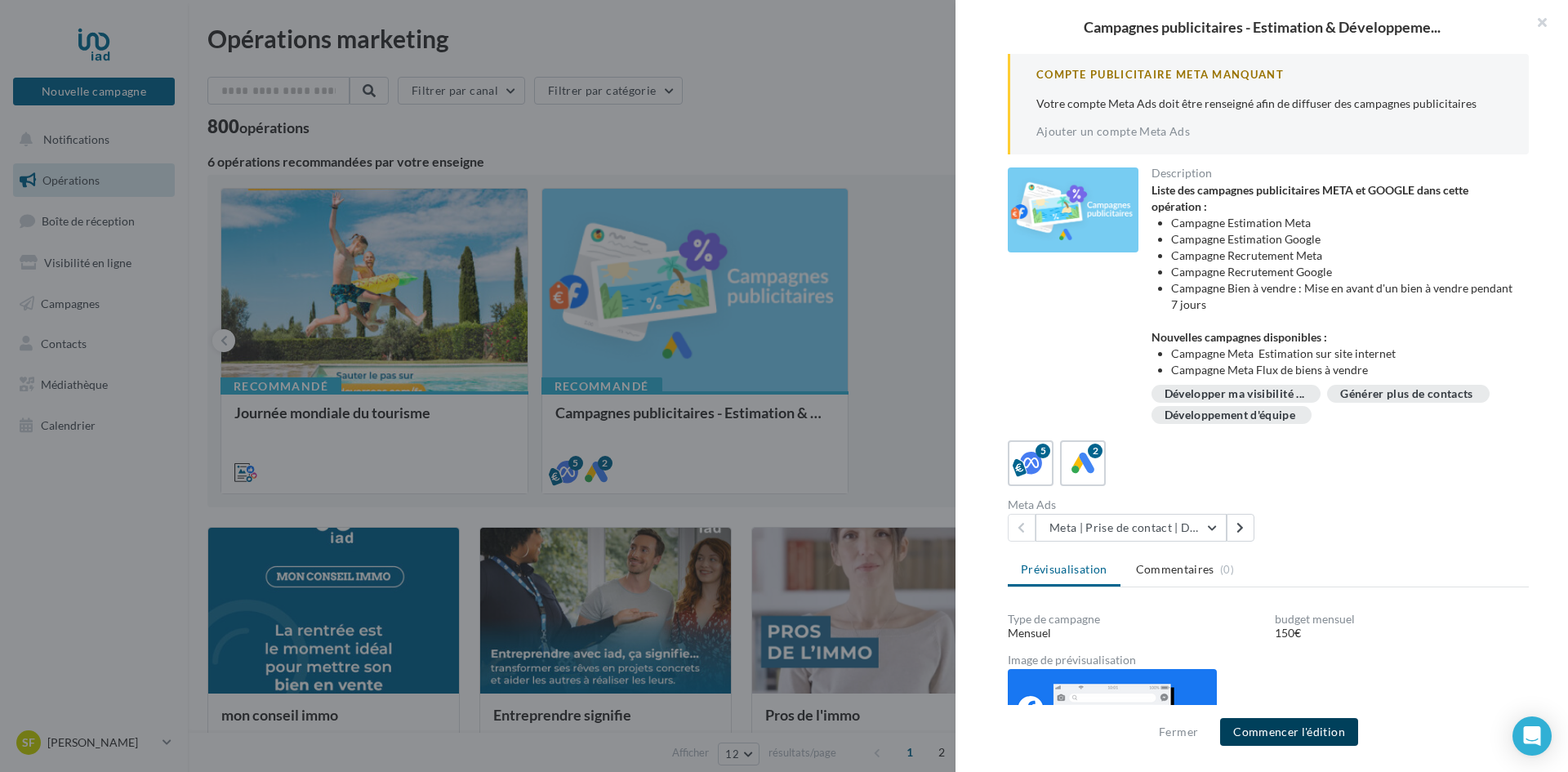
click at [1283, 725] on button "Commencer l'édition" at bounding box center [1289, 731] width 138 height 28
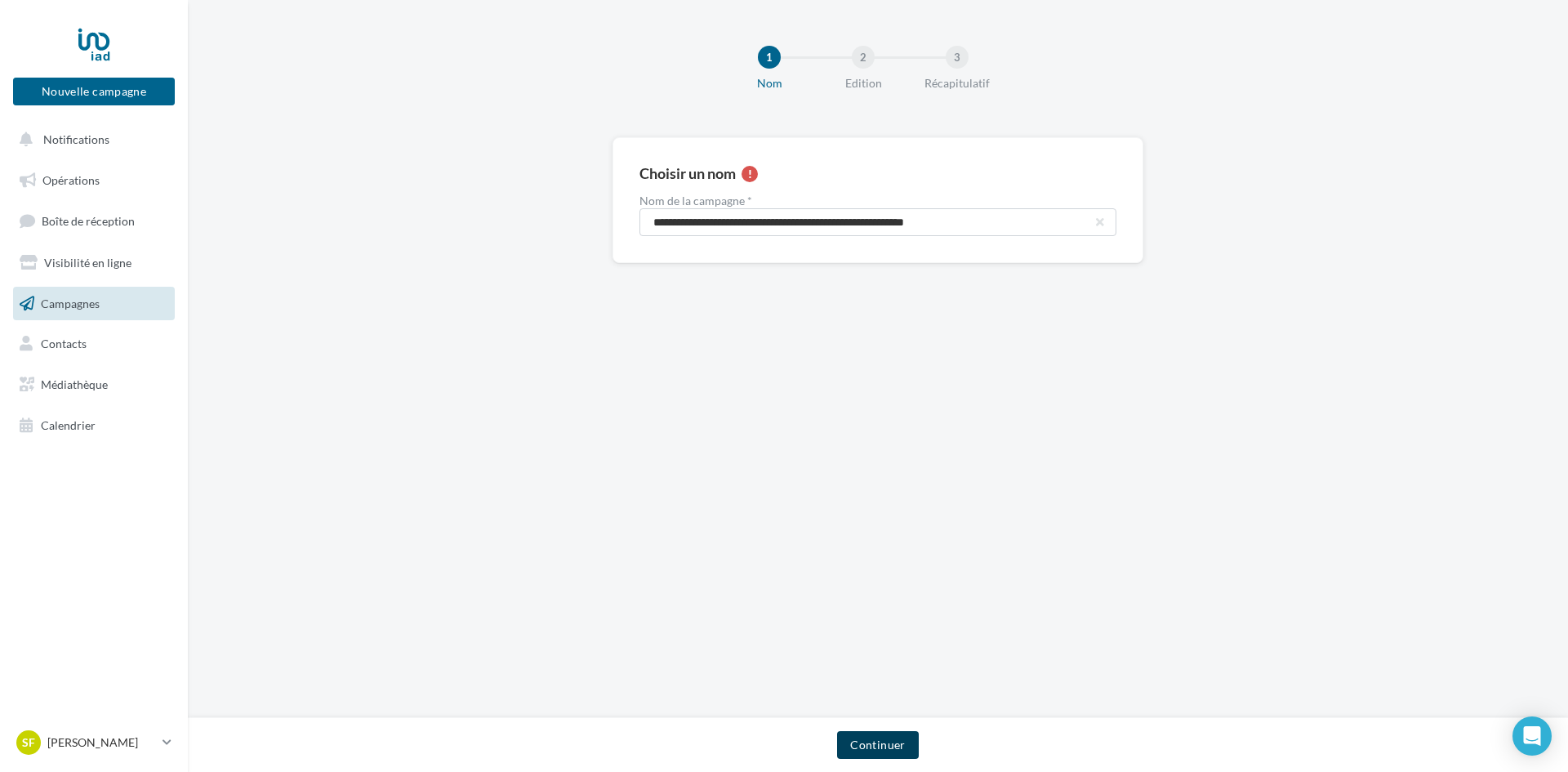
click at [867, 739] on button "Continuer" at bounding box center [877, 744] width 81 height 28
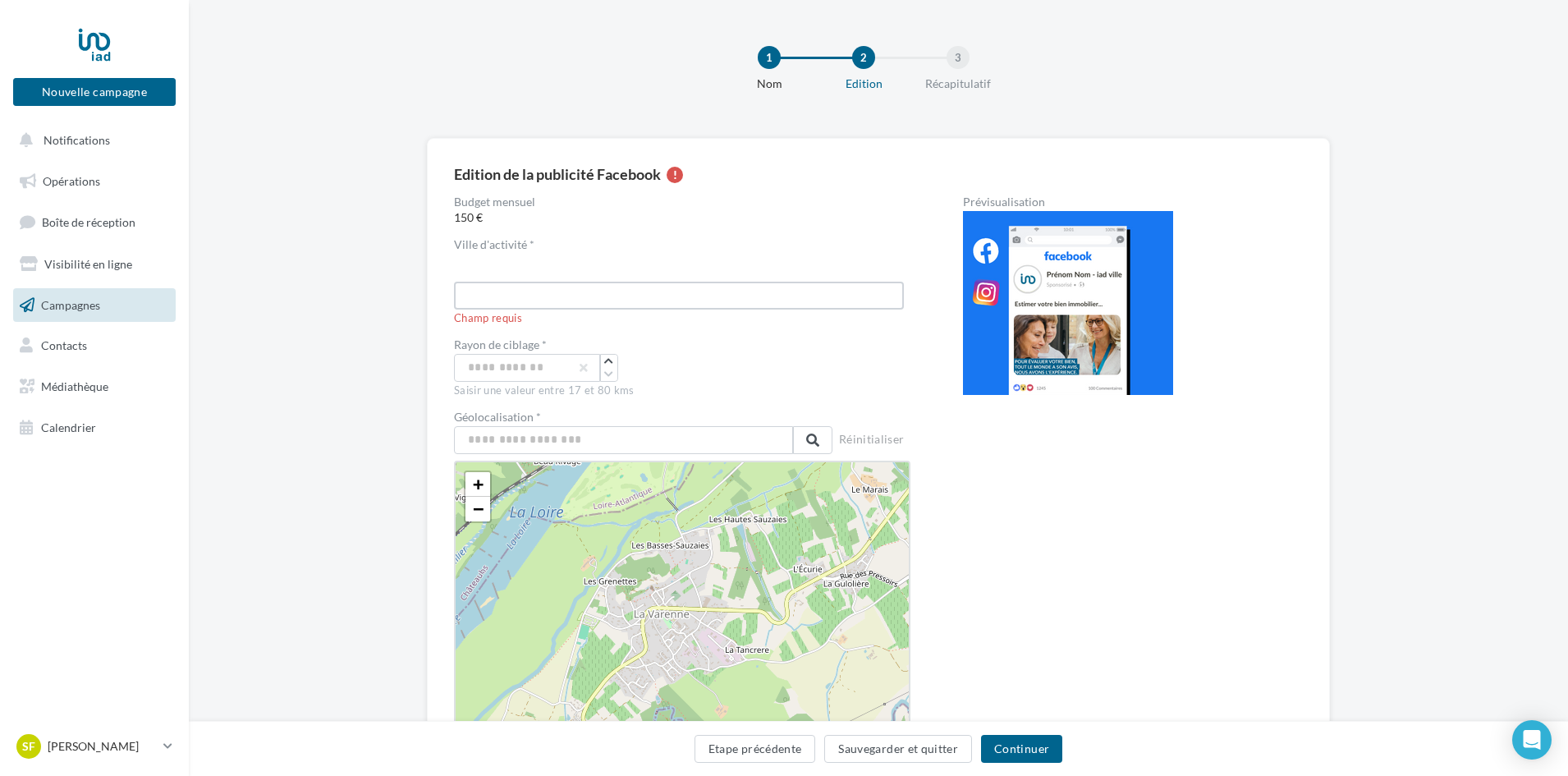
click at [712, 297] on input "text" at bounding box center [679, 295] width 450 height 28
type input "**********"
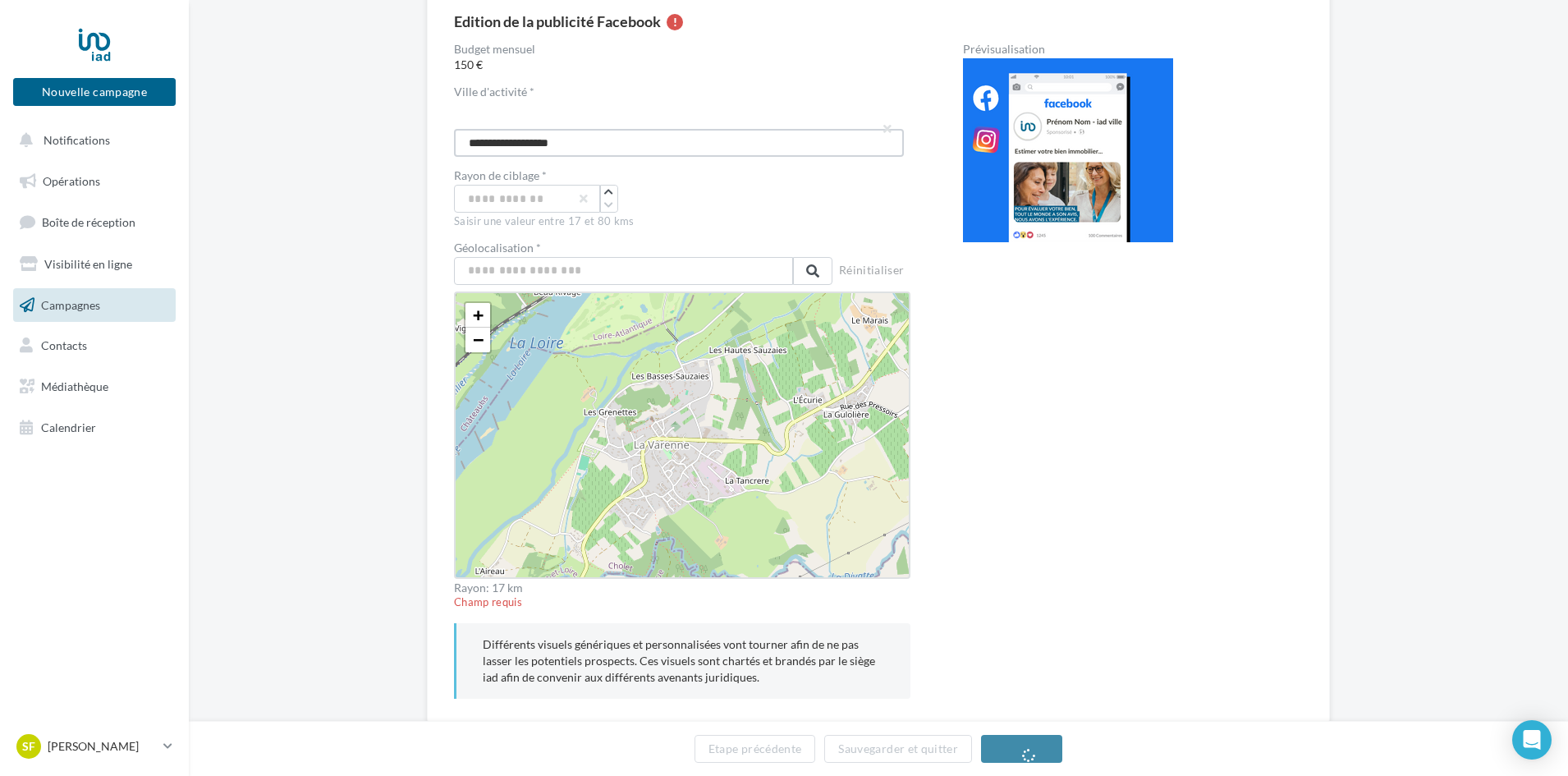
scroll to position [199, 0]
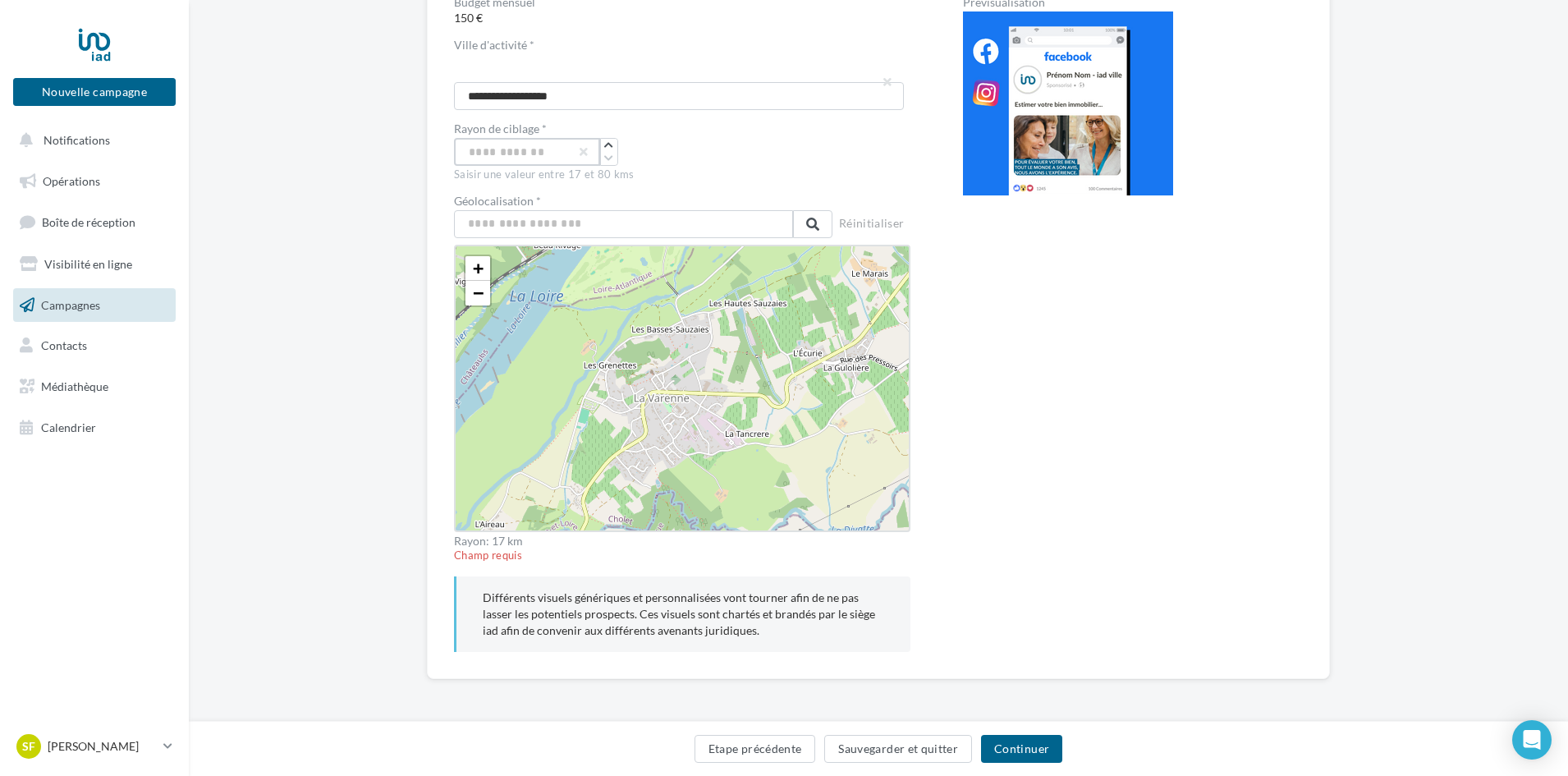
click at [550, 146] on input "**" at bounding box center [527, 152] width 147 height 28
click at [641, 231] on input "text" at bounding box center [623, 224] width 339 height 28
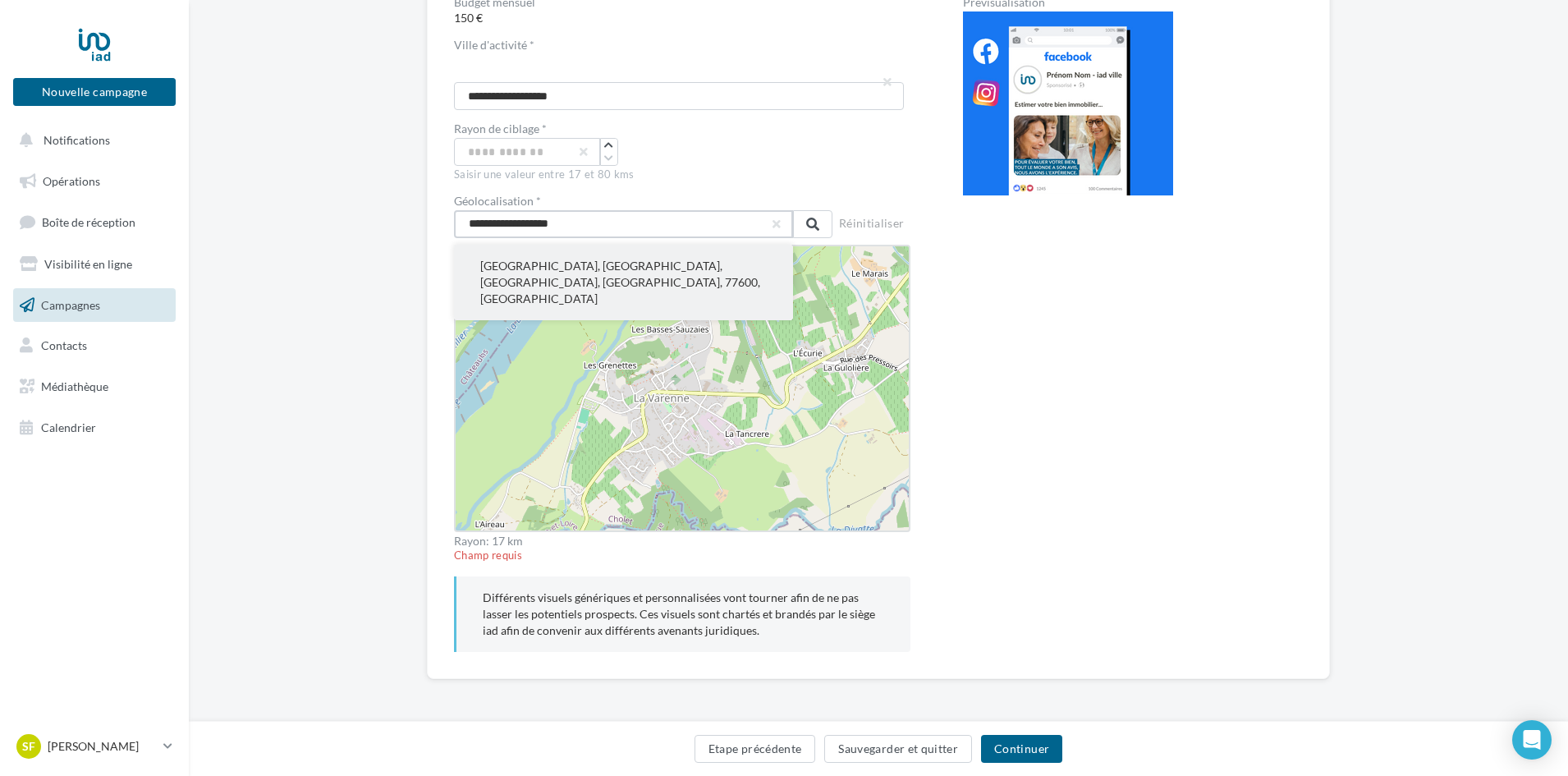
type input "**********"
click at [652, 282] on button "[GEOGRAPHIC_DATA], [GEOGRAPHIC_DATA], [GEOGRAPHIC_DATA], [GEOGRAPHIC_DATA], 776…" at bounding box center [623, 282] width 339 height 76
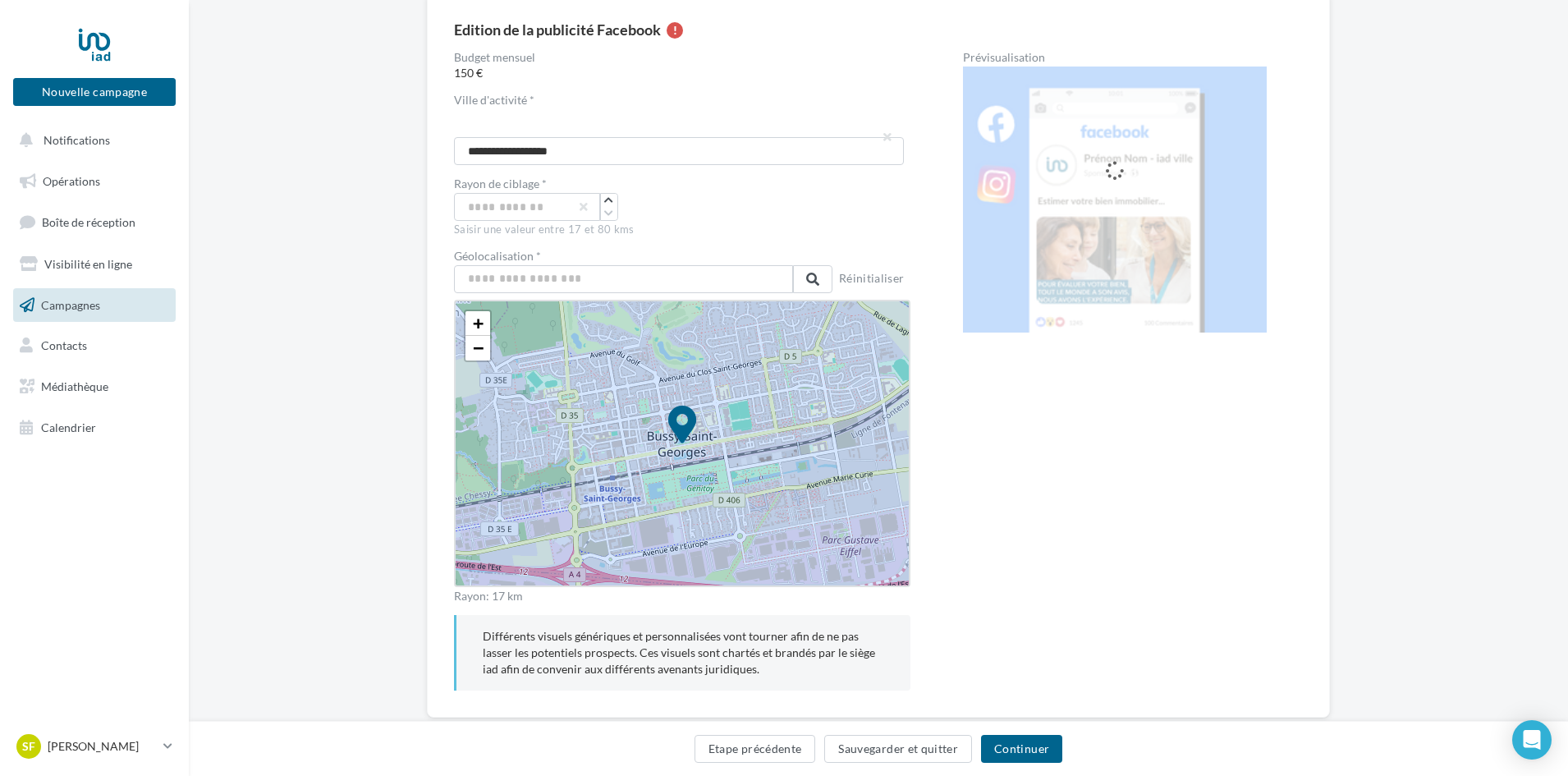
scroll to position [183, 0]
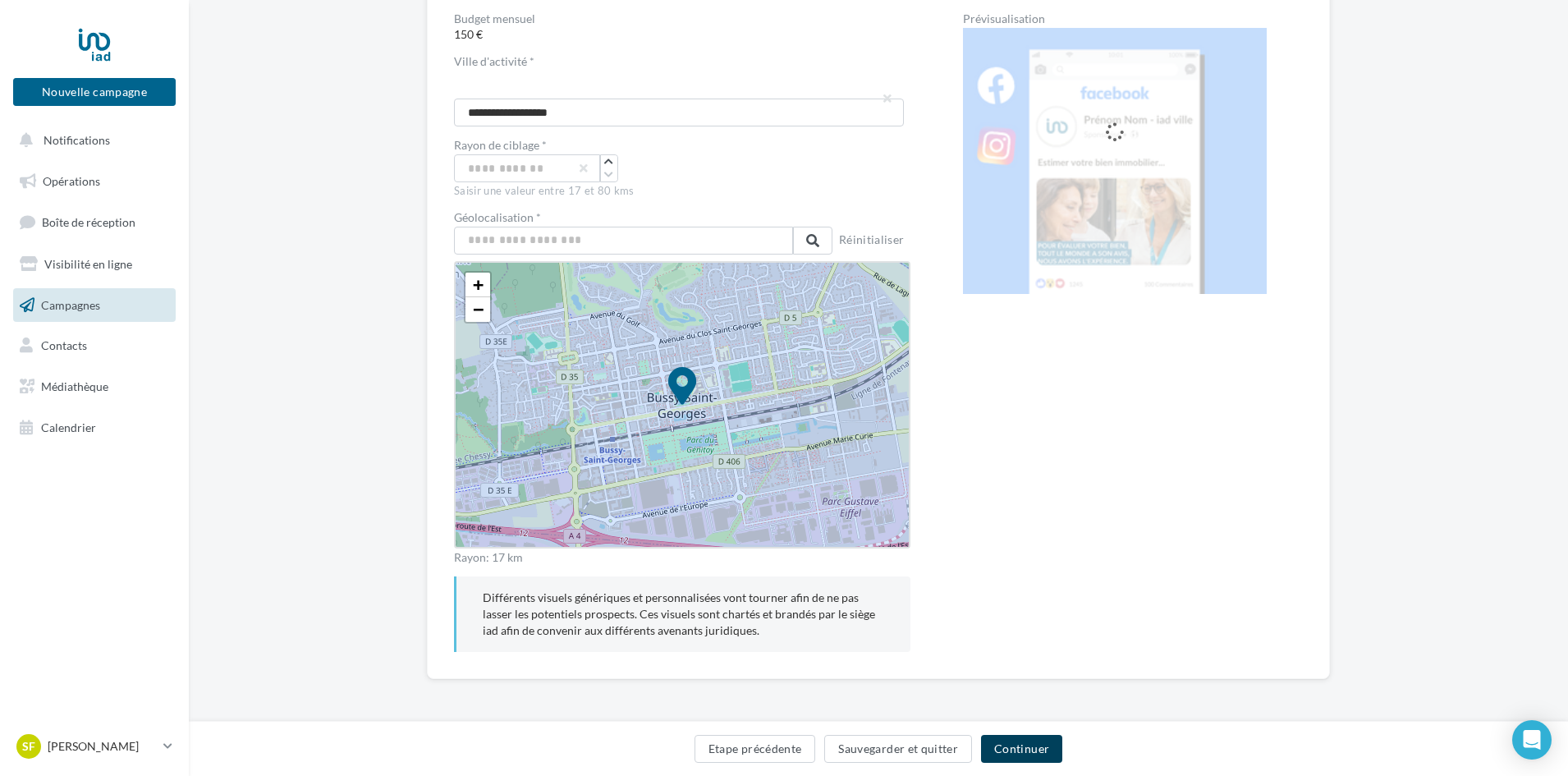
click at [1017, 752] on button "Continuer" at bounding box center [1021, 748] width 81 height 28
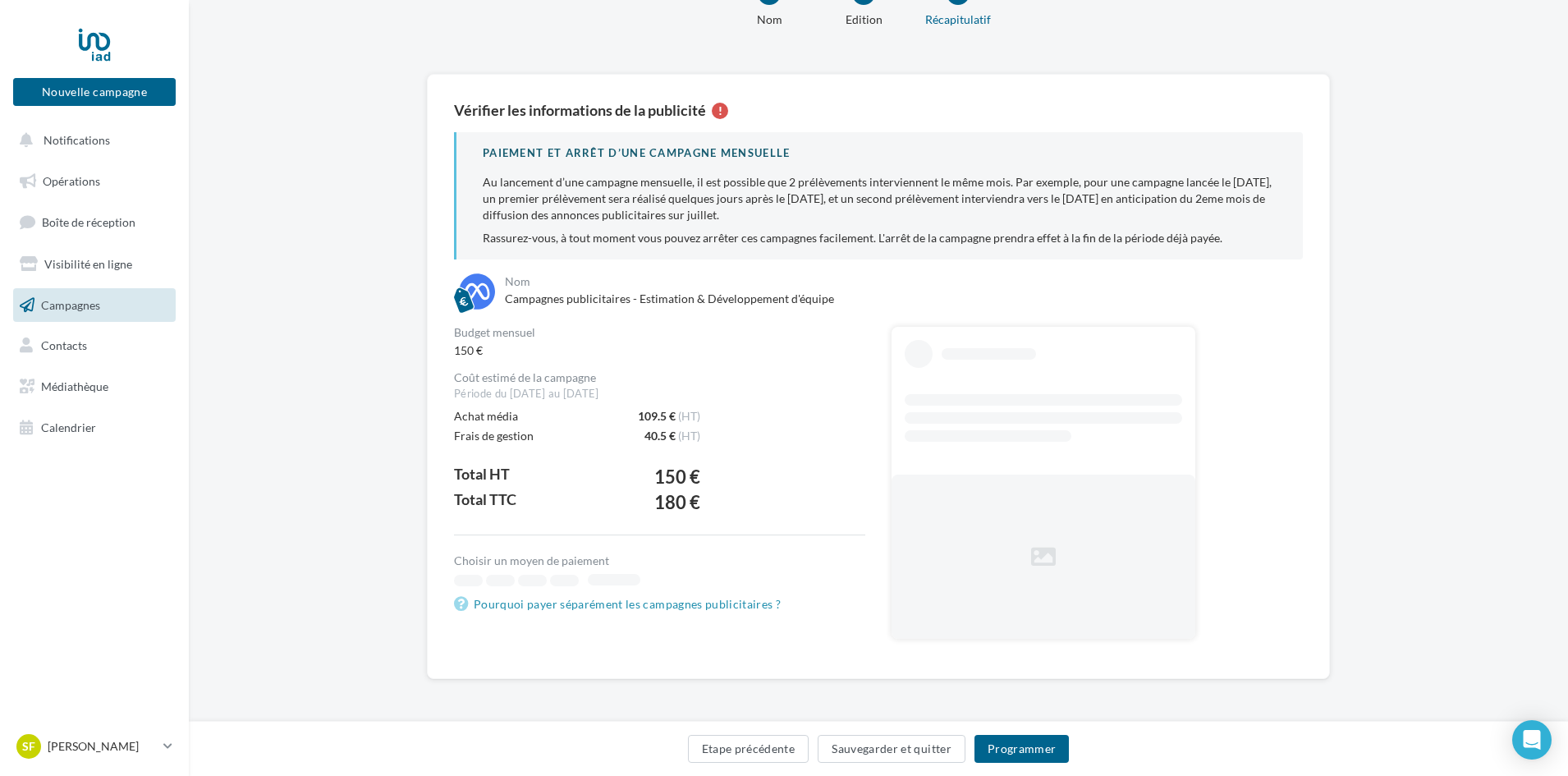
scroll to position [64, 0]
click at [1035, 754] on button "Programmer" at bounding box center [1022, 748] width 96 height 28
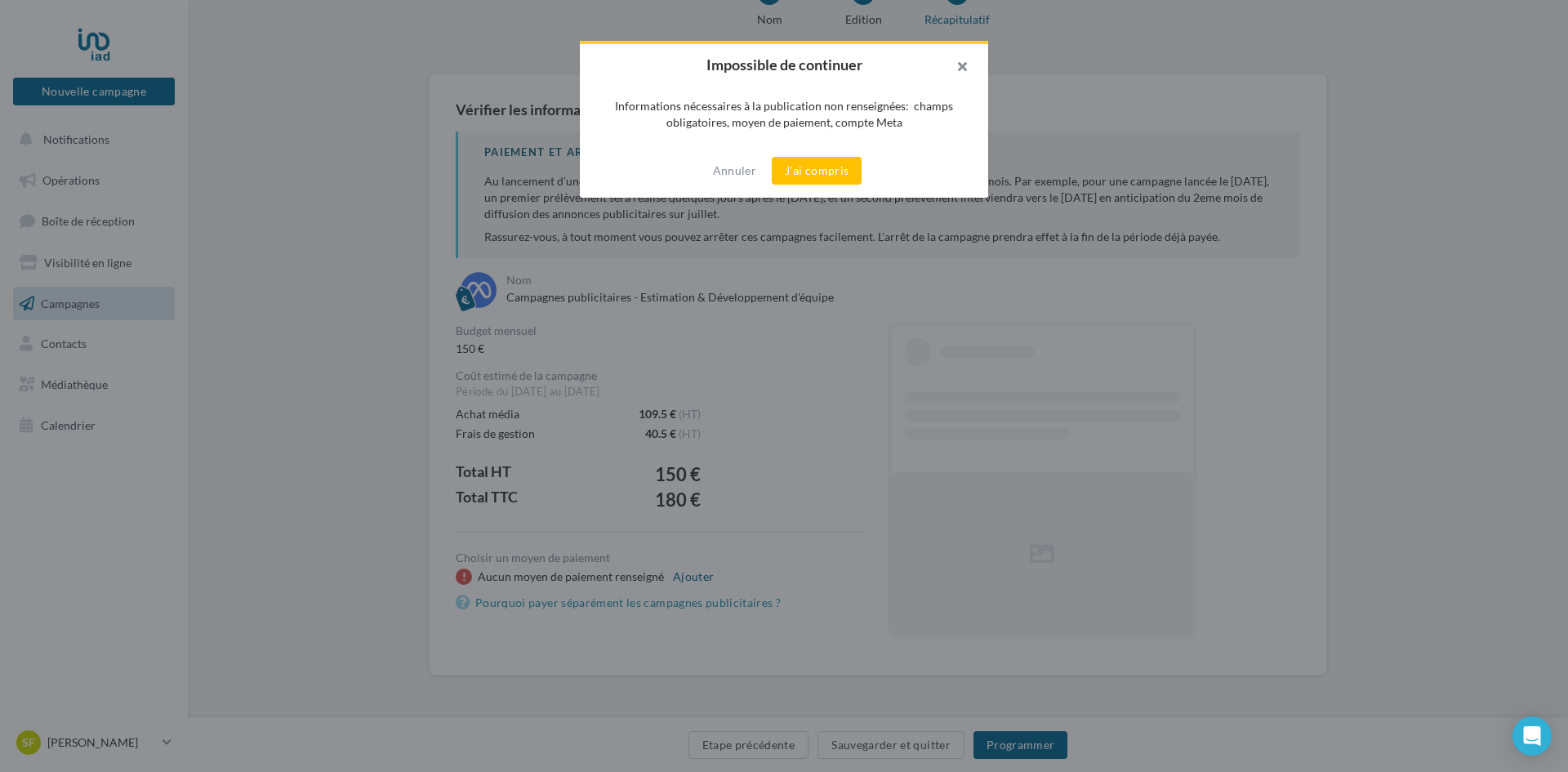
click at [961, 54] on button "button" at bounding box center [955, 69] width 65 height 49
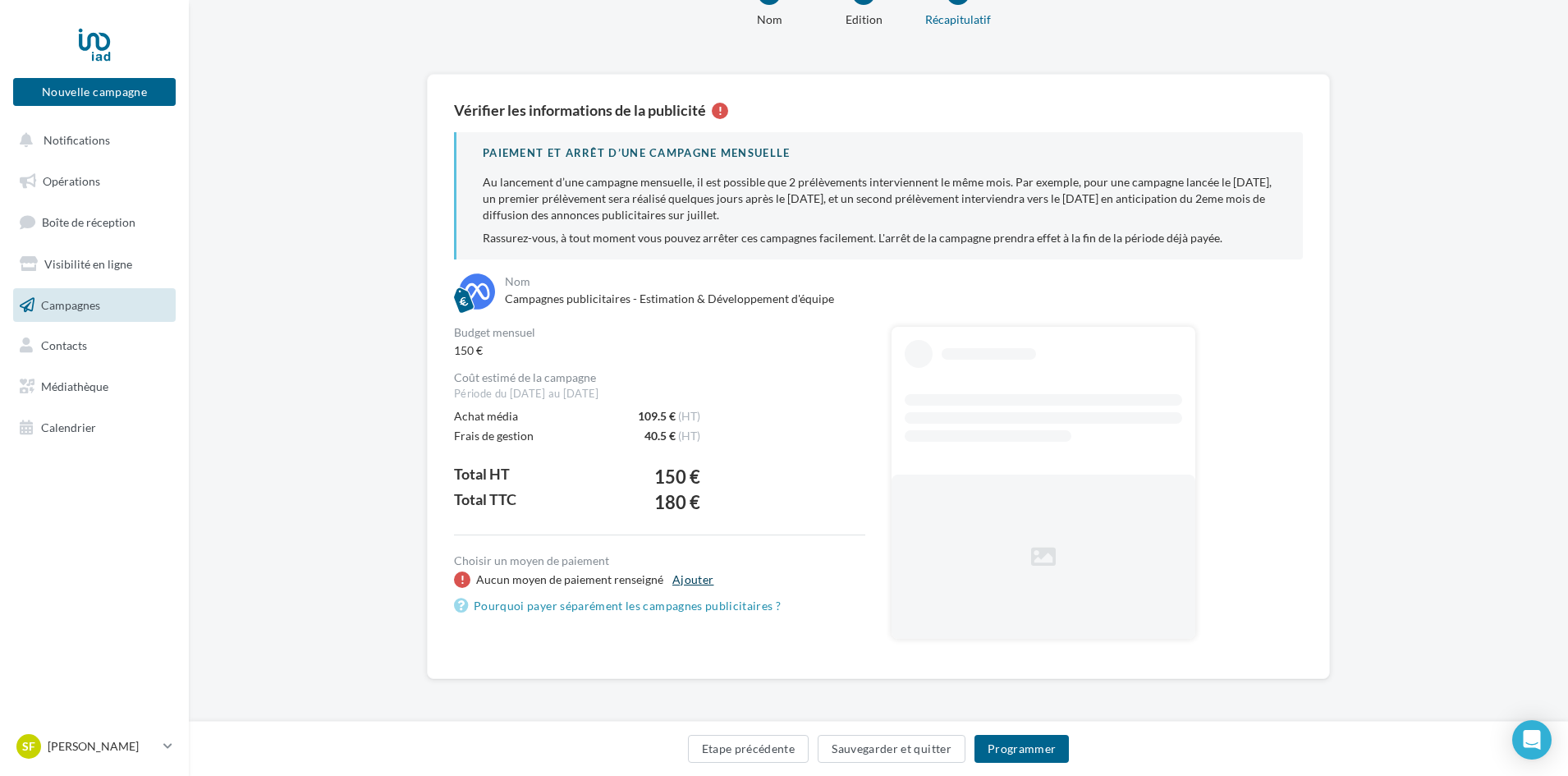
click at [699, 576] on button "Ajouter" at bounding box center [693, 579] width 55 height 20
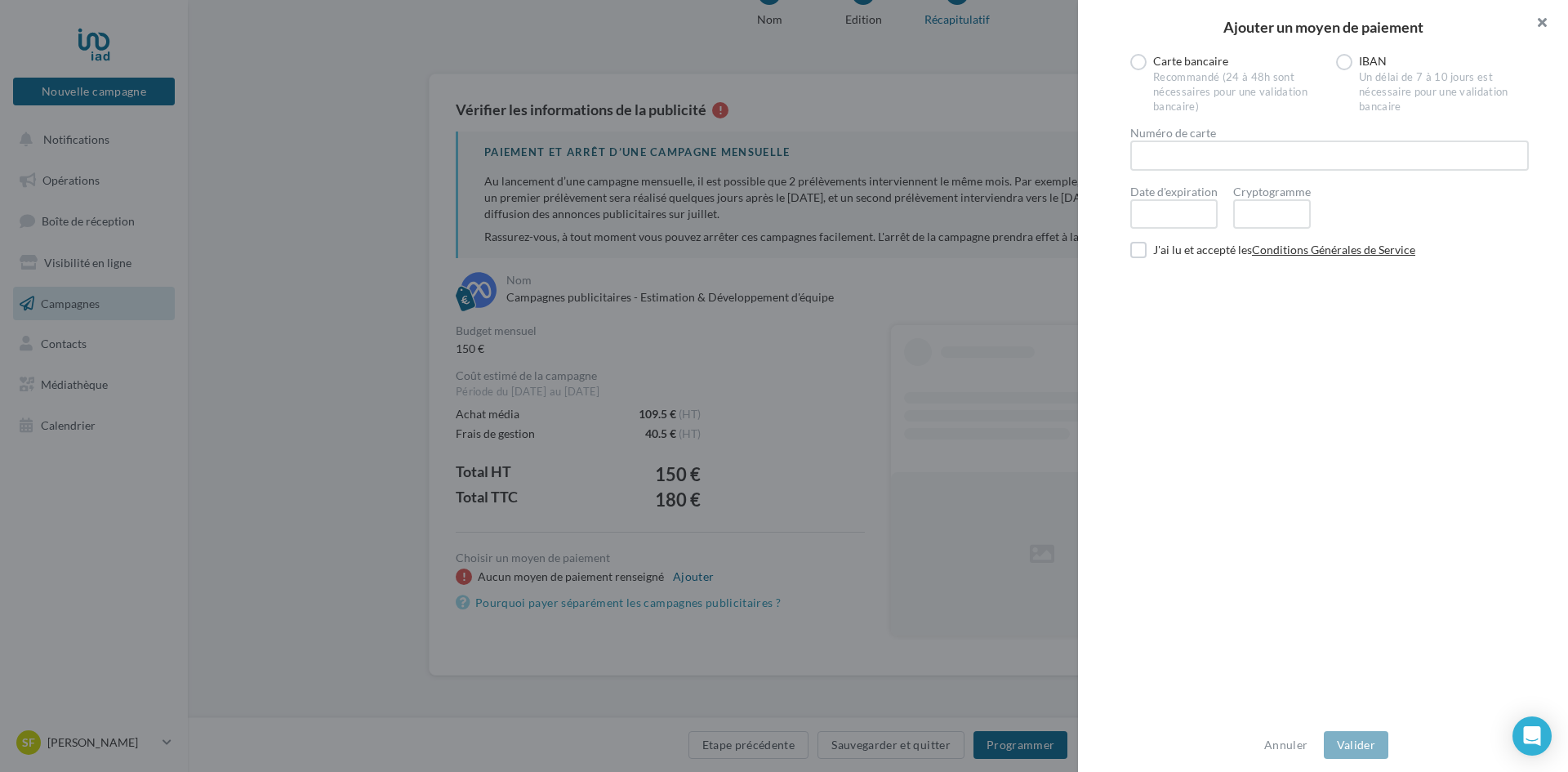
click at [1545, 22] on button "button" at bounding box center [1535, 24] width 65 height 49
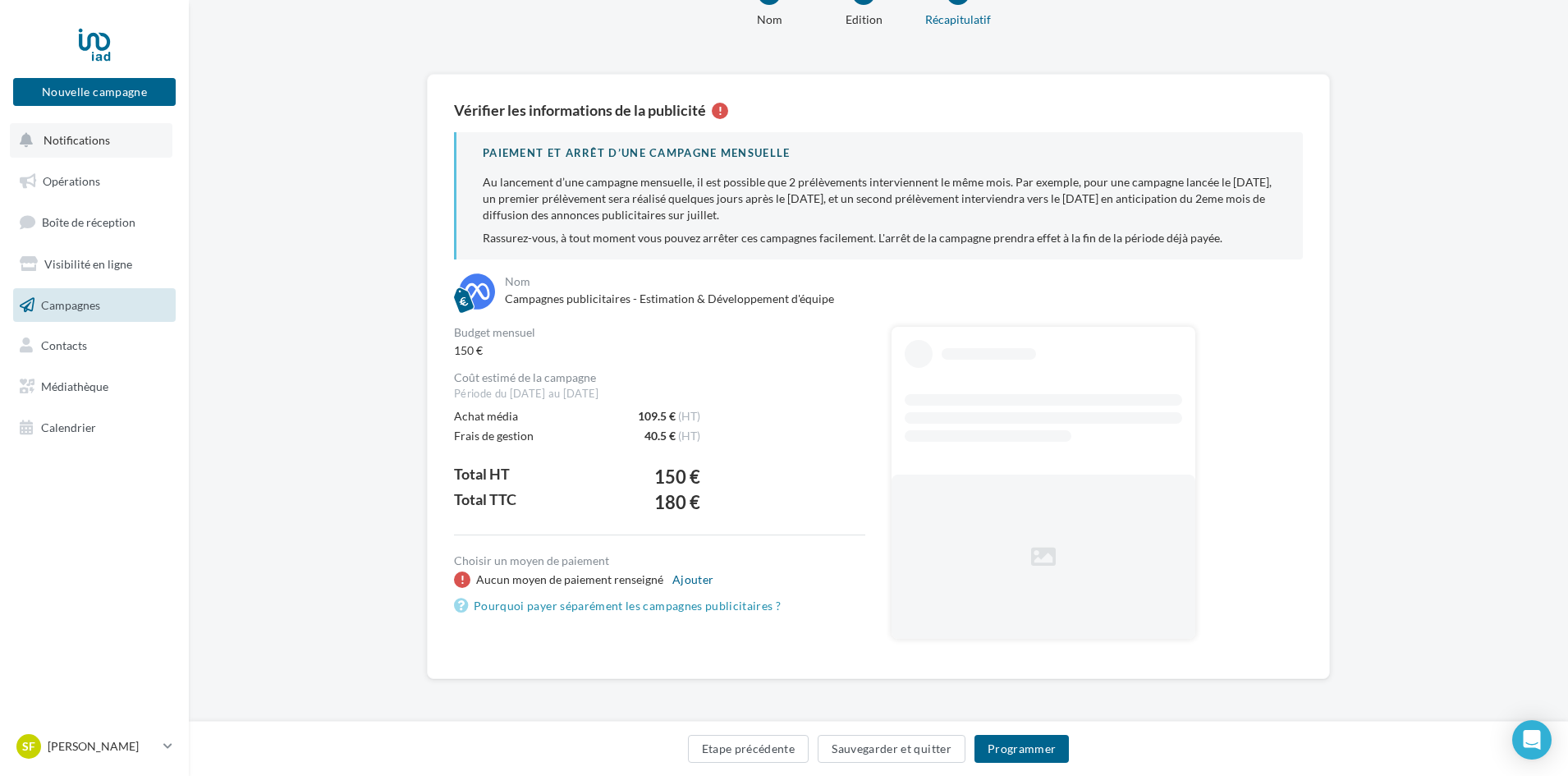
click at [75, 146] on button "Notifications" at bounding box center [91, 140] width 163 height 35
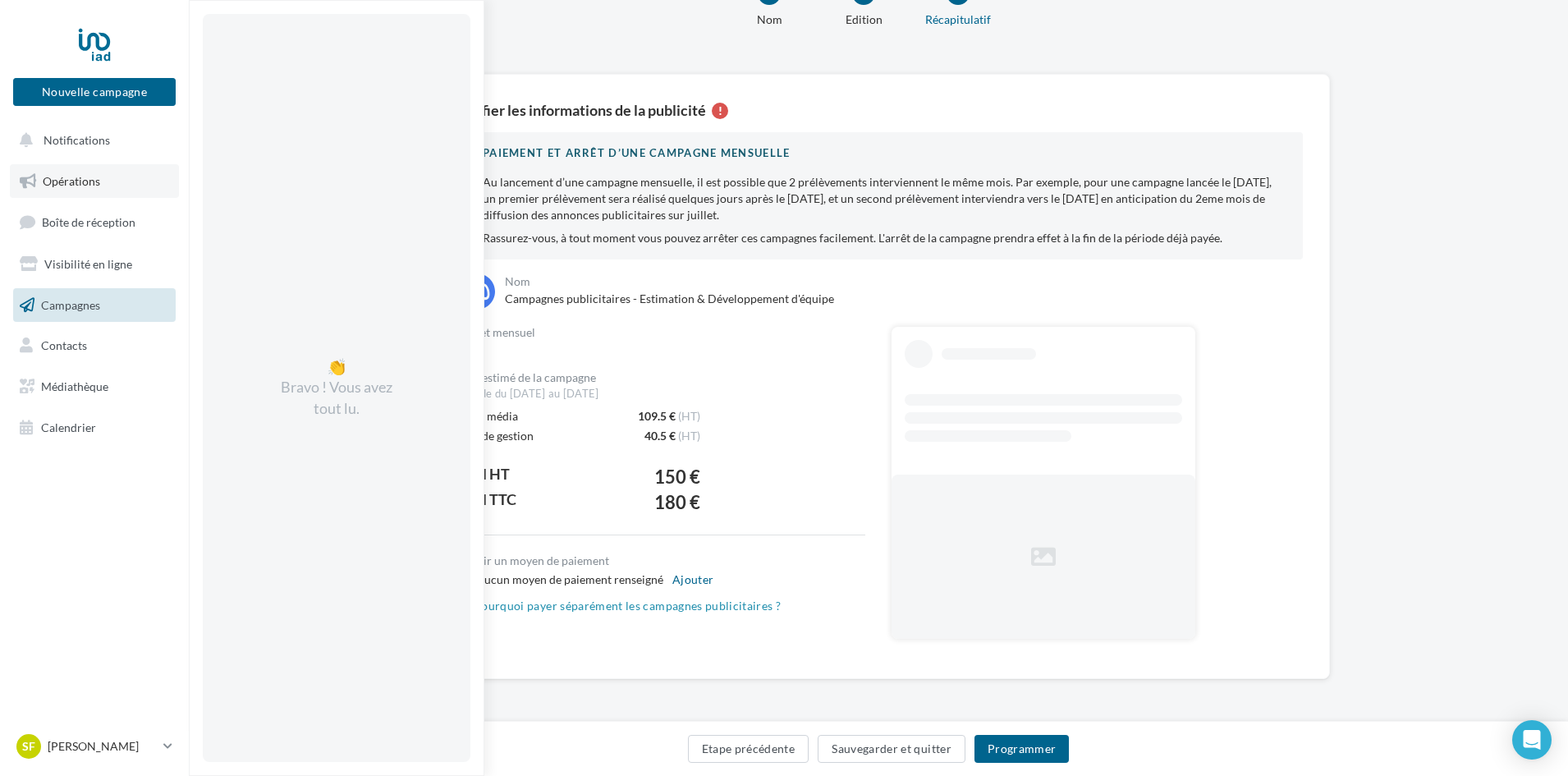
click at [77, 190] on link "Opérations" at bounding box center [95, 181] width 169 height 35
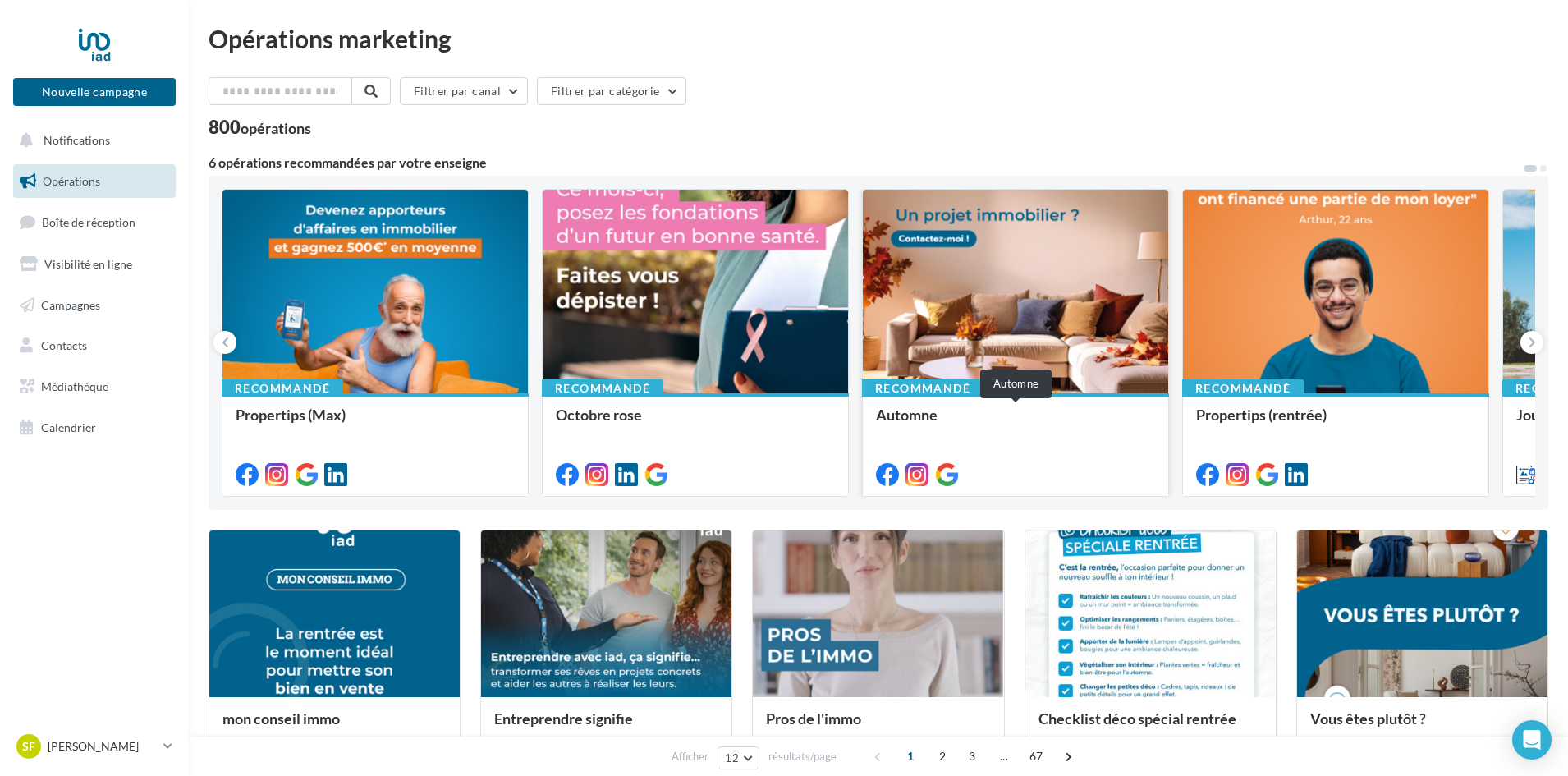
click at [977, 430] on div "Automne" at bounding box center [1016, 423] width 279 height 33
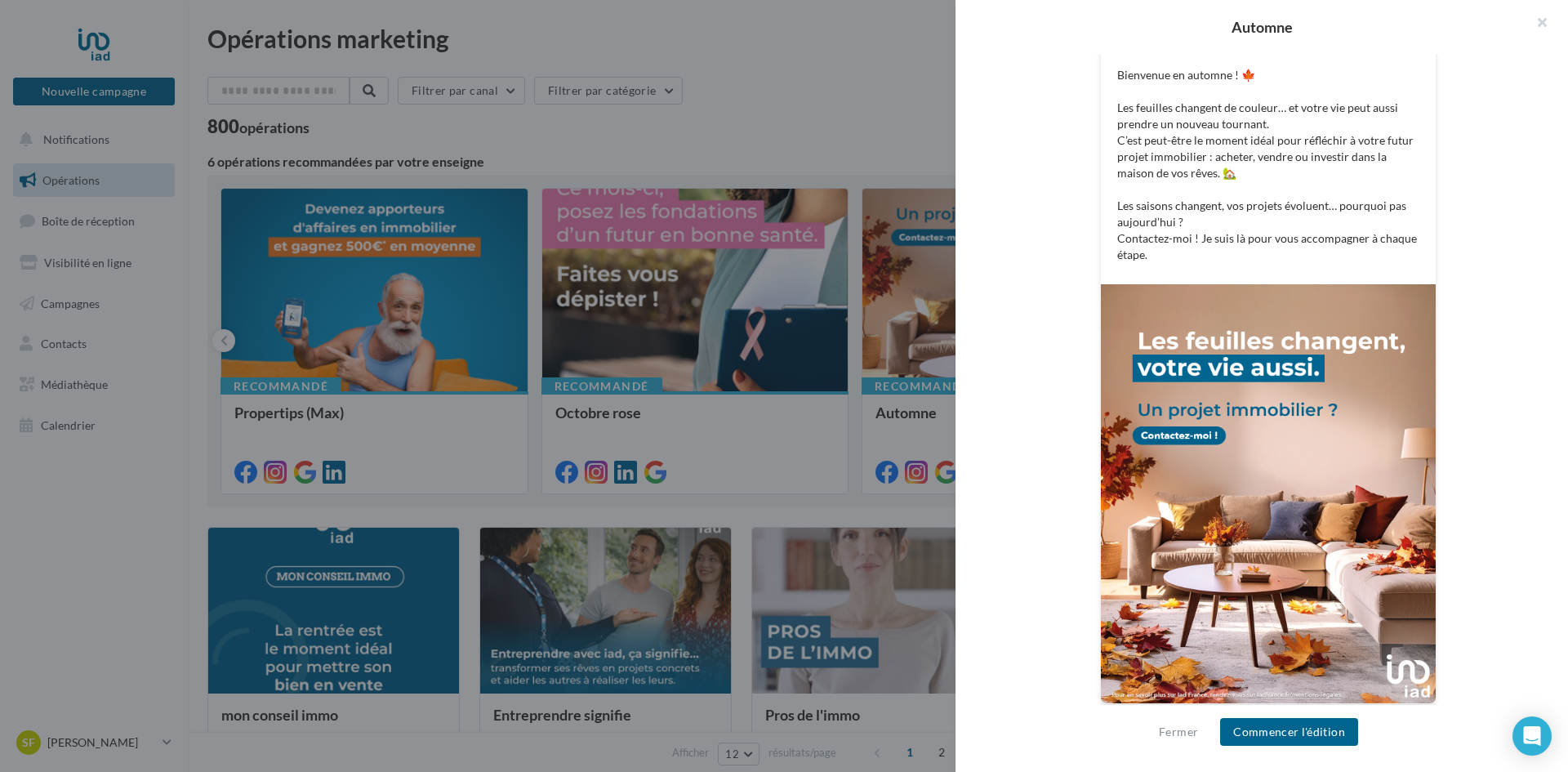
scroll to position [341, 0]
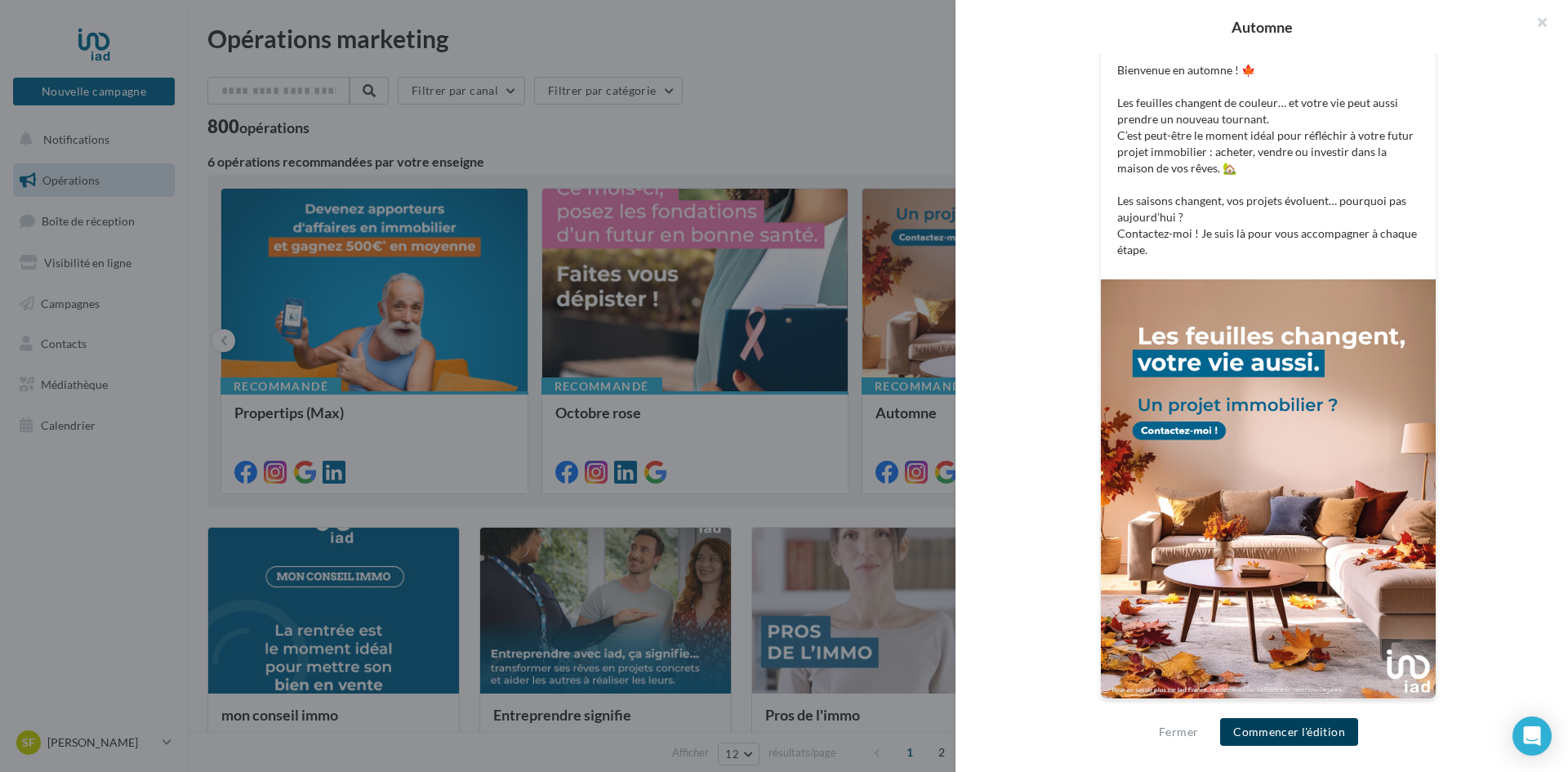
click at [1238, 729] on button "Commencer l'édition" at bounding box center [1289, 731] width 138 height 28
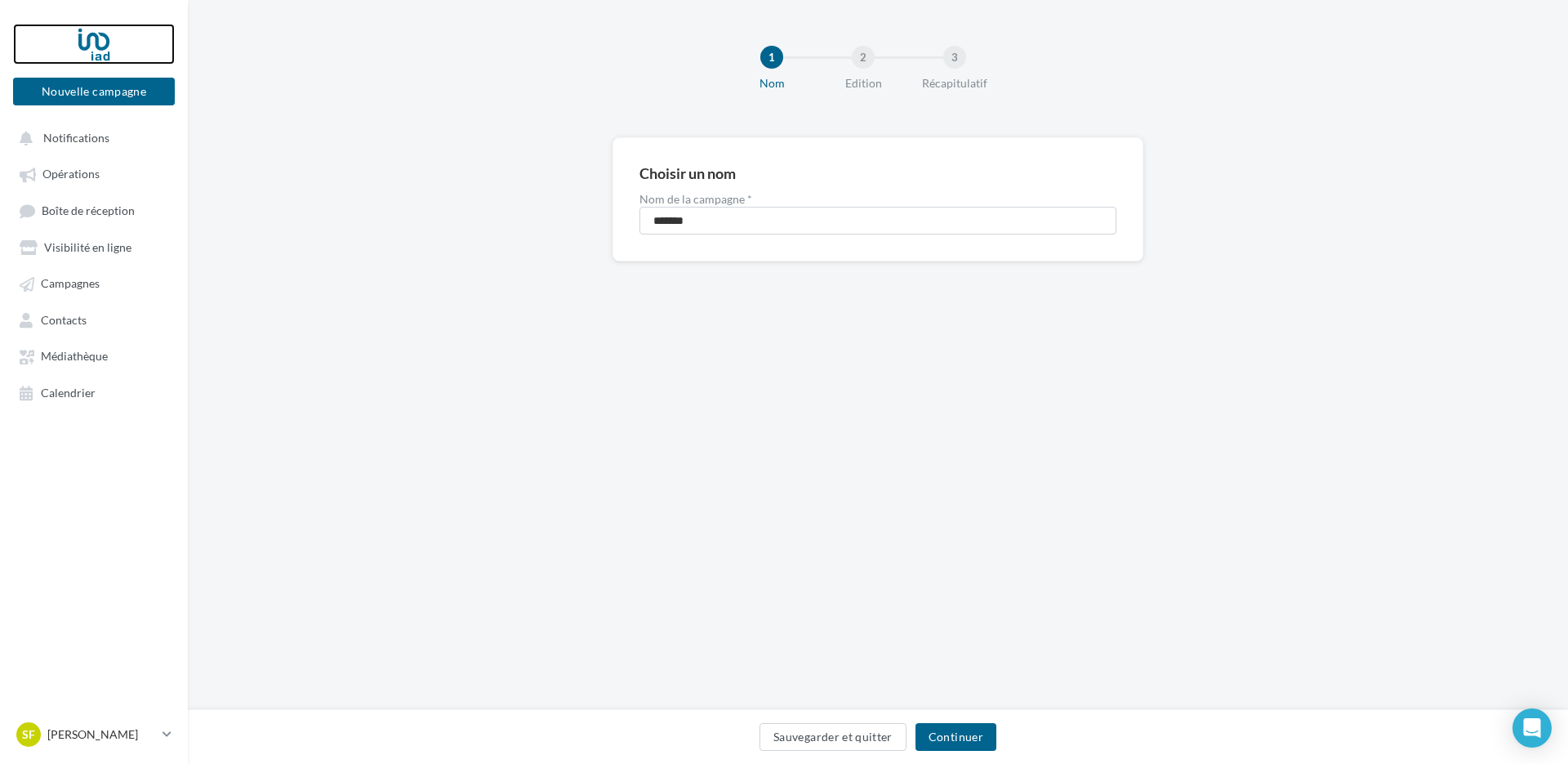
click at [81, 34] on div at bounding box center [94, 43] width 130 height 41
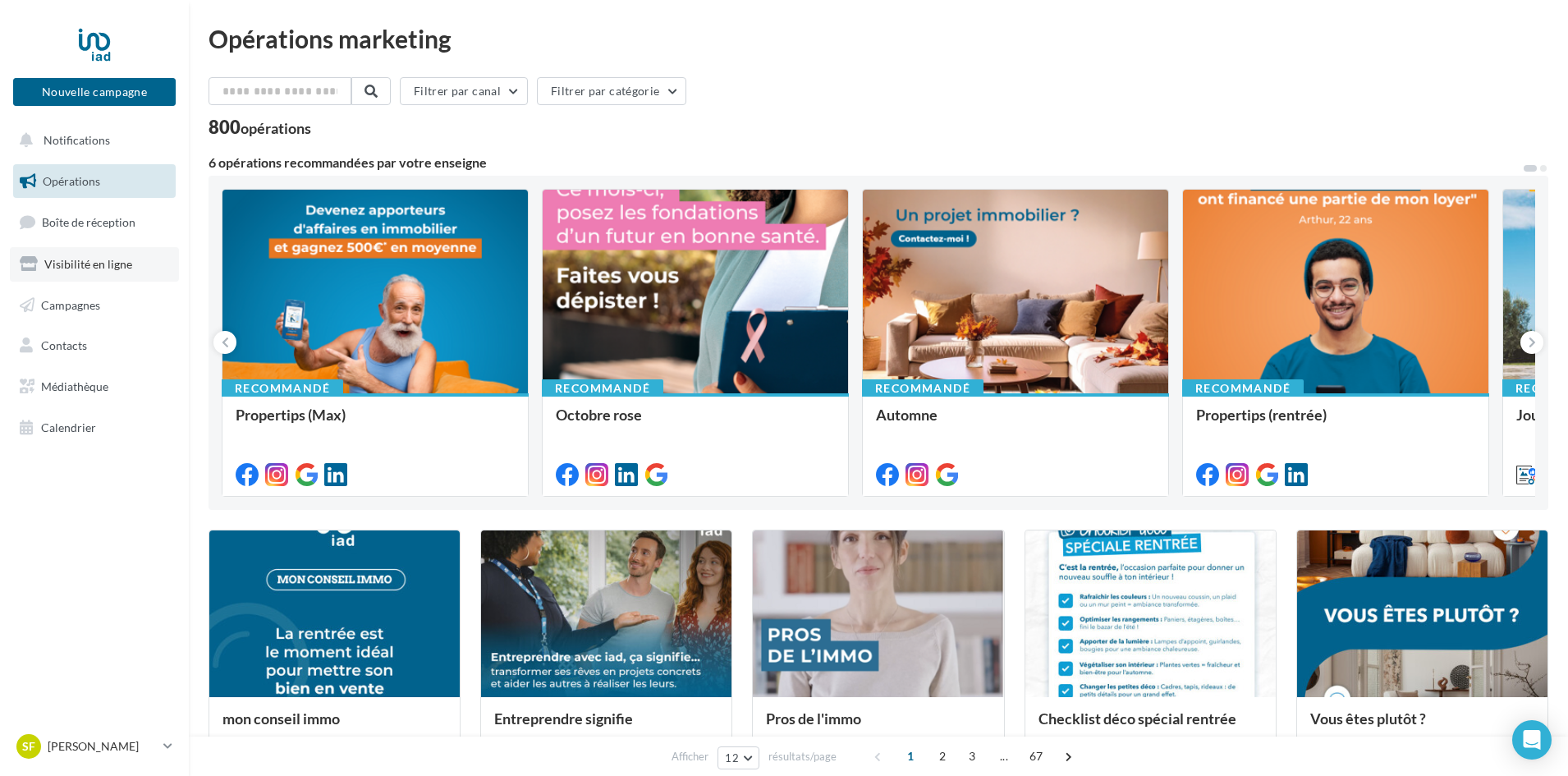
click at [105, 278] on link "Visibilité en ligne" at bounding box center [95, 265] width 169 height 35
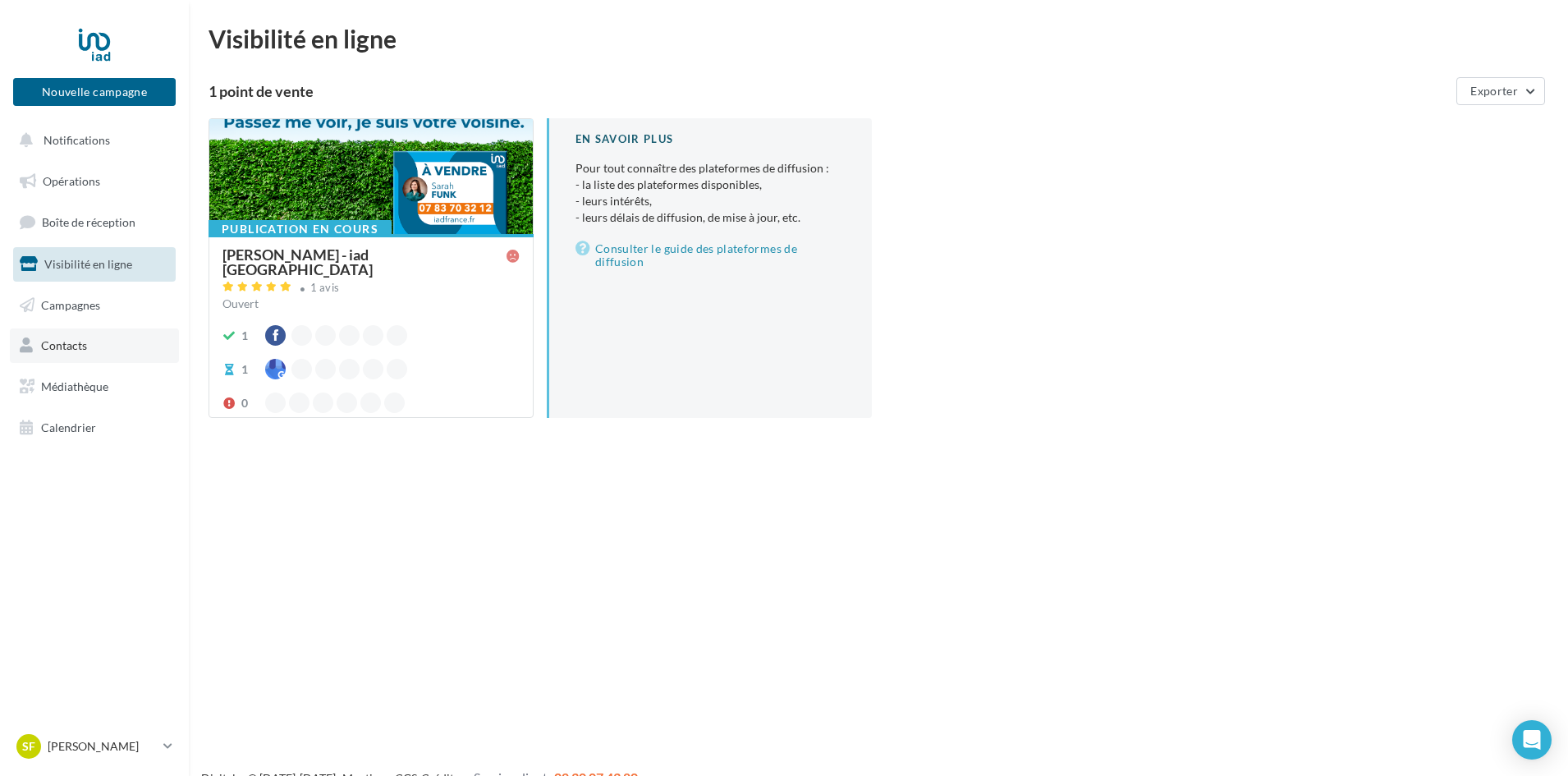
click at [81, 360] on link "Contacts" at bounding box center [95, 346] width 169 height 35
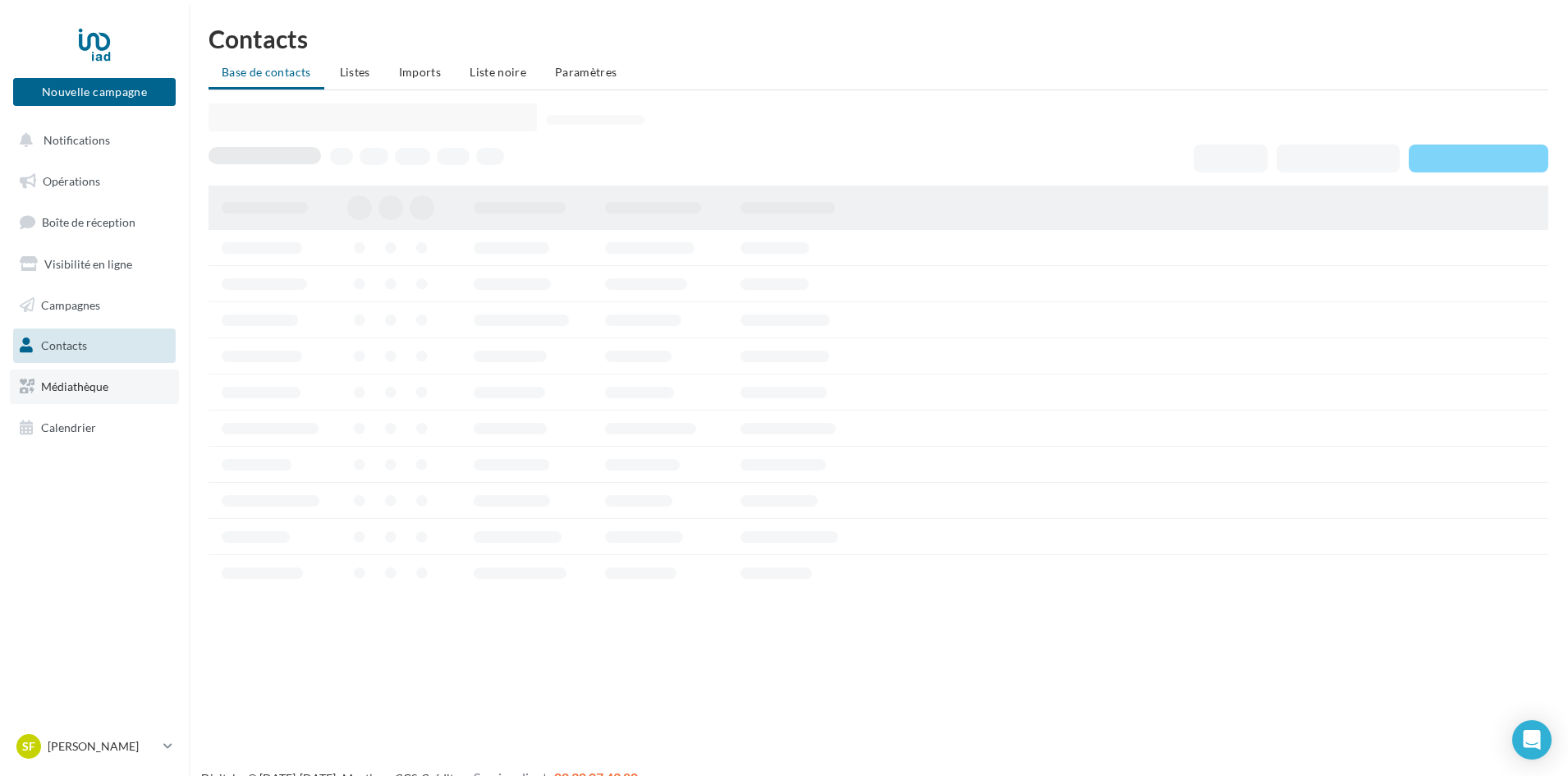
click at [79, 390] on span "Médiathèque" at bounding box center [75, 386] width 67 height 14
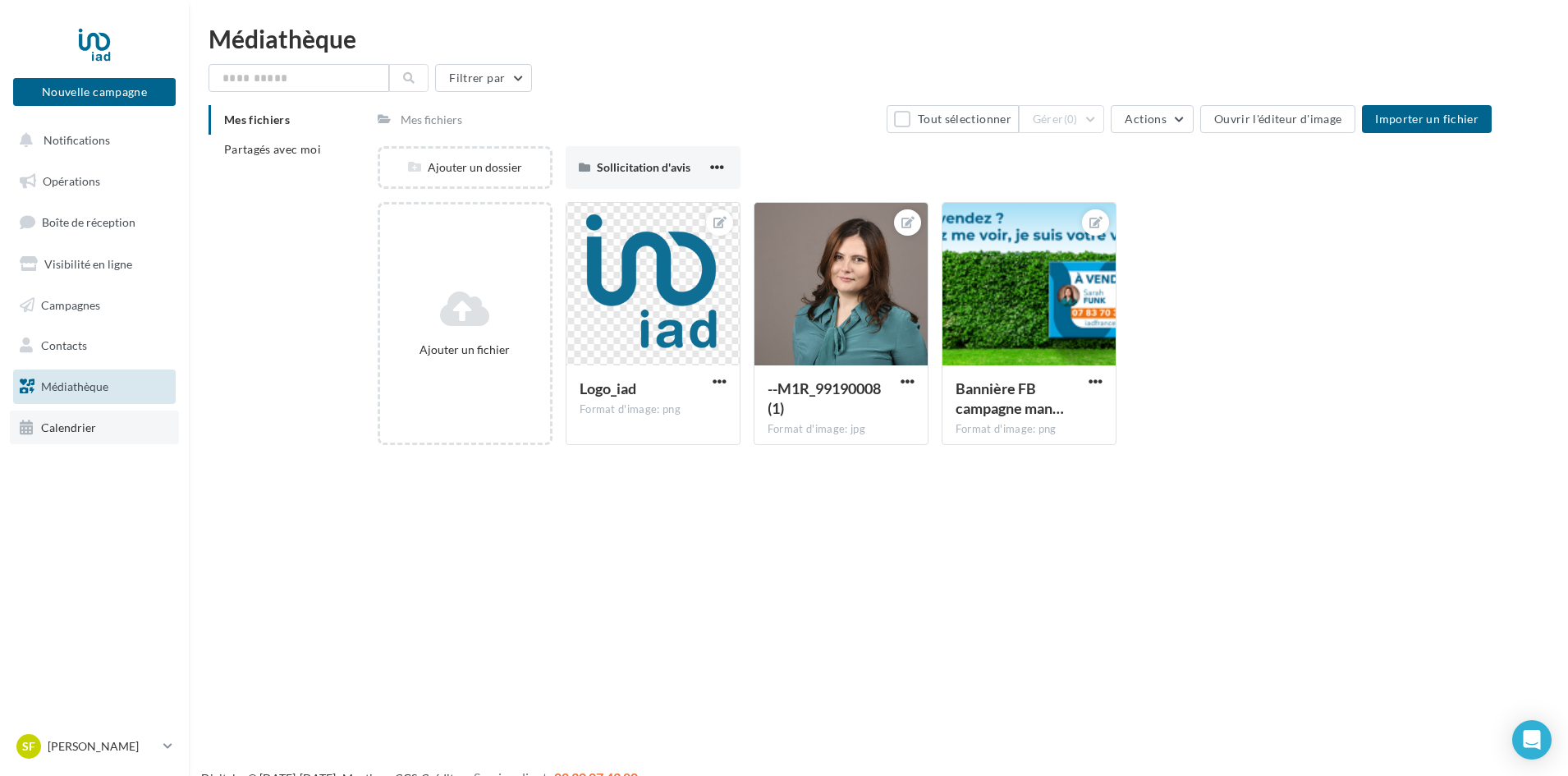
click at [91, 429] on span "Calendrier" at bounding box center [68, 427] width 55 height 14
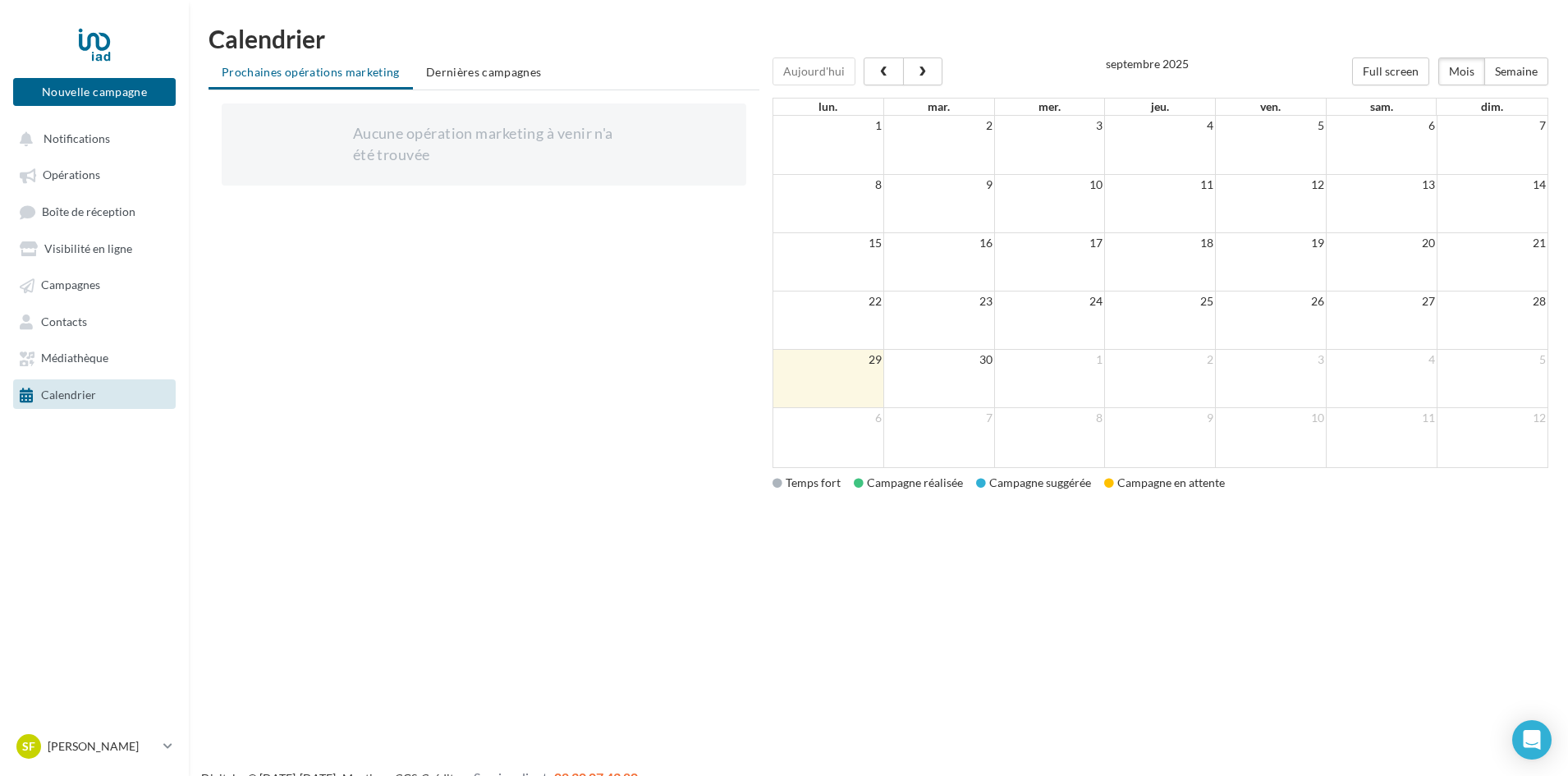
click at [852, 385] on td at bounding box center [829, 378] width 111 height 58
click at [470, 75] on span "Dernières campagnes" at bounding box center [483, 71] width 116 height 14
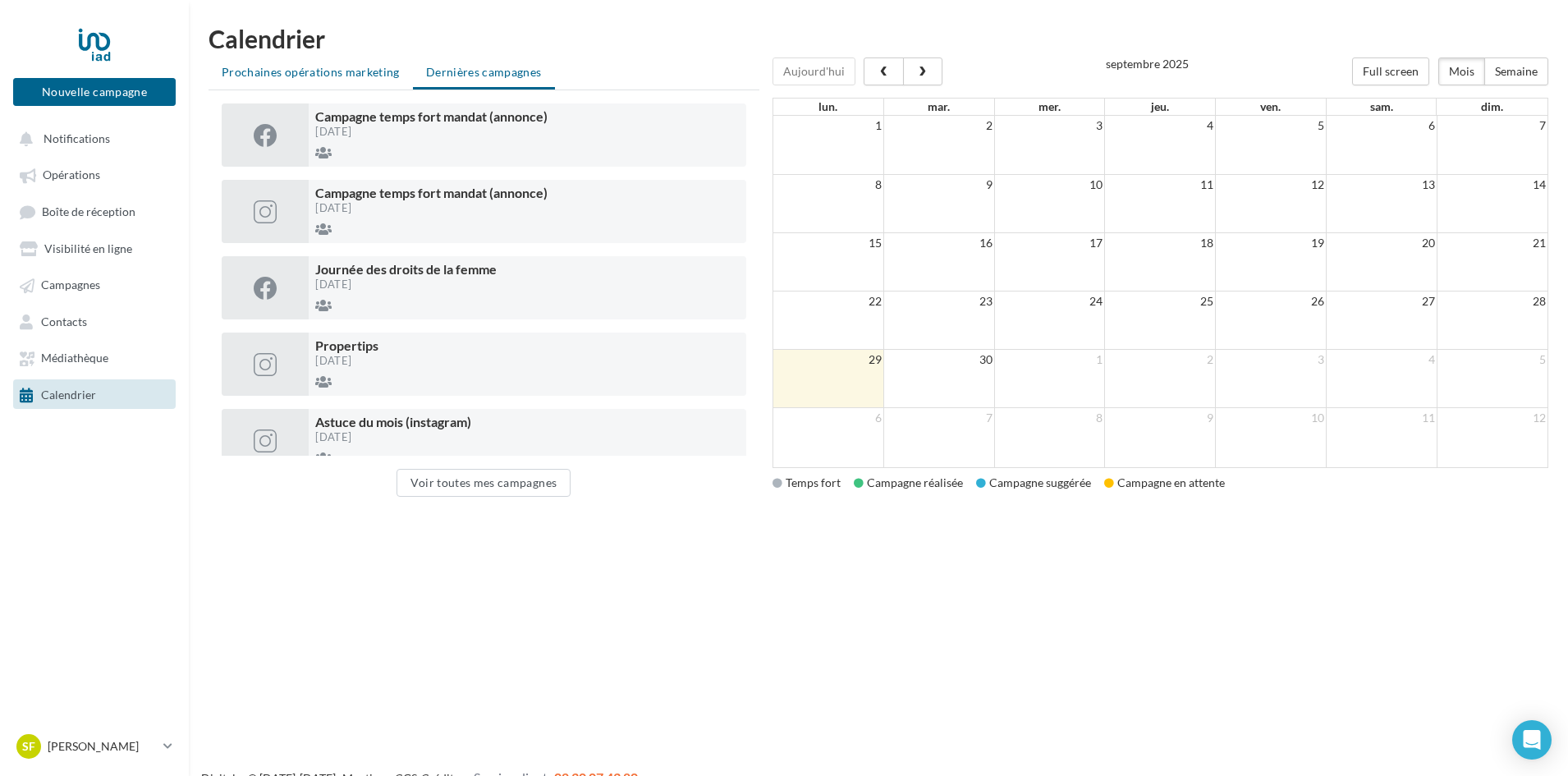
click at [329, 81] on li "Prochaines opérations marketing" at bounding box center [310, 72] width 205 height 29
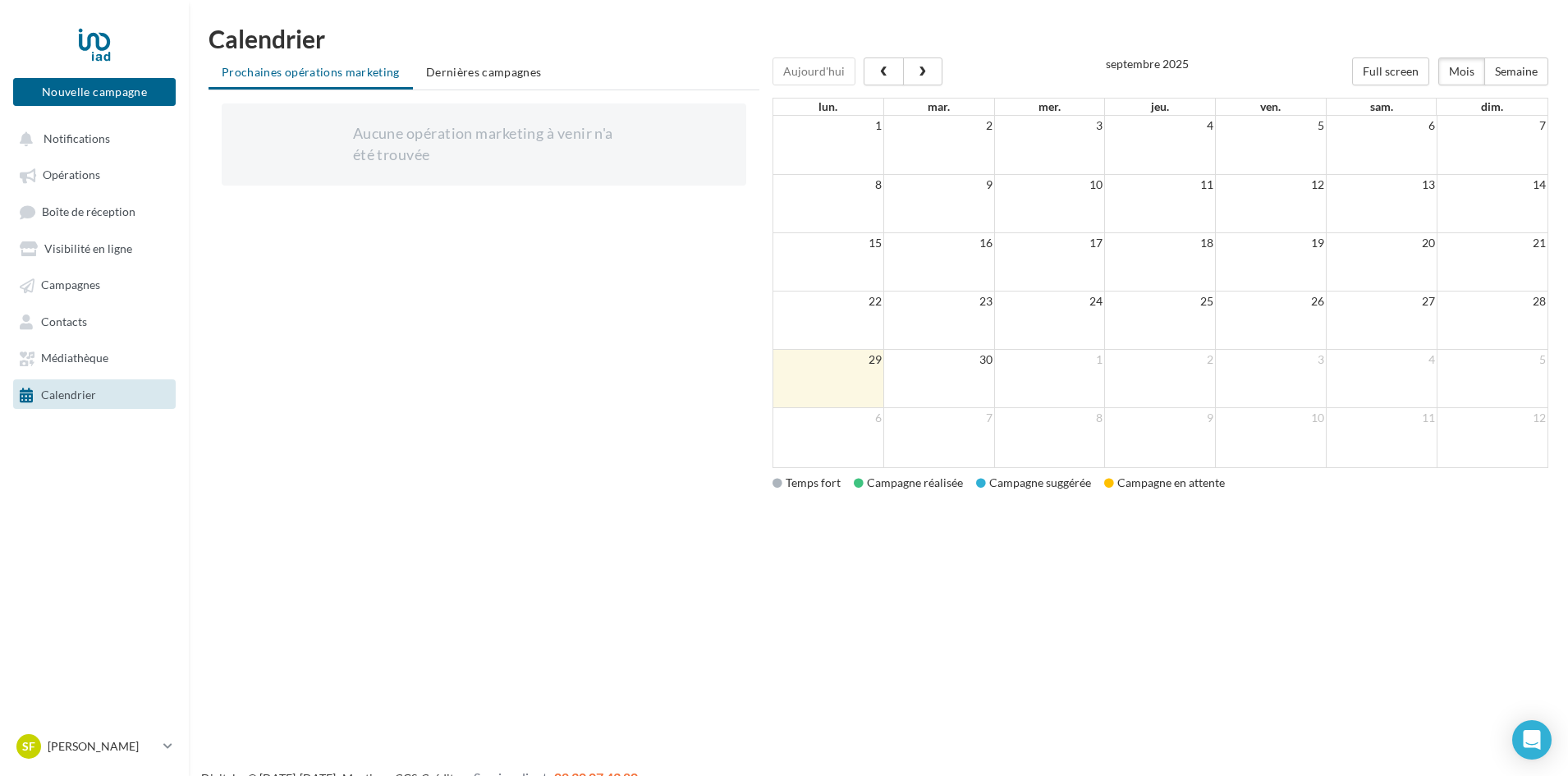
click at [378, 164] on div "Aucune opération marketing à venir n'a été trouvée" at bounding box center [484, 144] width 262 height 42
click at [902, 380] on td at bounding box center [939, 378] width 111 height 58
click at [113, 755] on div "SF [PERSON_NAME] [PERSON_NAME][EMAIL_ADDRESS][PERSON_NAME][DOMAIN_NAME]" at bounding box center [86, 746] width 140 height 25
click at [177, 512] on nav "Nouvelle campagne Nouvelle campagne Notifications Opérations Boîte de réception…" at bounding box center [94, 388] width 188 height 776
click at [130, 244] on link "Visibilité en ligne" at bounding box center [95, 247] width 169 height 29
